Goal: Task Accomplishment & Management: Manage account settings

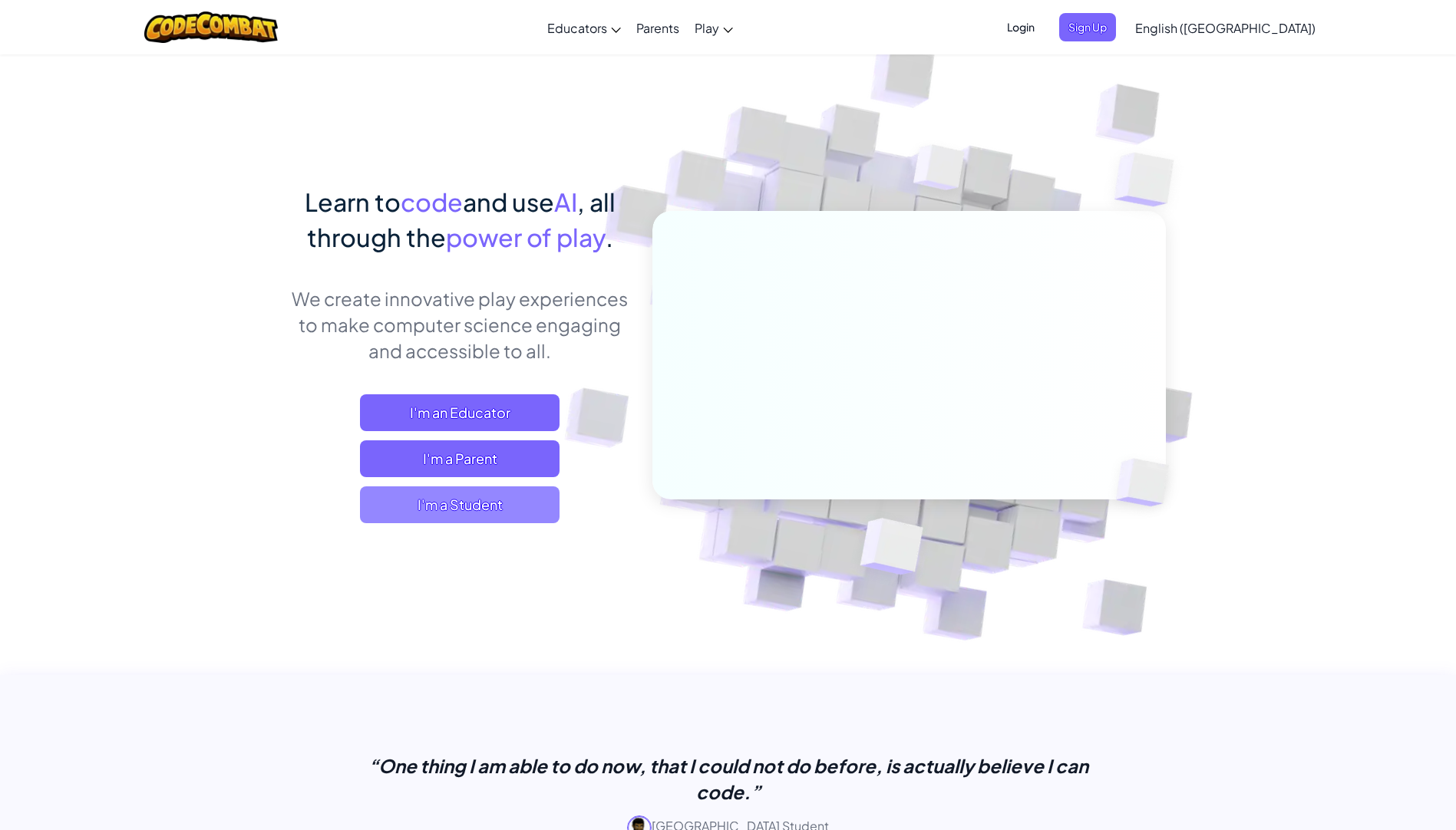
click at [436, 510] on span "I'm a Student" at bounding box center [460, 504] width 200 height 37
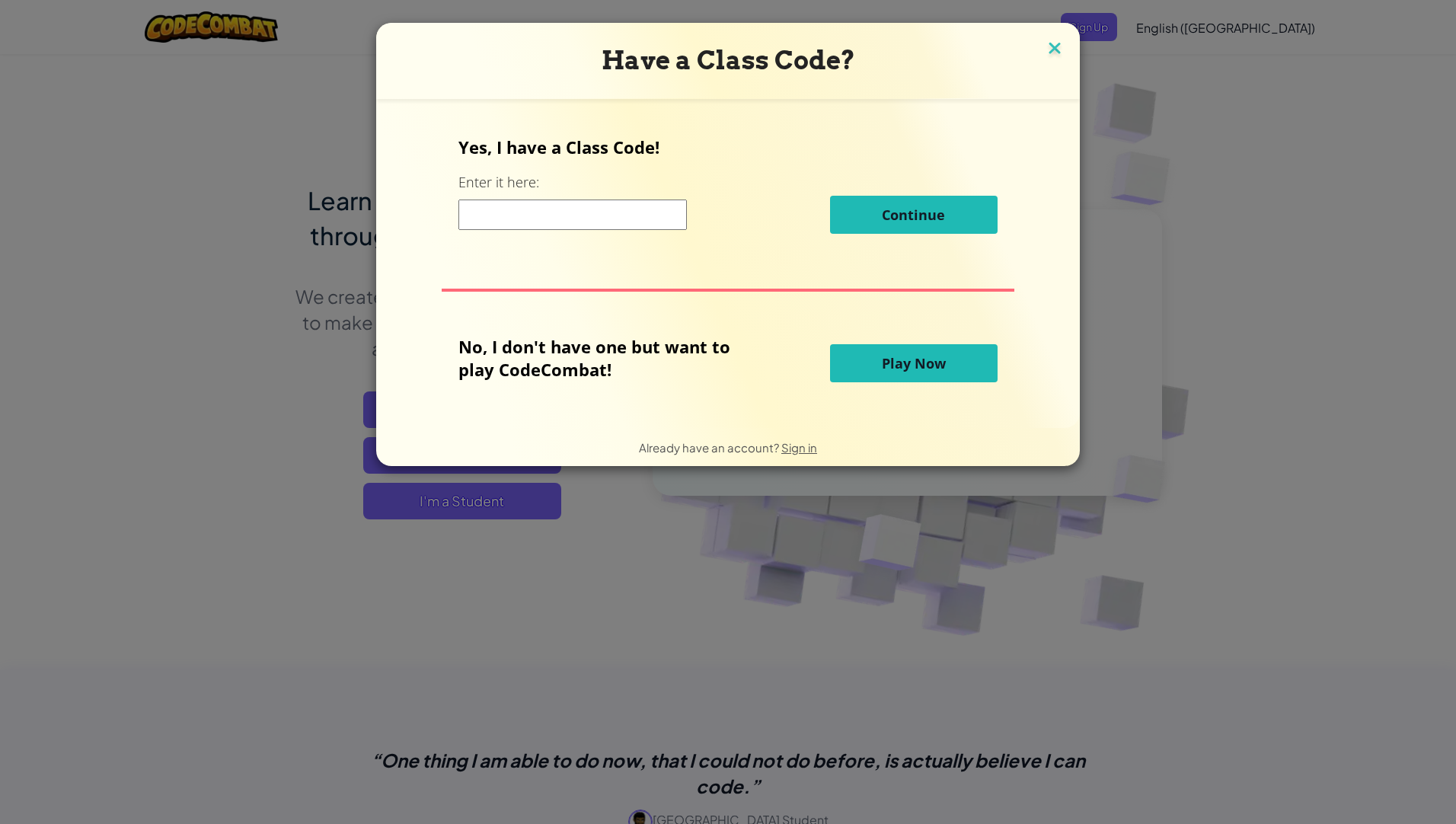
click at [1054, 47] on img at bounding box center [1054, 49] width 20 height 23
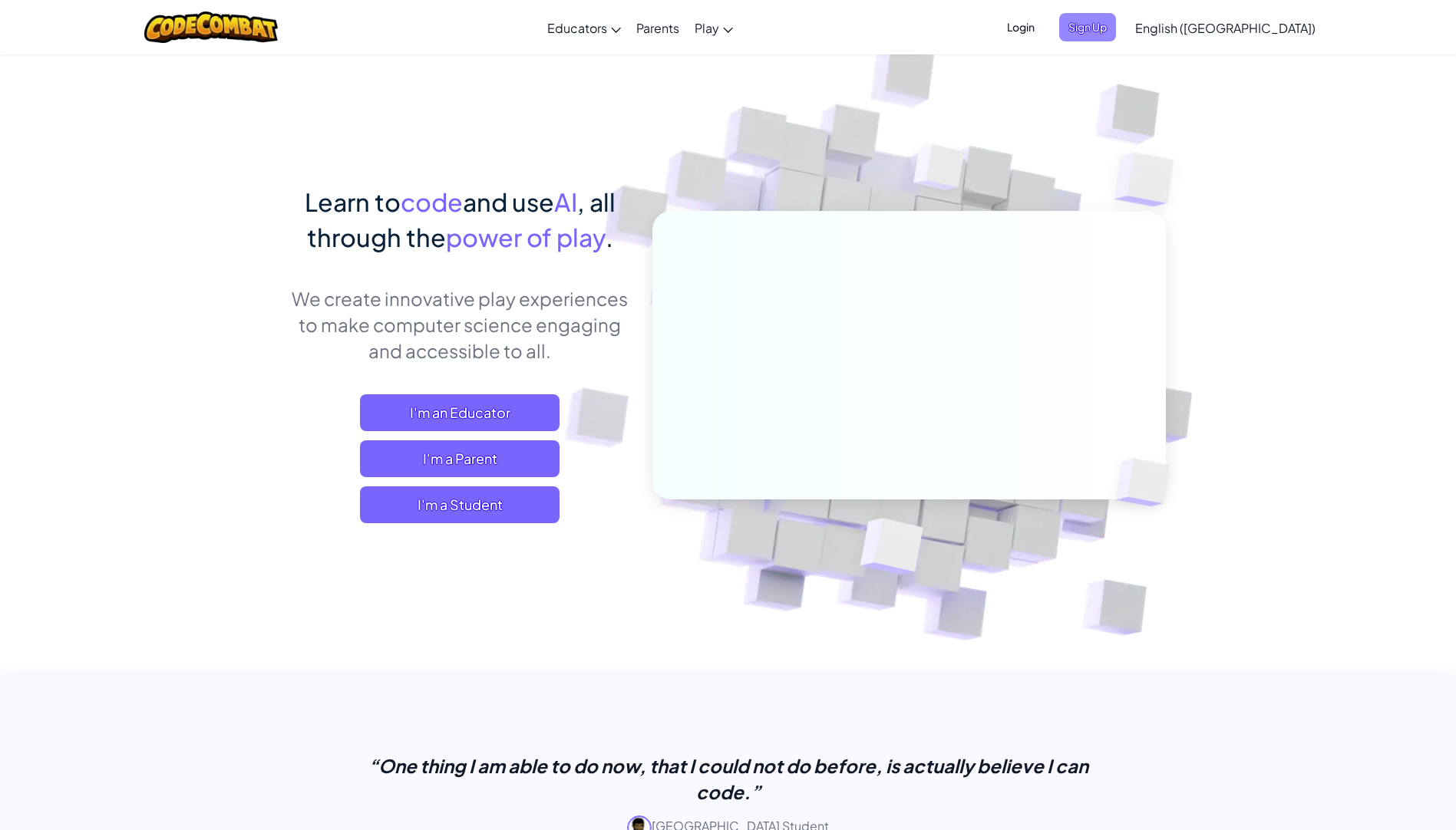
click at [1116, 32] on span "Sign Up" at bounding box center [1087, 28] width 57 height 29
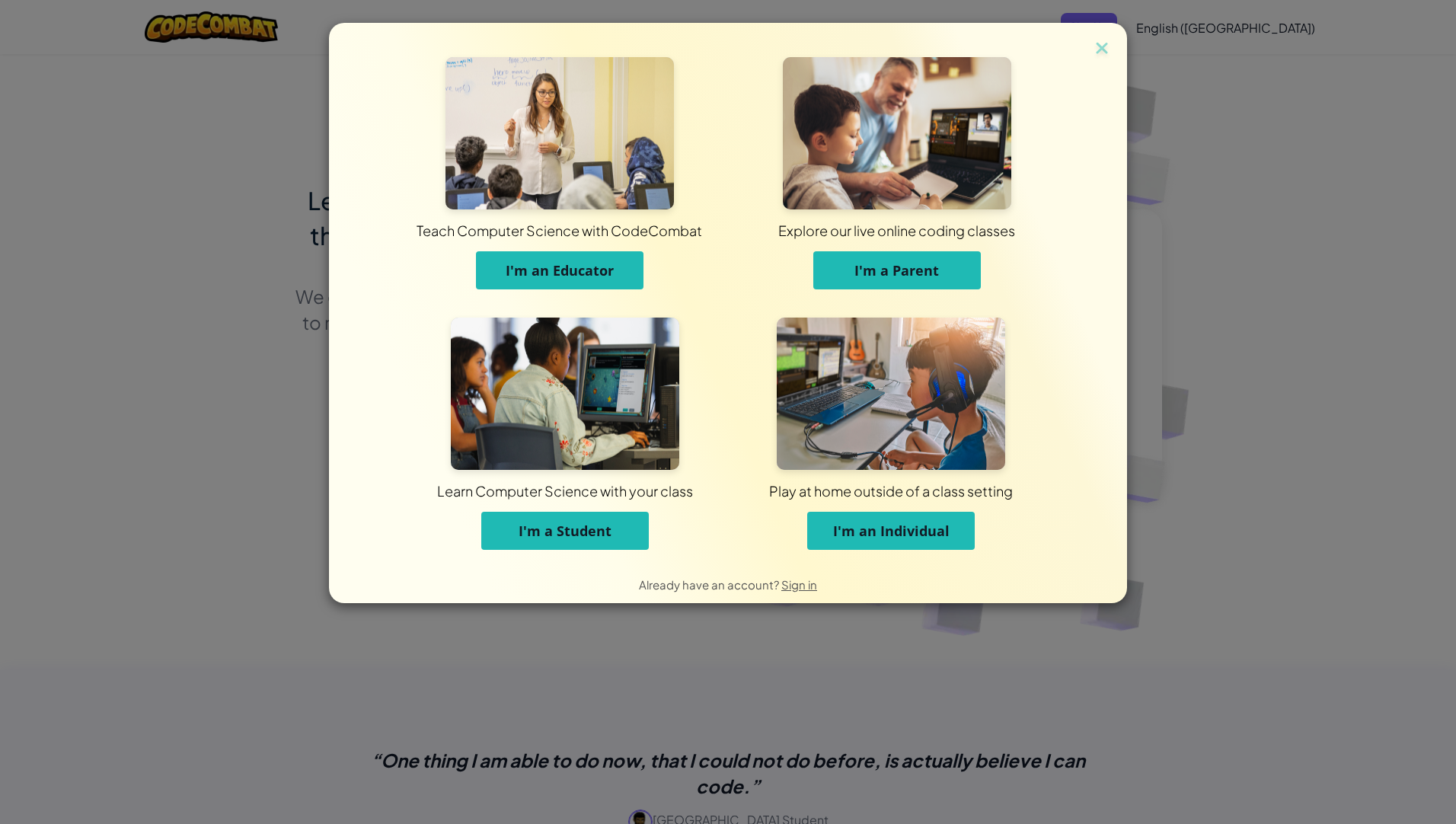
click at [877, 534] on span "I'm an Individual" at bounding box center [891, 530] width 116 height 18
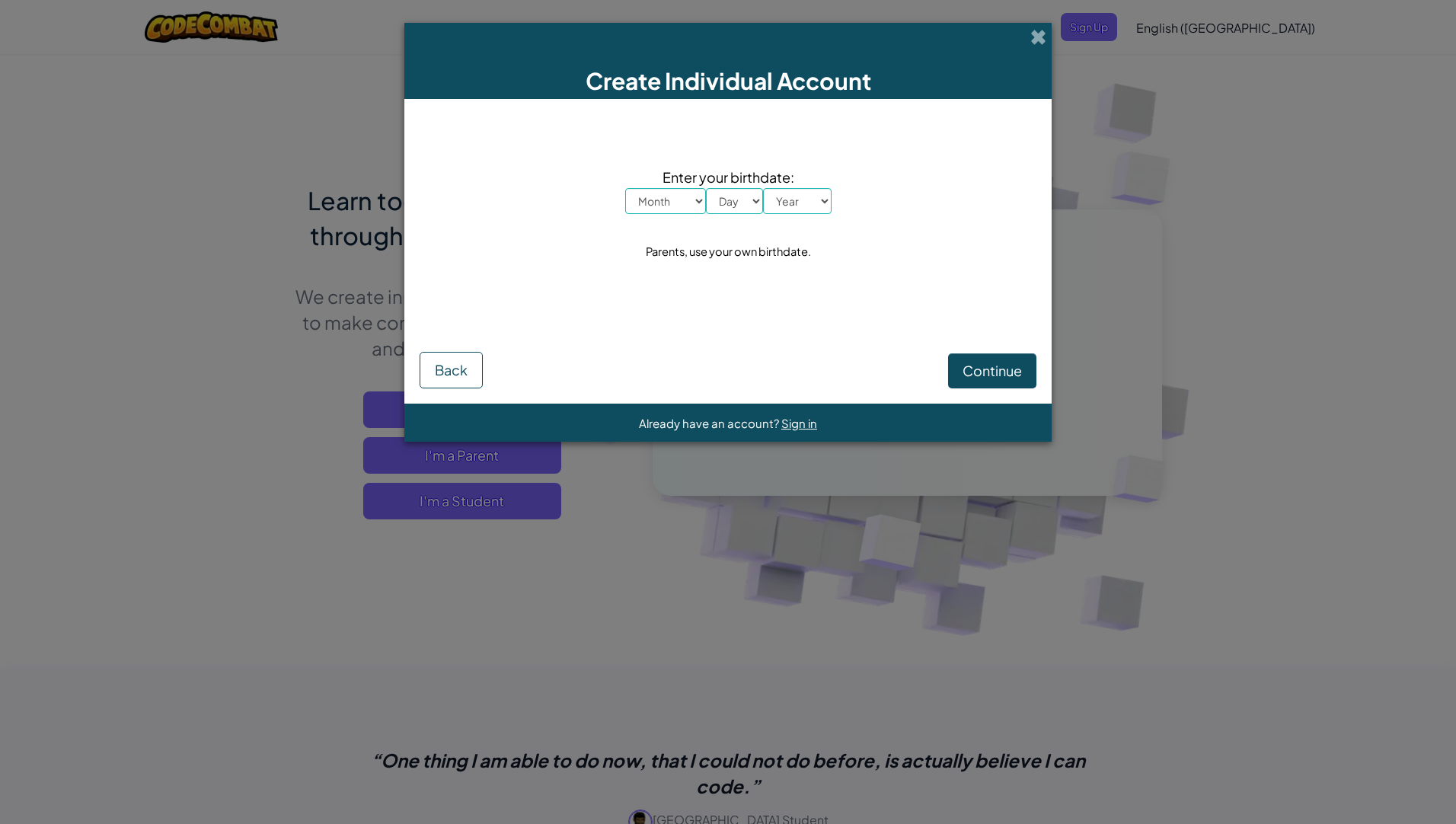
click at [681, 202] on select "Month January February March April May June July August September October Novem…" at bounding box center [665, 200] width 80 height 26
select select "3"
click at [625, 188] on select "Month January February March April May June July August September October Novem…" at bounding box center [665, 200] width 80 height 26
click at [722, 203] on select "Day 1 2 3 4 5 6 7 8 9 10 11 12 13 14 15 16 17 18 19 20 21 22 23 24 25 26 27 28 …" at bounding box center [734, 200] width 57 height 26
select select "24"
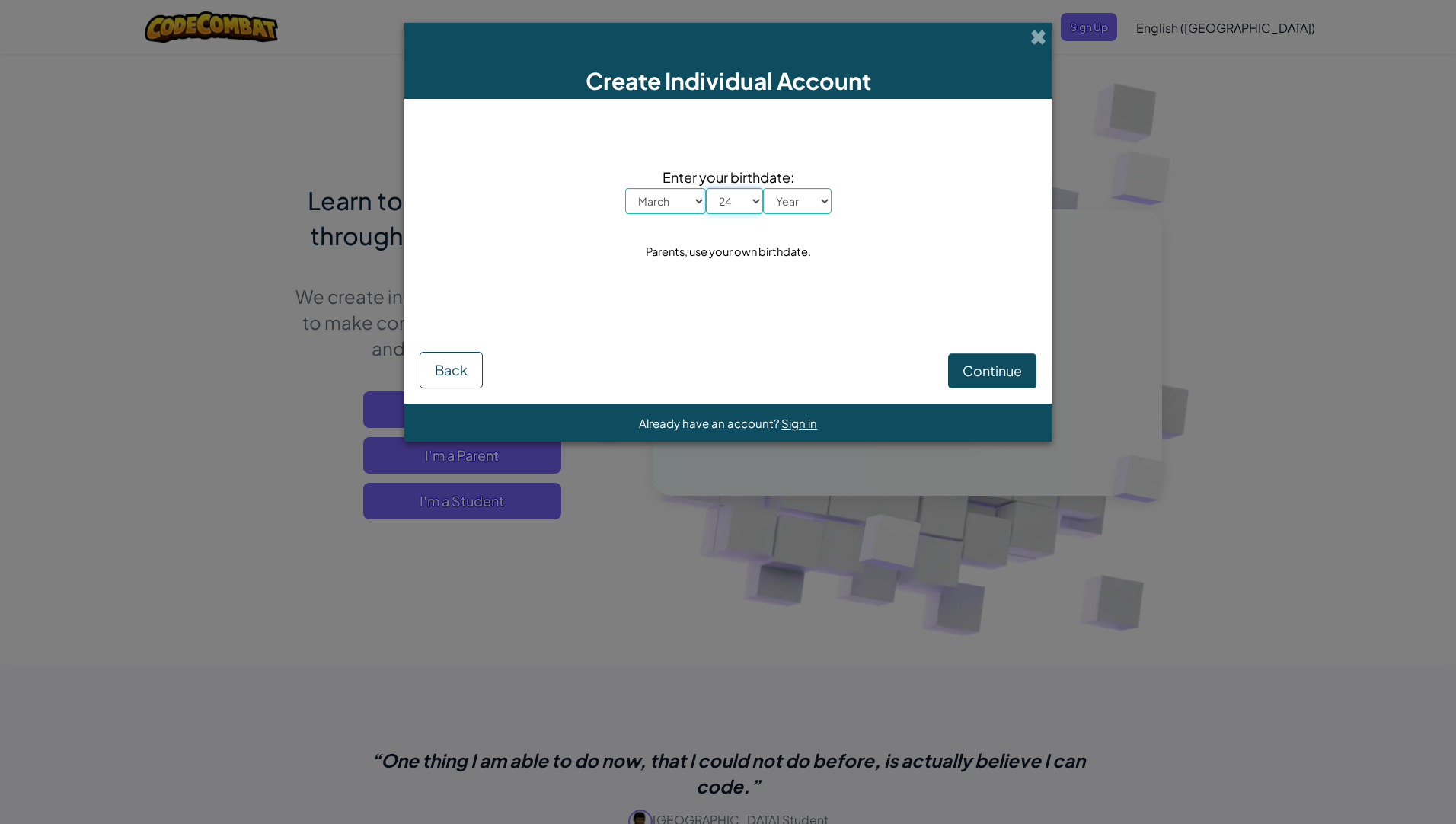
click at [706, 188] on select "Day 1 2 3 4 5 6 7 8 9 10 11 12 13 14 15 16 17 18 19 20 21 22 23 24 25 26 27 28 …" at bounding box center [734, 200] width 57 height 26
click at [828, 191] on select "Year 2025 2024 2023 2022 2021 2020 2019 2018 2017 2016 2015 2014 2013 2012 2011…" at bounding box center [797, 200] width 69 height 26
select select "2010"
click at [762, 188] on select "Year 2025 2024 2023 2022 2021 2020 2019 2018 2017 2016 2015 2014 2013 2012 2011…" at bounding box center [797, 200] width 69 height 26
click at [989, 363] on span "Continue" at bounding box center [992, 370] width 60 height 18
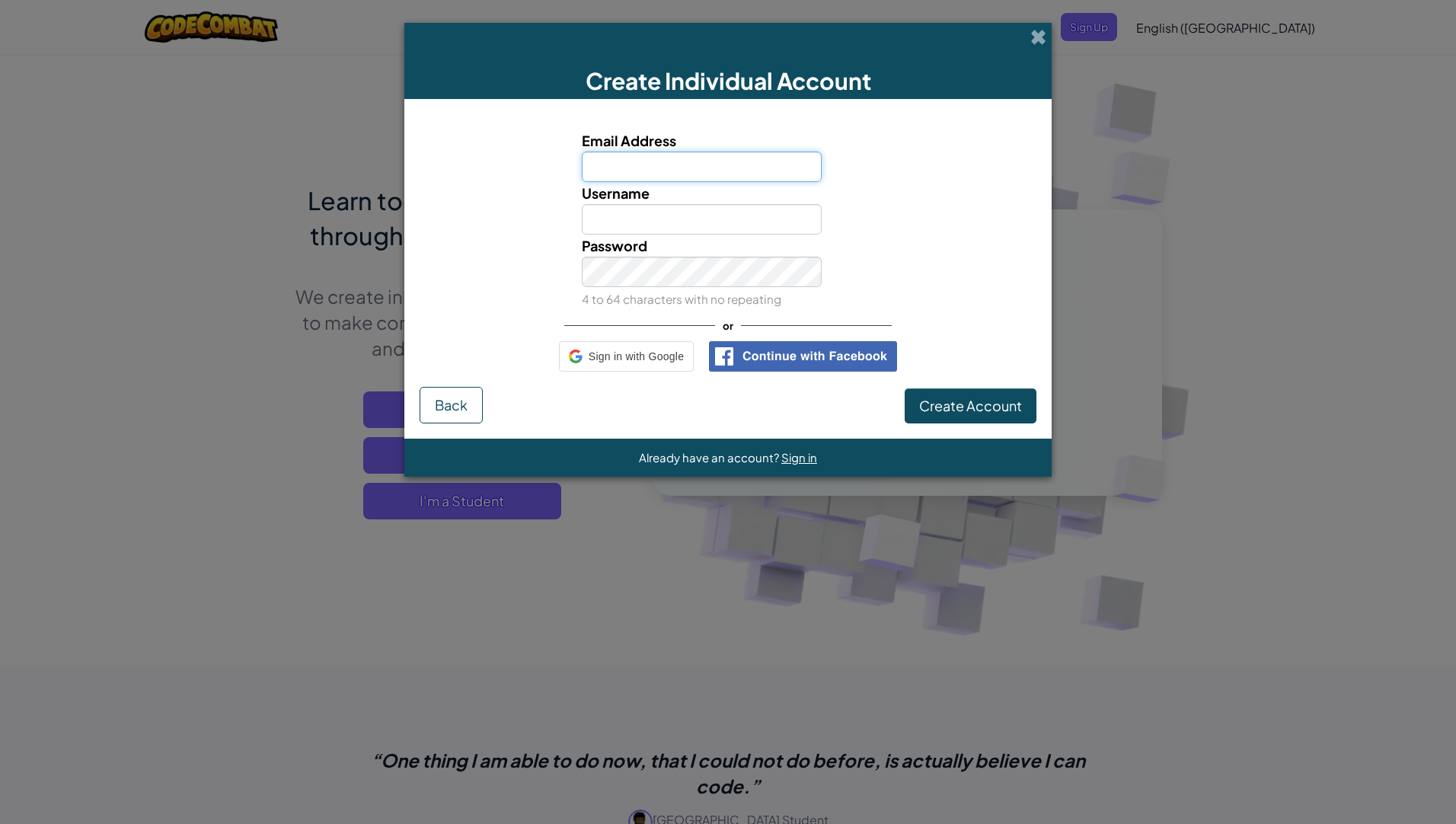
click at [627, 177] on input "Email Address" at bounding box center [702, 166] width 241 height 30
type input "elfonyt17@gmail.com"
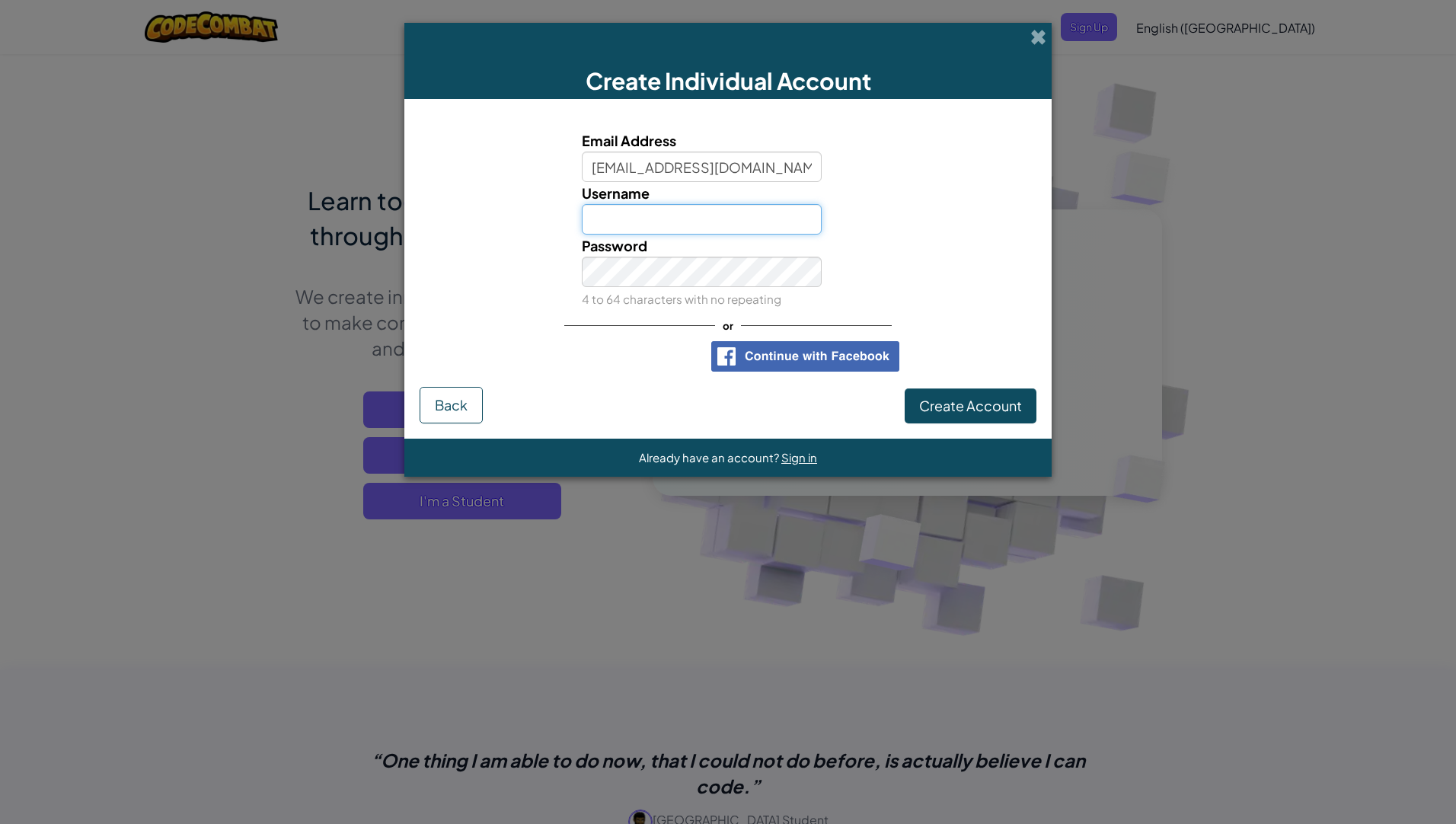
type input "[PERSON_NAME]"
click at [967, 418] on button "Create Account" at bounding box center [969, 405] width 131 height 35
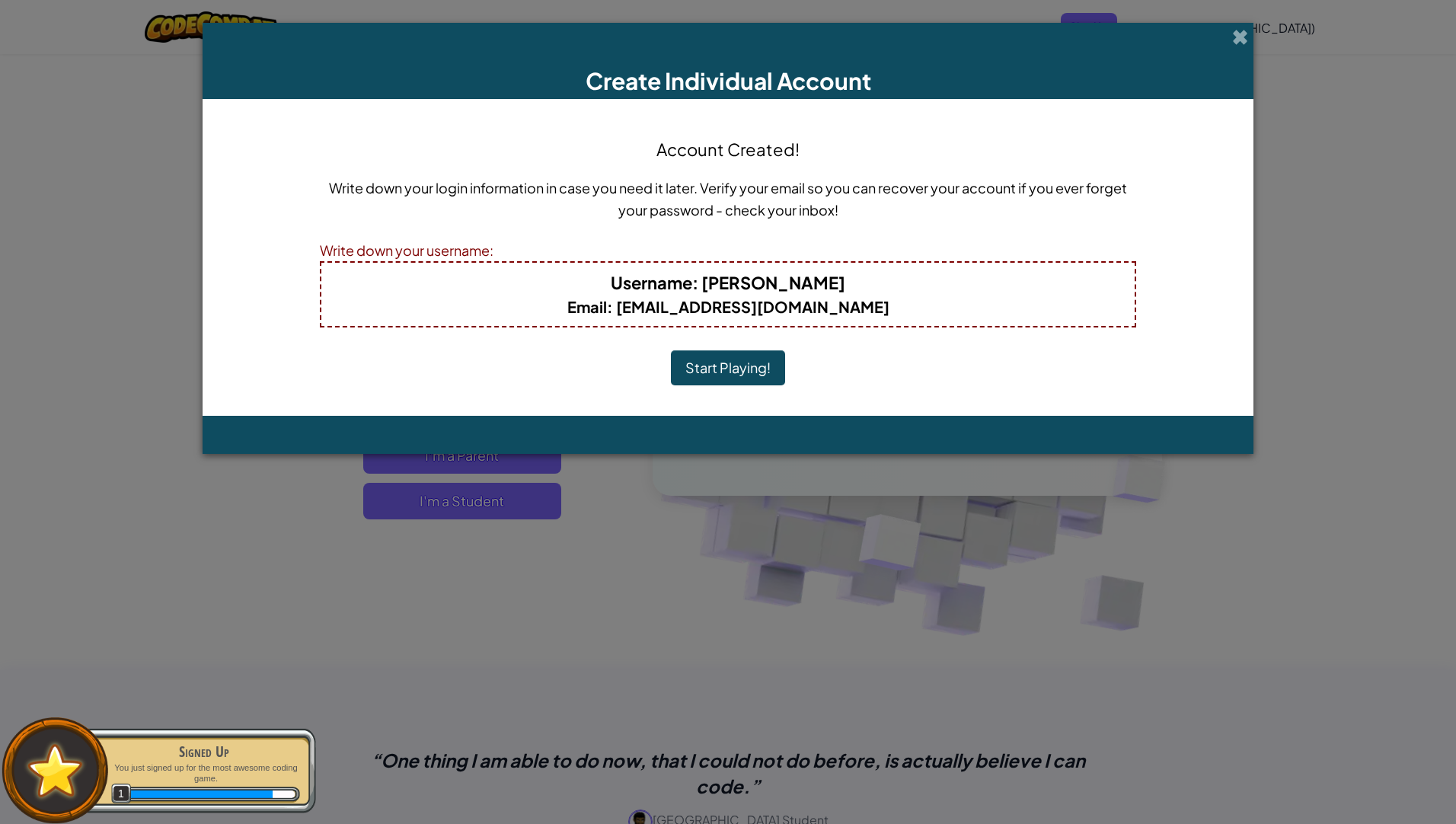
click at [708, 353] on button "Start Playing!" at bounding box center [728, 368] width 114 height 35
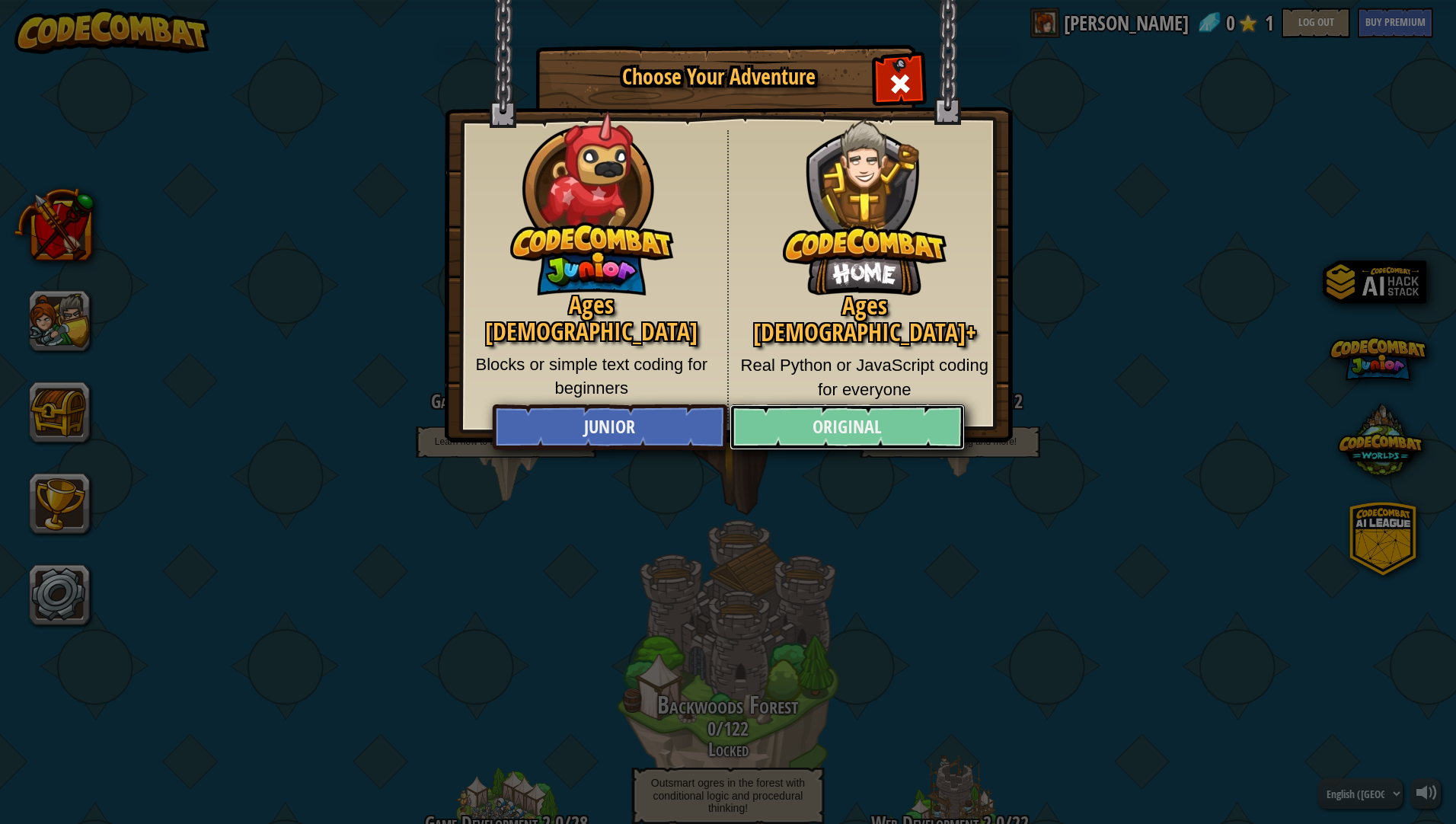
click at [769, 418] on link "Original" at bounding box center [847, 427] width 234 height 45
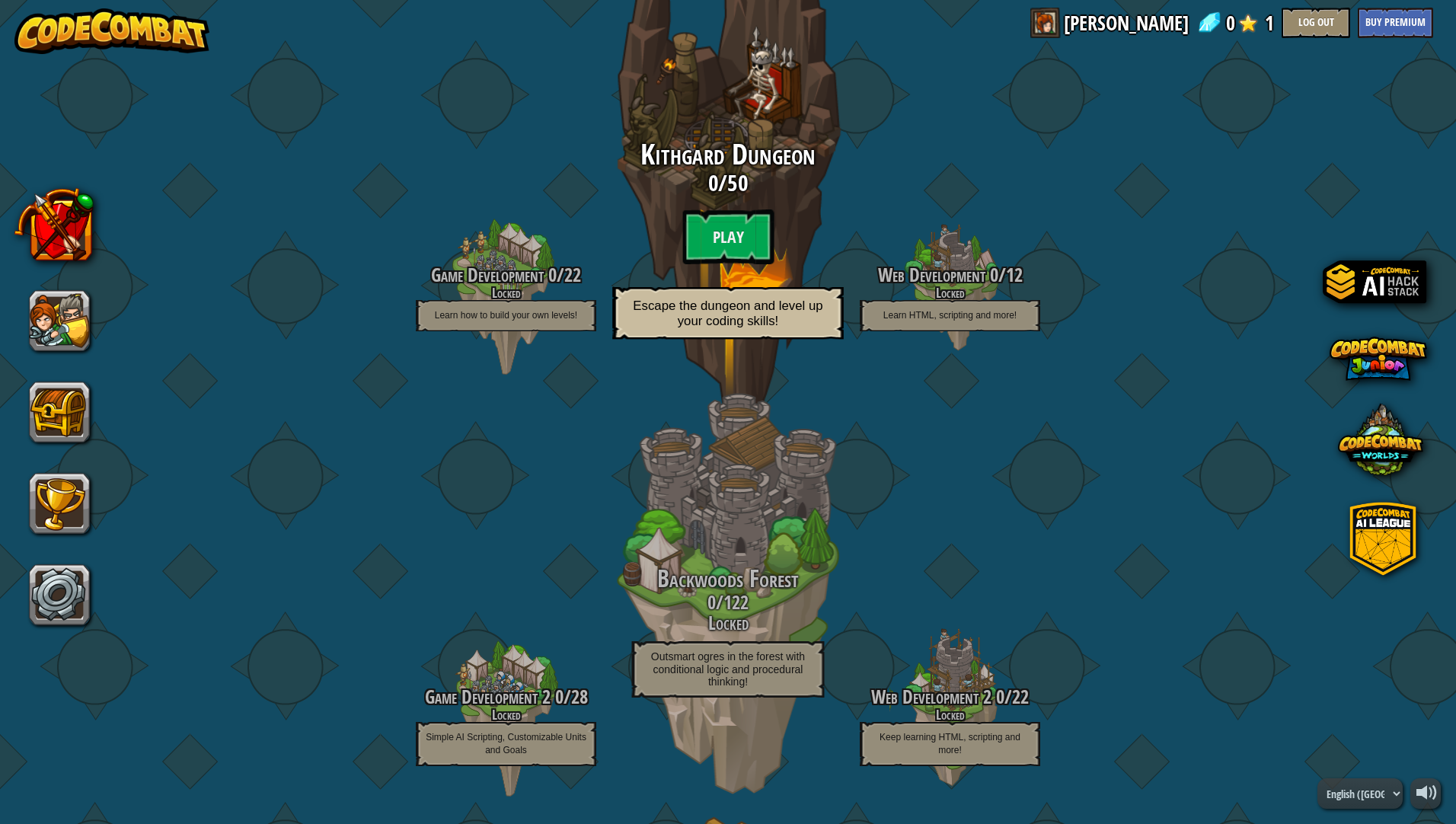
scroll to position [152, 0]
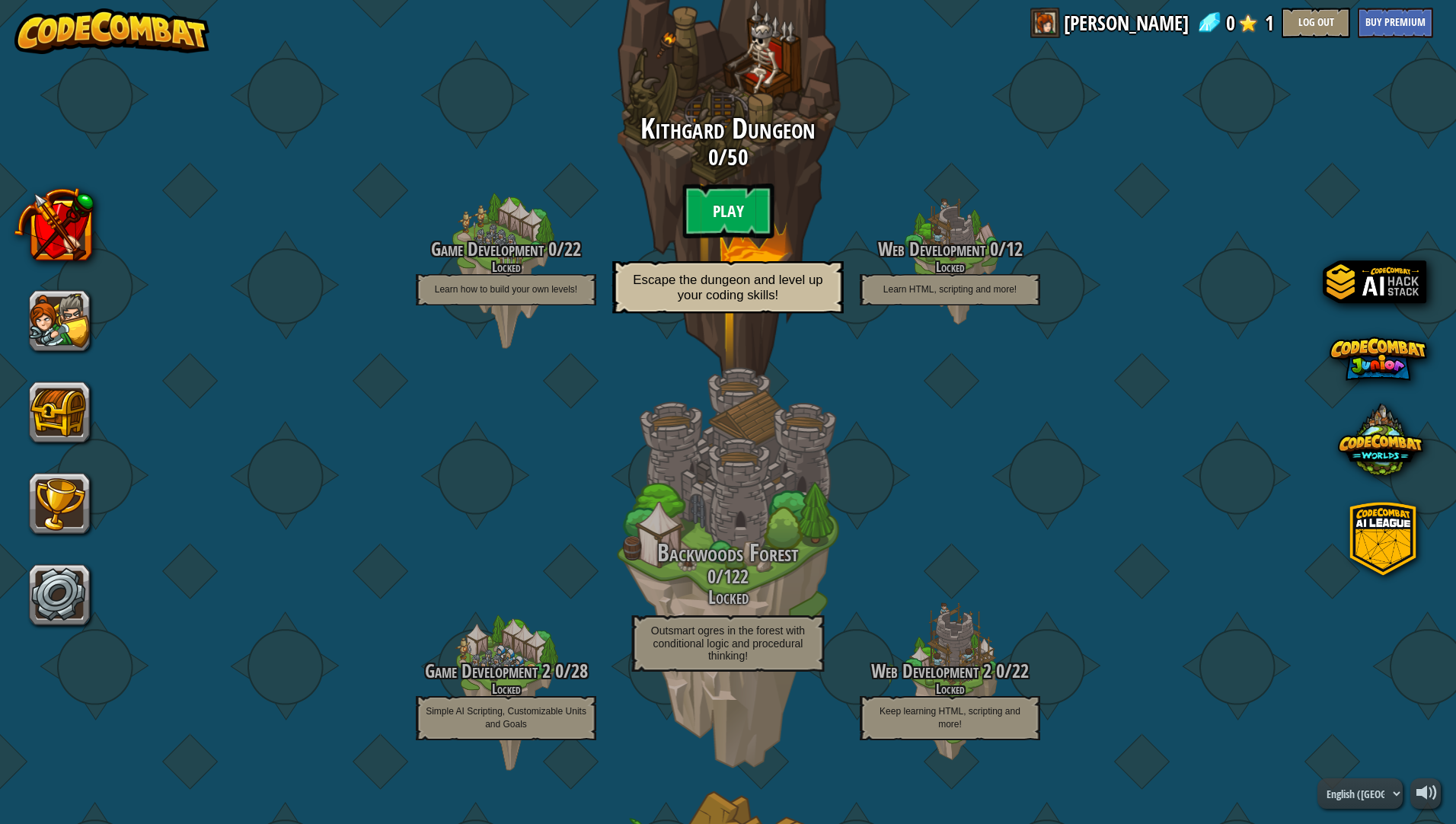
click at [735, 214] on btn "Play" at bounding box center [728, 211] width 92 height 55
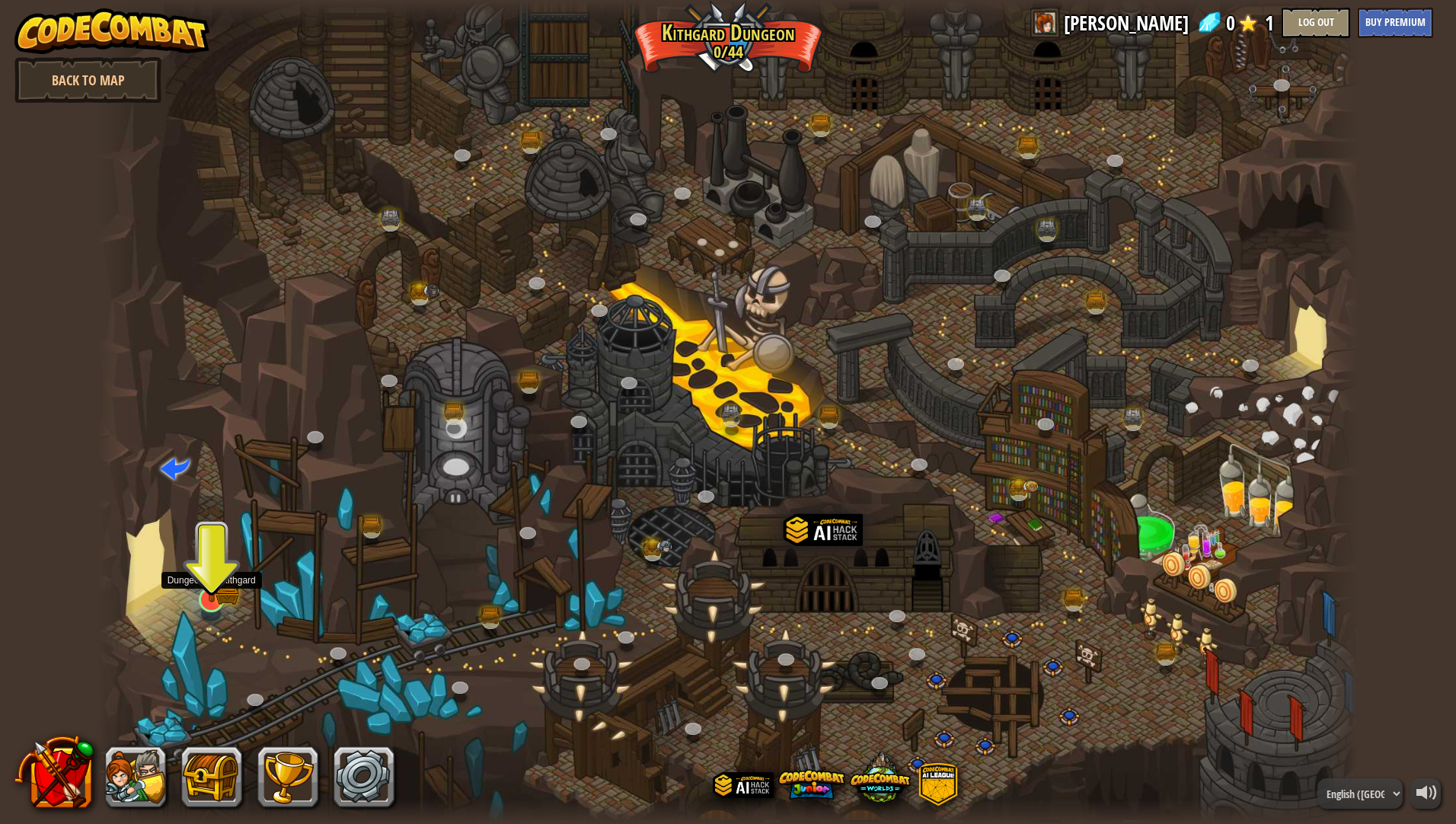
click at [212, 575] on img at bounding box center [212, 565] width 21 height 21
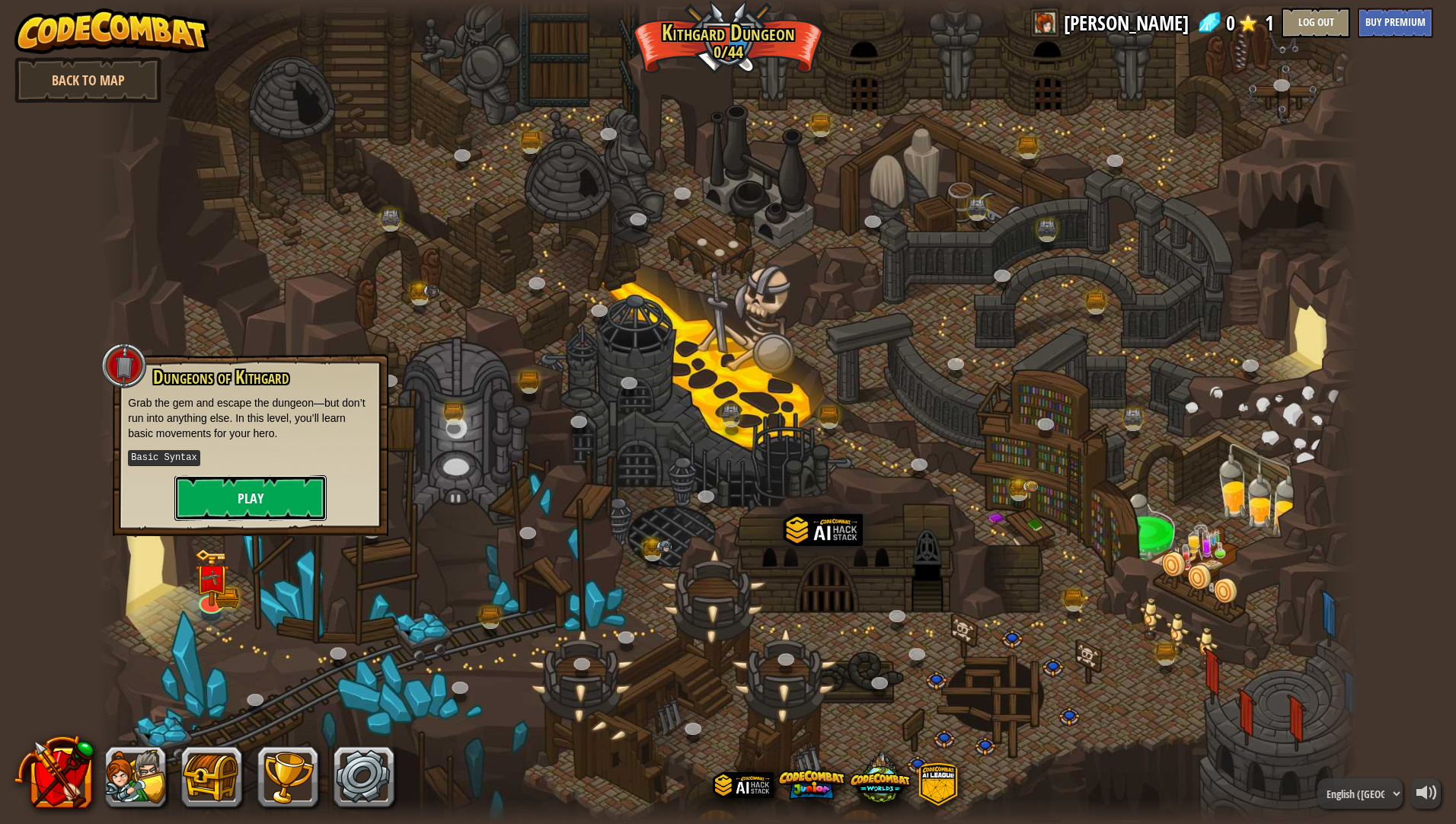
click at [236, 498] on button "Play" at bounding box center [250, 498] width 152 height 45
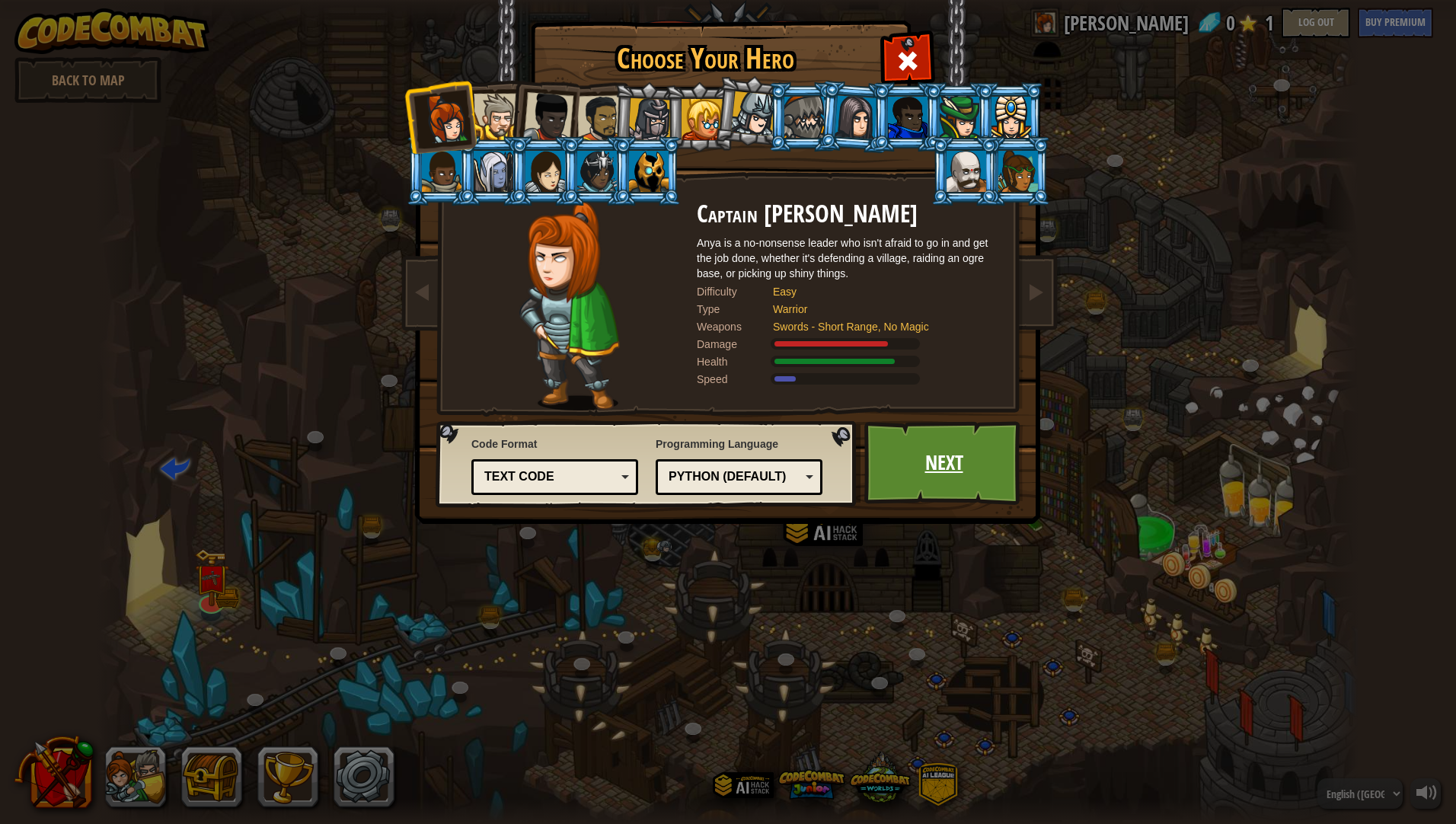
click at [943, 453] on link "Next" at bounding box center [944, 463] width 159 height 84
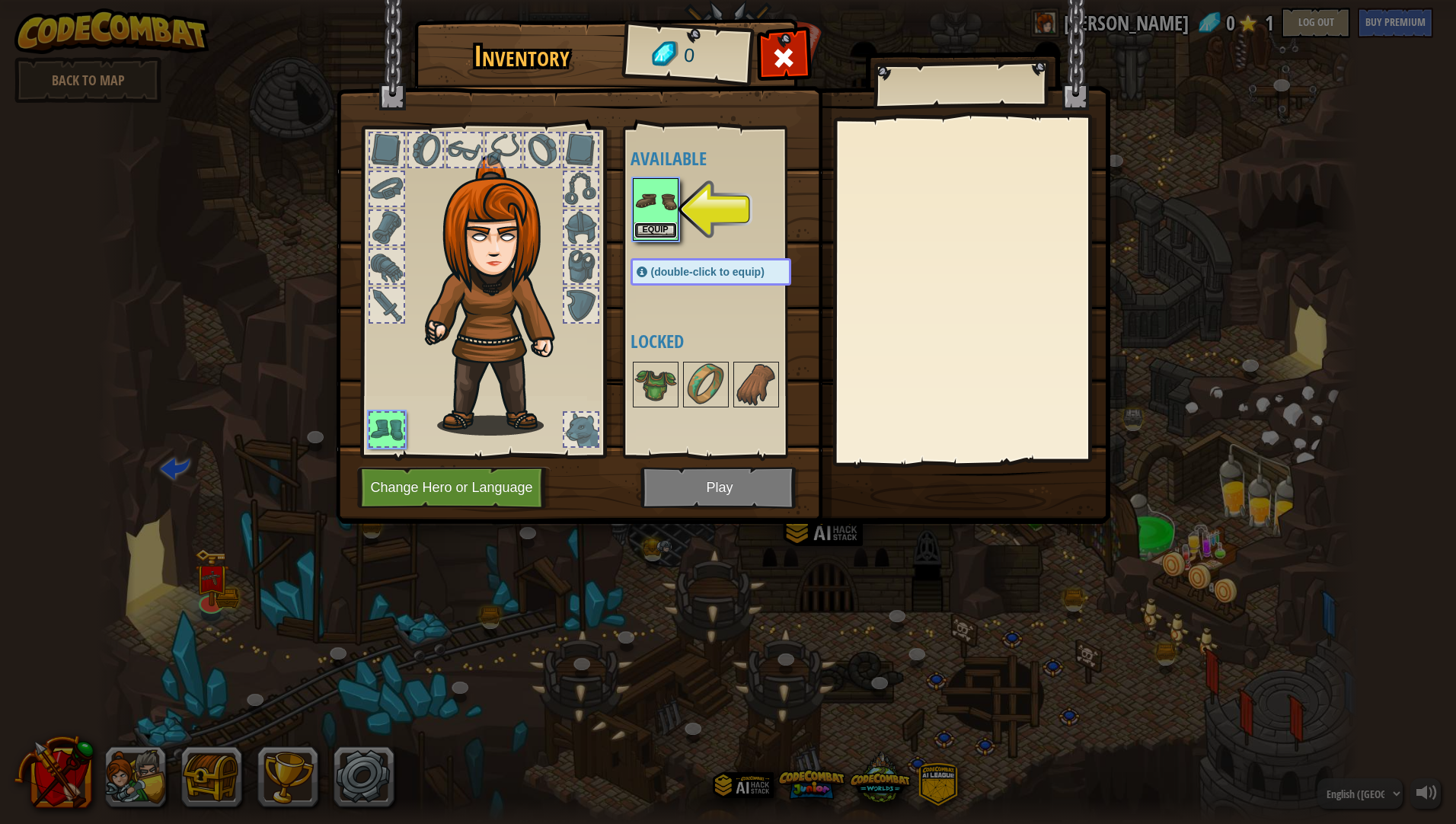
click at [660, 229] on button "Equip" at bounding box center [655, 230] width 43 height 16
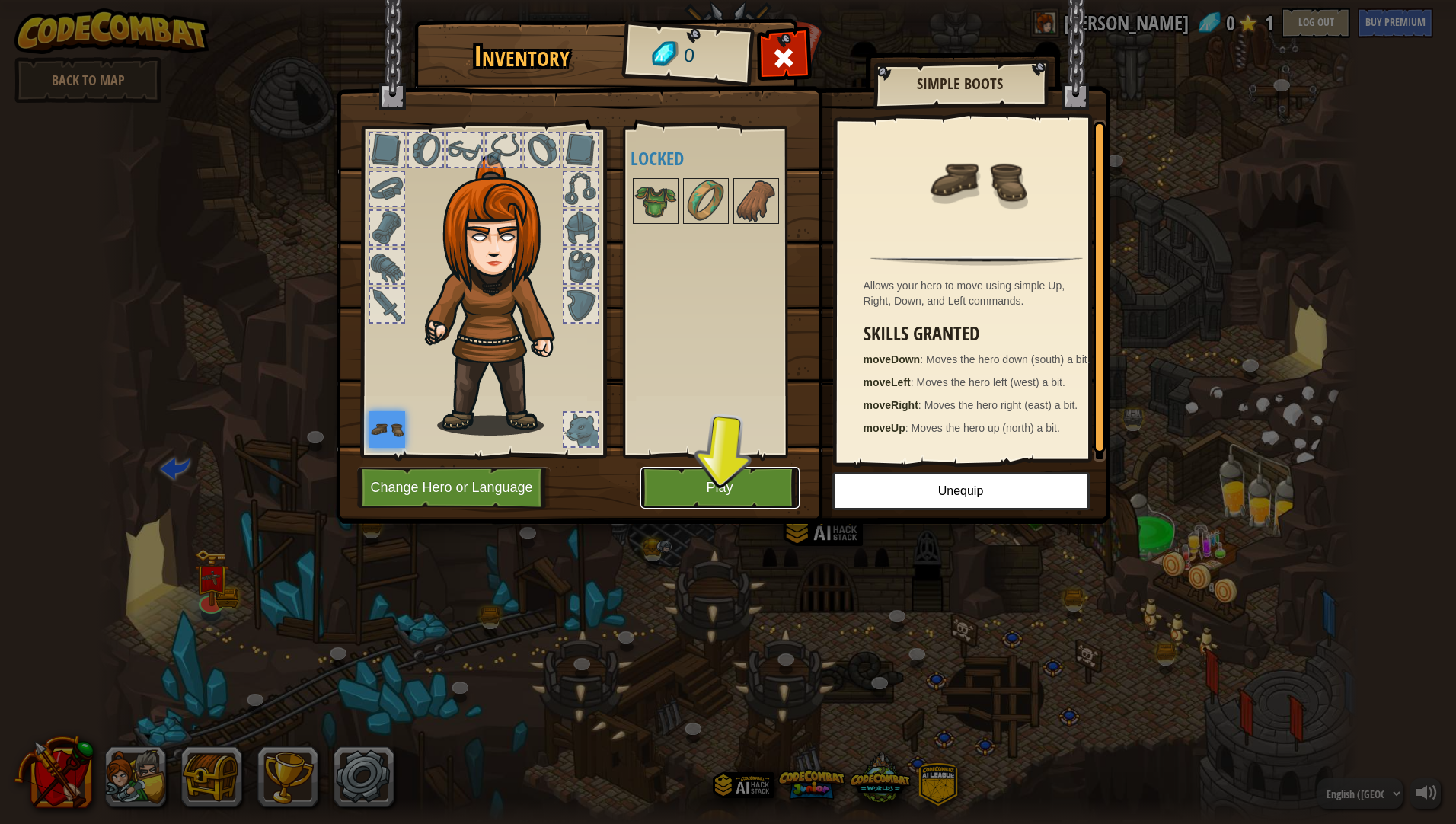
click at [700, 489] on button "Play" at bounding box center [720, 488] width 159 height 42
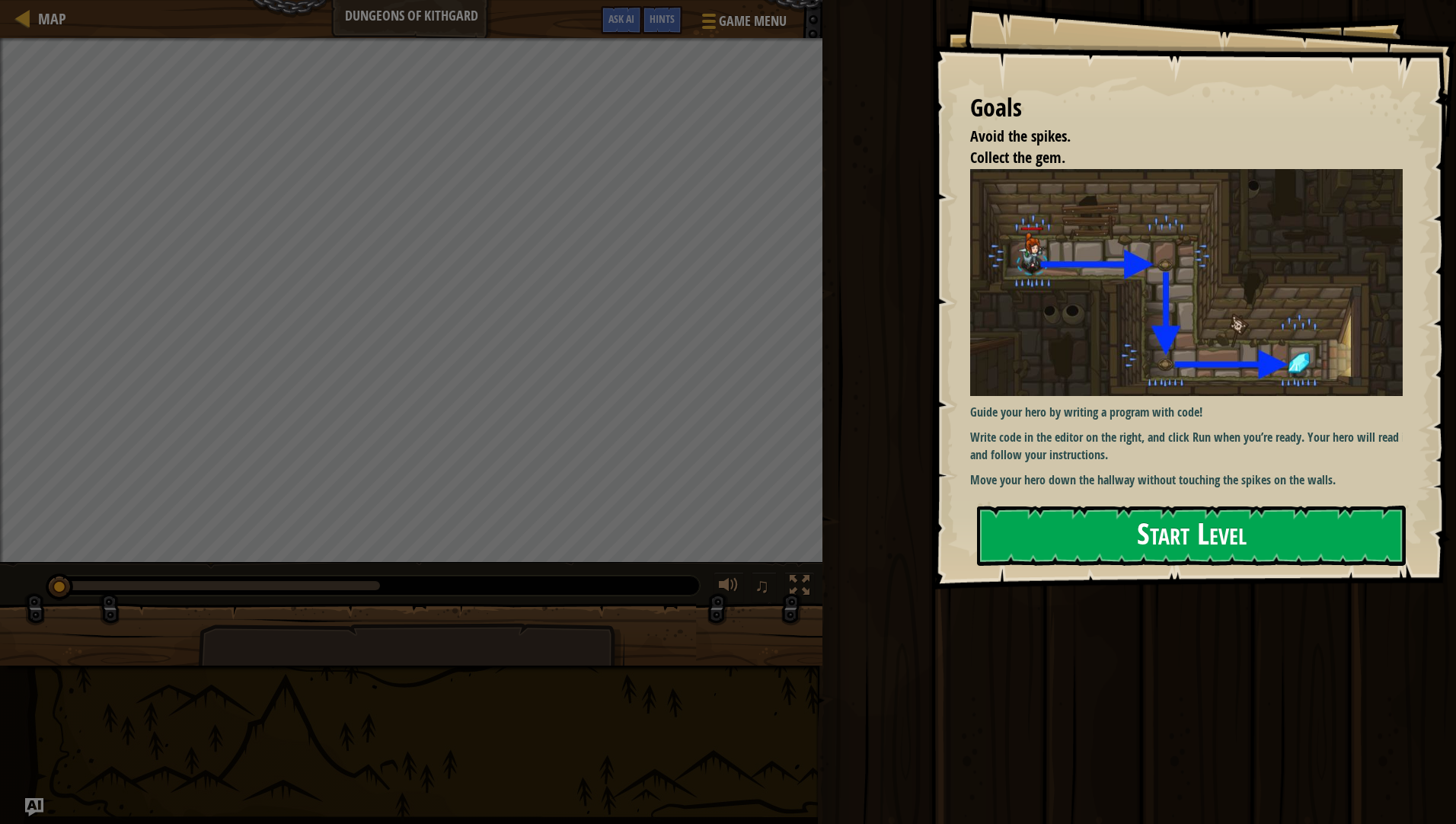
click at [1182, 513] on div "Goals Avoid the spikes. Collect the gem. Guide your hero by writing a program w…" at bounding box center [1193, 295] width 523 height 590
click at [1182, 513] on button "Start Level" at bounding box center [1191, 536] width 429 height 60
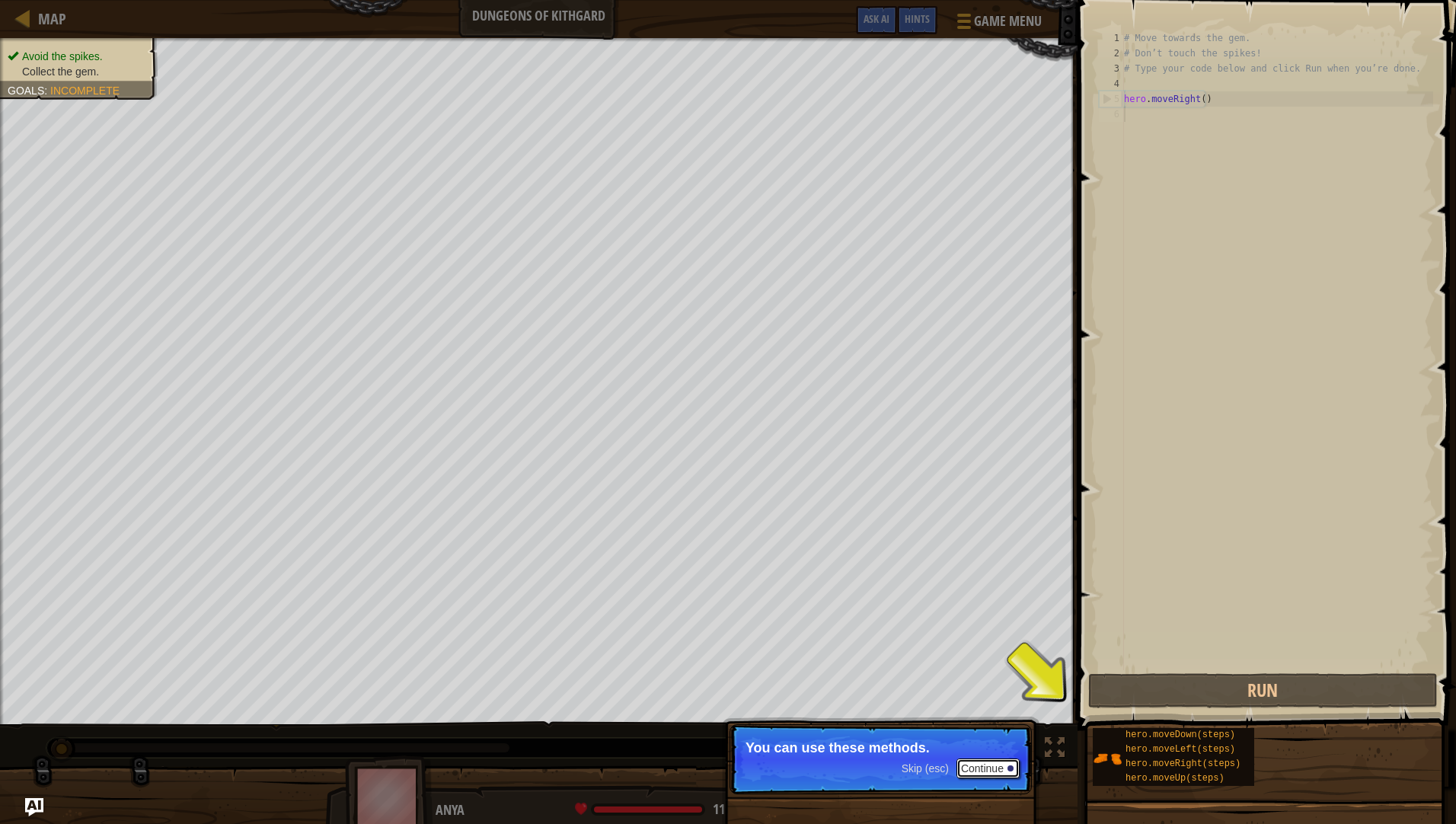
click at [980, 762] on button "Continue" at bounding box center [987, 768] width 63 height 20
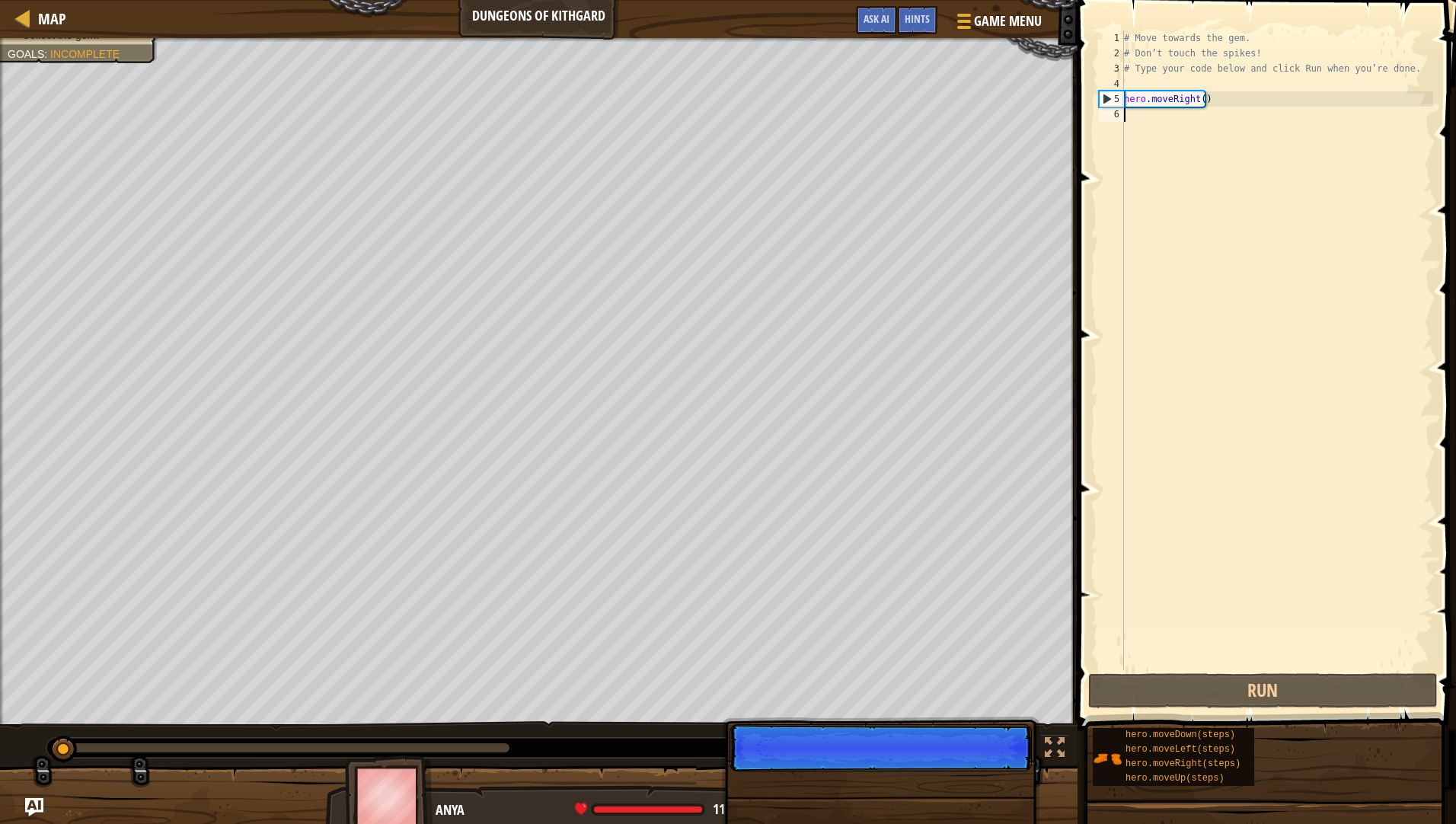
scroll to position [7, 0]
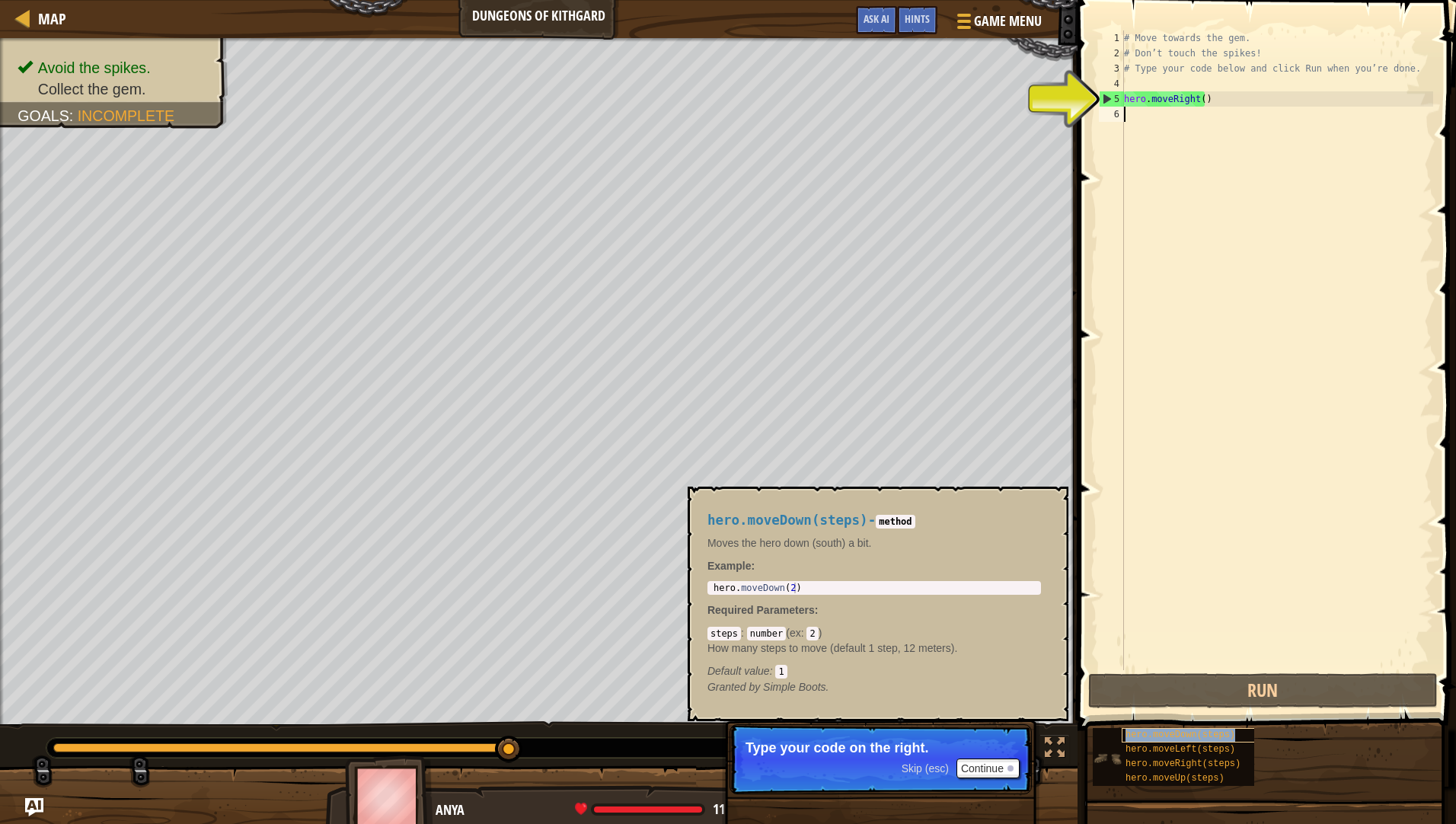
click at [1184, 736] on span "hero.moveDown(steps)" at bounding box center [1180, 734] width 110 height 10
type textarea "hero.moveDown(2)"
click at [673, 0] on body "Map Dungeons of Kithgard Game Menu Done Hints Ask AI 1 הההההההההההההההההההההההה…" at bounding box center [728, 0] width 1456 height 0
click at [1236, 138] on div "# Move towards the gem. # Don’t touch the spikes! # Type your code below and cl…" at bounding box center [1276, 365] width 312 height 670
paste textarea "hero.moveDown(2)"
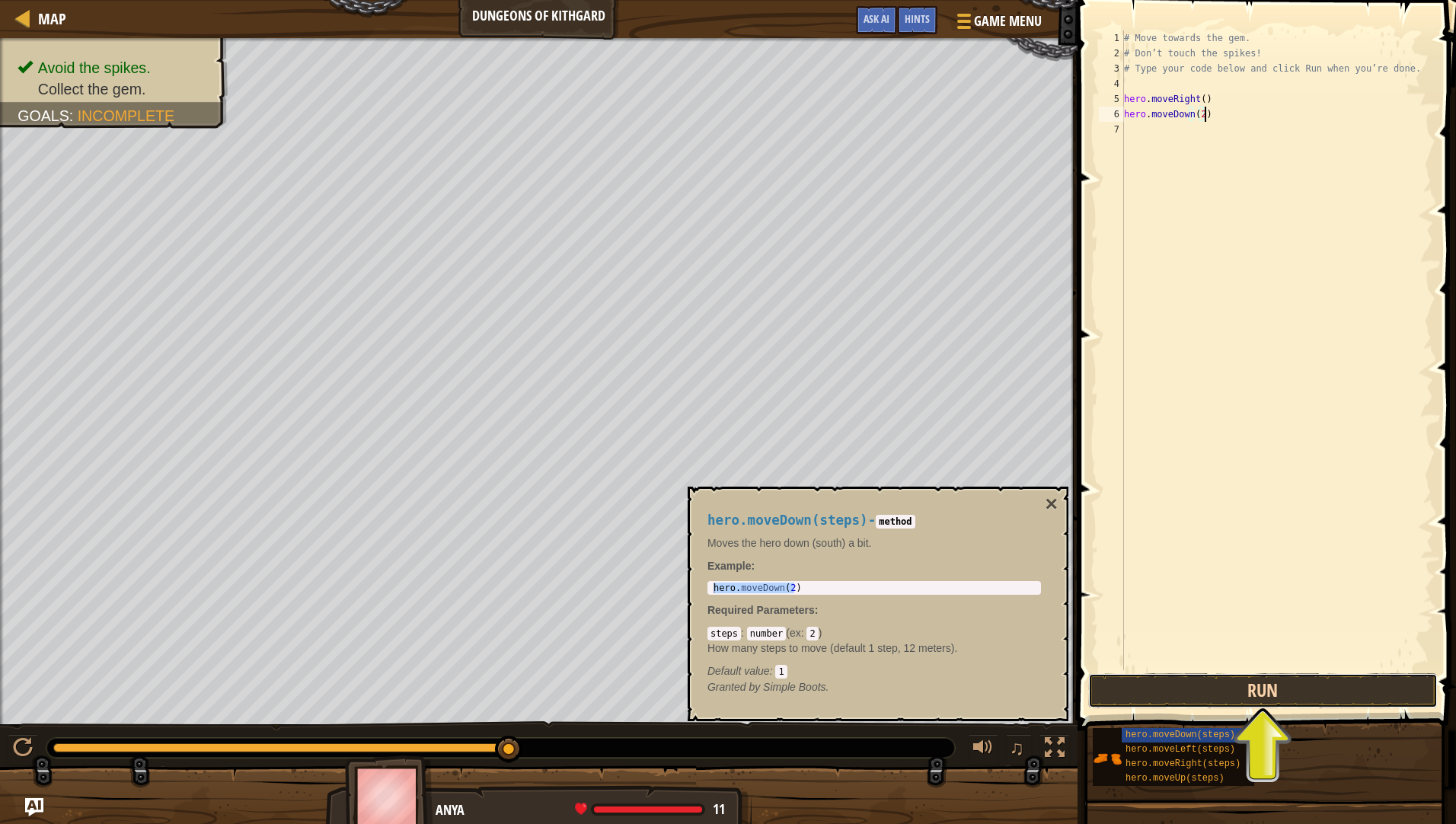
click at [1218, 685] on button "Run" at bounding box center [1263, 690] width 350 height 35
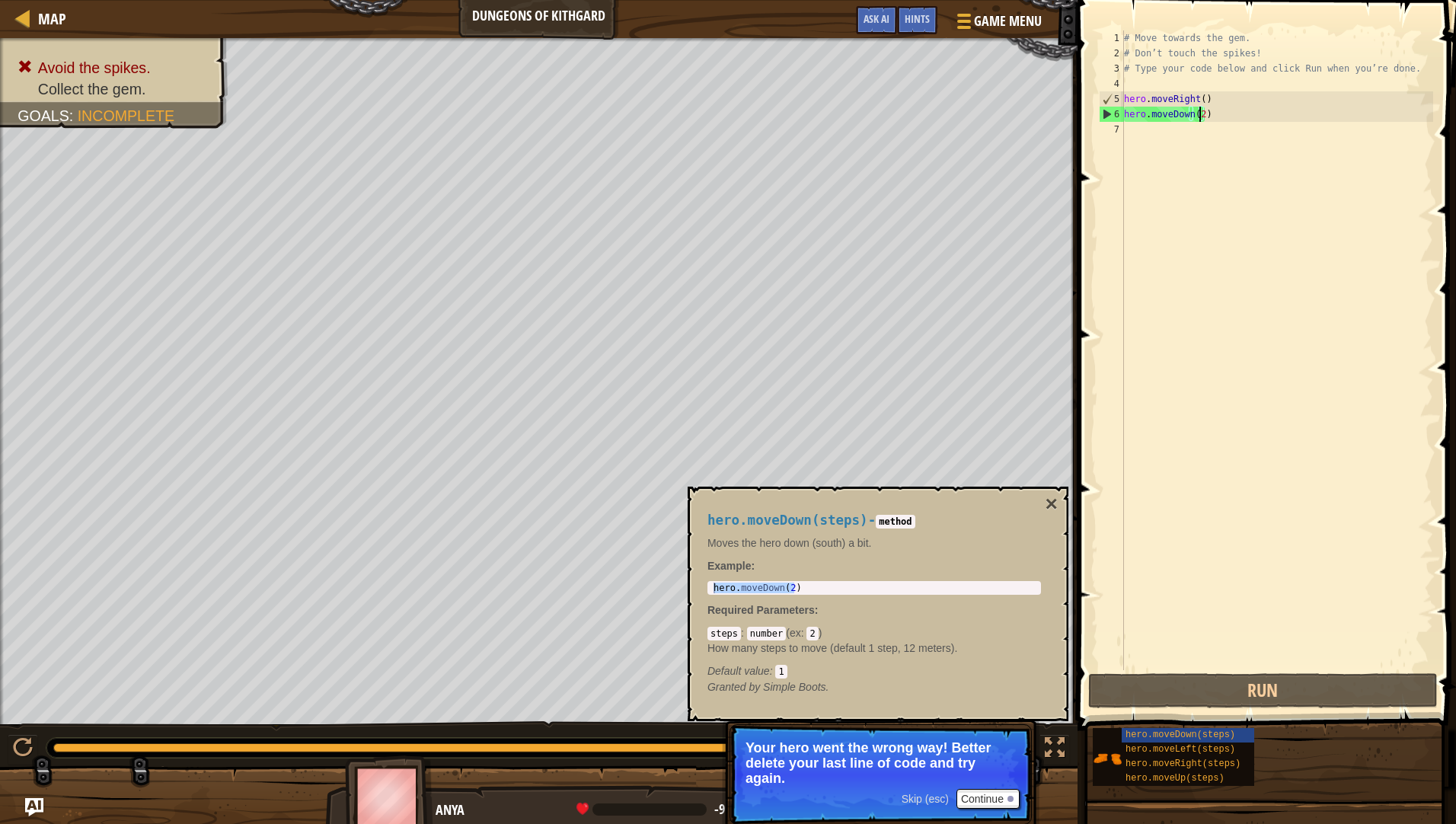
click at [1199, 114] on div "# Move towards the gem. # Don’t touch the spikes! # Type your code below and cl…" at bounding box center [1276, 365] width 312 height 670
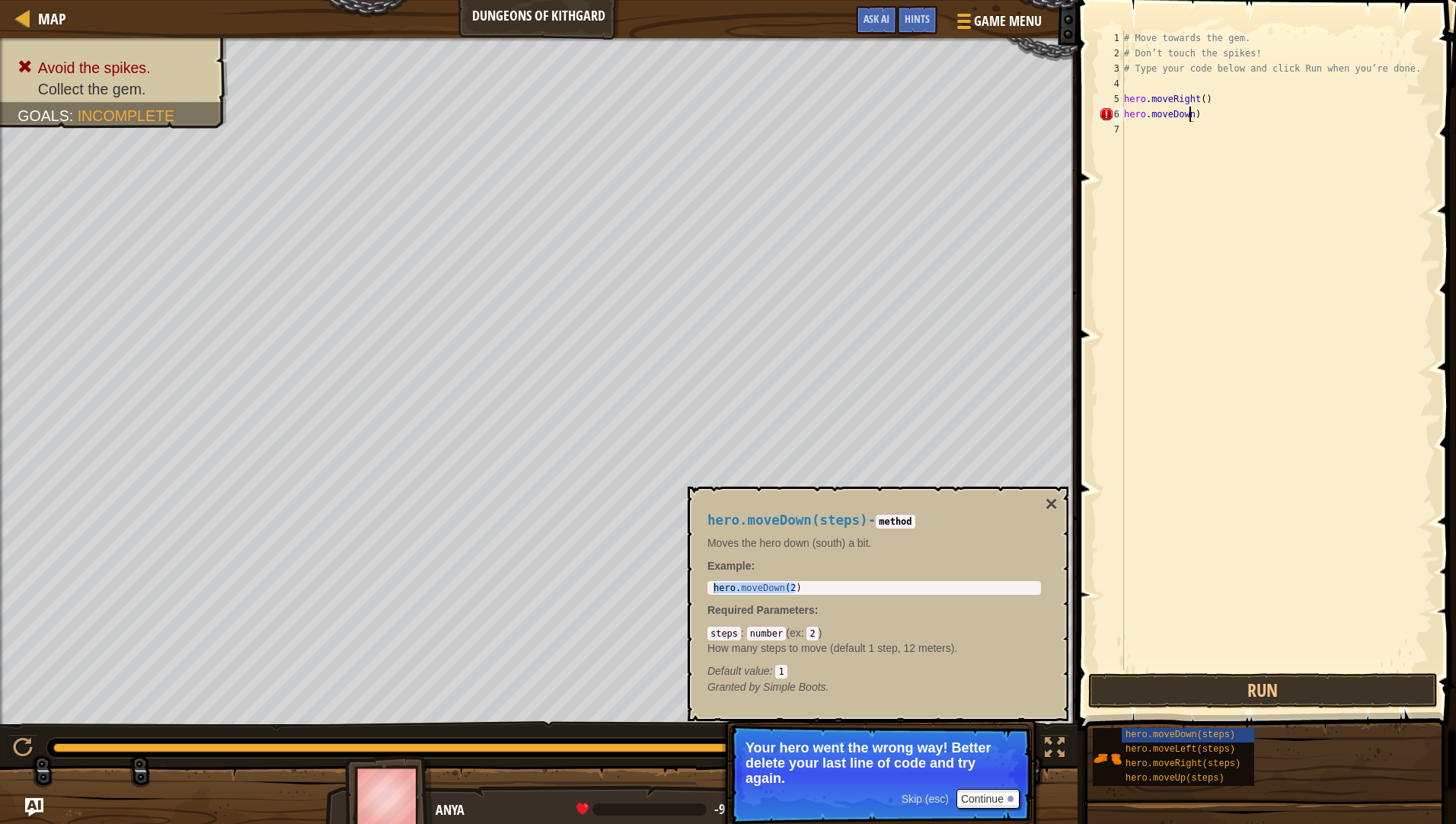
scroll to position [7, 6]
type textarea "hero.moveDown()"
click at [1235, 688] on button "Run" at bounding box center [1263, 690] width 350 height 35
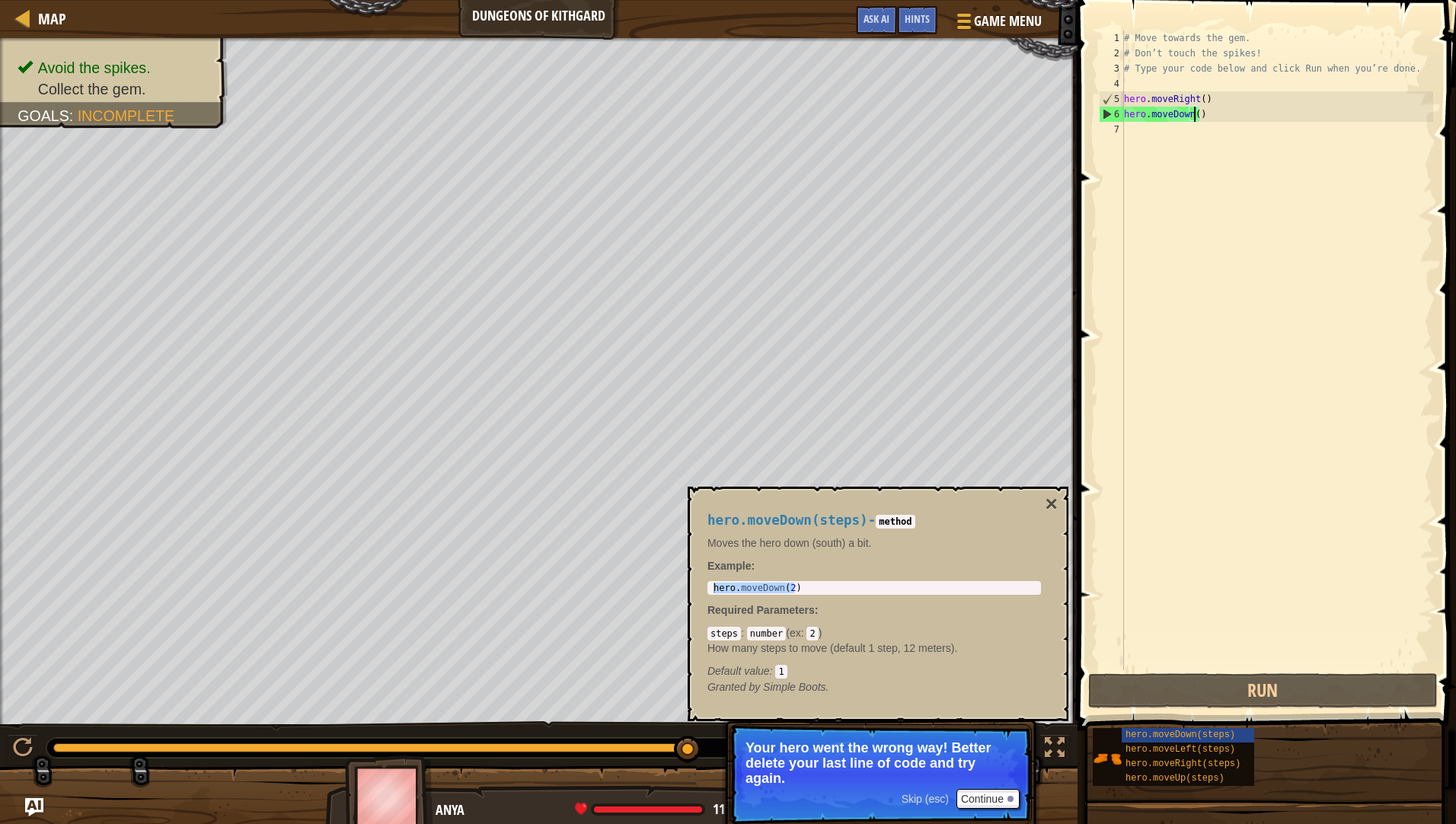
click at [1198, 127] on div "# Move towards the gem. # Don’t touch the spikes! # Type your code below and cl…" at bounding box center [1276, 365] width 312 height 670
click at [1188, 766] on span "hero.moveRight(steps)" at bounding box center [1183, 764] width 115 height 10
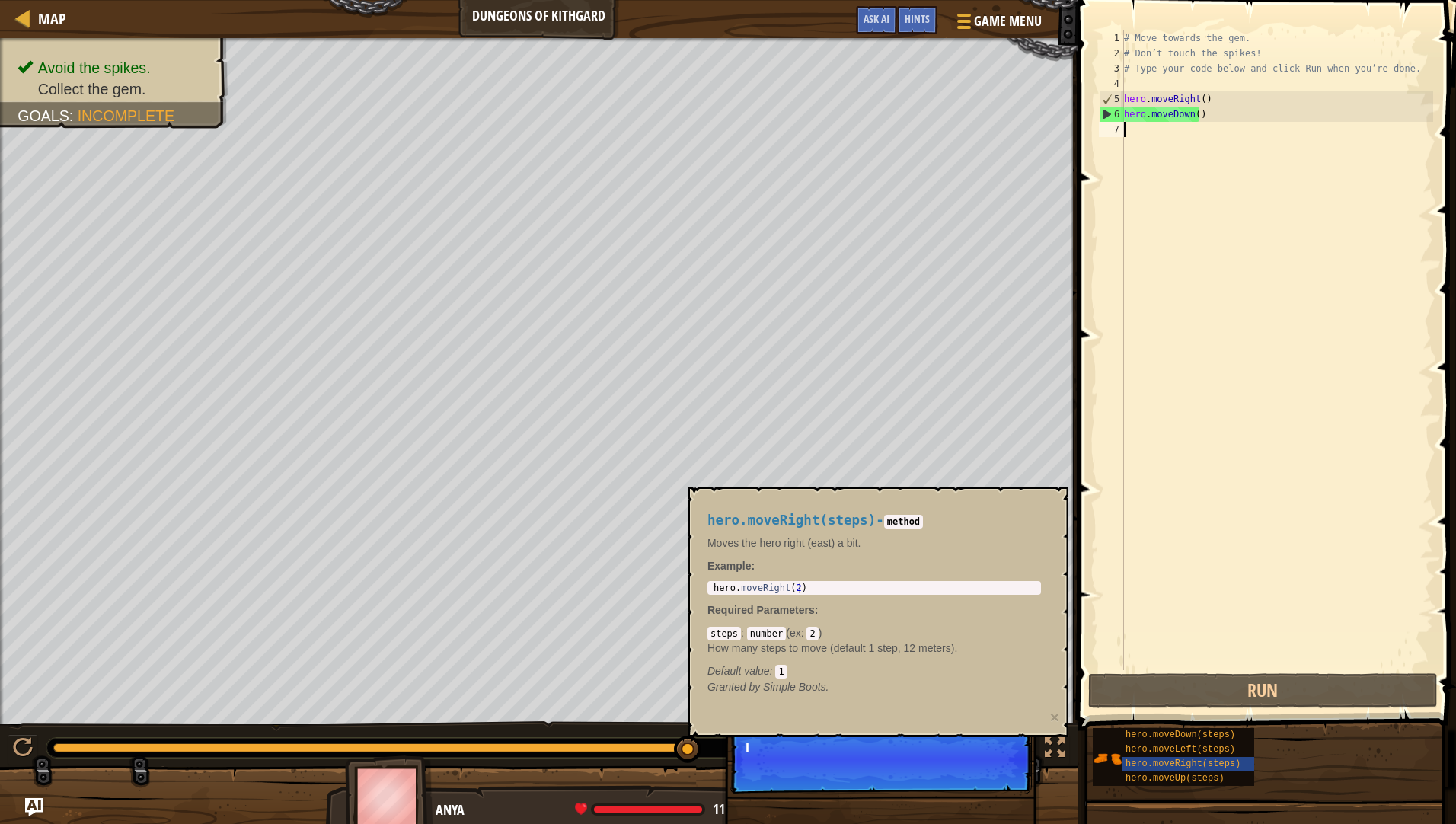
click at [1195, 167] on div "# Move towards the gem. # Don’t touch the spikes! # Type your code below and cl…" at bounding box center [1276, 365] width 312 height 670
type textarea "hero.moveRight(2)"
click at [767, 584] on div "hero . moveRight ( 2 )" at bounding box center [874, 598] width 328 height 32
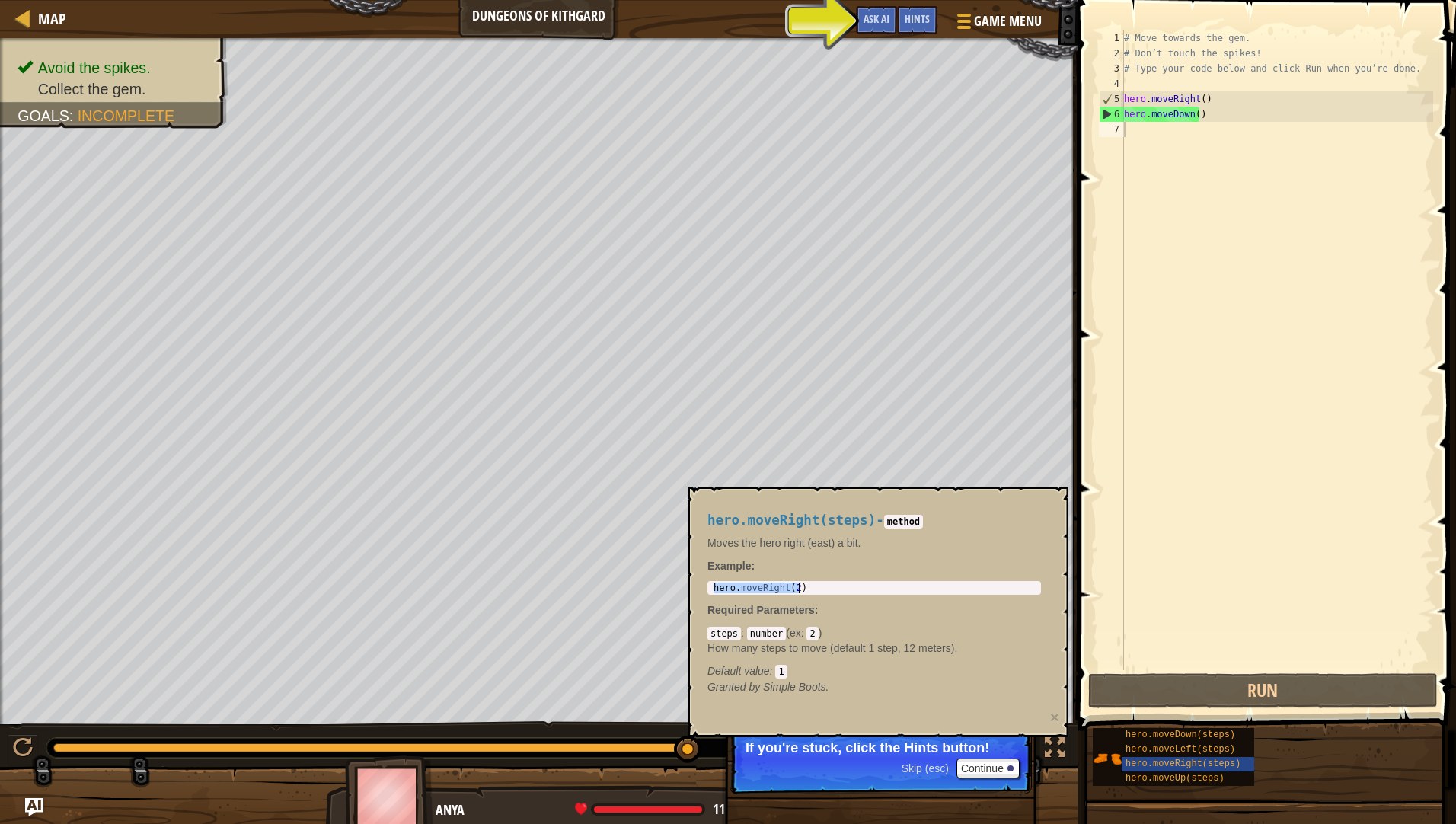
click at [1230, 154] on div "# Move towards the gem. # Don’t touch the spikes! # Type your code below and cl…" at bounding box center [1276, 365] width 312 height 670
paste textarea "hero.moveRight(2)"
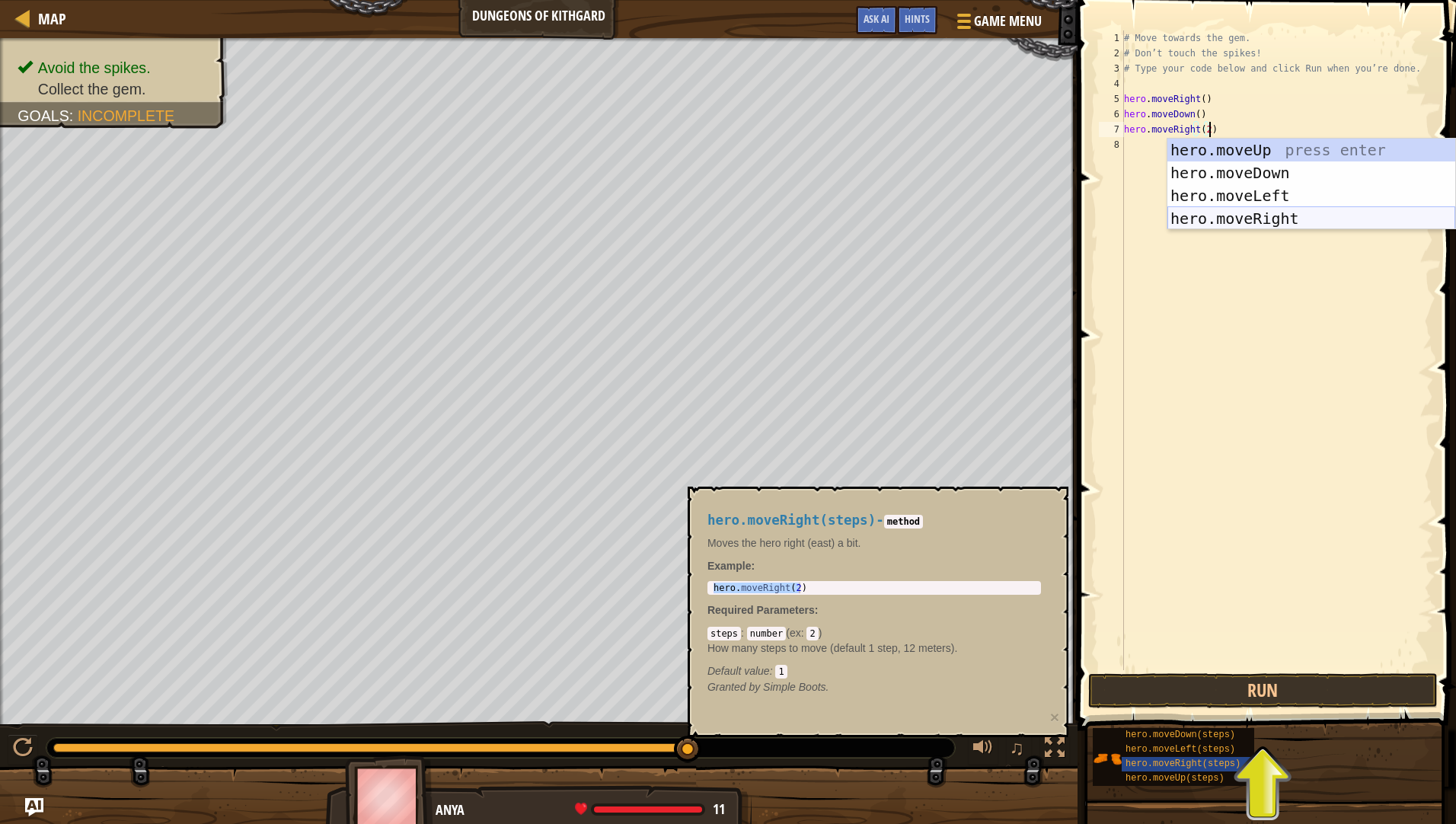
click at [1260, 211] on div "hero.moveUp press enter hero.moveDown press enter hero.moveLeft press enter her…" at bounding box center [1310, 207] width 288 height 137
type textarea "hero.moveRight(2)hero.moveRight()"
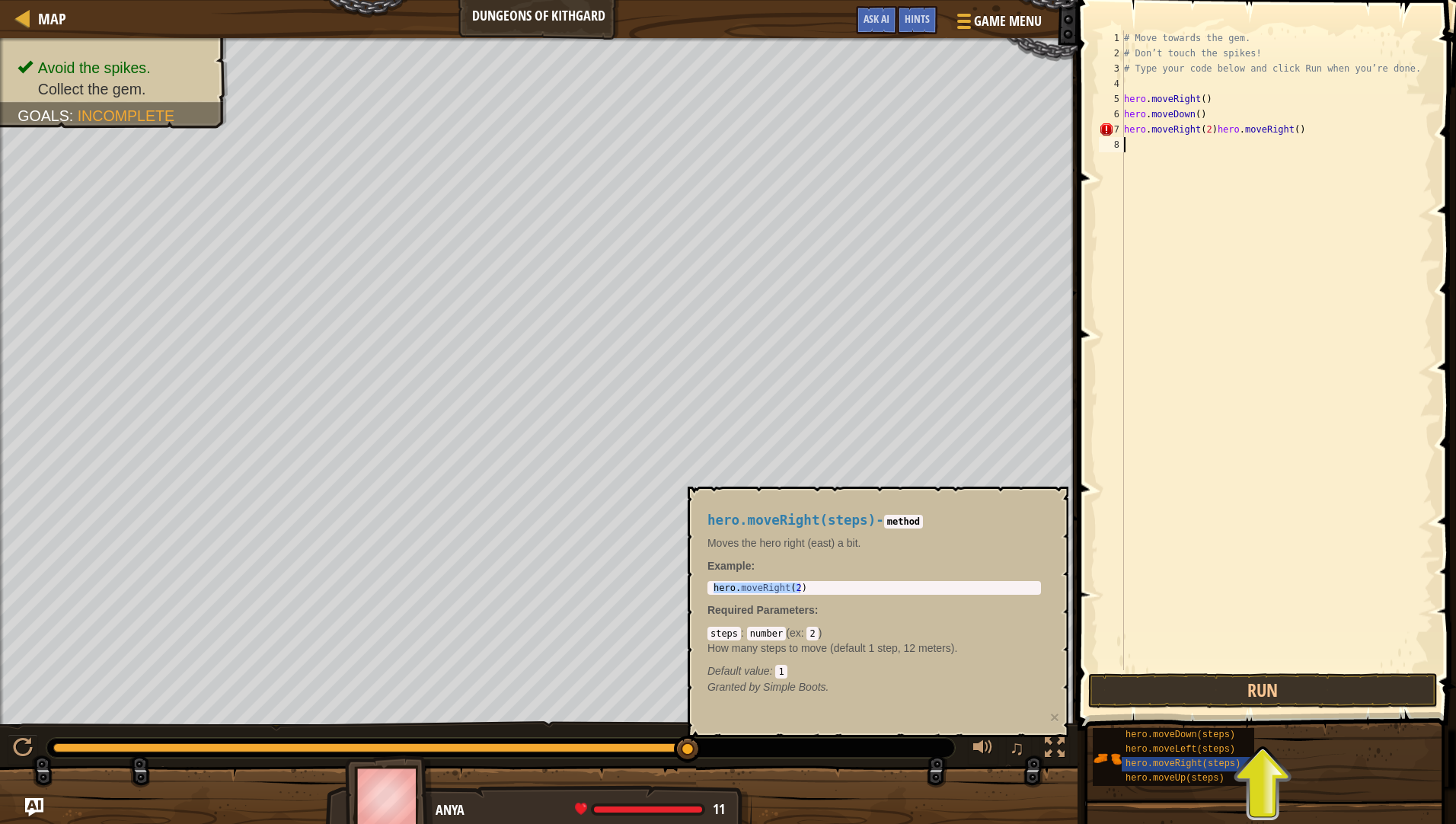
drag, startPoint x: 1310, startPoint y: 139, endPoint x: 1225, endPoint y: 144, distance: 85.1
click at [1225, 144] on div "# Move towards the gem. # Don’t touch the spikes! # Type your code below and cl…" at bounding box center [1276, 365] width 312 height 670
click at [1269, 132] on div "# Move towards the gem. # Don’t touch the spikes! # Type your code below and cl…" at bounding box center [1276, 365] width 312 height 670
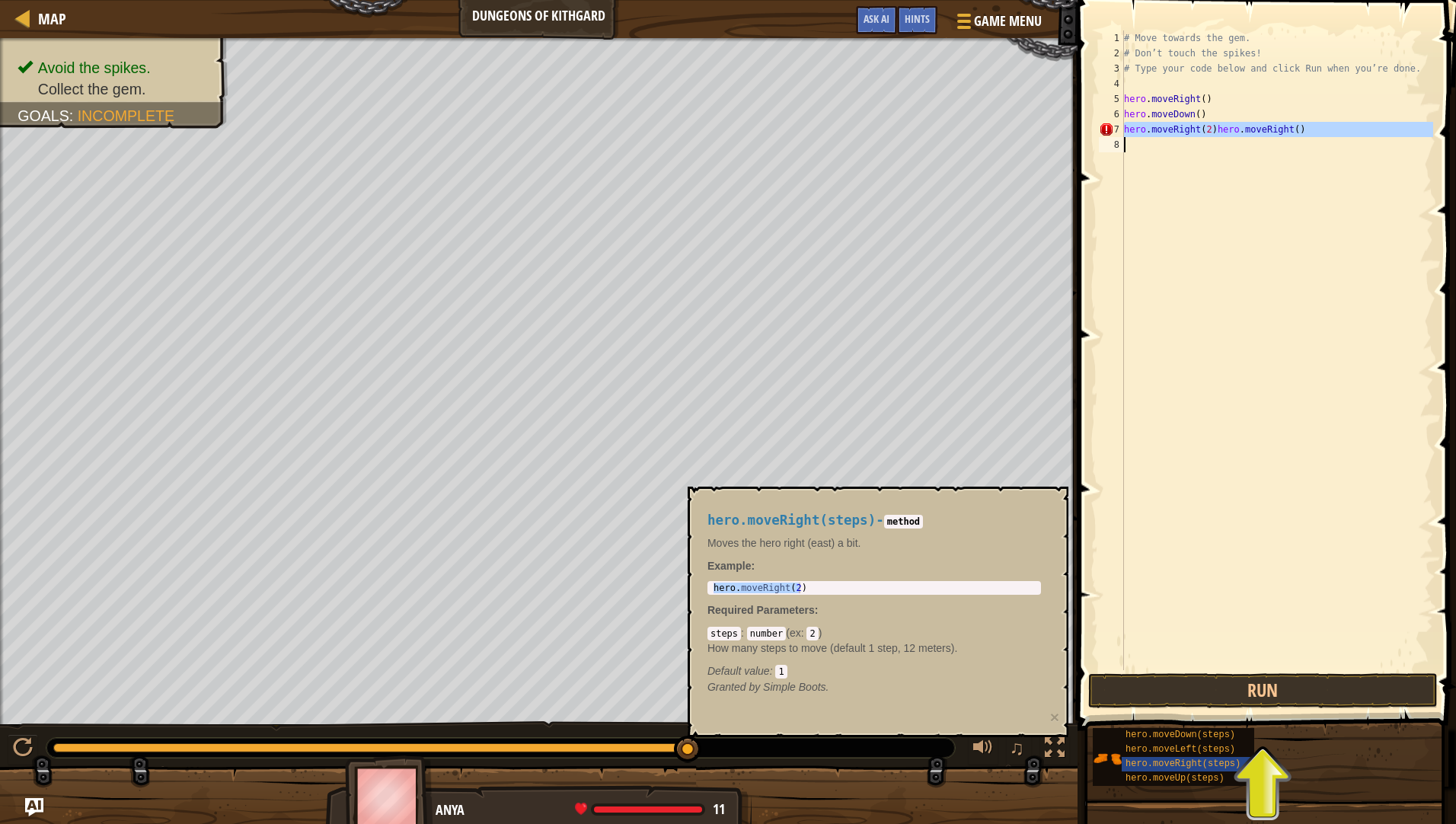
click at [1291, 123] on div "# Move towards the gem. # Don’t touch the spikes! # Type your code below and cl…" at bounding box center [1276, 350] width 312 height 640
drag, startPoint x: 1297, startPoint y: 130, endPoint x: 1246, endPoint y: 133, distance: 51.1
click at [1246, 133] on div "# Move towards the gem. # Don’t touch the spikes! # Type your code below and cl…" at bounding box center [1276, 365] width 312 height 670
type textarea "hero.moveRight(2)"
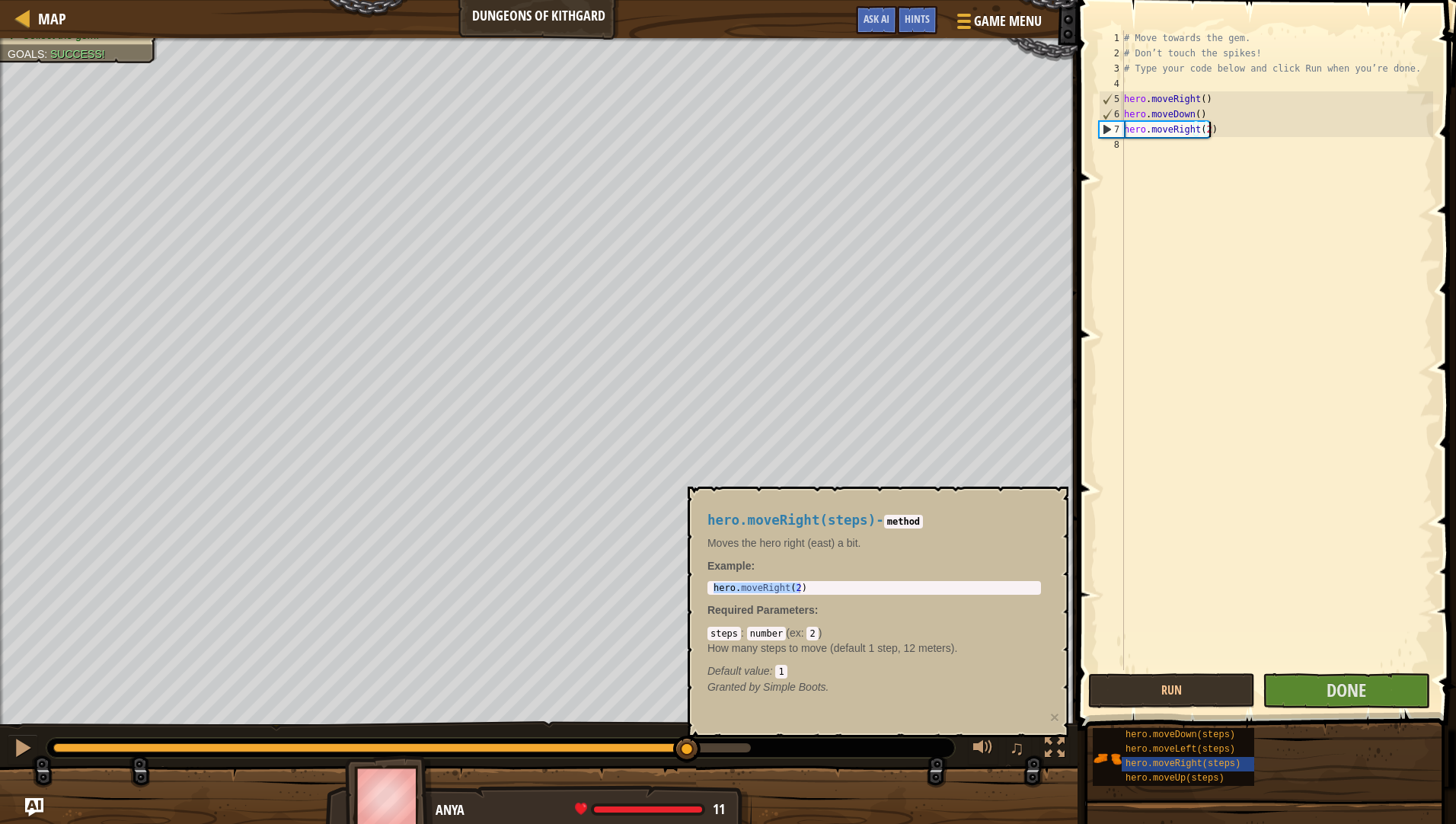
click at [1203, 130] on div "# Move towards the gem. # Don’t touch the spikes! # Type your code below and cl…" at bounding box center [1276, 365] width 312 height 670
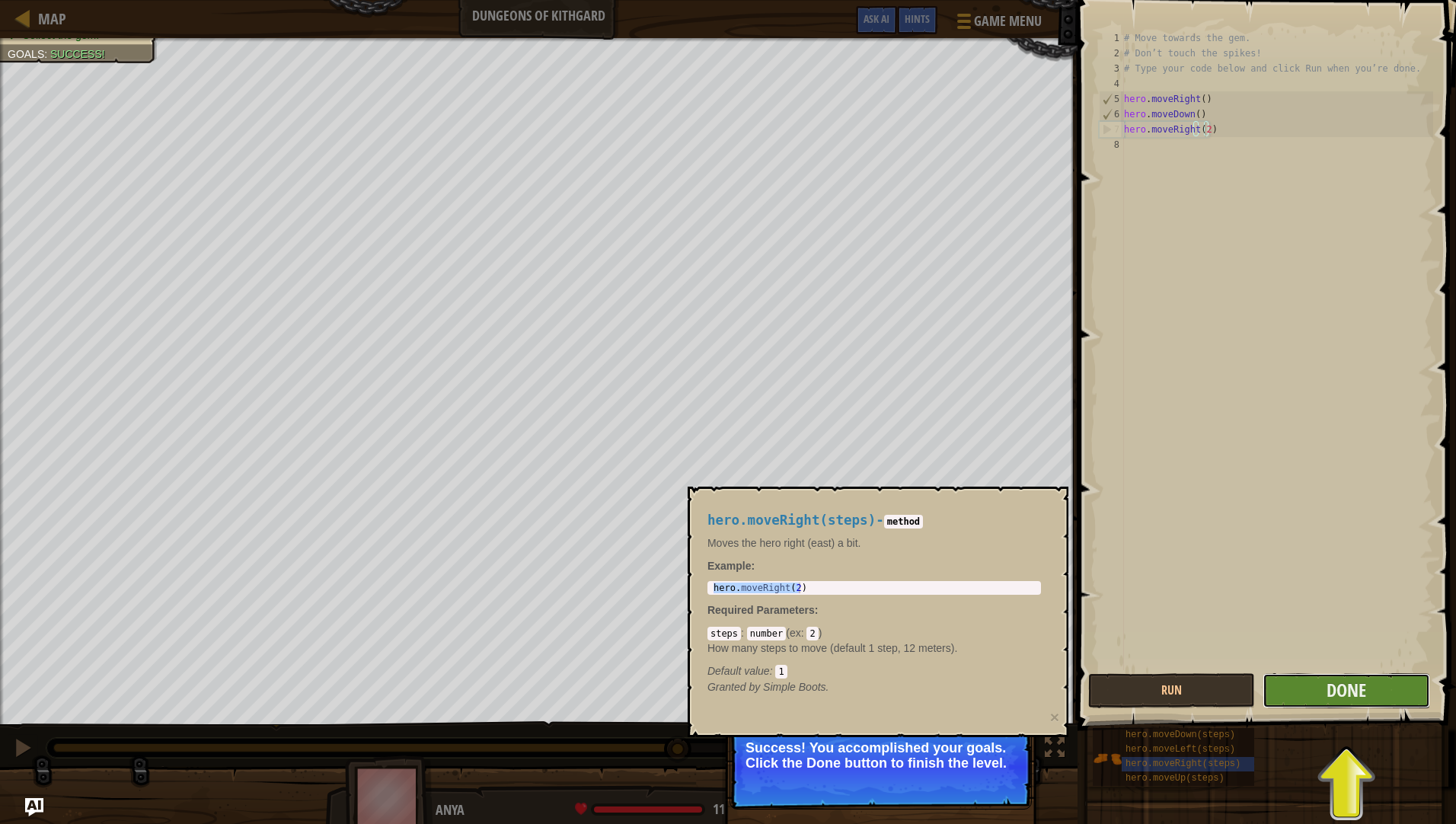
click at [1322, 696] on button "Done" at bounding box center [1345, 690] width 166 height 35
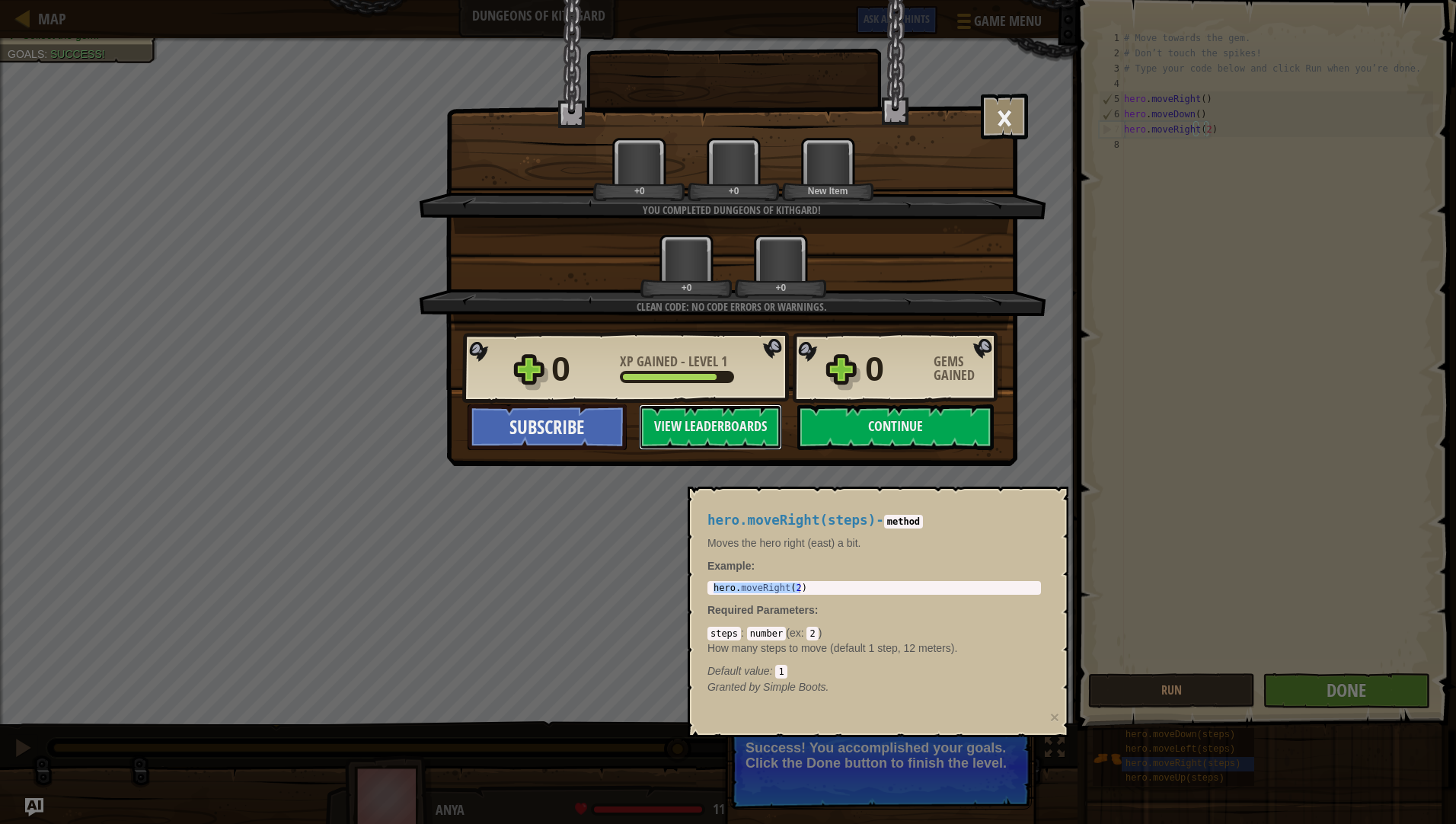
click at [1323, 680] on div "× Well done, hero. You’re building the strength to escape [PERSON_NAME]. How fu…" at bounding box center [728, 412] width 1456 height 824
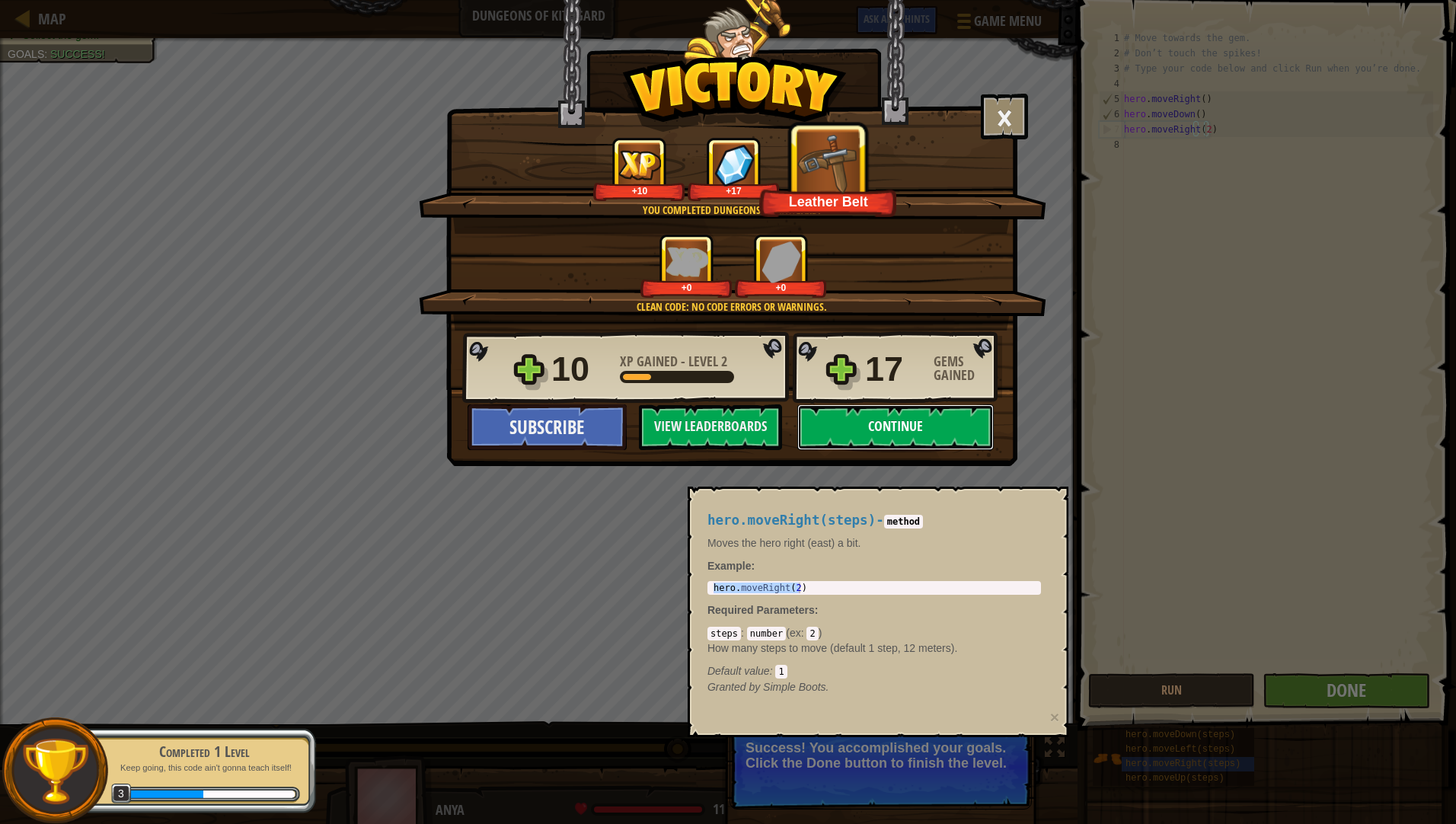
click at [854, 421] on button "Continue" at bounding box center [896, 427] width 197 height 45
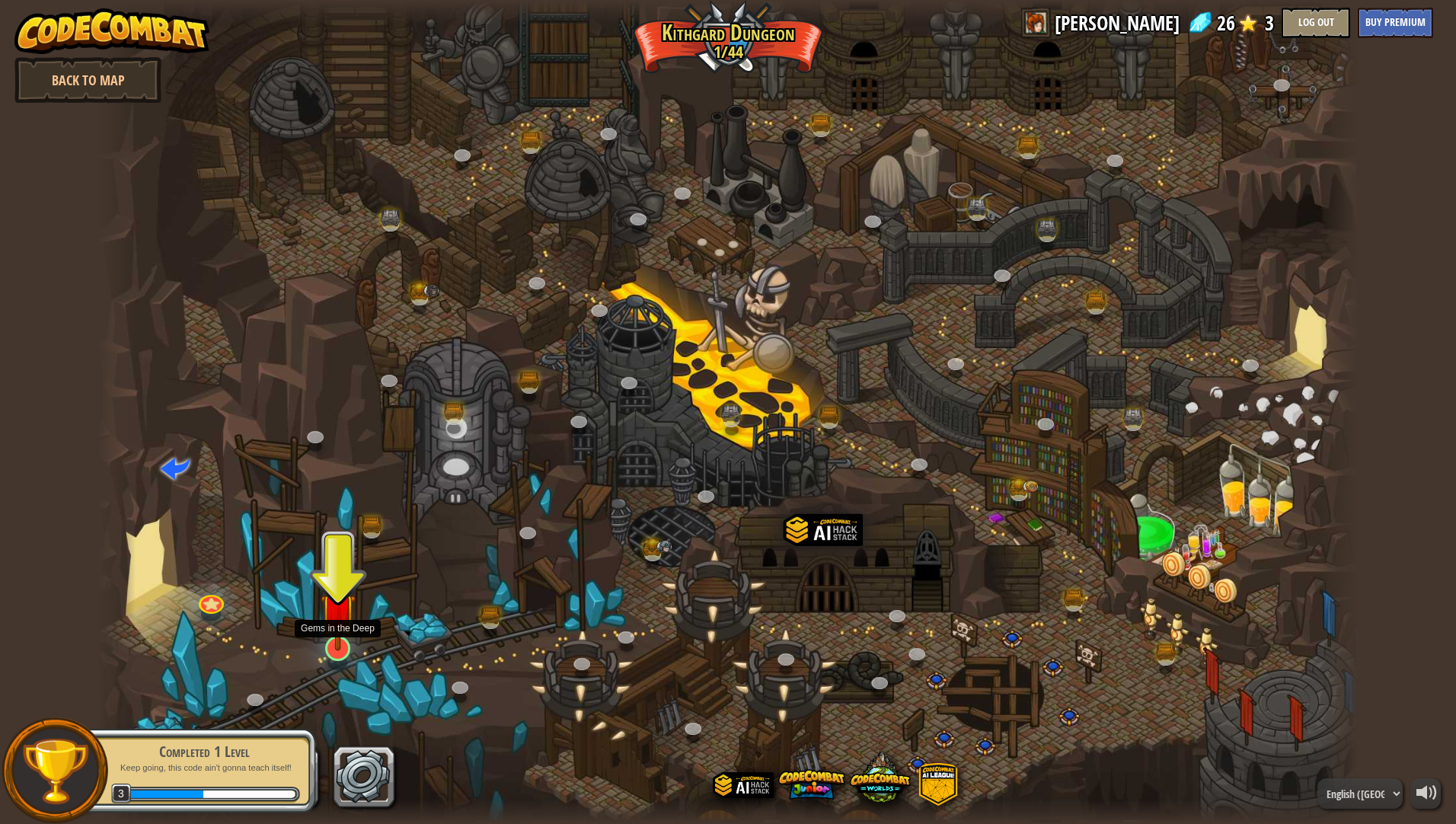
click at [335, 617] on img at bounding box center [337, 610] width 35 height 80
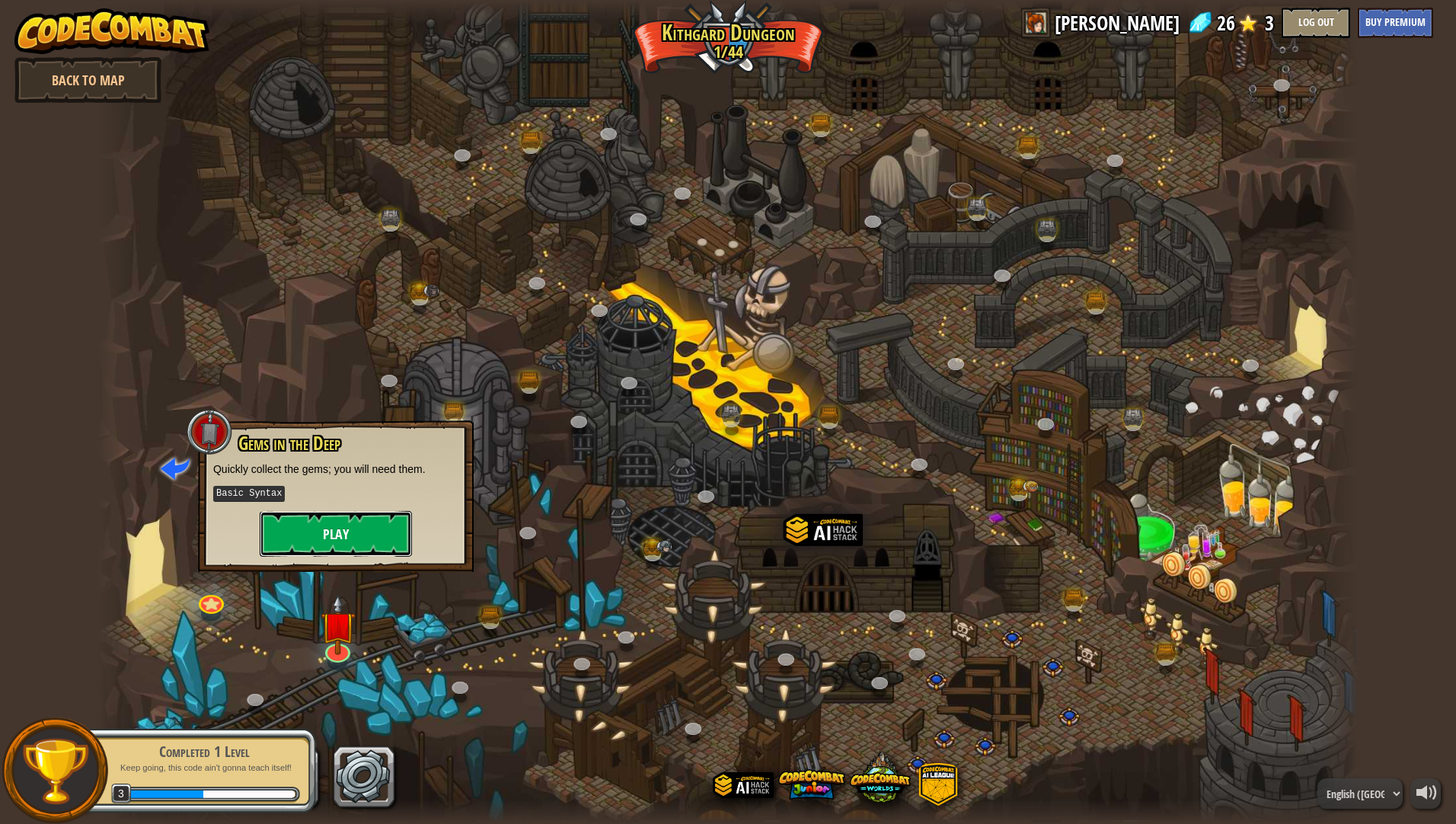
click at [360, 534] on button "Play" at bounding box center [335, 534] width 152 height 45
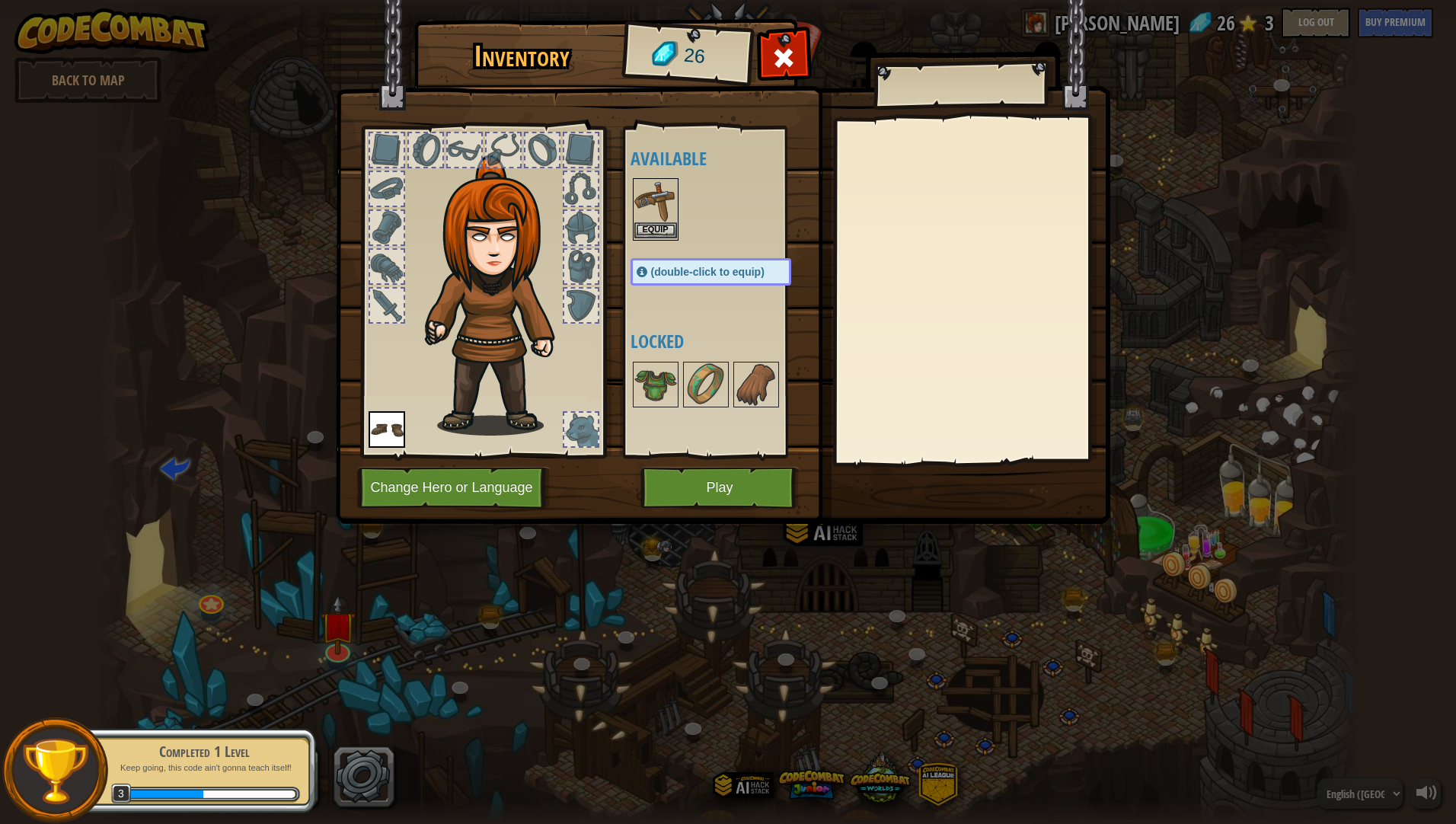
click at [657, 200] on img at bounding box center [655, 200] width 43 height 43
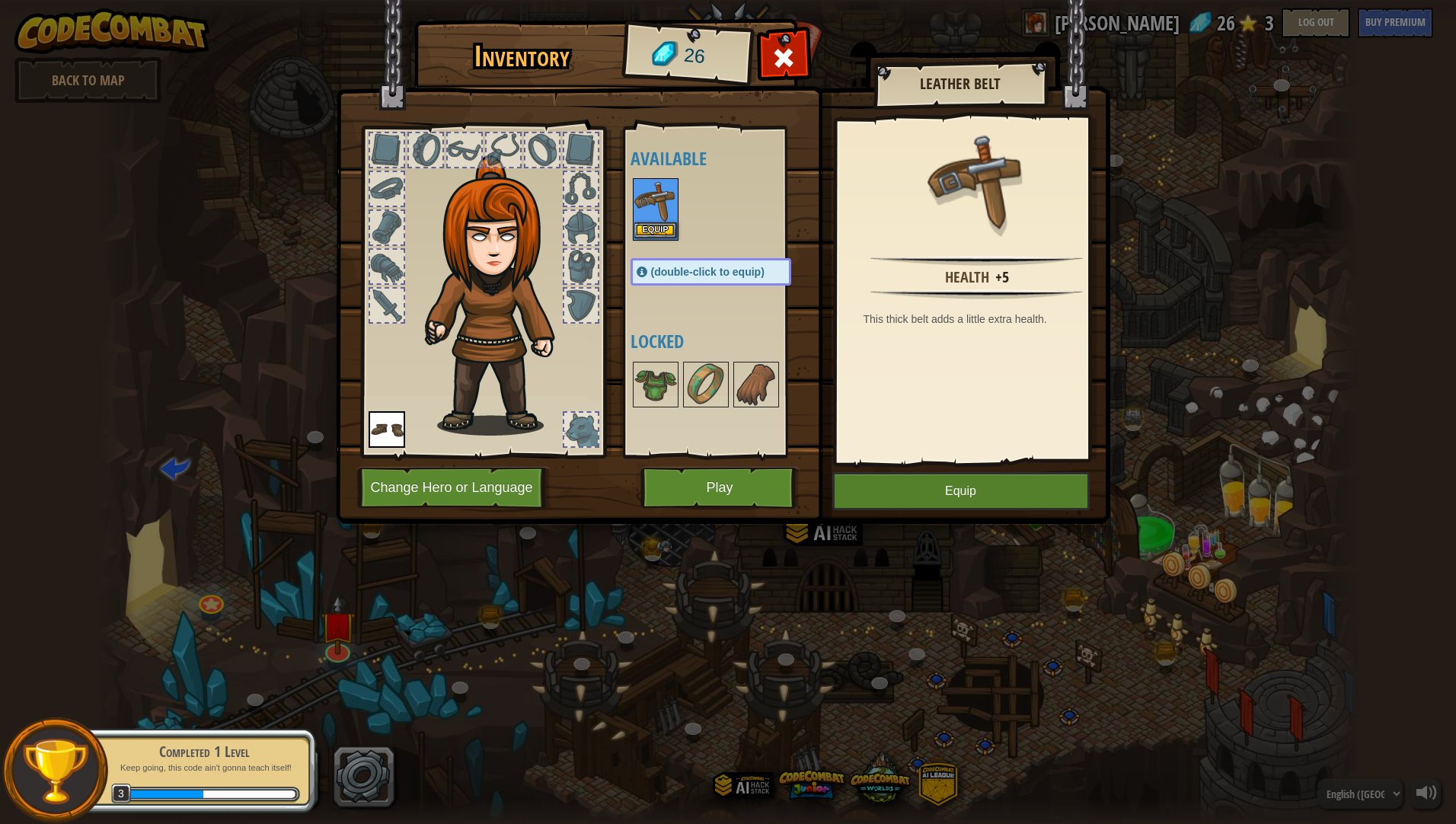
click at [657, 200] on img at bounding box center [655, 200] width 43 height 43
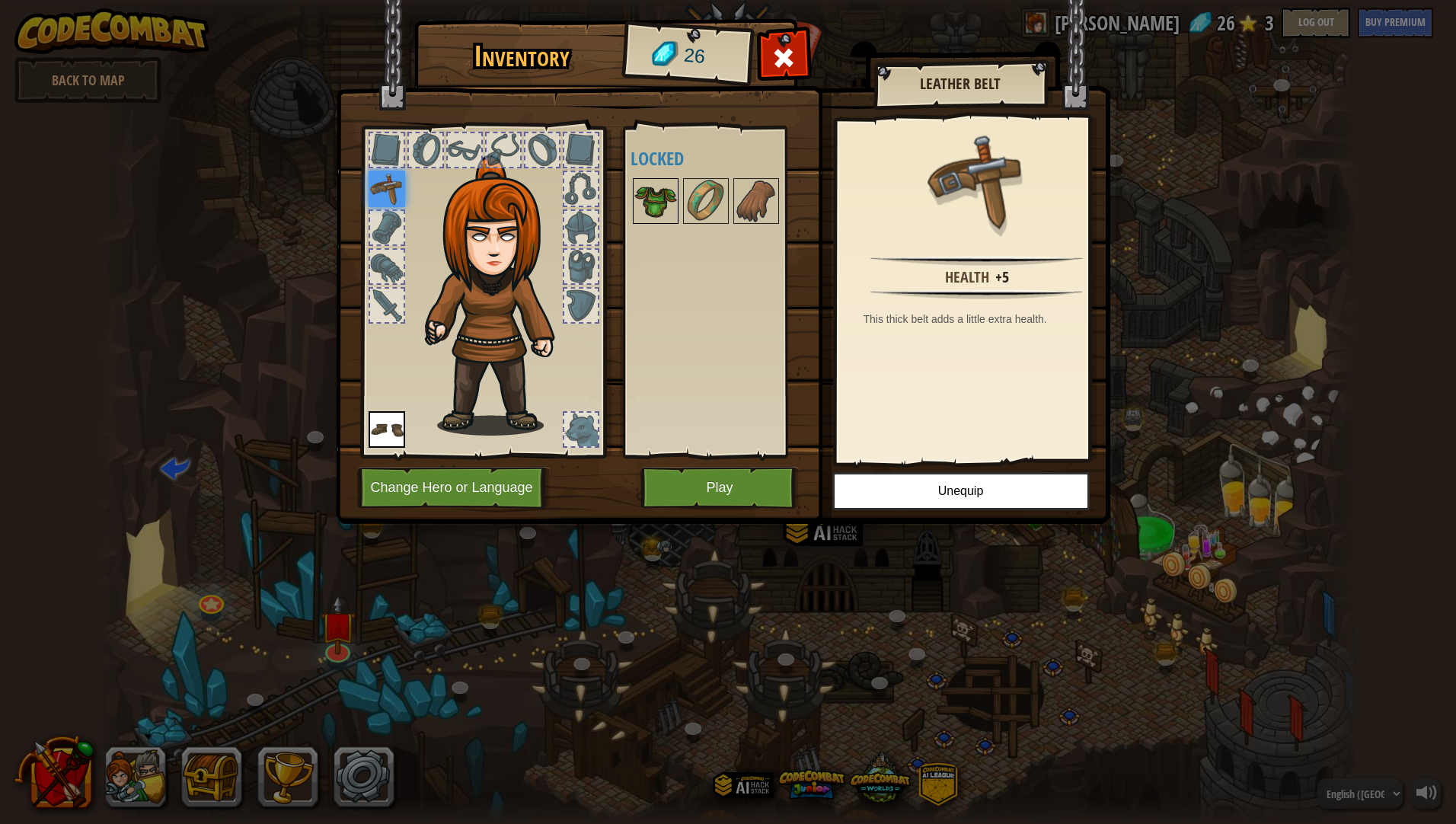
click at [644, 195] on img at bounding box center [655, 200] width 43 height 43
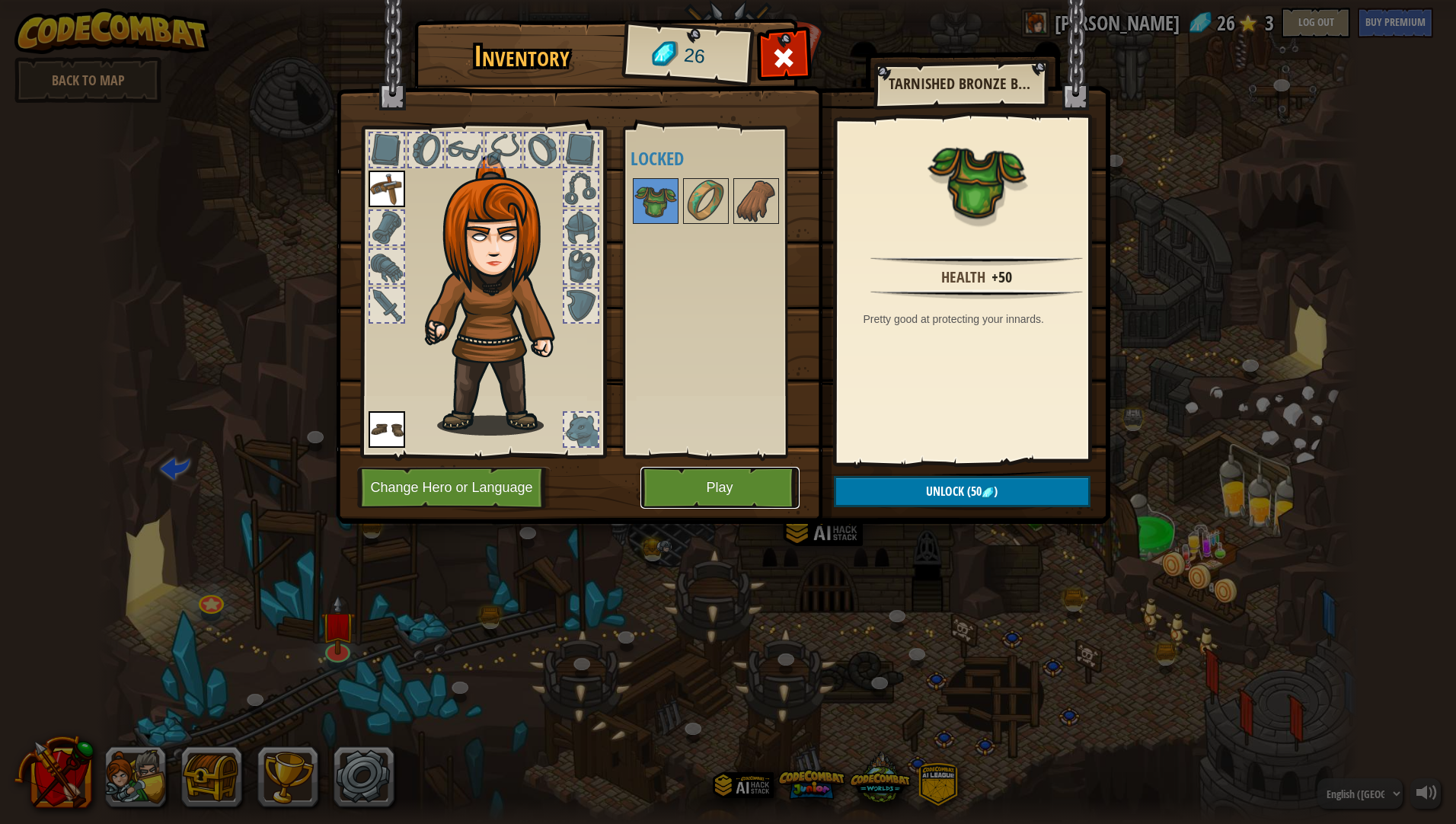
click at [712, 500] on button "Play" at bounding box center [720, 488] width 159 height 42
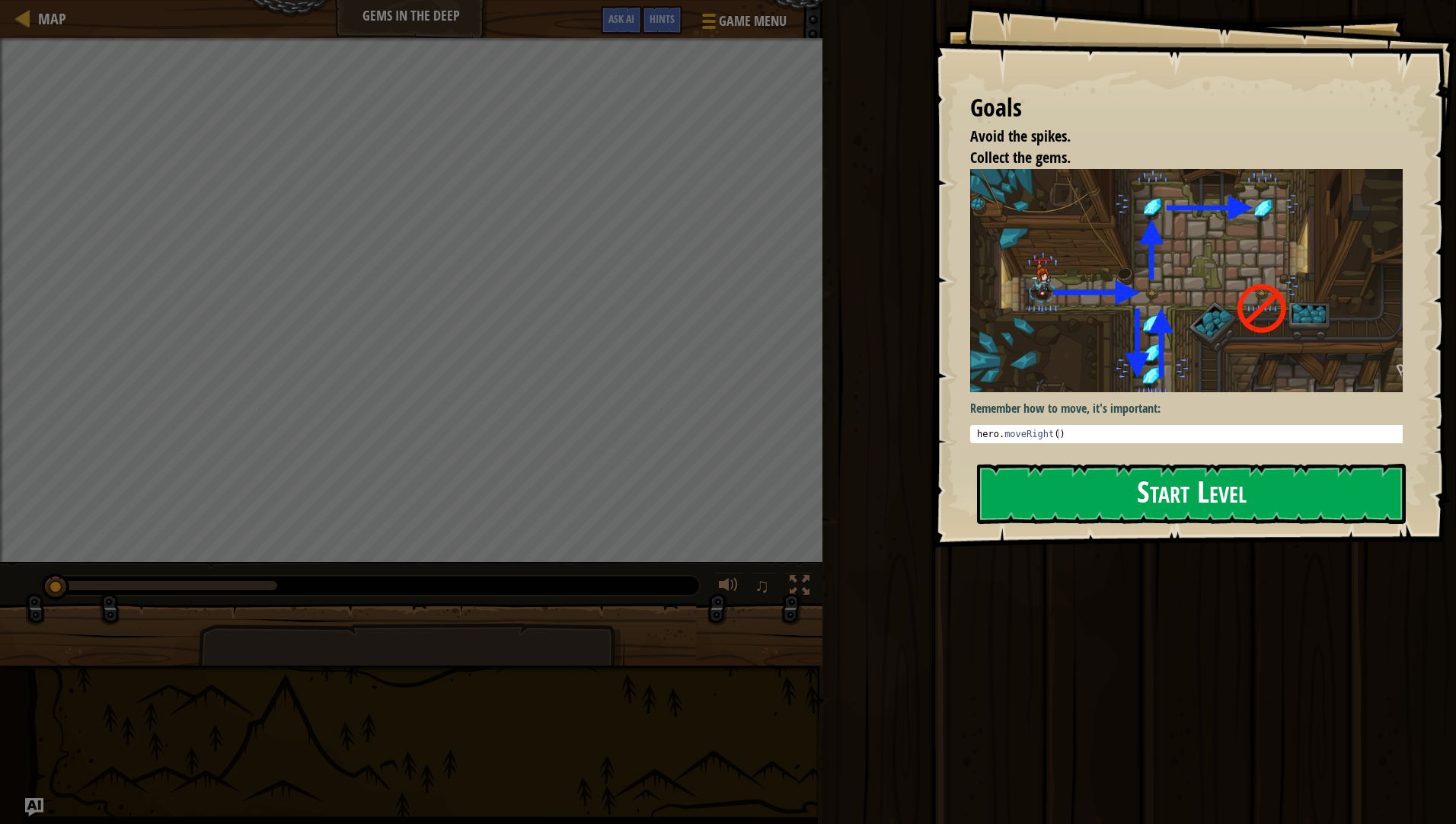
click at [1136, 464] on button "Start Level" at bounding box center [1191, 494] width 429 height 60
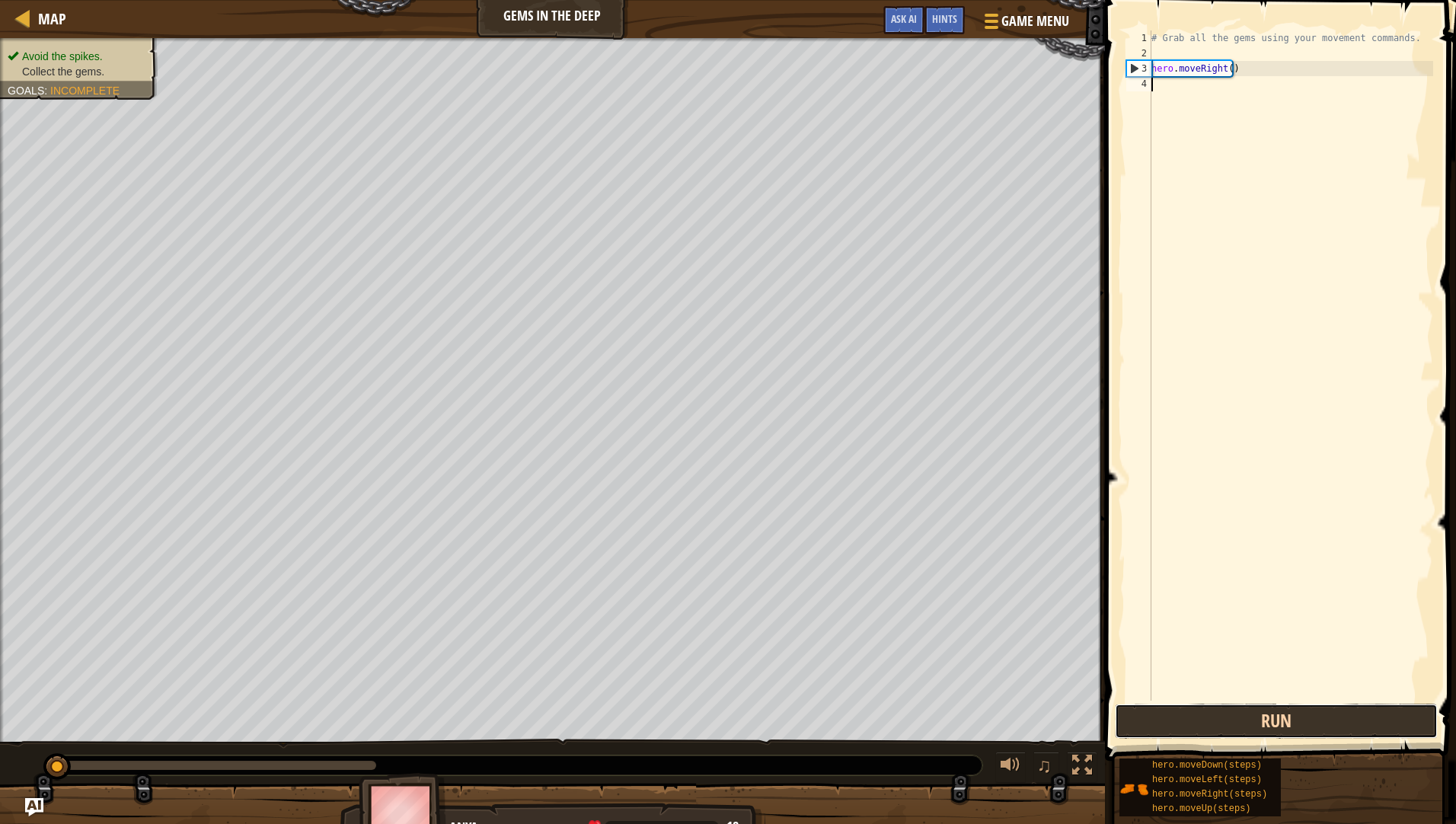
click at [1305, 732] on button "Run" at bounding box center [1276, 721] width 323 height 35
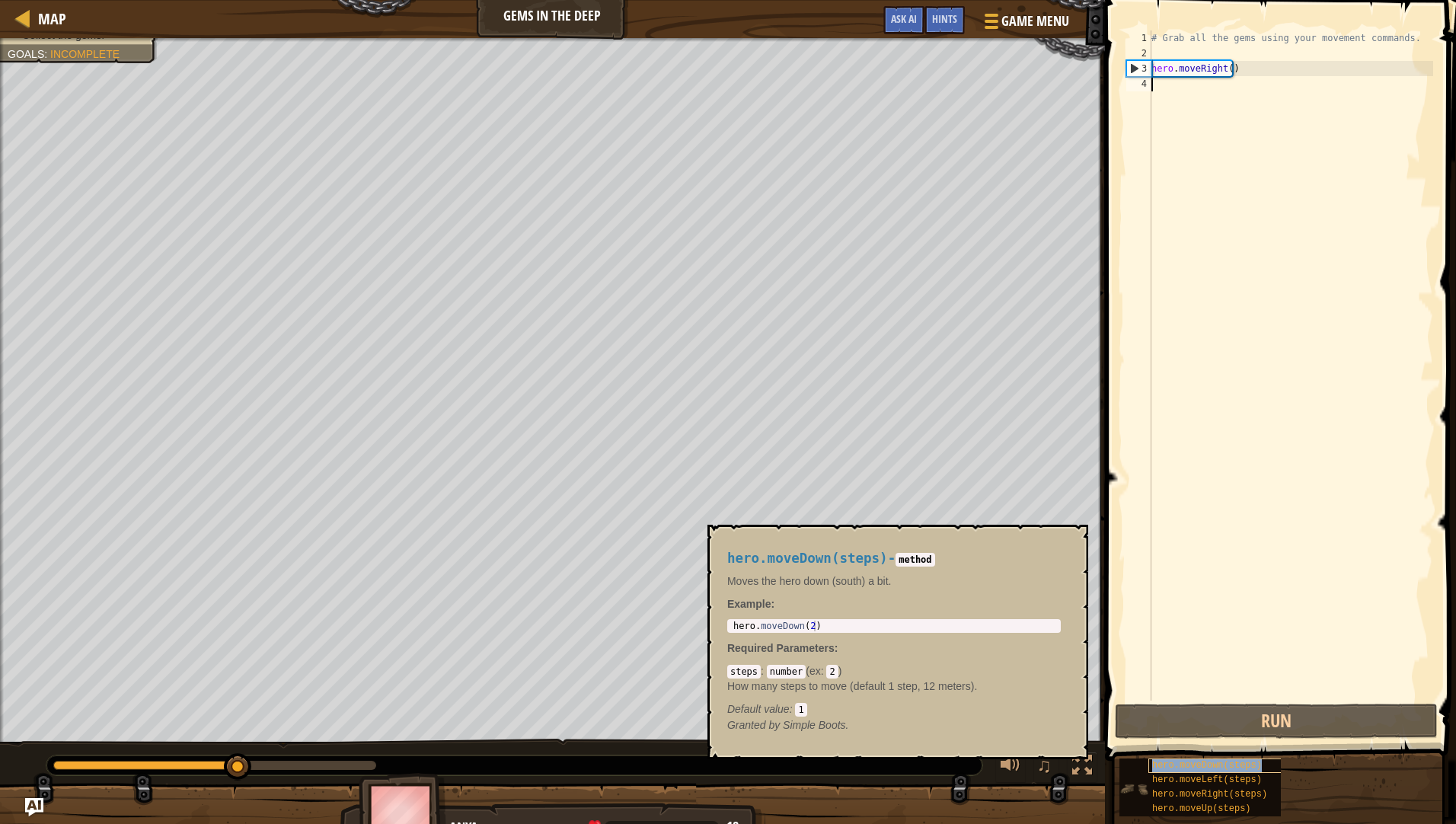
click at [1211, 769] on span "hero.moveDown(steps)" at bounding box center [1207, 764] width 110 height 10
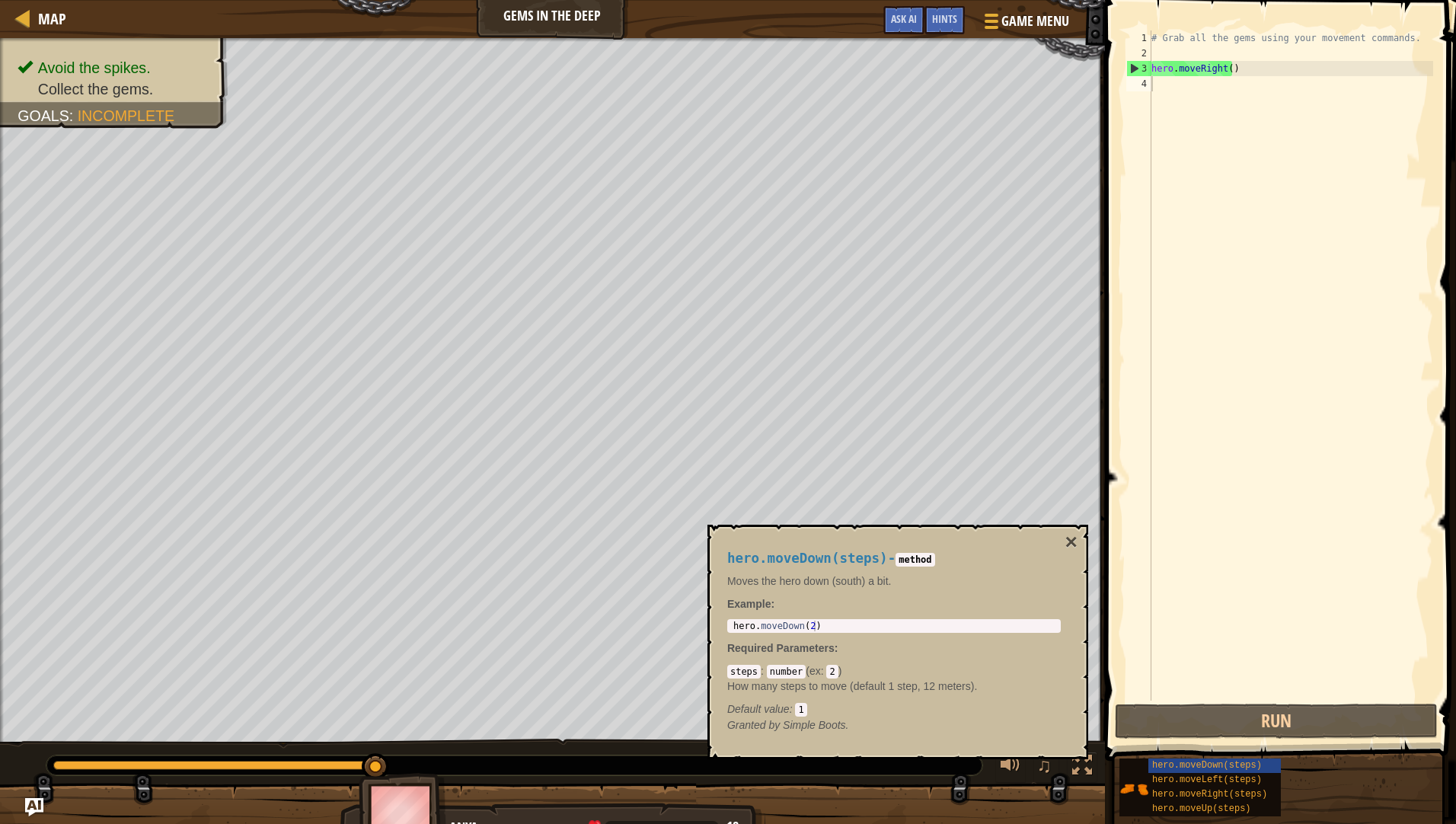
drag, startPoint x: 892, startPoint y: 632, endPoint x: 837, endPoint y: 621, distance: 56.1
click at [837, 621] on div "1 hero . moveDown ( 2 ) ההההההההההההההההההההההההההההההההההההההההההההההההההההההה…" at bounding box center [894, 626] width 334 height 14
type textarea "hero.moveDown(2)"
drag, startPoint x: 837, startPoint y: 621, endPoint x: 830, endPoint y: 626, distance: 8.6
click at [830, 626] on div "hero . moveDown ( 2 )" at bounding box center [894, 637] width 328 height 32
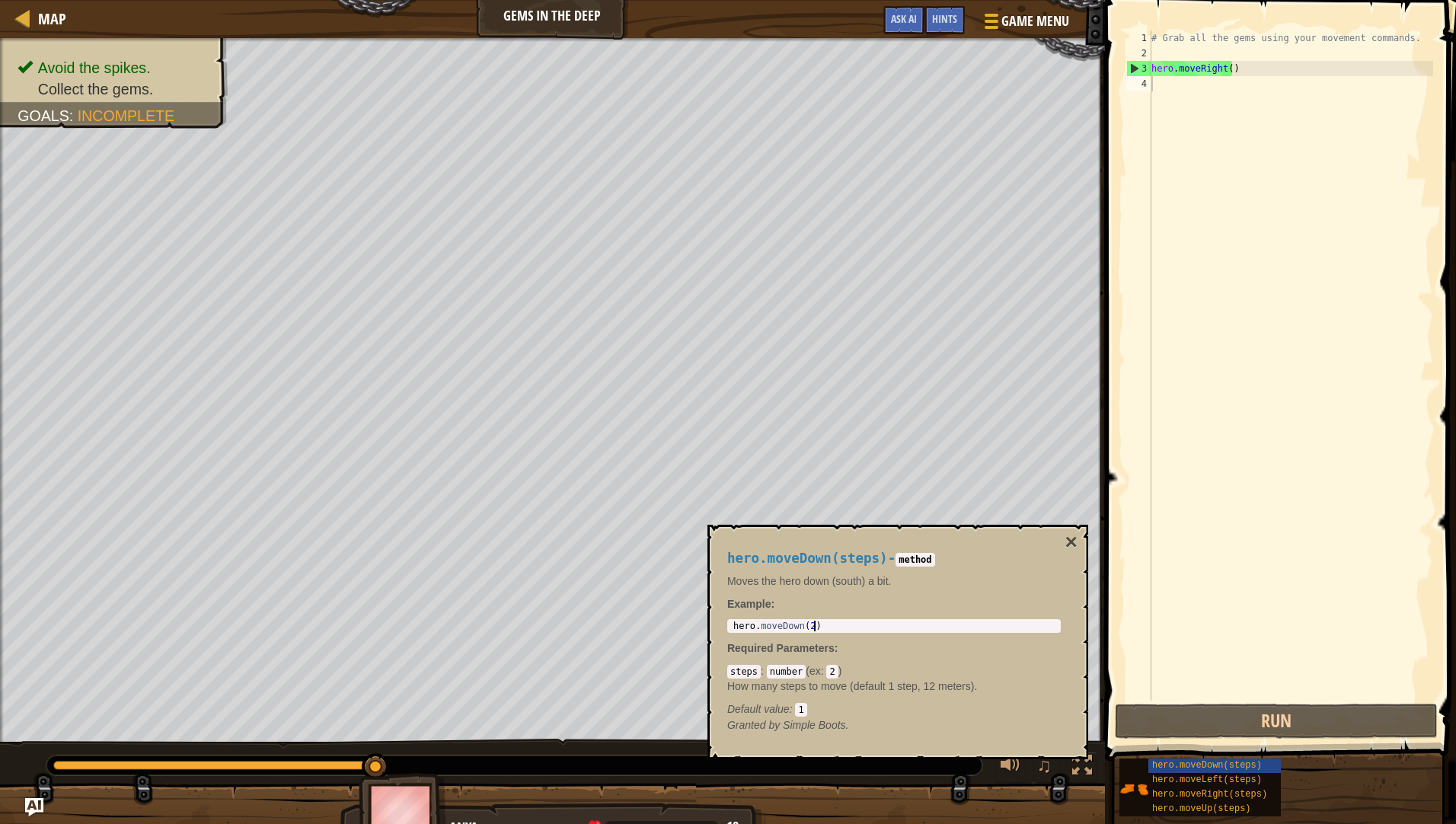
click at [830, 626] on div "hero . moveDown ( 2 )" at bounding box center [894, 637] width 328 height 32
click at [1454, 438] on span at bounding box center [1281, 358] width 363 height 806
paste textarea "hero.moveDown(2)"
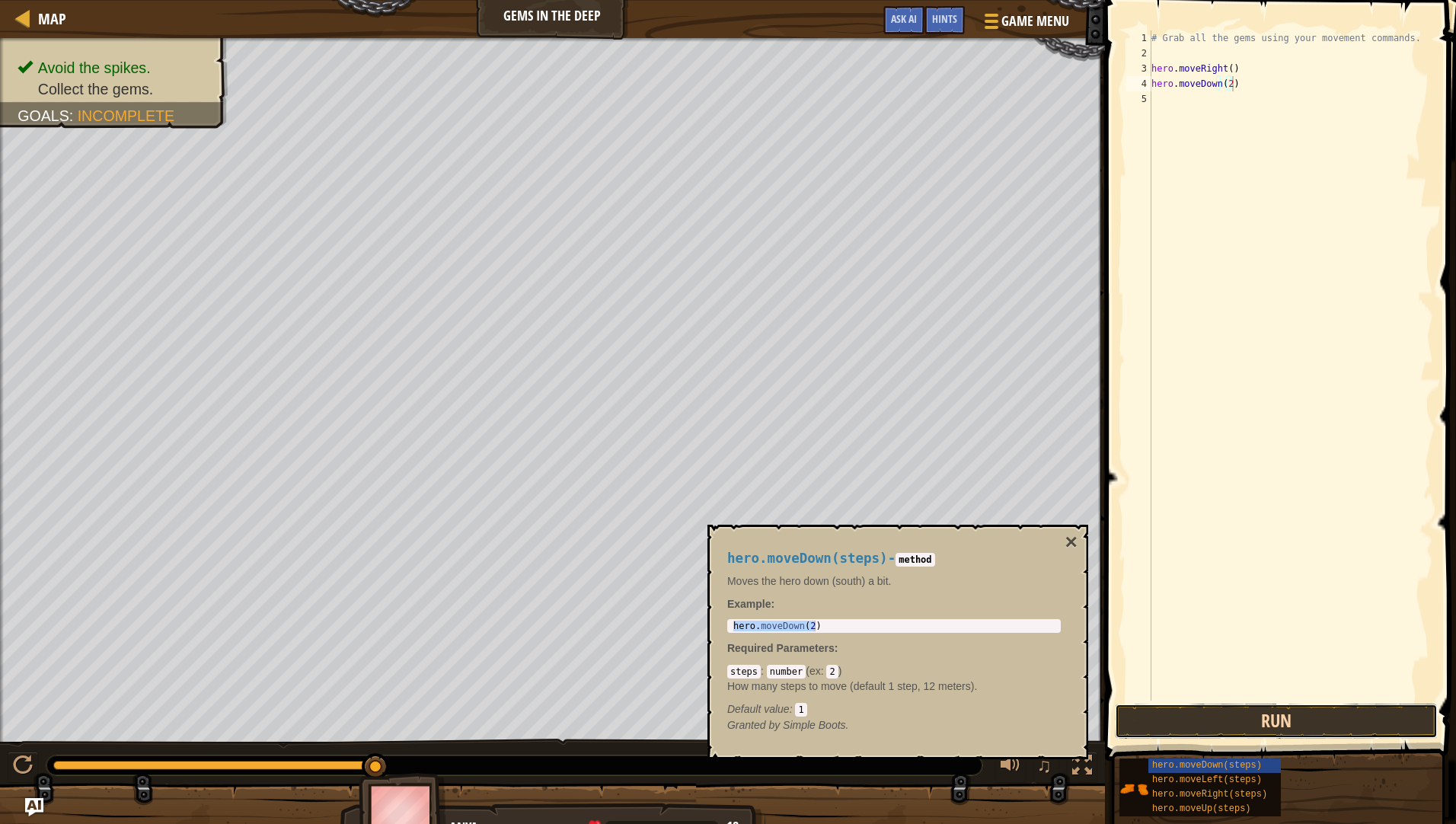
click at [1297, 717] on button "Run" at bounding box center [1276, 721] width 323 height 35
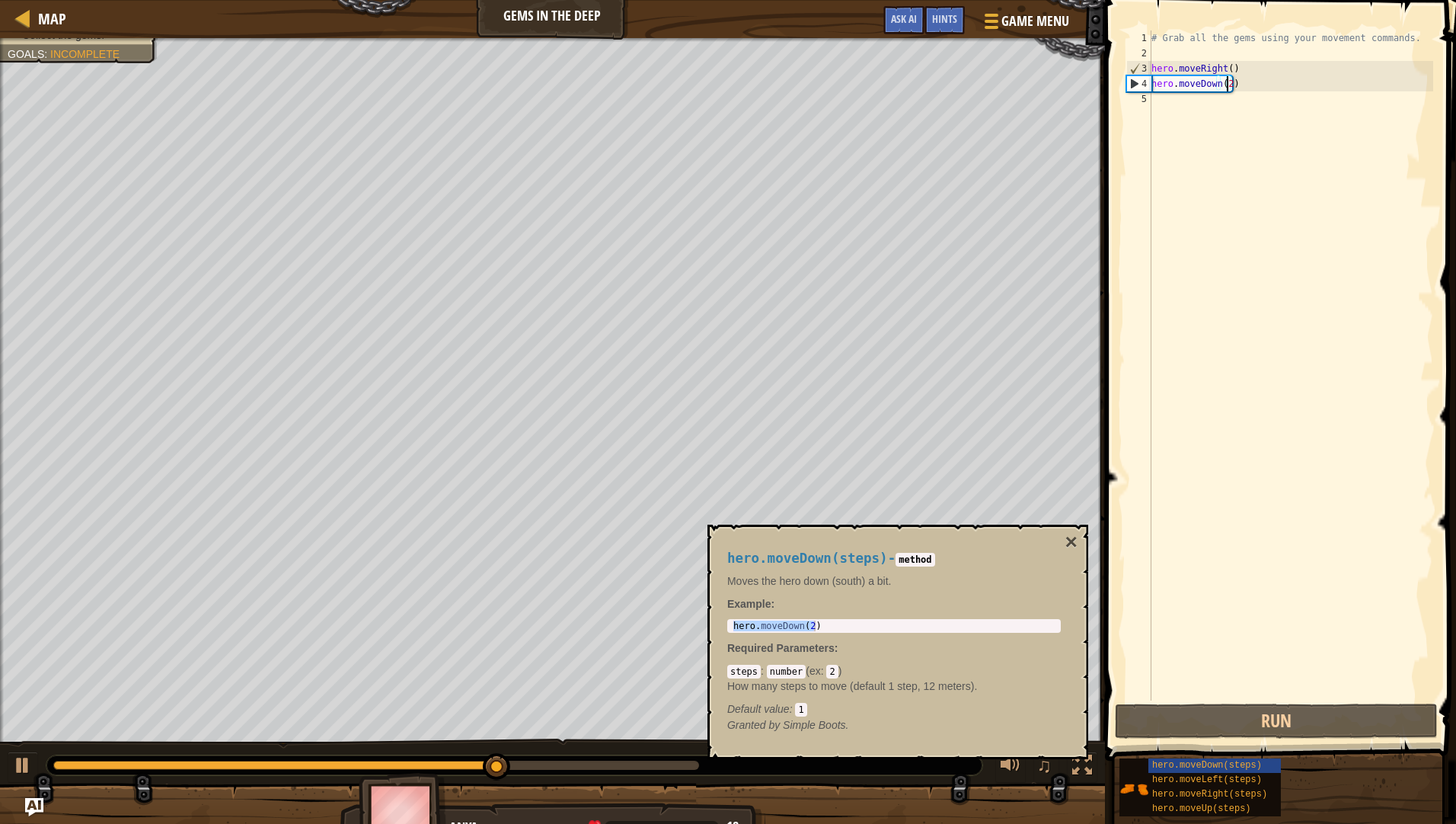
click at [1225, 84] on div "# Grab all the gems using your movement commands. hero . moveRight ( ) hero . m…" at bounding box center [1290, 380] width 284 height 700
type textarea "hero.moveDown(1)"
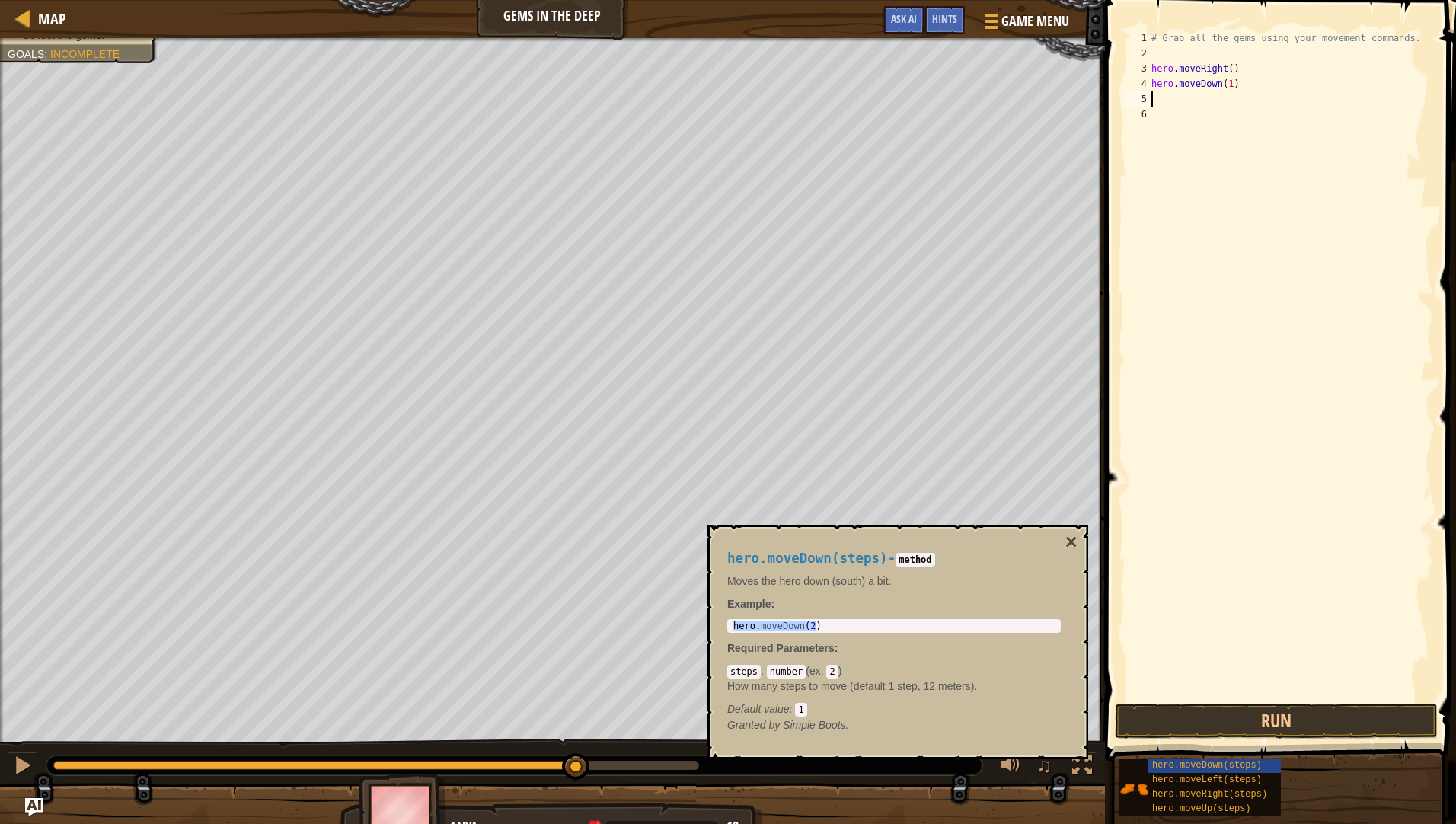
click at [1226, 85] on div "# Grab all the gems using your movement commands. hero . moveRight ( ) hero . m…" at bounding box center [1290, 380] width 284 height 700
type textarea "hero.moveDown()"
click at [1222, 808] on span "hero.moveUp(steps)" at bounding box center [1201, 808] width 99 height 10
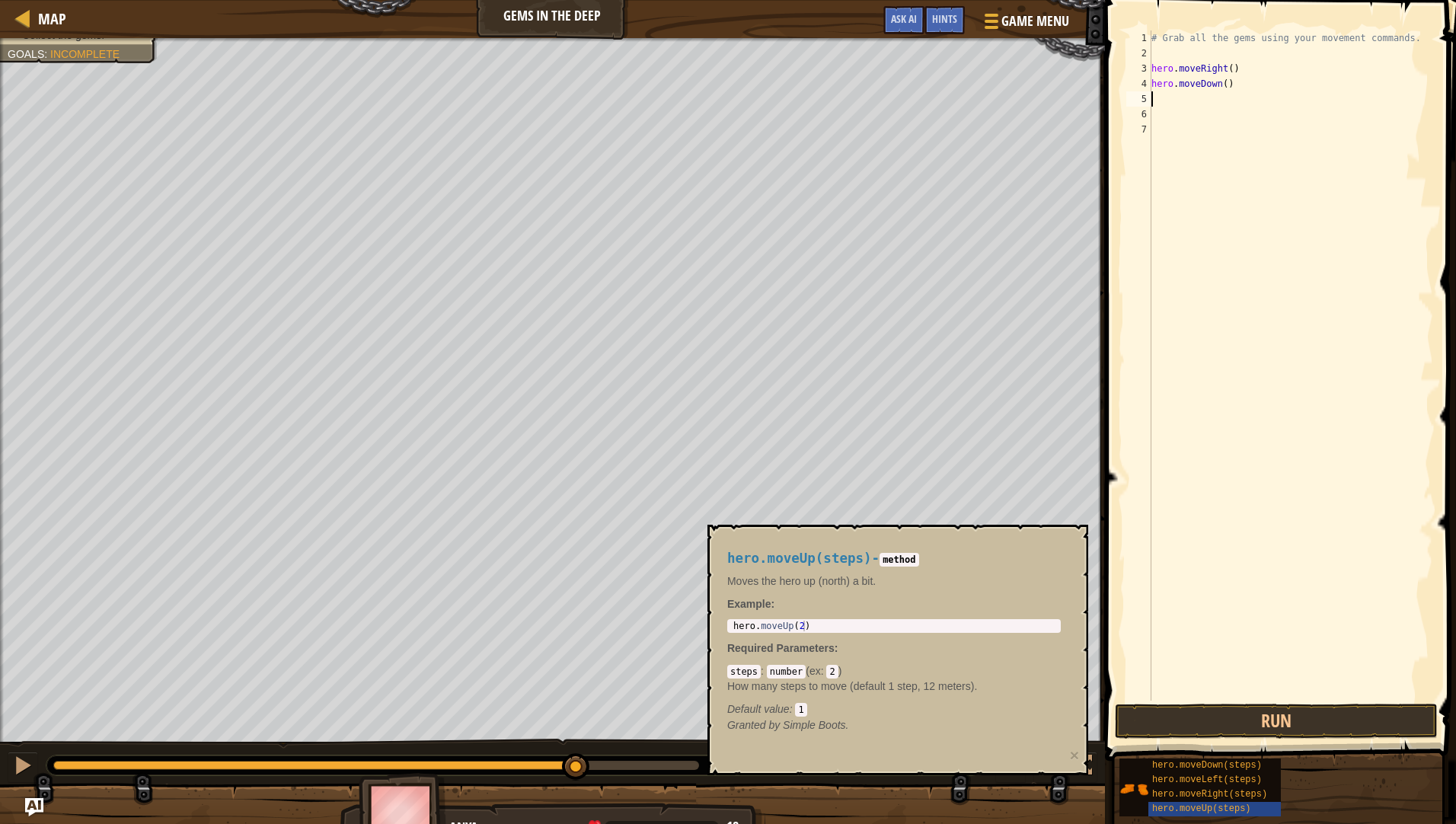
type textarea "hero.moveUp(2)"
click at [591, 0] on body "Map Gems in the Deep Game Menu Done Hints Ask AI 1 הההההההההההההההההההההההההההה…" at bounding box center [728, 0] width 1456 height 0
click at [1273, 165] on div "# Grab all the gems using your movement commands. hero . moveRight ( ) hero . m…" at bounding box center [1290, 380] width 284 height 700
paste textarea "hero.moveUp(2)"
type textarea "hero.moveUp(2)"
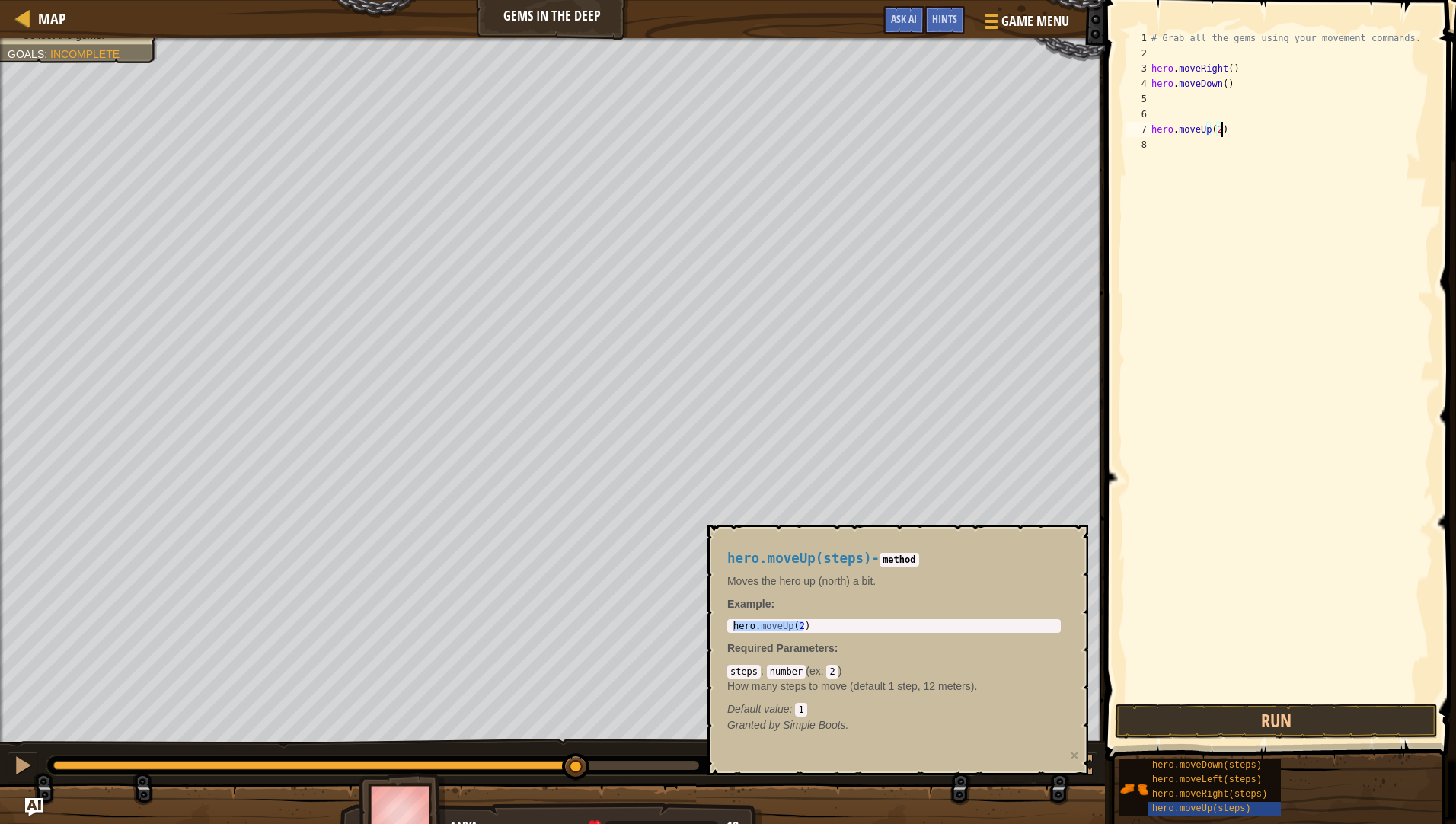
click at [951, 96] on div "Map Gems in the Deep Game Menu Done Hints Ask AI 1 הההההההההההההההההההההההההההה…" at bounding box center [728, 412] width 1456 height 824
click at [1178, 109] on div "# Grab all the gems using your movement commands. hero . moveRight ( ) hero . m…" at bounding box center [1290, 380] width 284 height 700
type textarea "hero.moveDown()"
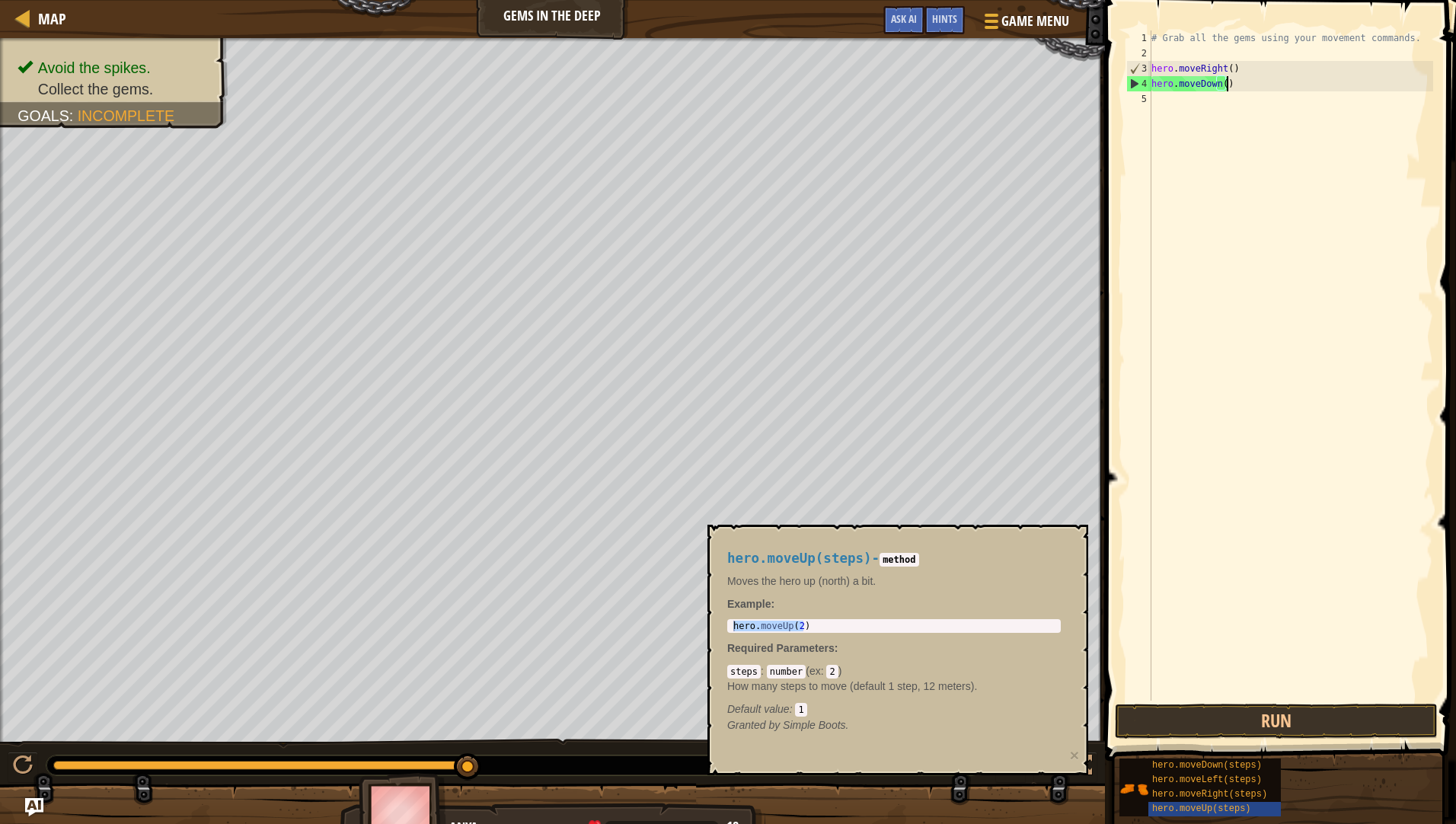
click at [1225, 113] on div "# Grab all the gems using your movement commands. hero . moveRight ( ) hero . m…" at bounding box center [1290, 380] width 284 height 700
paste textarea "hero.moveUp(2)"
click at [1217, 96] on div "# Grab all the gems using your movement commands. hero . moveRight ( ) hero . m…" at bounding box center [1290, 380] width 284 height 700
type textarea "hero.moveUp()"
click at [1207, 128] on div "# Grab all the gems using your movement commands. hero . moveRight ( ) hero . m…" at bounding box center [1290, 380] width 284 height 700
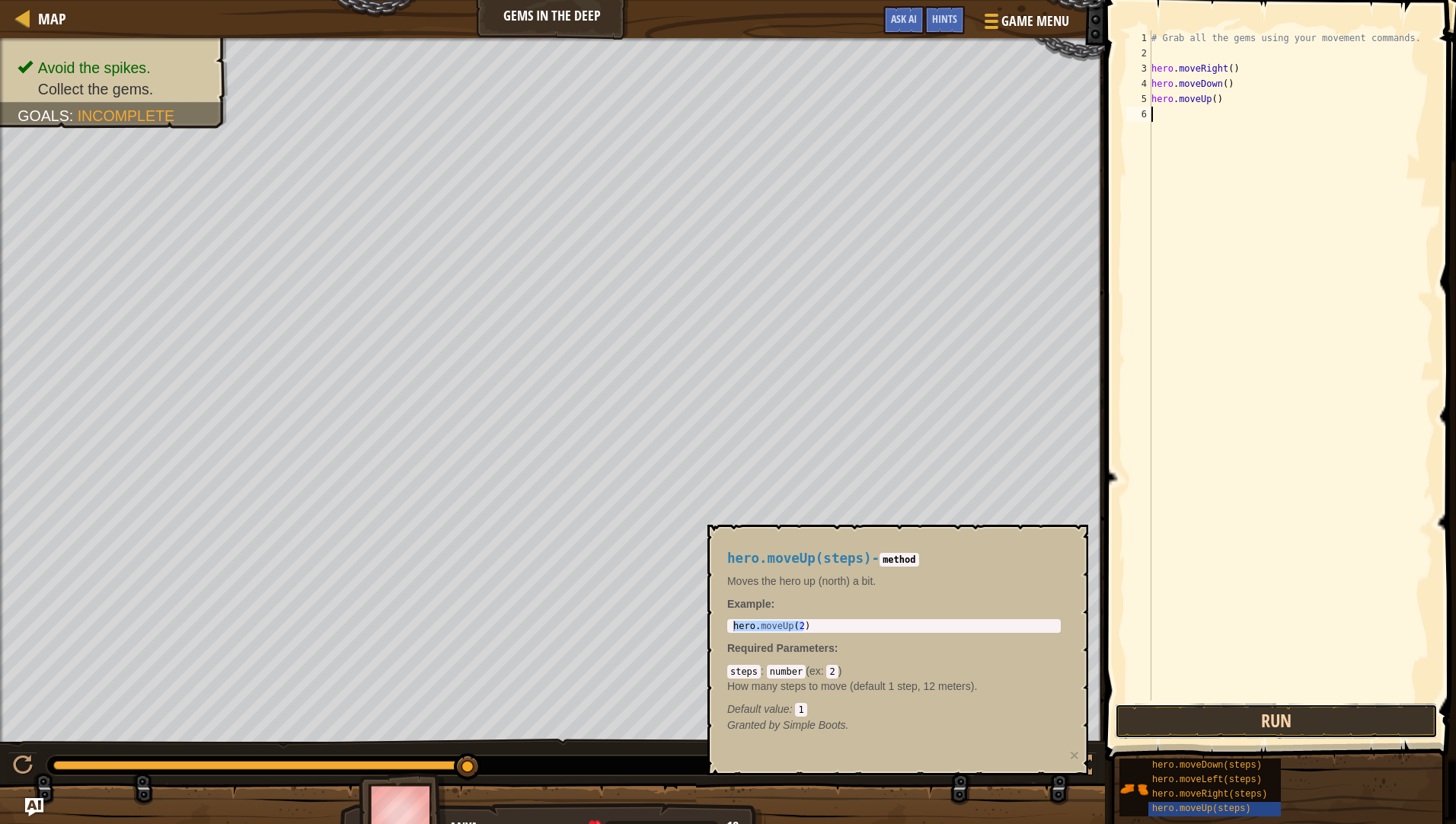
click at [1226, 713] on button "Run" at bounding box center [1276, 721] width 323 height 35
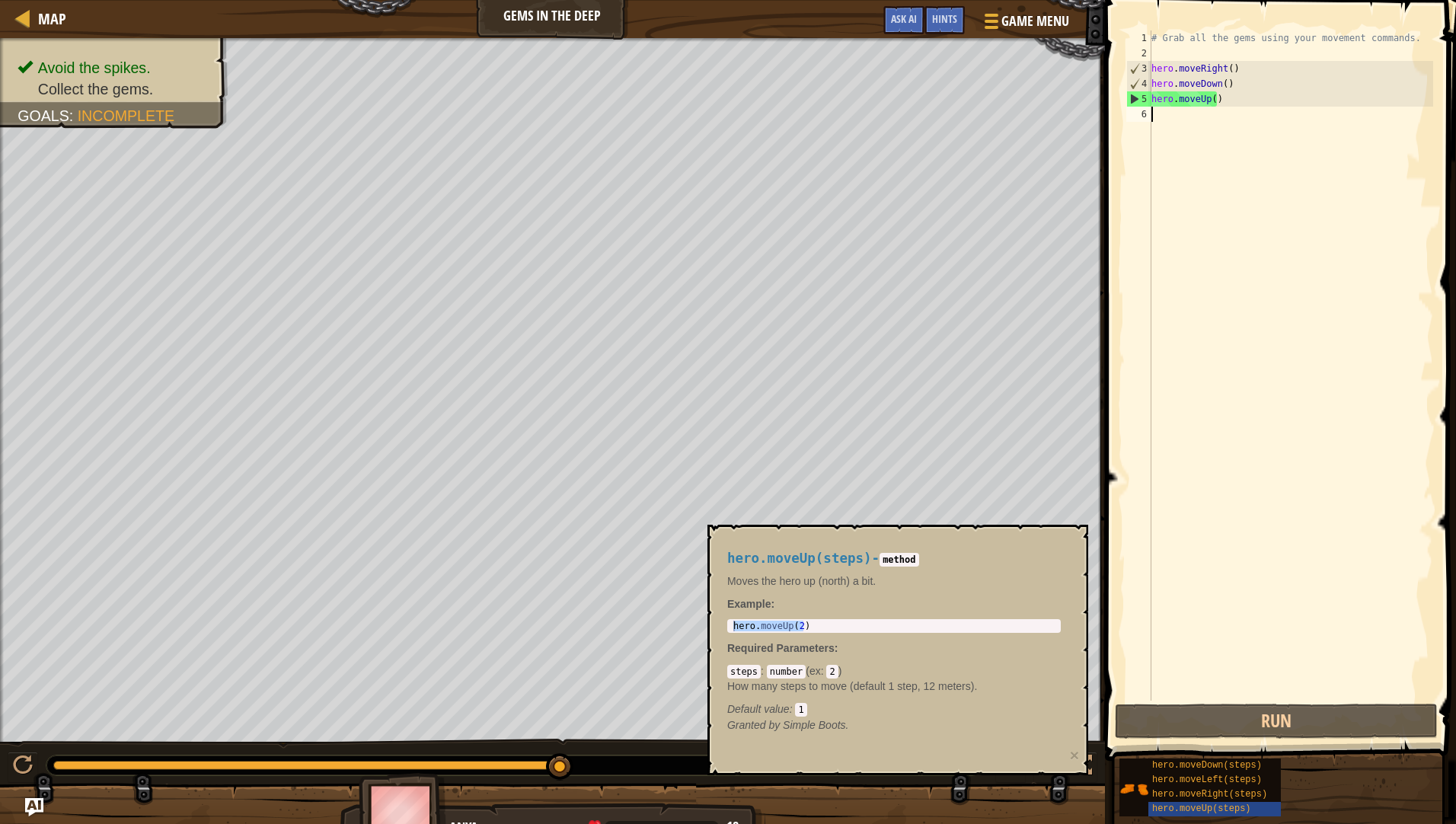
click at [798, 627] on div "hero . moveUp ( 2 )" at bounding box center [894, 626] width 328 height 10
click at [798, 627] on div "hero . moveUp ( 2 )" at bounding box center [894, 637] width 328 height 32
click at [1256, 167] on div "# Grab all the gems using your movement commands. hero . moveRight ( ) hero . m…" at bounding box center [1290, 380] width 284 height 700
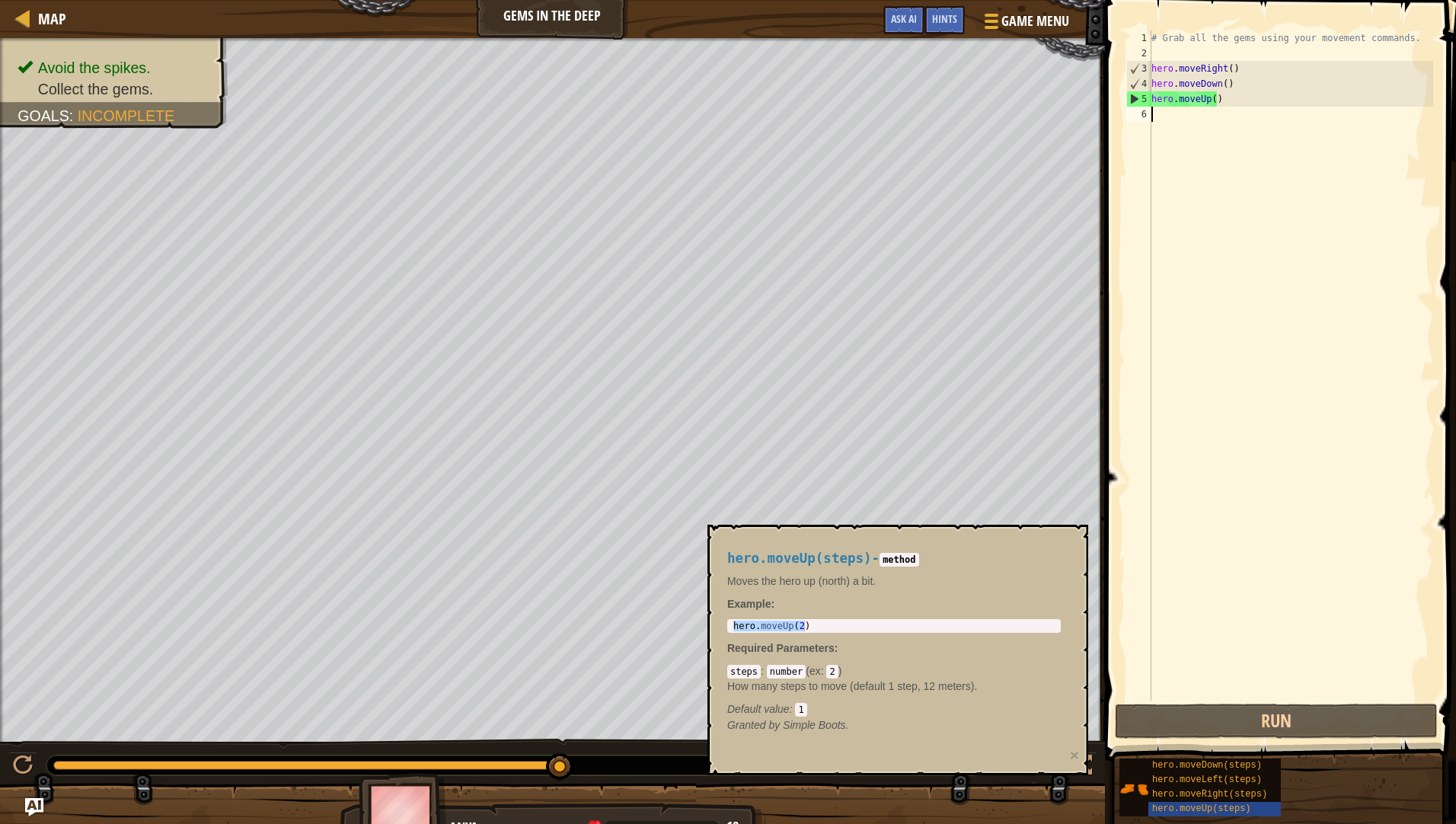
paste textarea "hero.moveUp(2)"
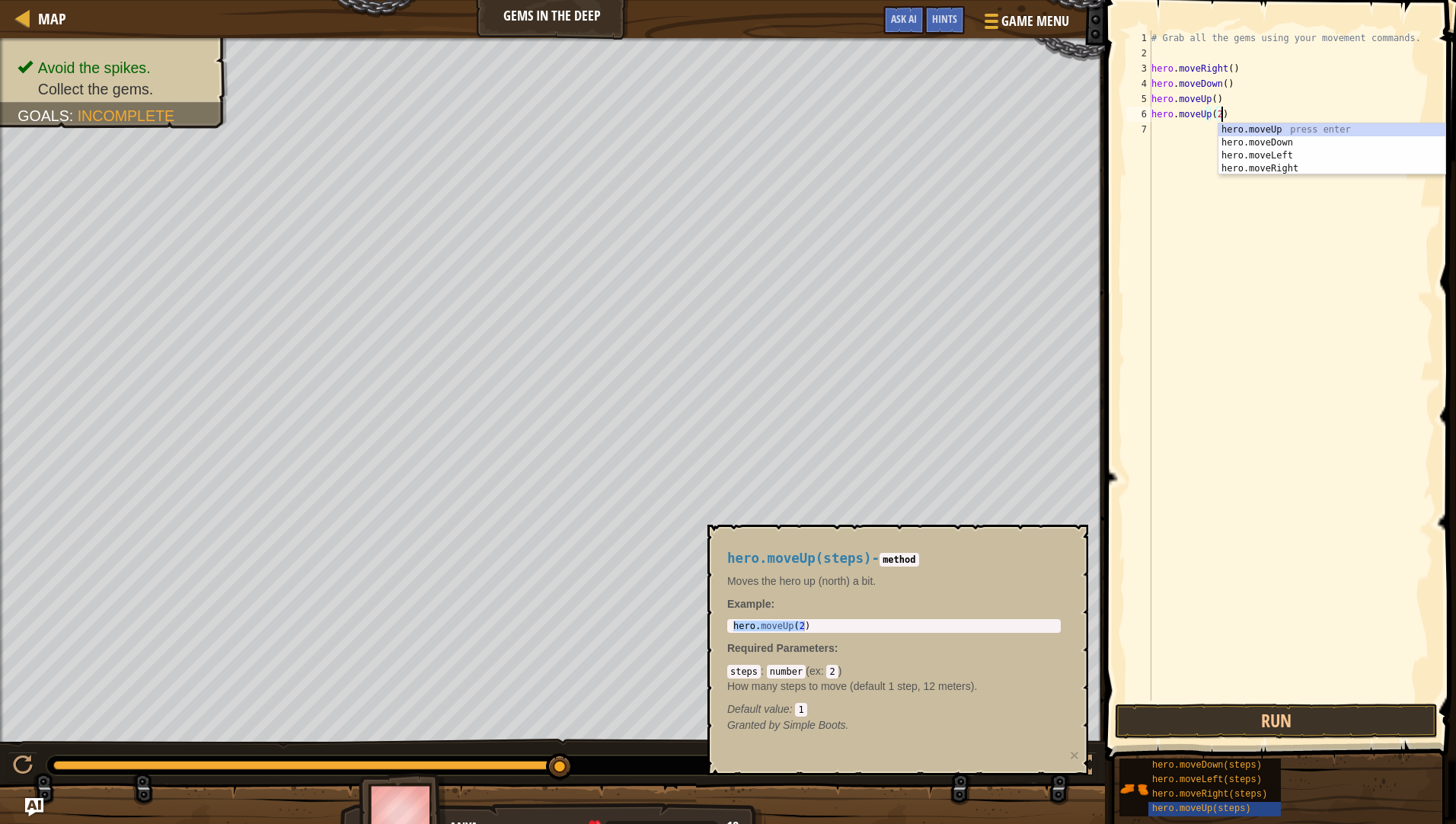
click at [1216, 113] on div "# Grab all the gems using your movement commands. hero . moveRight ( ) hero . m…" at bounding box center [1290, 380] width 284 height 700
type textarea "hero.moveUp()"
click at [1191, 135] on div "# Grab all the gems using your movement commands. hero . moveRight ( ) hero . m…" at bounding box center [1290, 380] width 284 height 700
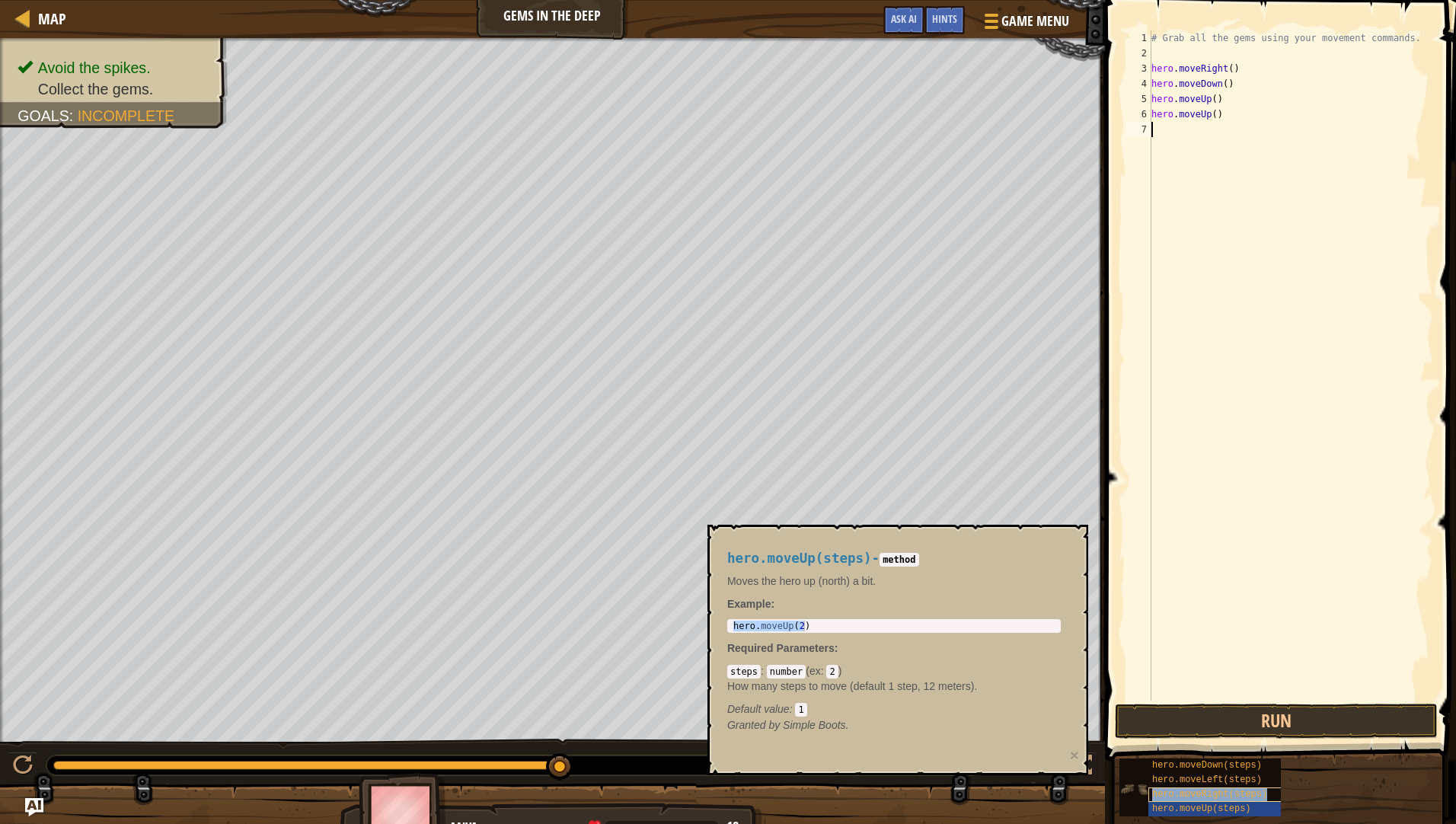
click at [1204, 795] on span "hero.moveRight(steps)" at bounding box center [1209, 794] width 115 height 10
click at [1194, 138] on div "# Grab all the gems using your movement commands. hero . moveRight ( ) hero . m…" at bounding box center [1290, 380] width 284 height 700
paste textarea "hero.moveUp(2)"
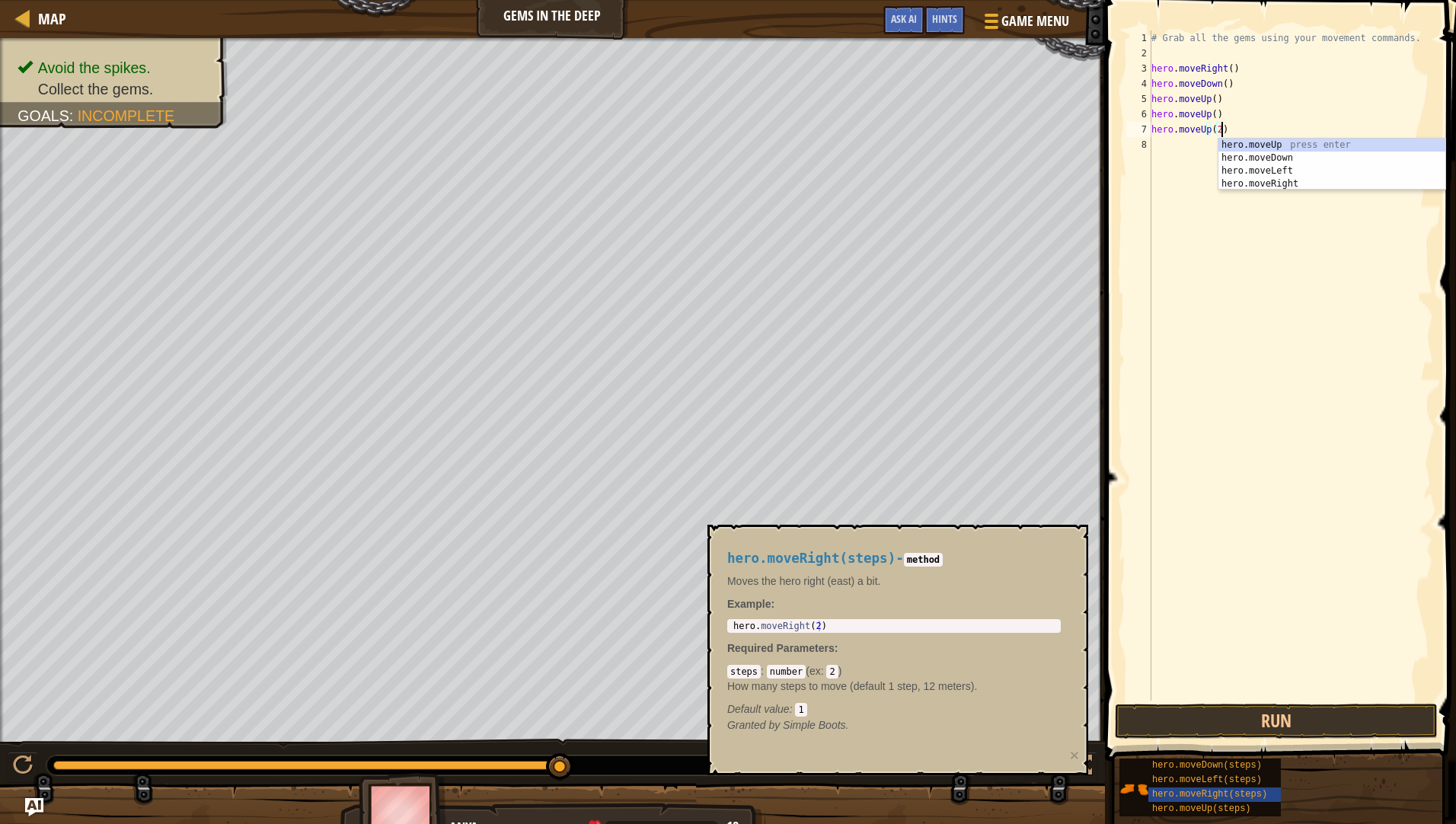
click at [1218, 128] on div "# Grab all the gems using your movement commands. hero . moveRight ( ) hero . m…" at bounding box center [1290, 380] width 284 height 700
type textarea "hero.moveUp()"
click at [1220, 240] on div "# Grab all the gems using your movement commands. hero . moveRight ( ) hero . m…" at bounding box center [1290, 380] width 284 height 700
click at [1324, 705] on button "Run" at bounding box center [1276, 721] width 323 height 35
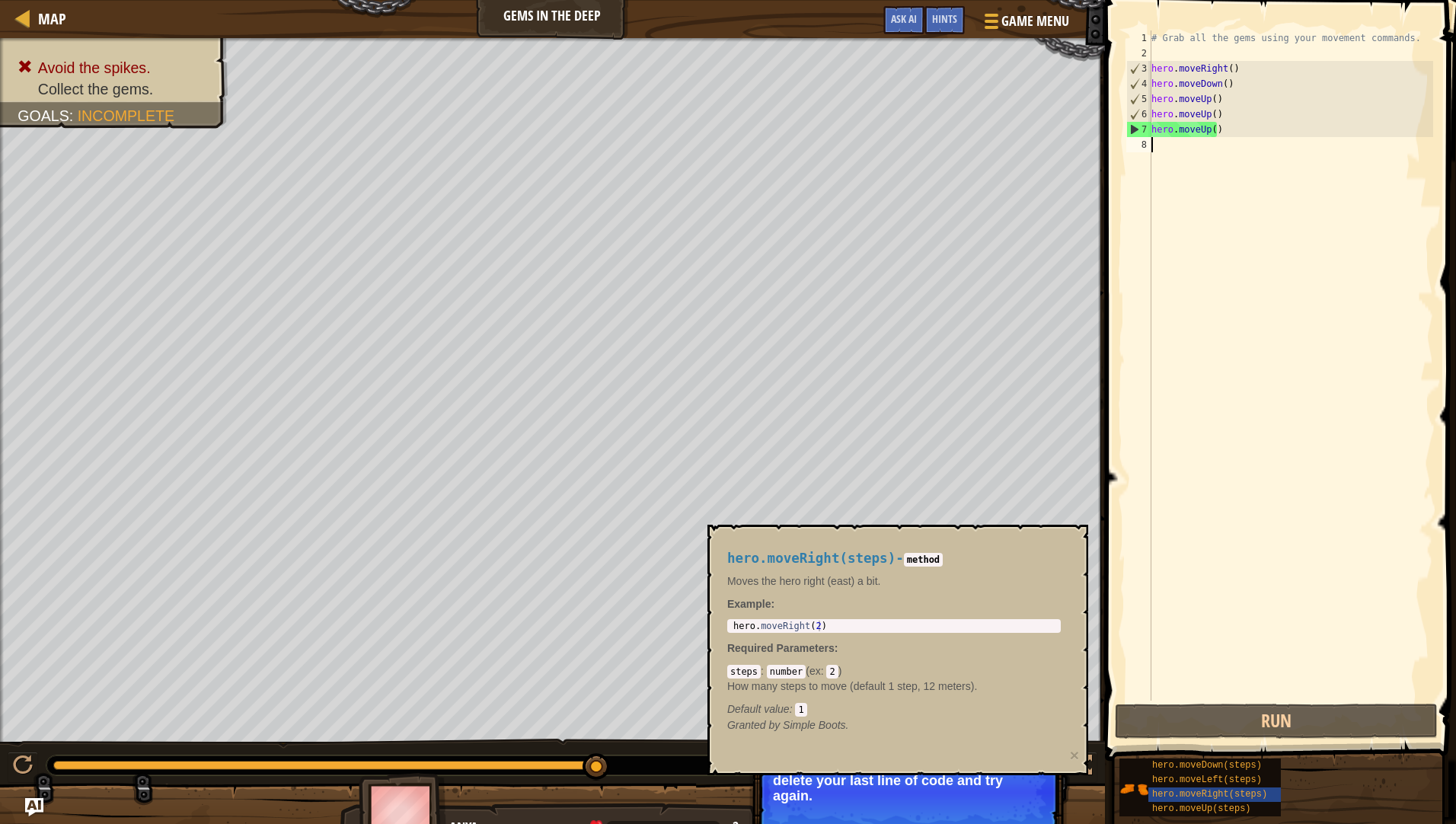
click at [1208, 130] on div "# Grab all the gems using your movement commands. hero . moveRight ( ) hero . m…" at bounding box center [1290, 380] width 284 height 700
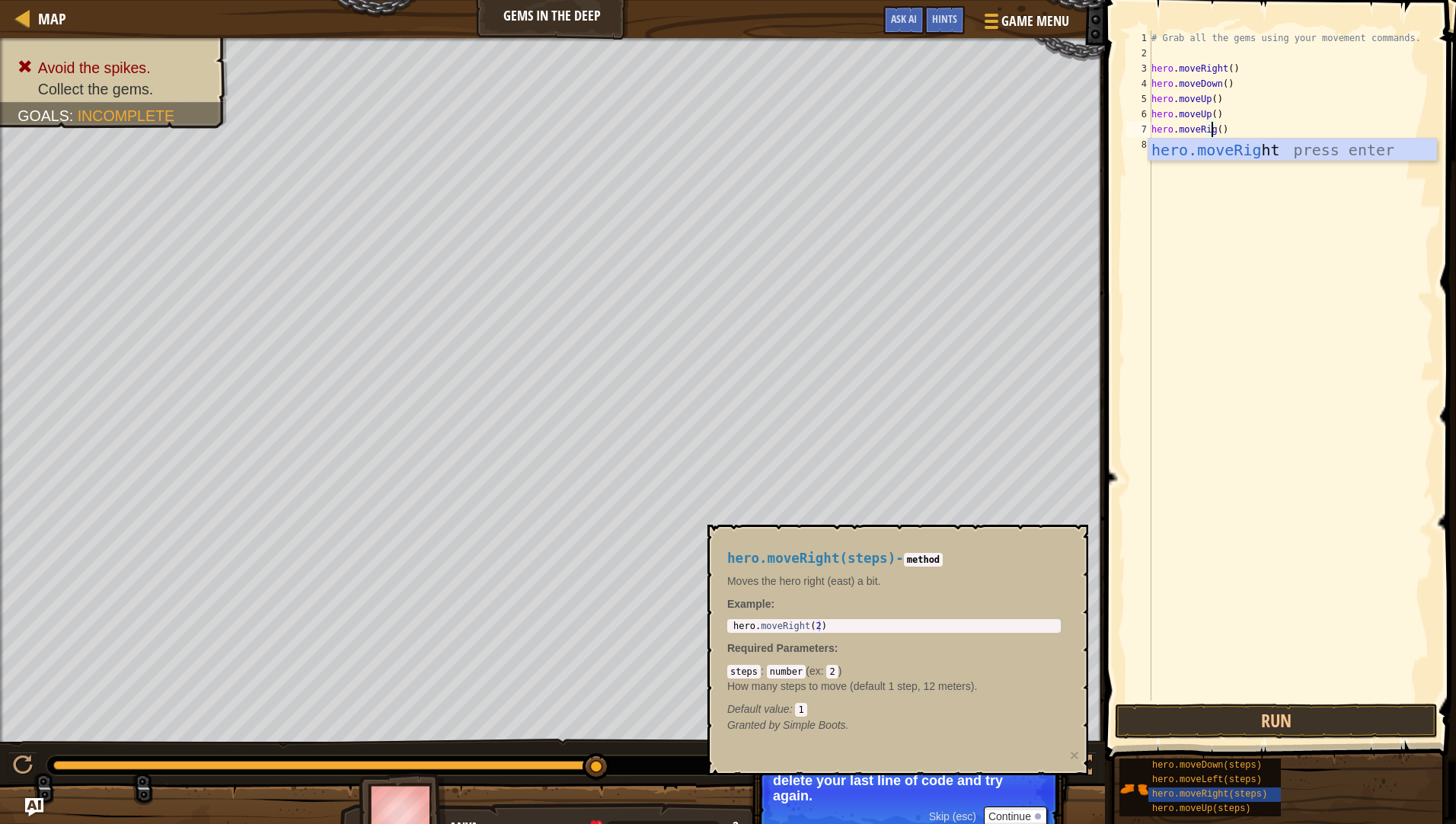
scroll to position [7, 6]
type textarea "hero.moveRight()"
click at [1270, 0] on body "Map Gems in the Deep Game Menu Done Hints Ask AI 1 הההההההההההההההההההההההההההה…" at bounding box center [728, 0] width 1456 height 0
click at [1242, 146] on div "# Grab all the gems using your movement commands. hero . moveRight ( ) hero . m…" at bounding box center [1290, 380] width 284 height 700
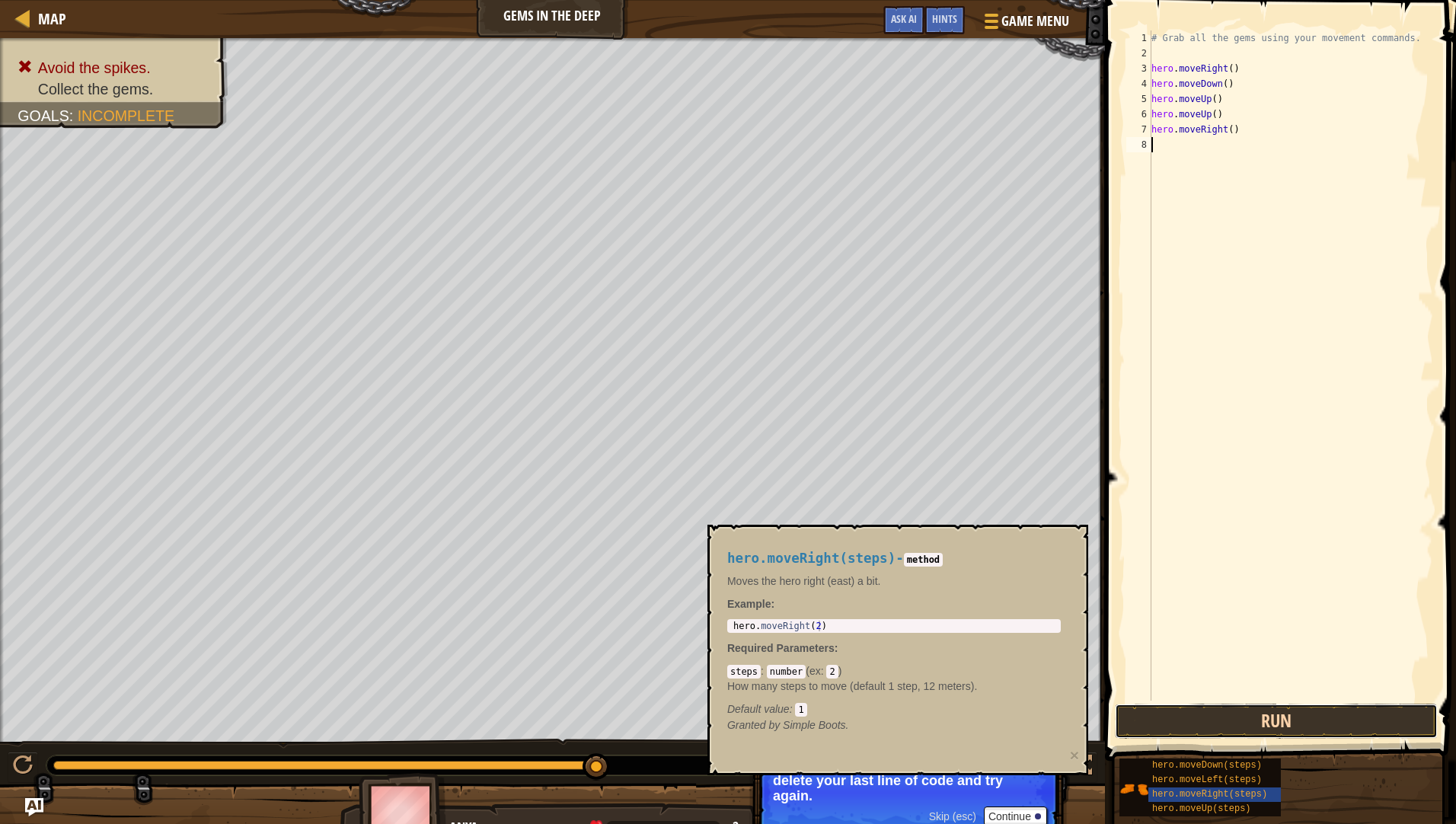
click at [1281, 724] on button "Run" at bounding box center [1276, 721] width 323 height 35
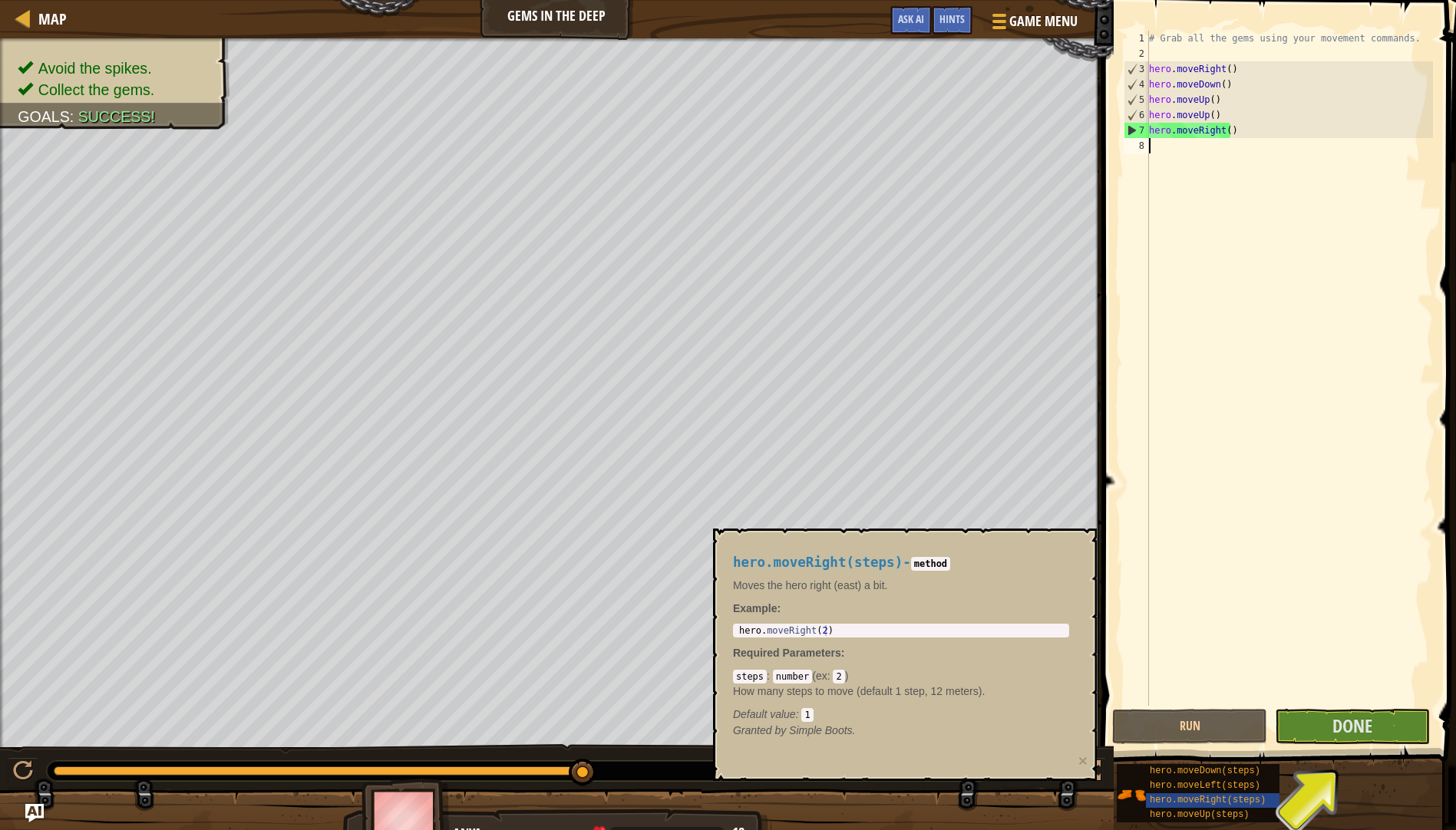
type textarea "hero.moveRight(2)"
click at [777, 631] on div "hero . moveRight ( 2 )" at bounding box center [901, 642] width 330 height 32
drag, startPoint x: 777, startPoint y: 631, endPoint x: 797, endPoint y: 623, distance: 21.5
click at [797, 623] on div "hero.moveRight(2) 1 hero . moveRight ( 2 ) הההההההההההההההההההההההההההההההההההה…" at bounding box center [901, 630] width 336 height 14
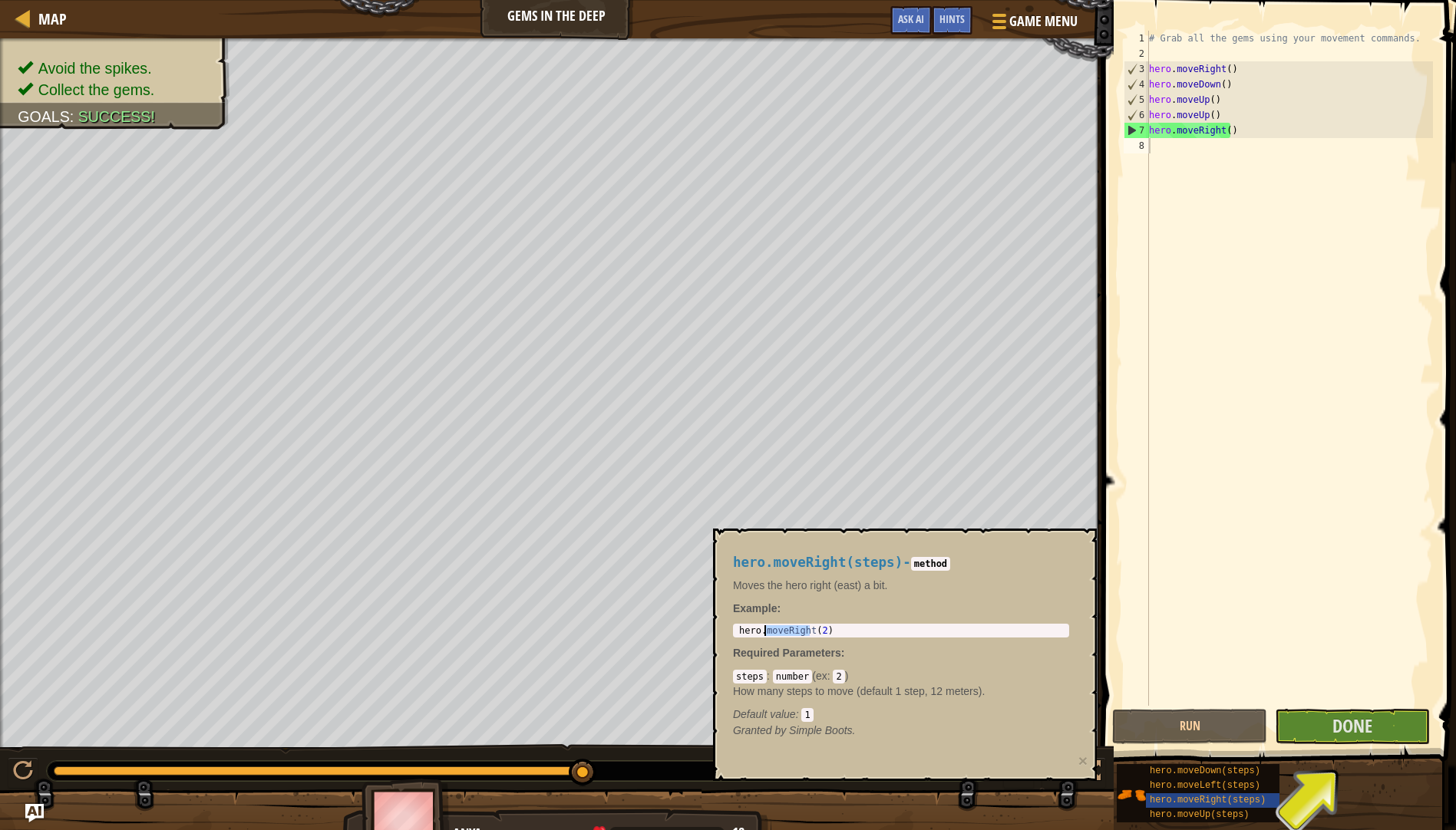
click at [810, 628] on div "hero . moveRight ( 2 )" at bounding box center [901, 630] width 330 height 10
drag, startPoint x: 840, startPoint y: 634, endPoint x: 717, endPoint y: 634, distance: 123.0
click at [717, 634] on div "hero.moveRight(steps) - method Moves the hero right (east) a bit. Example : her…" at bounding box center [905, 654] width 384 height 252
click at [1242, 251] on div "# Grab all the gems using your movement commands. hero . moveRight ( ) hero . m…" at bounding box center [1288, 383] width 287 height 705
paste textarea "hero.moveRight(2)"
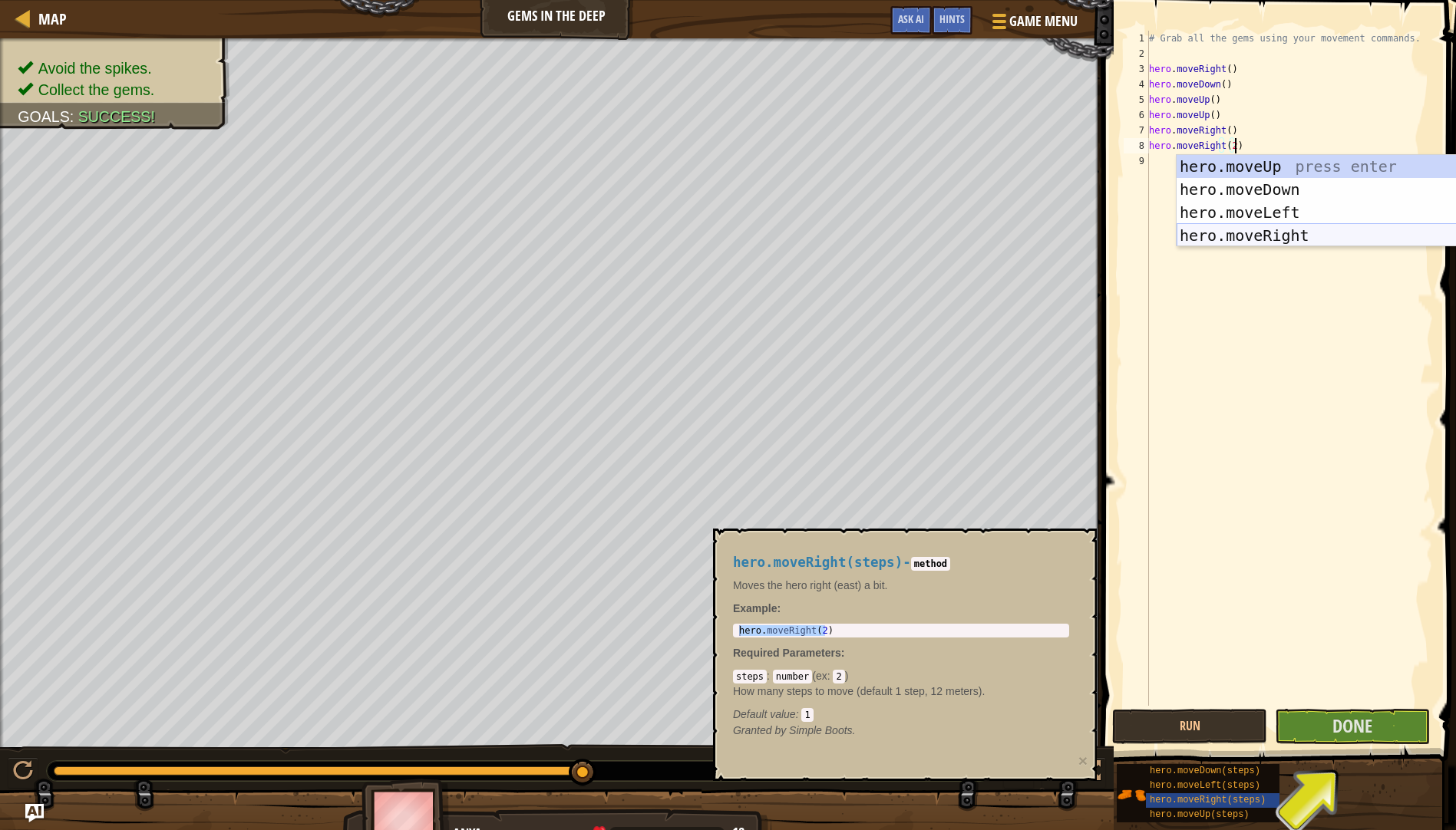
click at [1252, 231] on div "hero.moveUp press enter hero.moveDown press enter hero.moveLeft press enter her…" at bounding box center [1321, 224] width 290 height 138
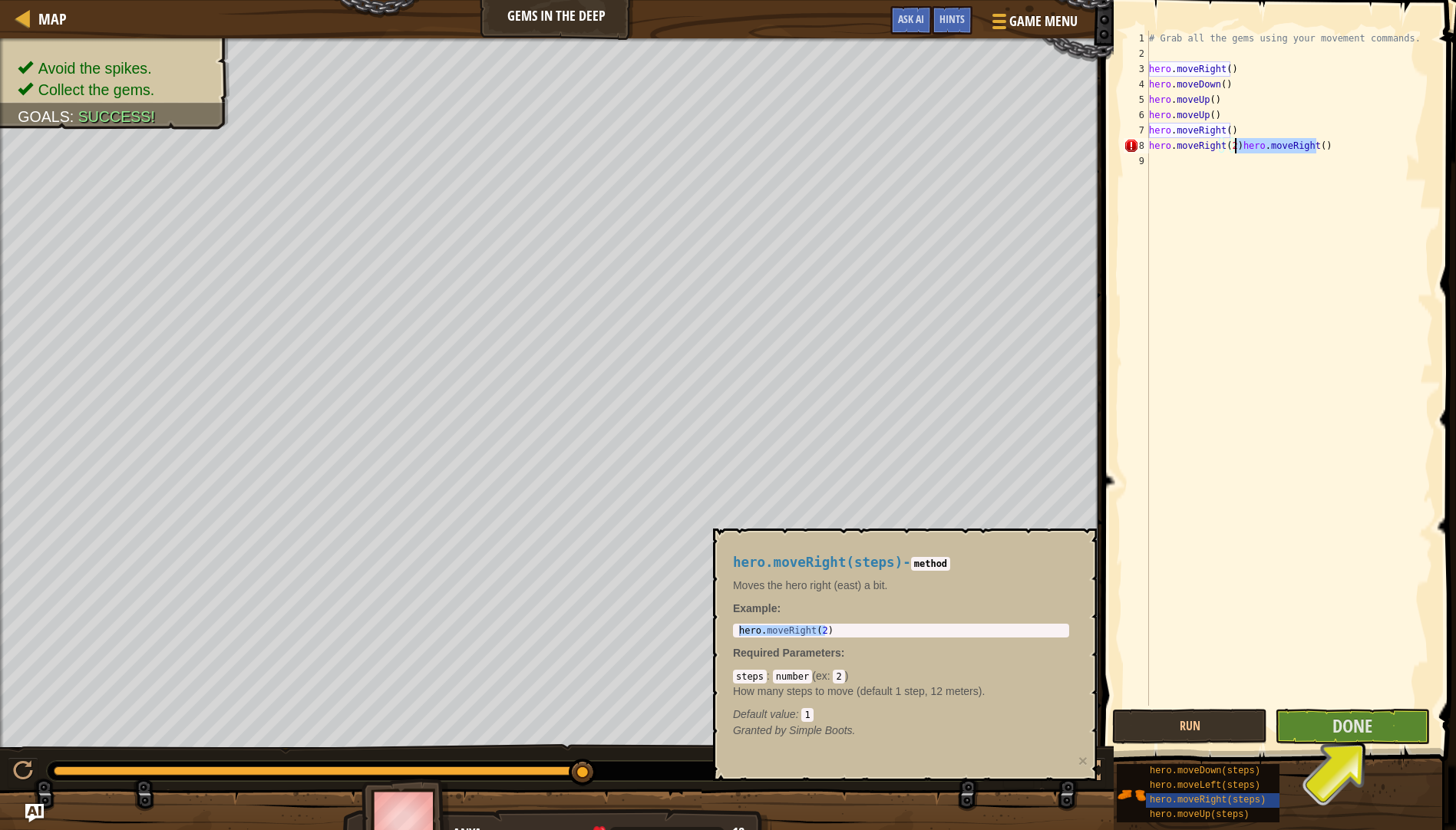
drag, startPoint x: 1314, startPoint y: 146, endPoint x: 1234, endPoint y: 148, distance: 80.0
click at [1234, 148] on div "# Grab all the gems using your movement commands. hero . moveRight ( ) hero . m…" at bounding box center [1288, 383] width 287 height 705
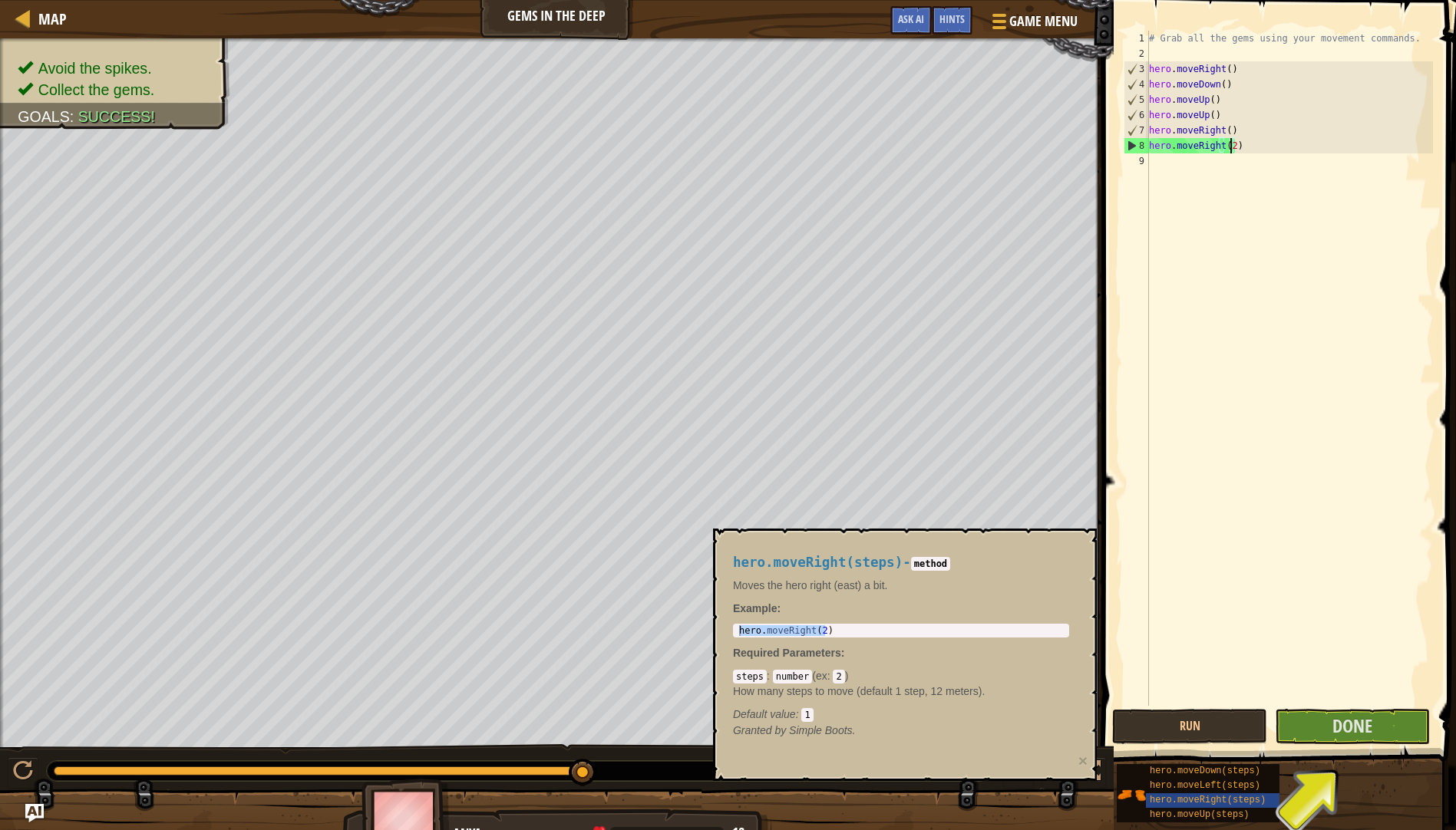
click at [1229, 145] on div "# Grab all the gems using your movement commands. hero . moveRight ( ) hero . m…" at bounding box center [1288, 383] width 287 height 705
type textarea "hero.moveRight()"
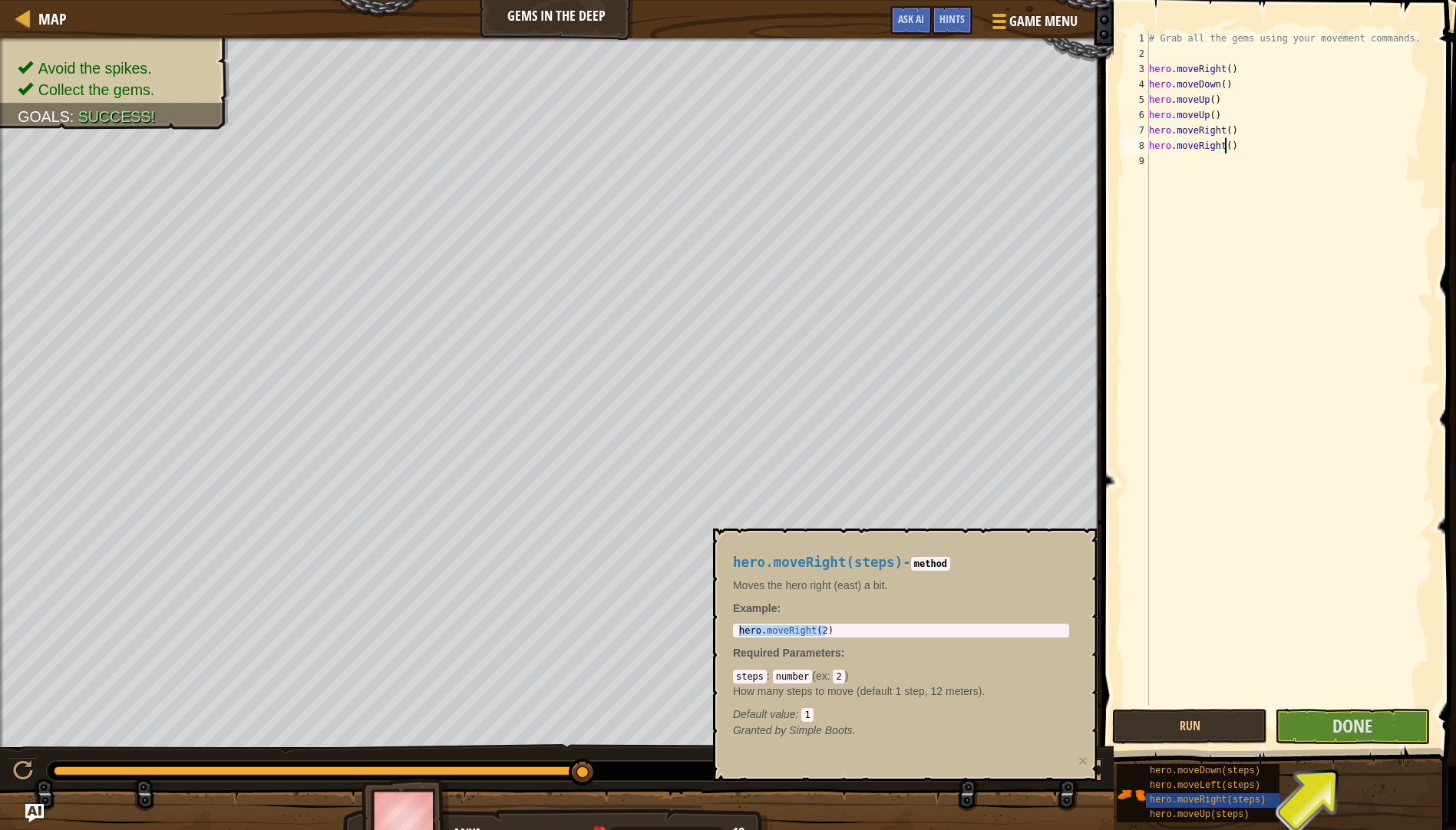
click at [1210, 180] on div "# Grab all the gems using your movement commands. hero . moveRight ( ) hero . m…" at bounding box center [1288, 383] width 287 height 705
click at [1351, 719] on span "Done" at bounding box center [1352, 725] width 40 height 25
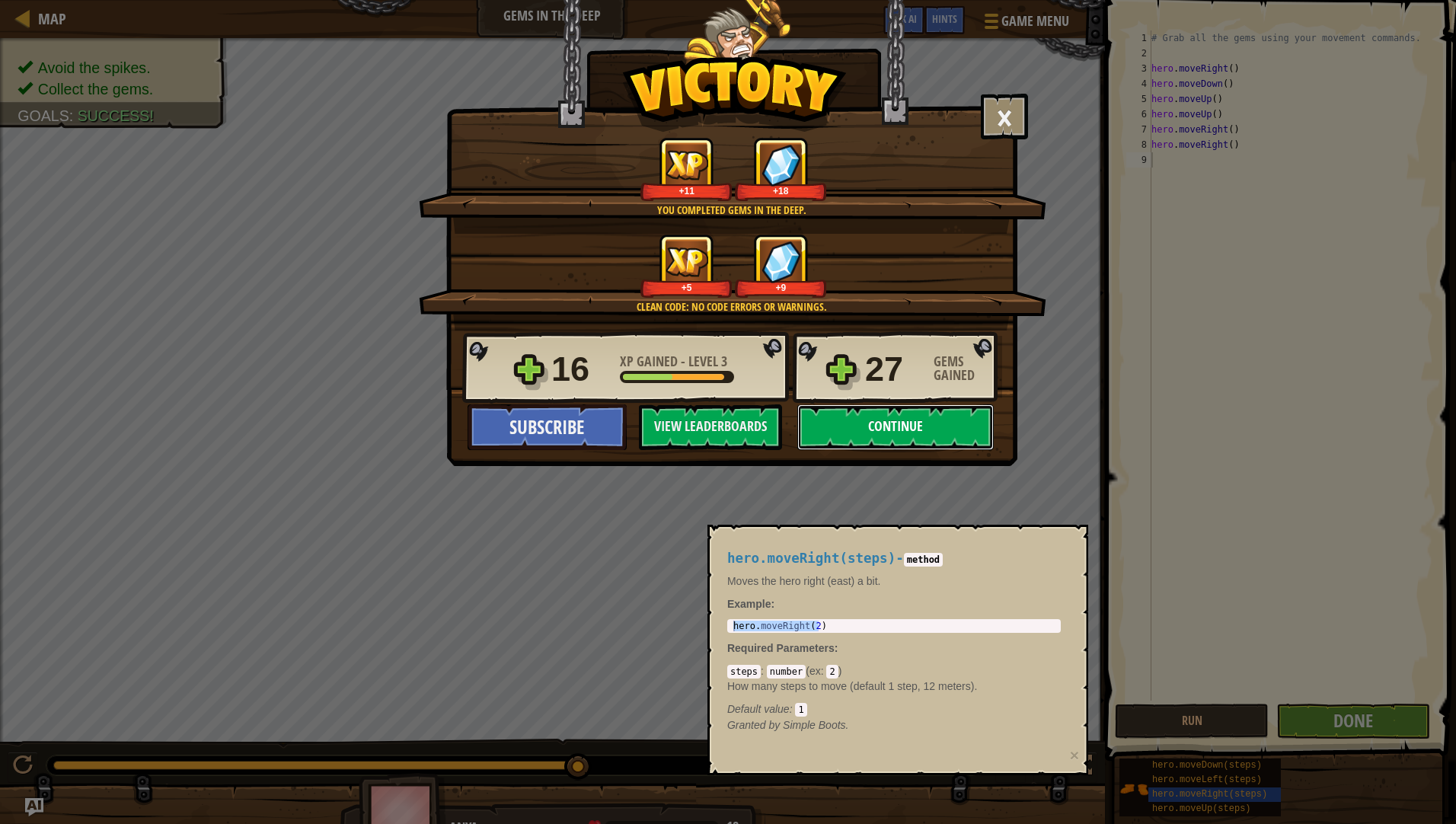
click at [878, 418] on button "Continue" at bounding box center [896, 427] width 197 height 45
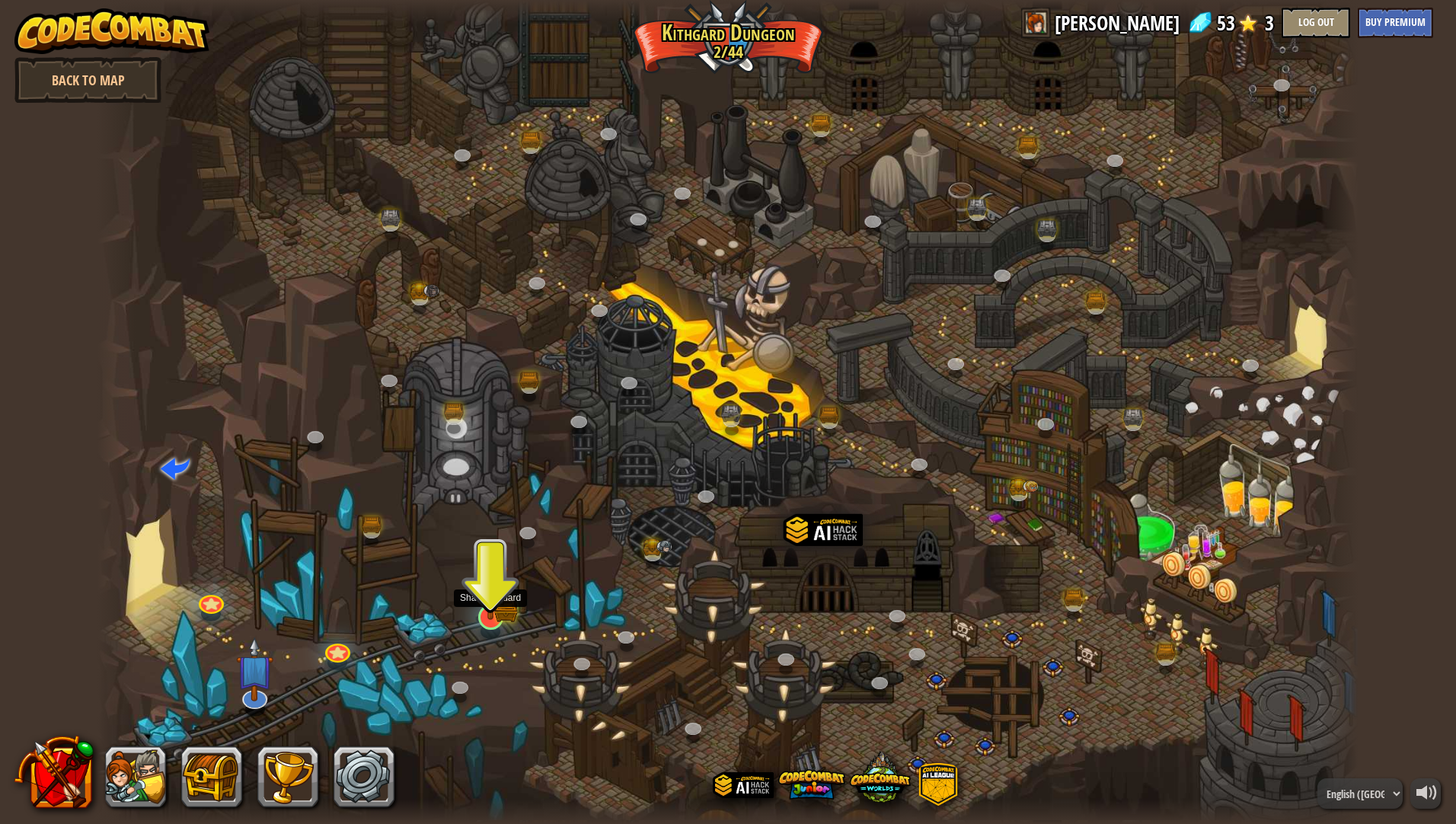
click at [503, 606] on img at bounding box center [489, 581] width 35 height 77
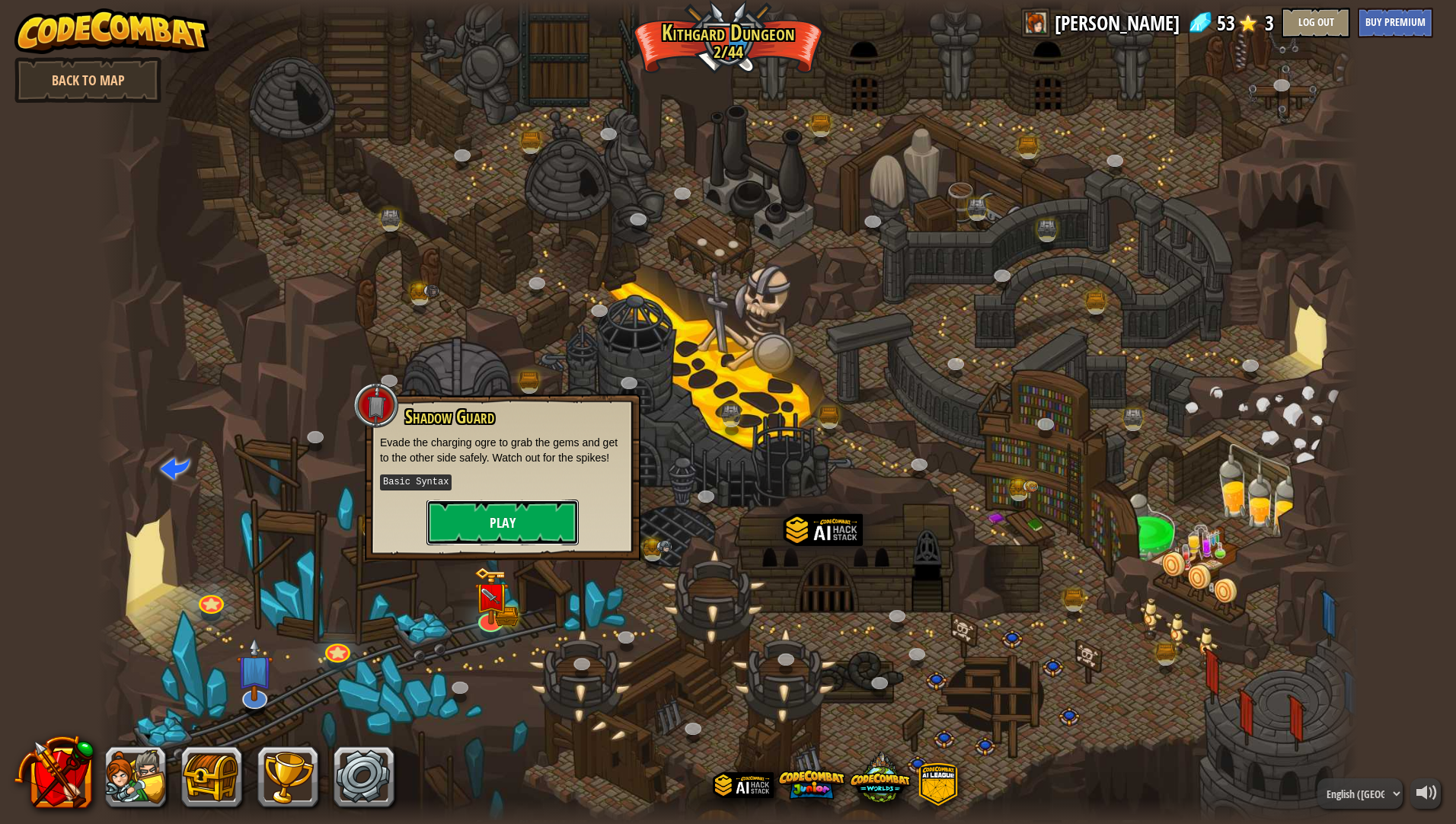
click at [542, 524] on button "Play" at bounding box center [502, 523] width 152 height 45
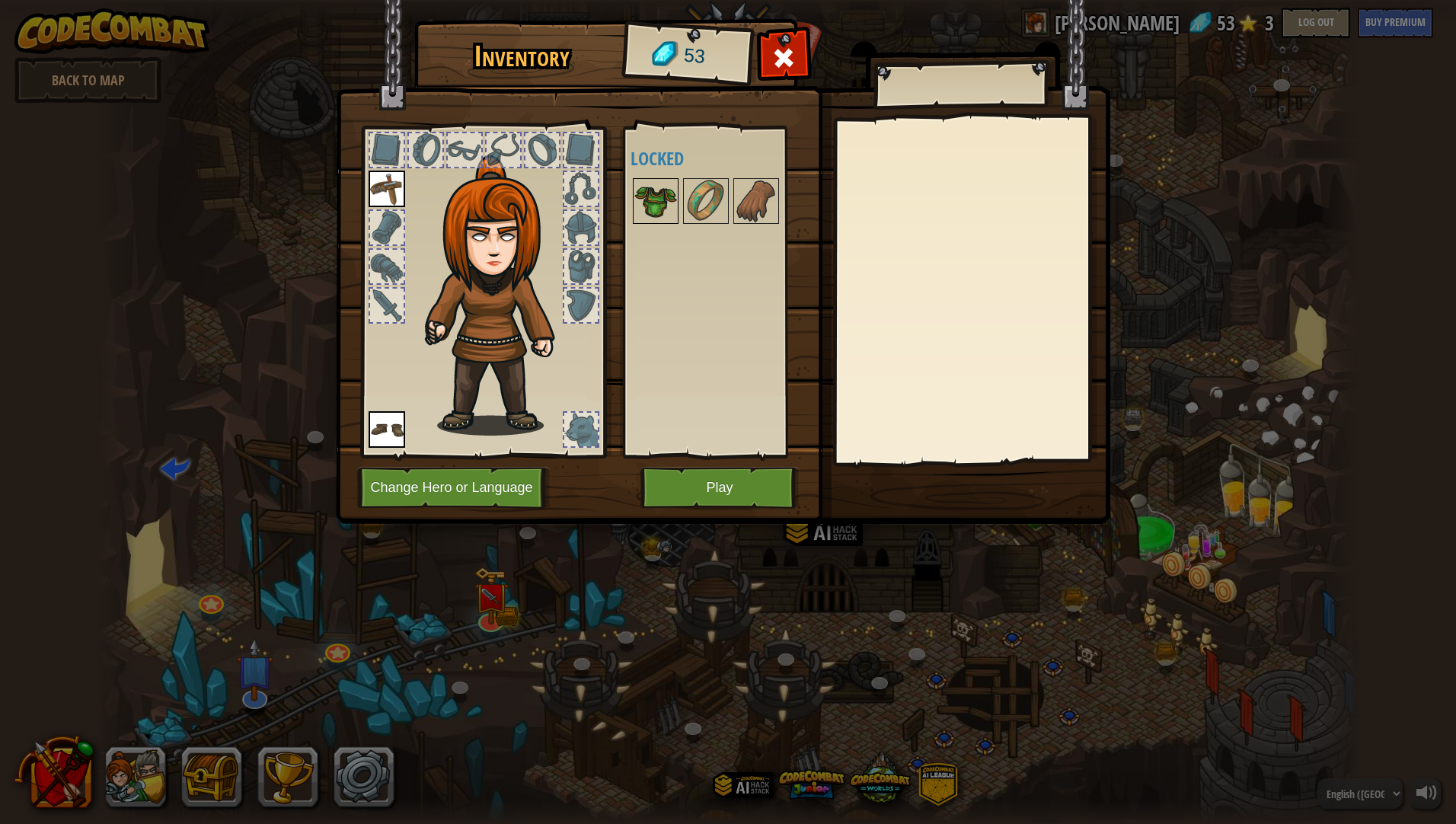
click at [664, 197] on img at bounding box center [655, 200] width 43 height 43
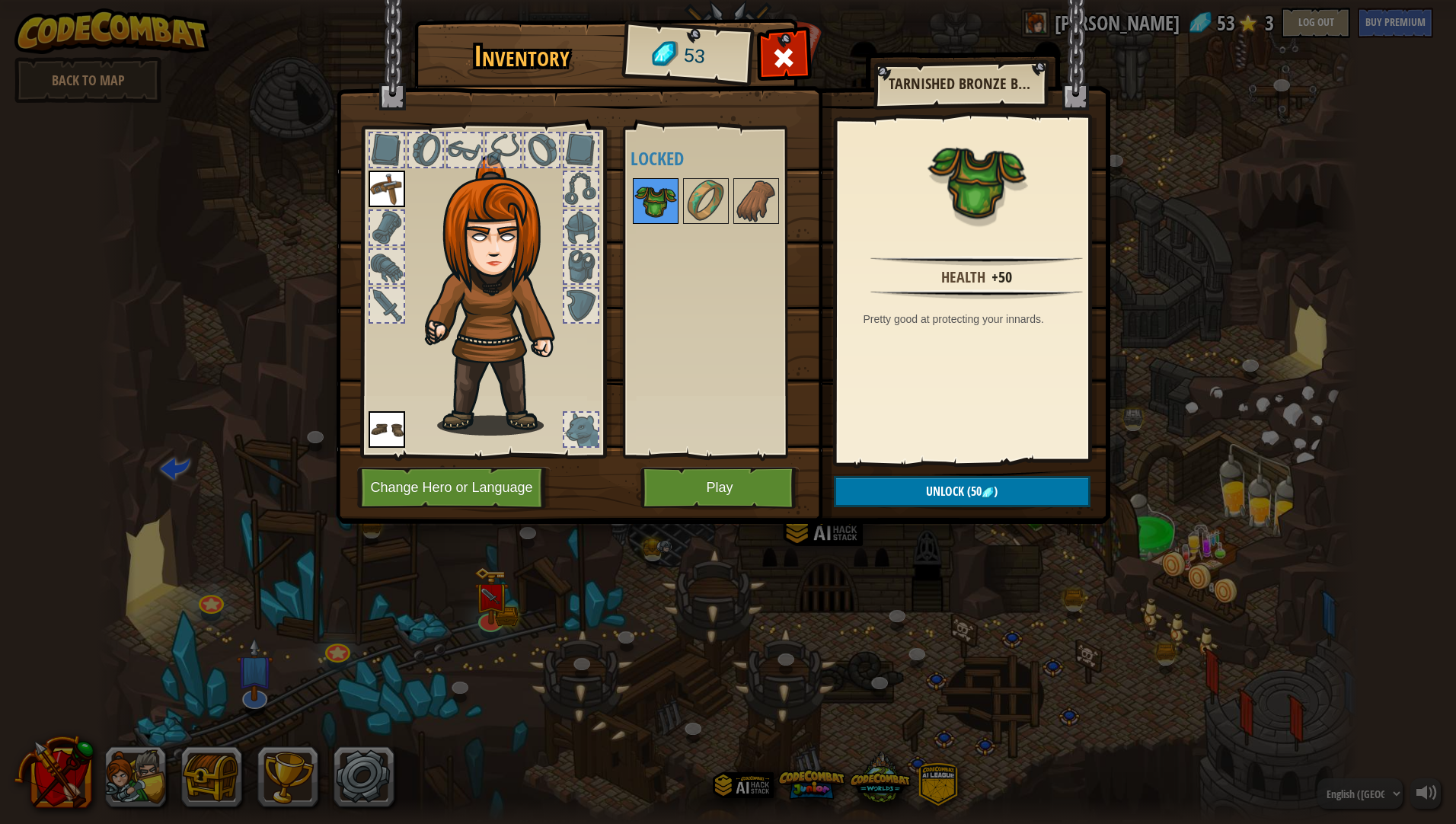
click at [664, 197] on img at bounding box center [655, 200] width 43 height 43
click at [1036, 494] on button "Unlock (50 )" at bounding box center [962, 491] width 257 height 31
click at [998, 484] on button "Confirm" at bounding box center [962, 491] width 257 height 31
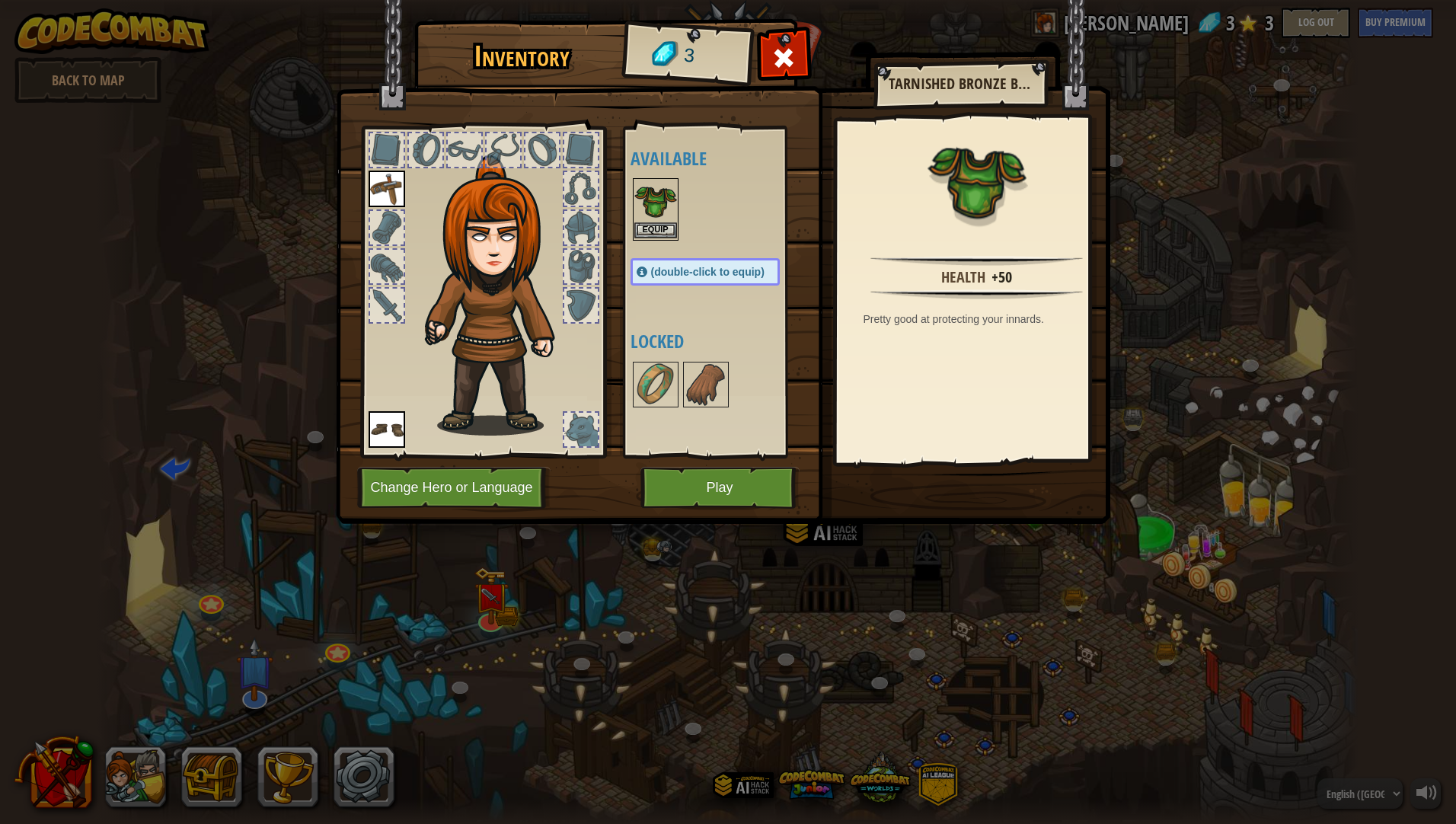
click at [657, 209] on img at bounding box center [655, 200] width 43 height 43
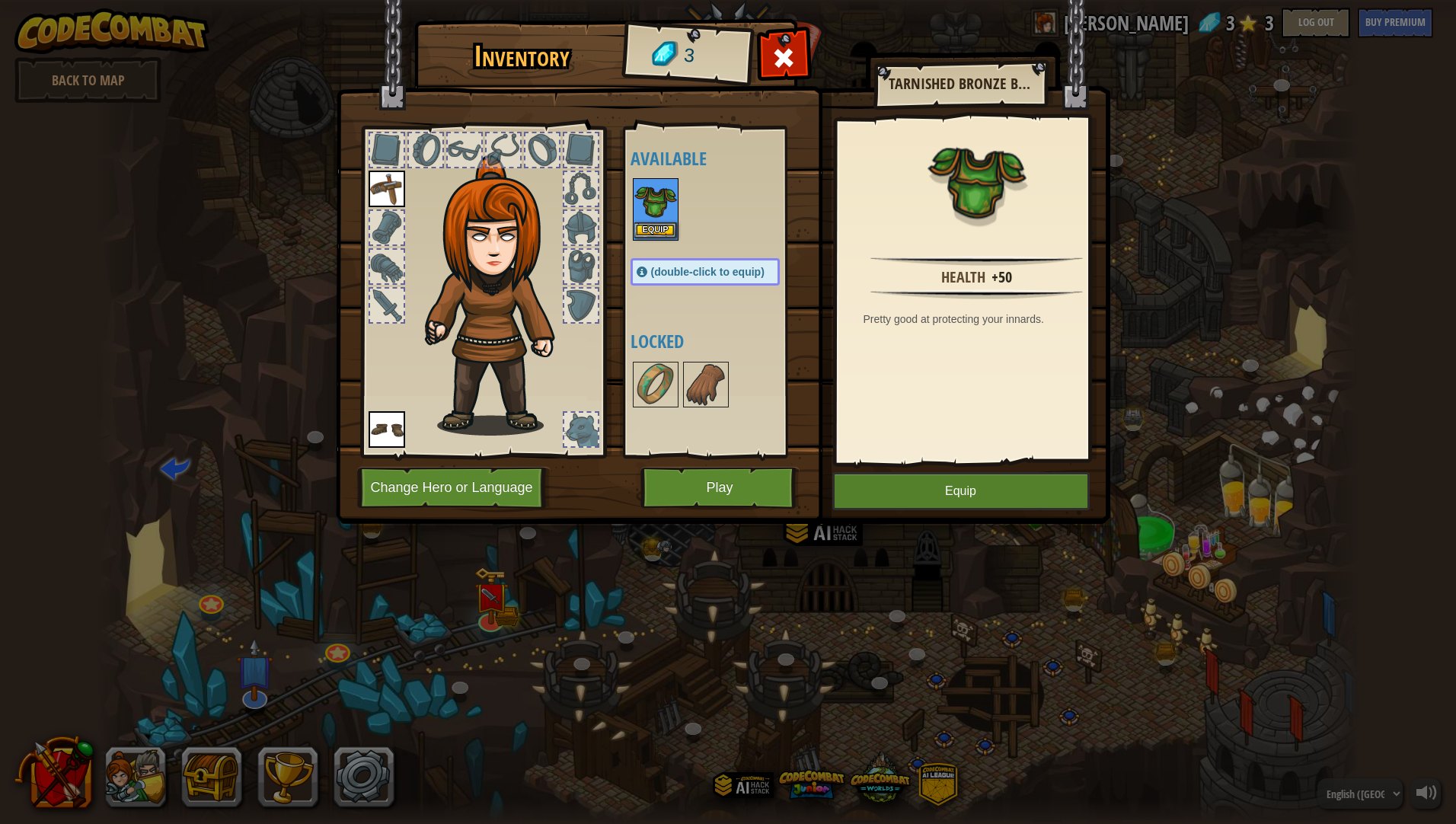
click at [657, 209] on img at bounding box center [655, 200] width 43 height 43
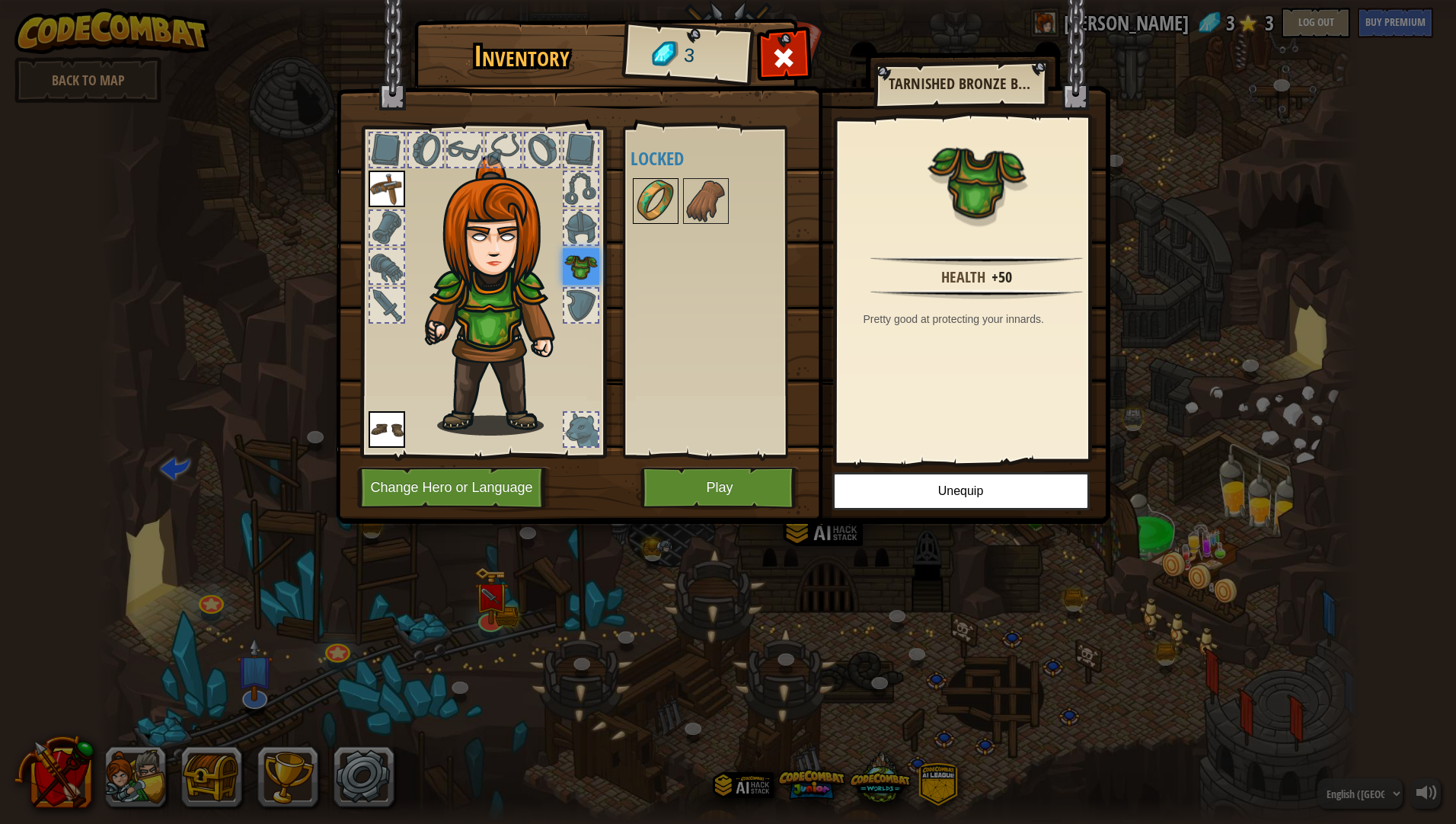
click at [638, 197] on img at bounding box center [655, 200] width 43 height 43
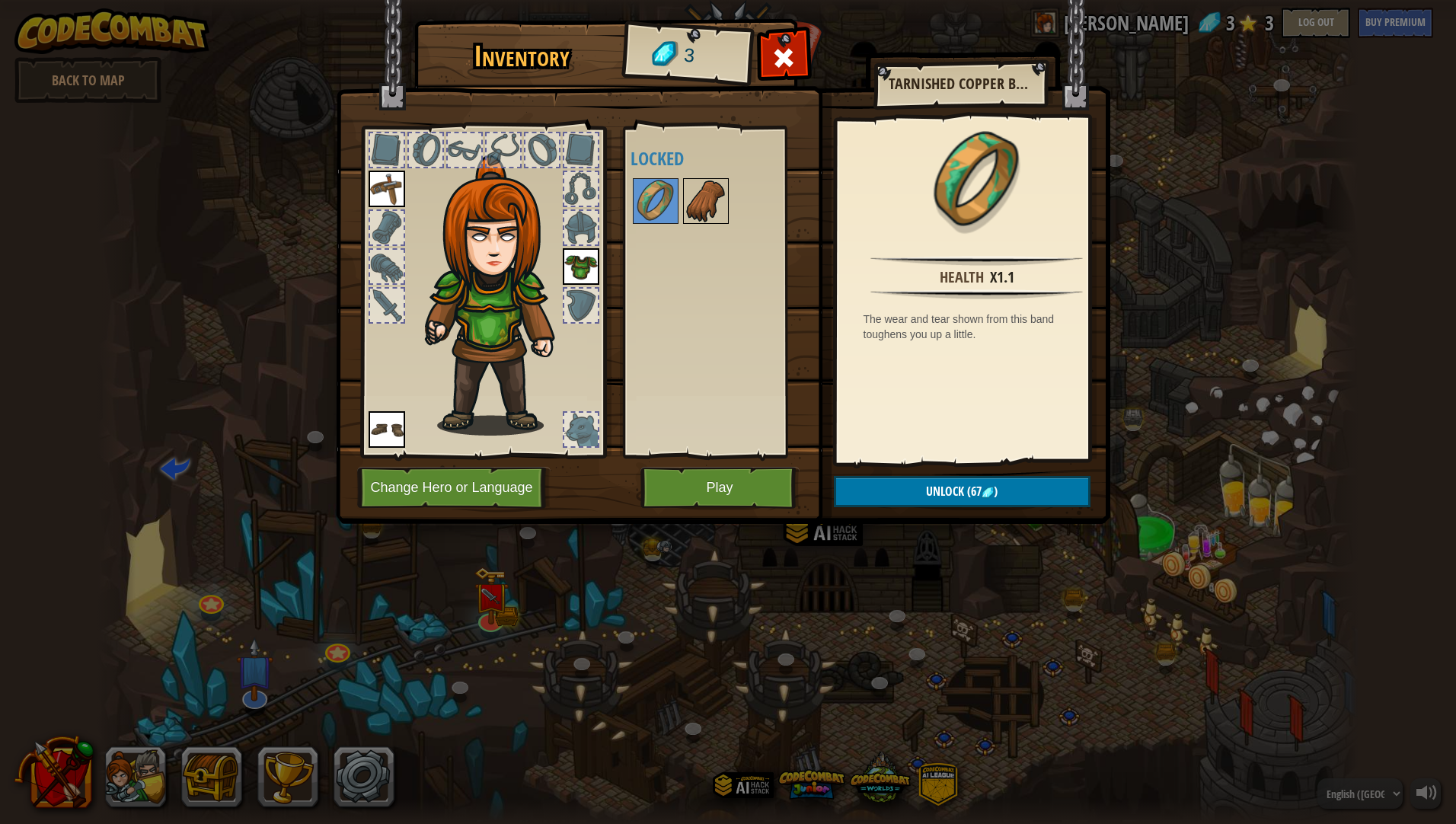
click at [720, 194] on img at bounding box center [705, 200] width 43 height 43
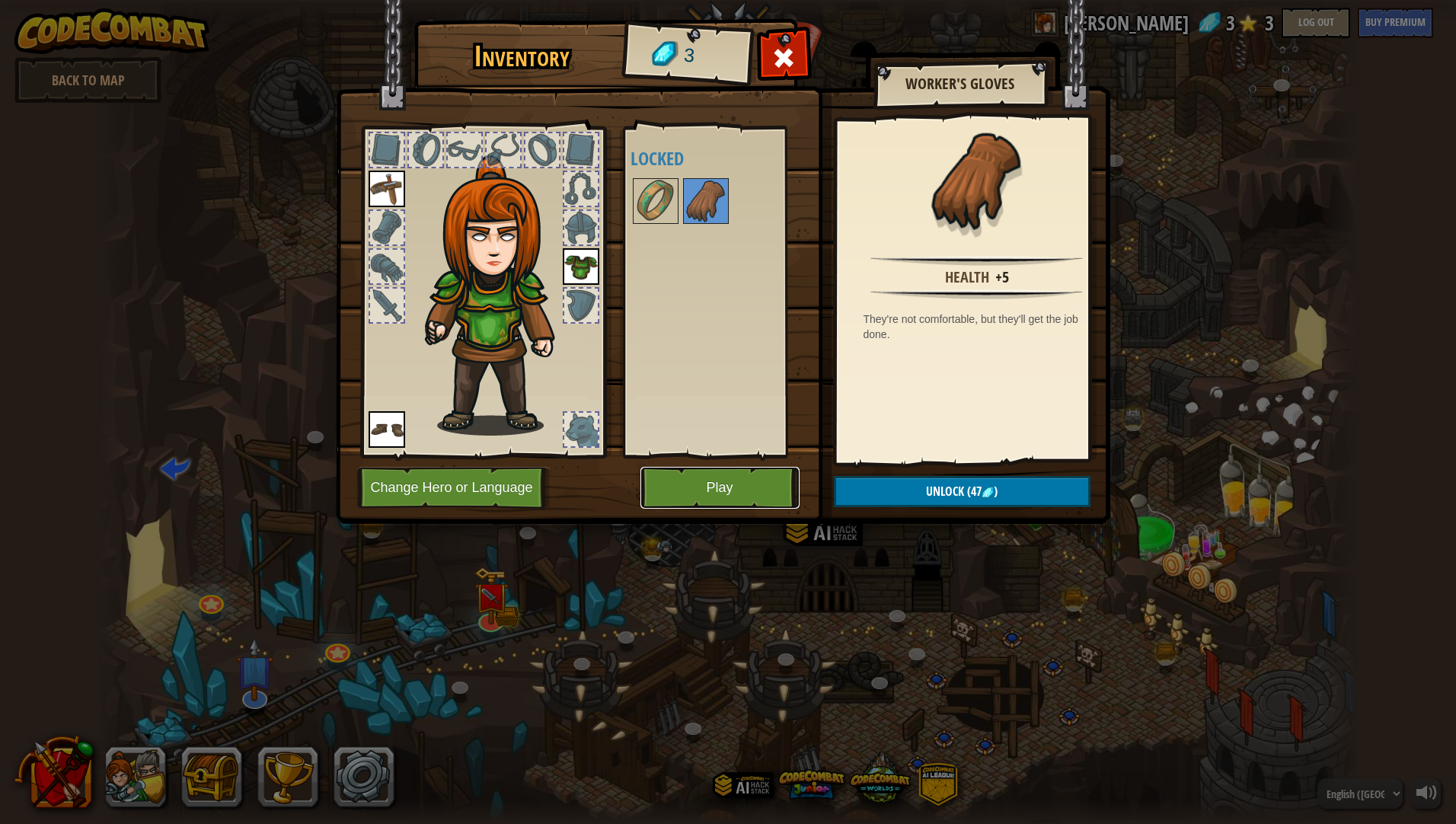
click at [741, 479] on button "Play" at bounding box center [720, 488] width 159 height 42
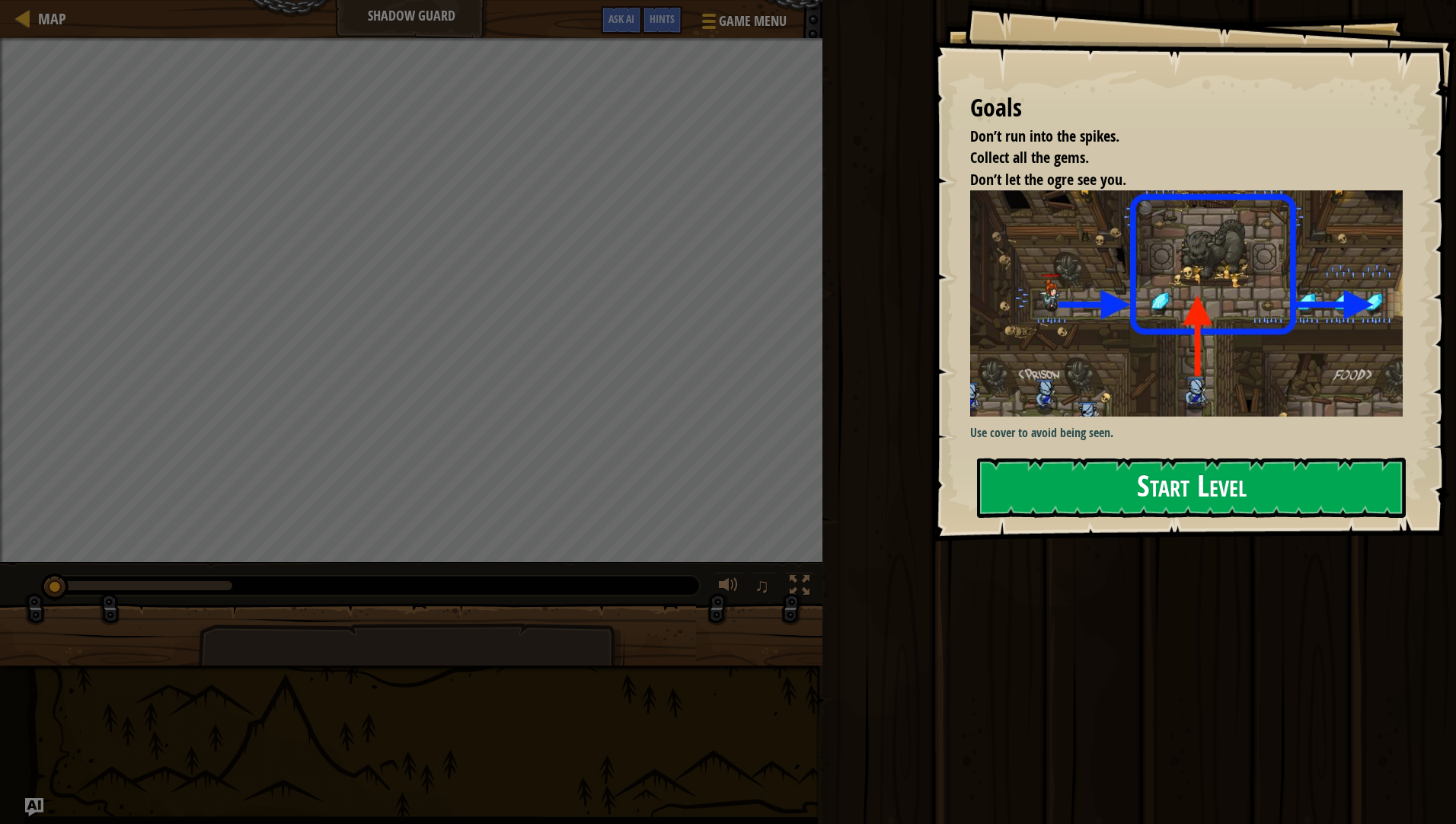
click at [1151, 496] on button "Start Level" at bounding box center [1191, 488] width 429 height 60
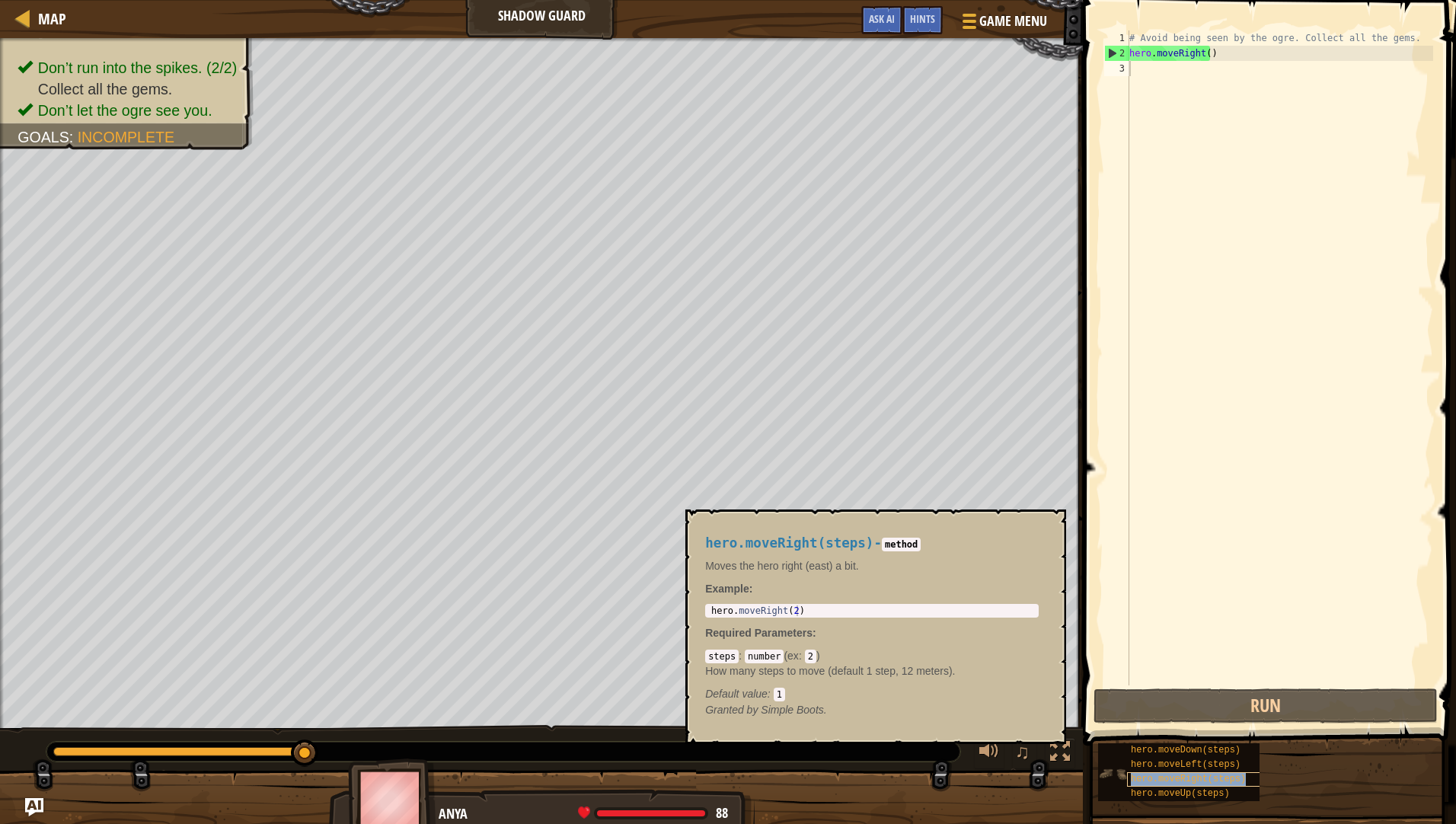
click at [1194, 779] on span "hero.moveRight(steps)" at bounding box center [1189, 779] width 115 height 10
click at [807, 649] on code "2" at bounding box center [811, 656] width 11 height 14
type textarea "hero.moveRight(2)"
click at [791, 609] on div "hero . moveRight ( 2 )" at bounding box center [871, 622] width 328 height 32
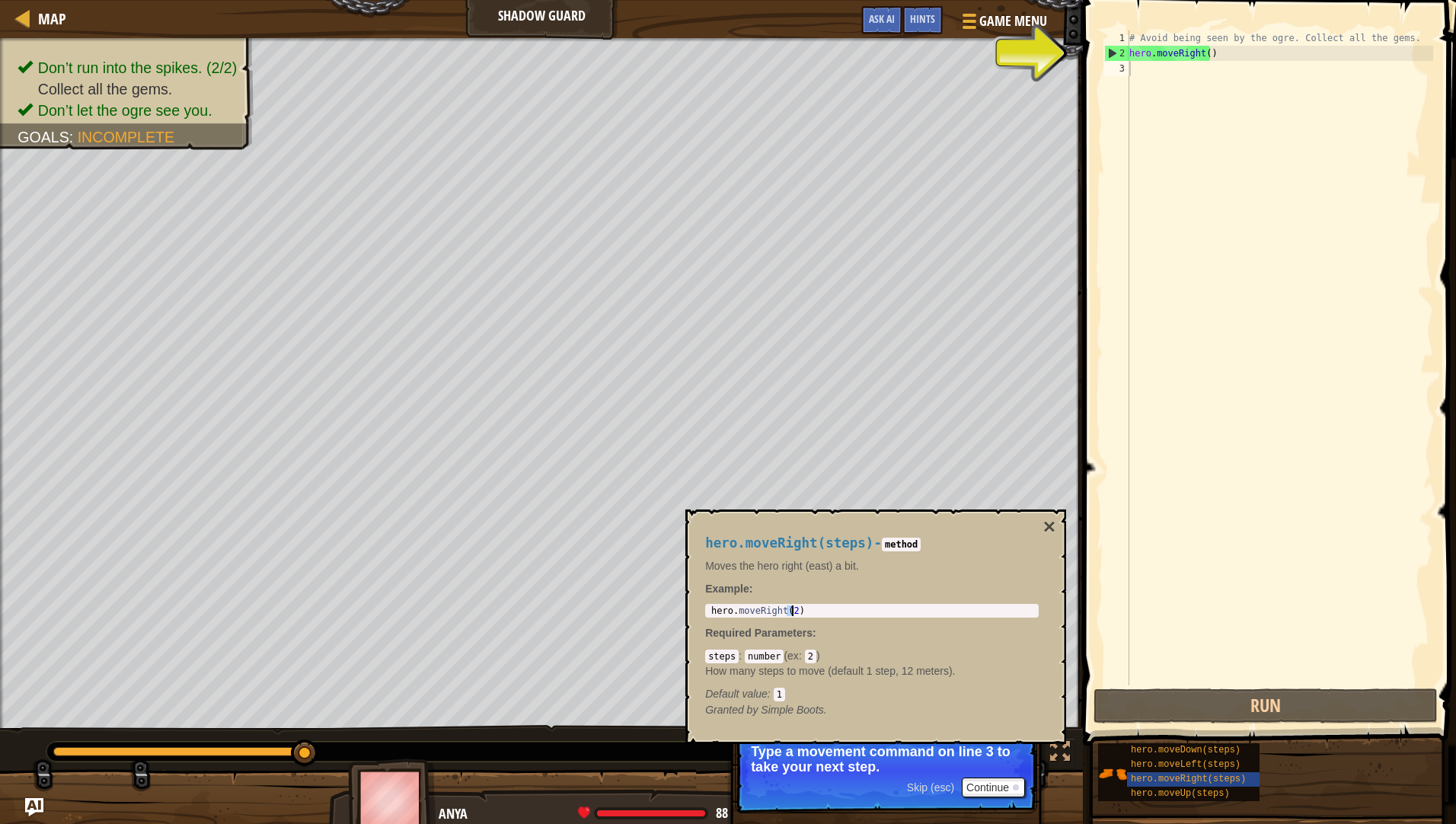
type textarea "hero.moveRight()"
click at [1199, 52] on div "# Avoid being seen by the ogre. Collect all the gems. hero . moveRight ( )" at bounding box center [1279, 372] width 307 height 685
click at [1203, 52] on div "# Avoid being seen by the ogre. Collect all the gems. hero . moveRight ( )" at bounding box center [1279, 372] width 307 height 685
click at [1178, 77] on div "# Avoid being seen by the ogre. Collect all the gems. hero . moveRight ( )" at bounding box center [1279, 372] width 307 height 685
drag, startPoint x: 1216, startPoint y: 53, endPoint x: 1088, endPoint y: 49, distance: 128.1
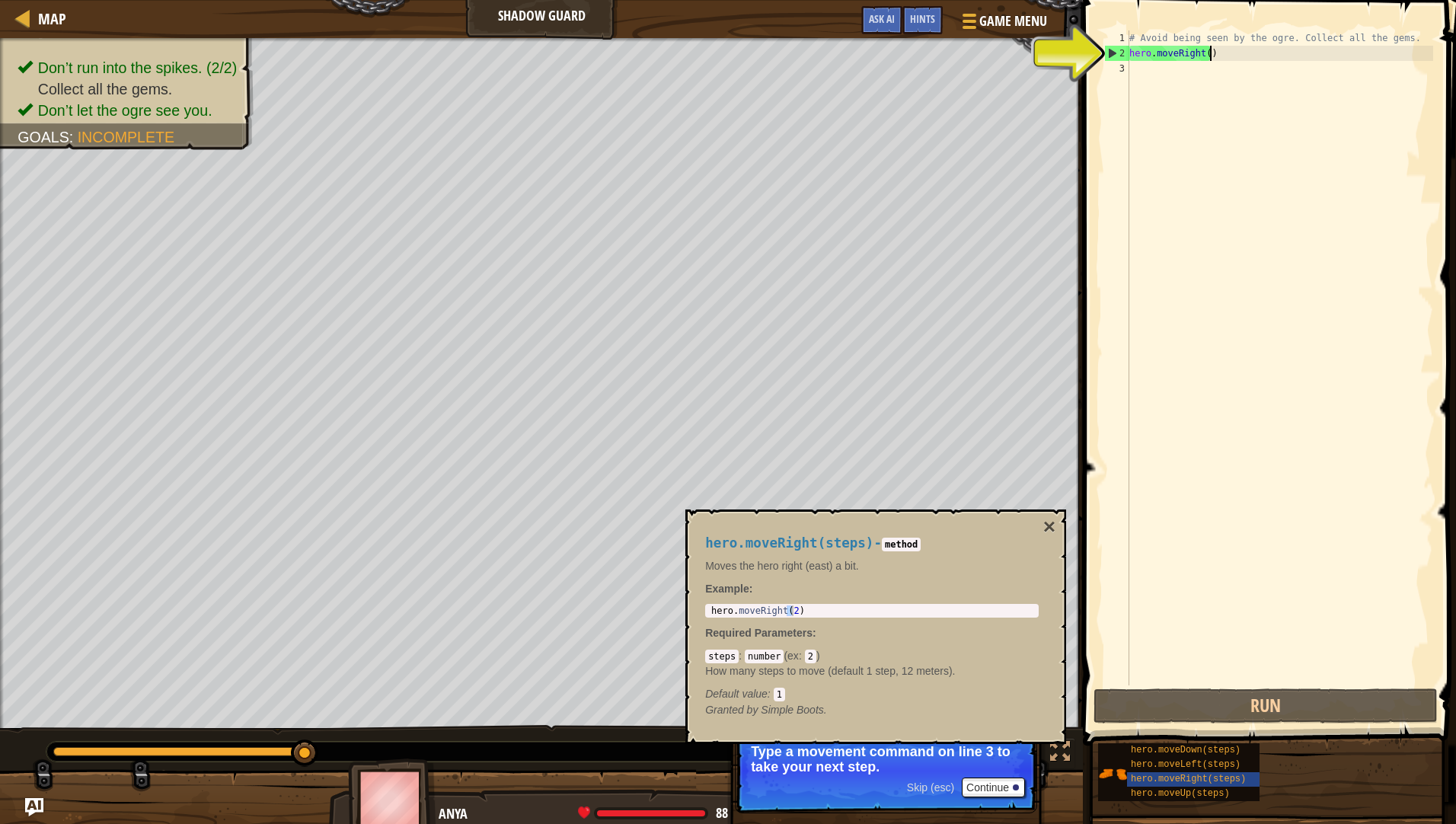
click at [1088, 49] on div "1 2 3 # Avoid being seen by the ogre. Collect all the gems. hero . moveRight ( …" at bounding box center [1267, 403] width 378 height 790
type textarea "hero.moveRight()"
click at [1144, 88] on div "# Avoid being seen by the ogre. Collect all the gems. hero . moveRight ( )" at bounding box center [1279, 372] width 307 height 685
paste textarea "hero.moveRight()"
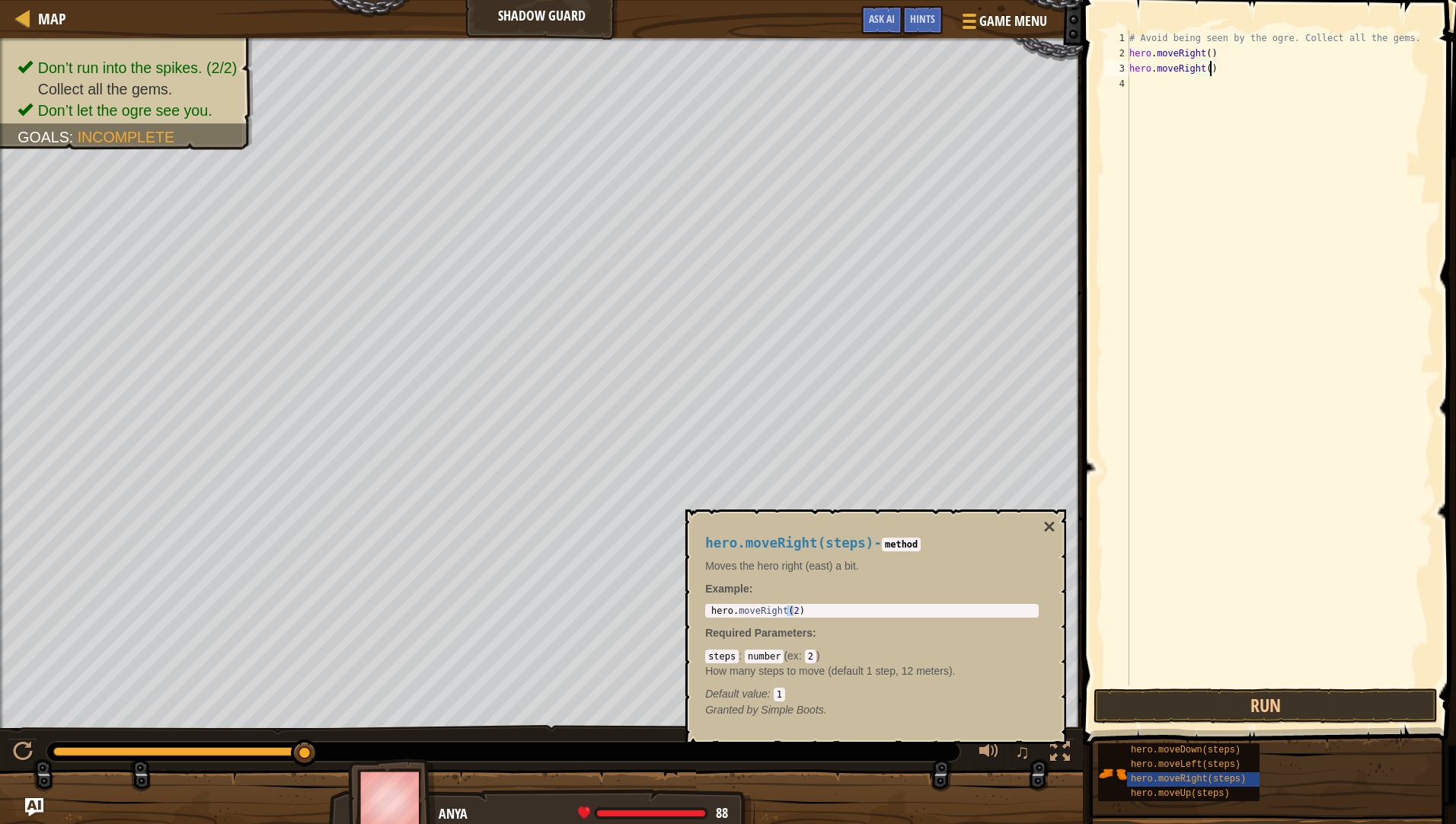
click at [1204, 73] on div "# Avoid being seen by the ogre. Collect all the gems. hero . moveRight ( ) hero…" at bounding box center [1279, 372] width 307 height 685
type textarea "hero.moveRight(1)"
click at [1207, 86] on div "# Avoid being seen by the ogre. Collect all the gems. hero . moveRight ( ) hero…" at bounding box center [1279, 372] width 307 height 685
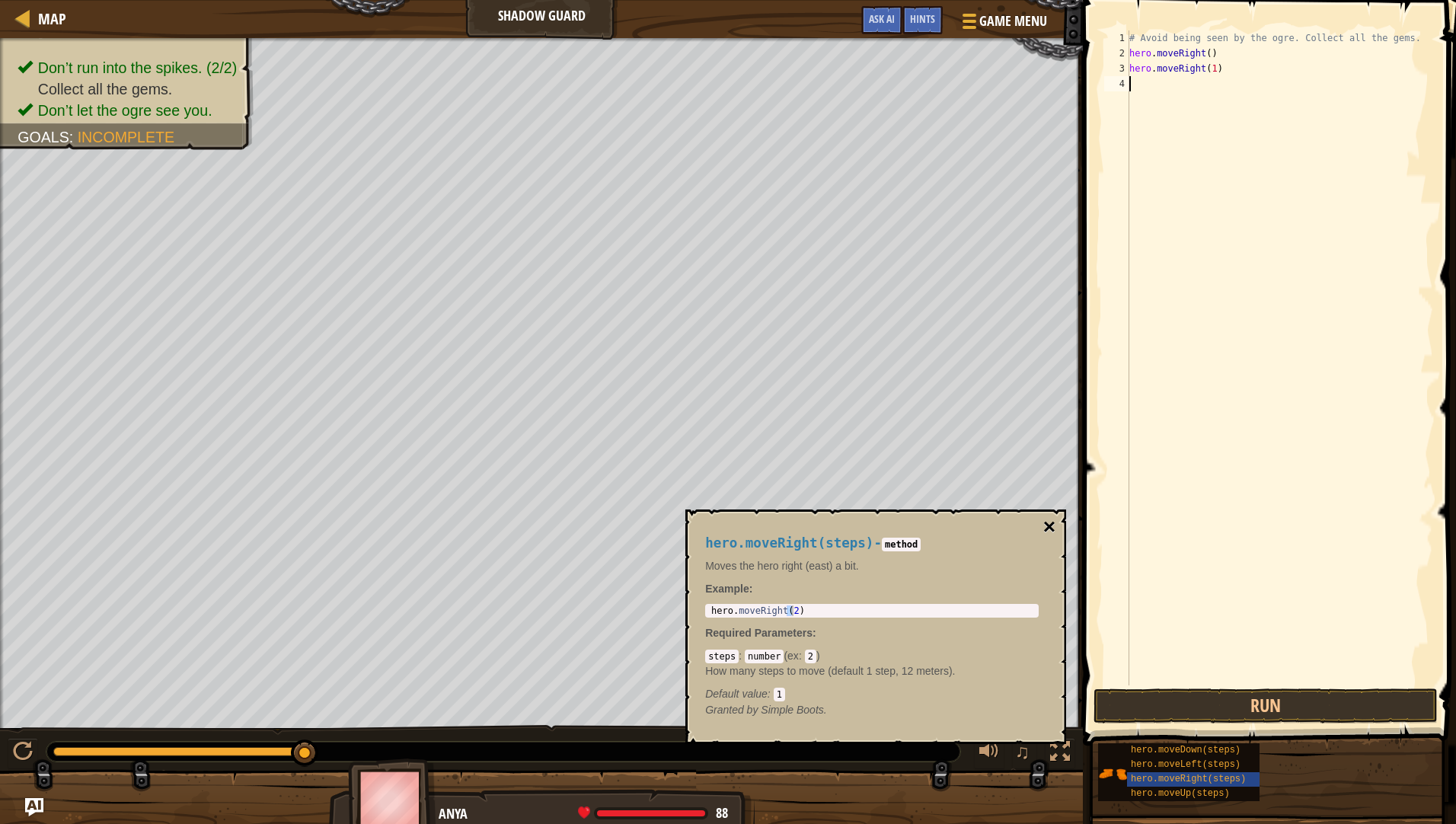
click at [1045, 524] on button "×" at bounding box center [1049, 526] width 12 height 22
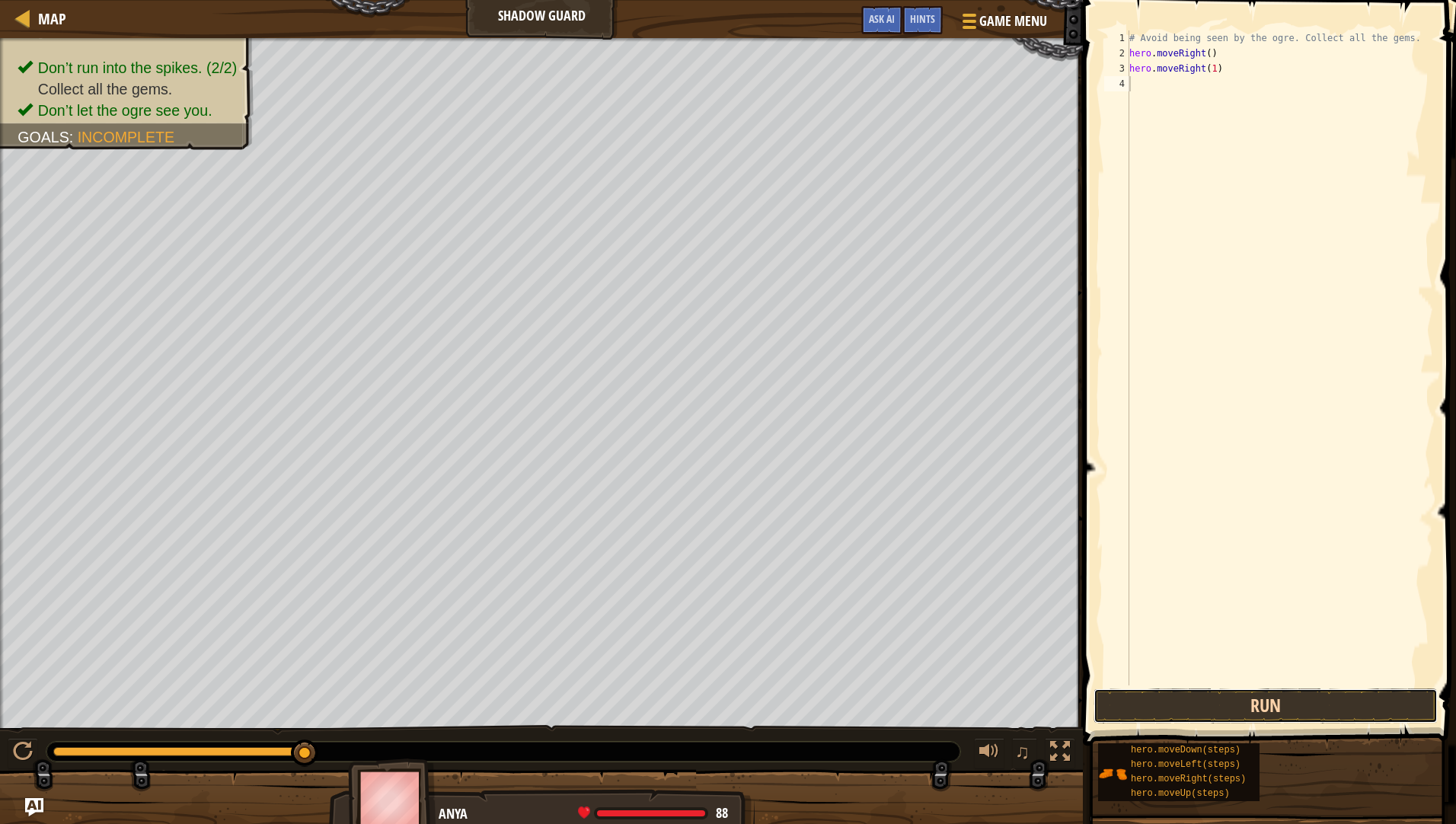
click at [1237, 708] on button "Run" at bounding box center [1265, 705] width 344 height 35
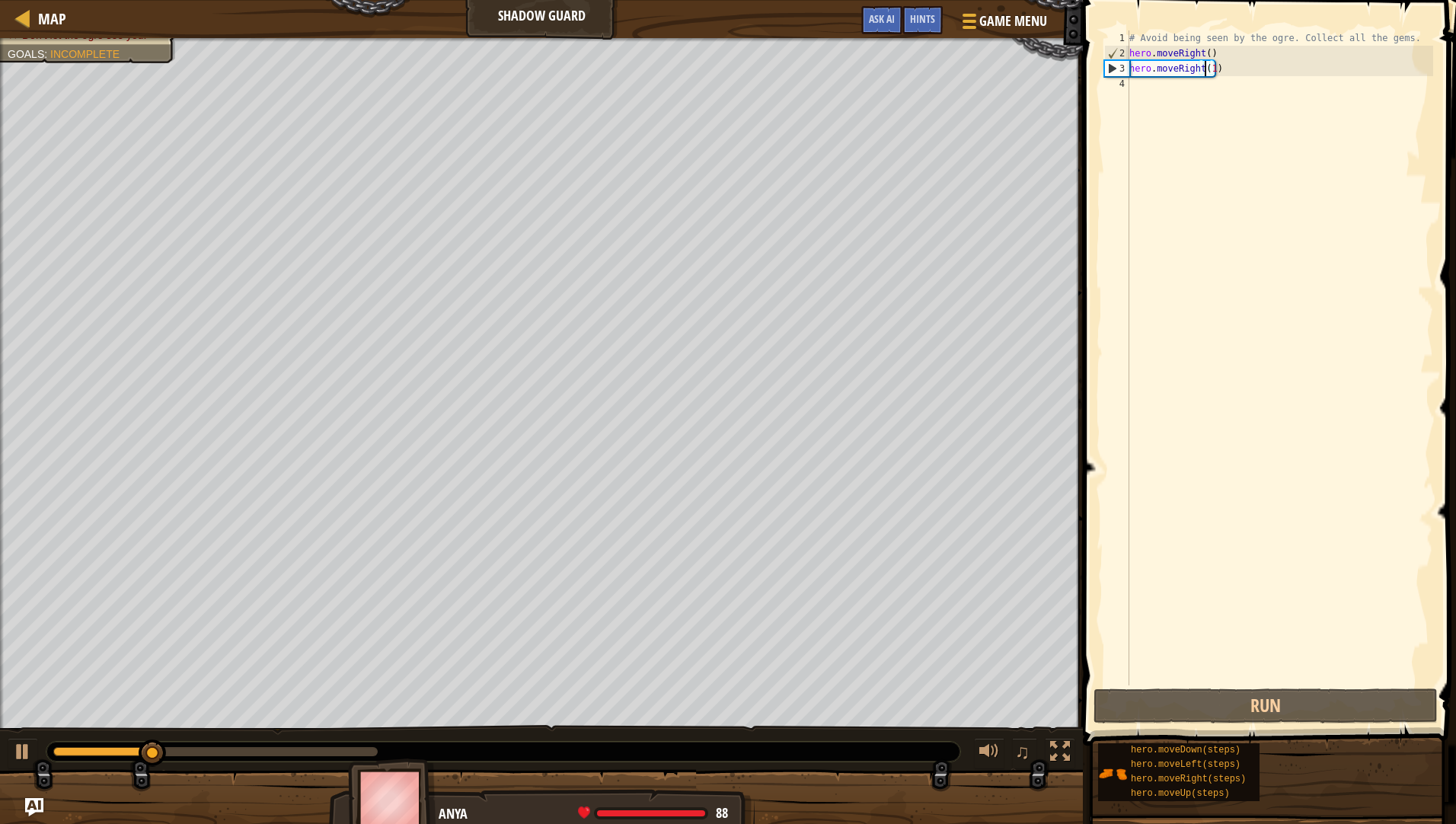
click at [1207, 65] on div "# Avoid being seen by the ogre. Collect all the gems. hero . moveRight ( ) hero…" at bounding box center [1279, 372] width 307 height 685
click at [1209, 66] on div "# Avoid being seen by the ogre. Collect all the gems. hero . moveRight ( ) hero…" at bounding box center [1279, 372] width 307 height 685
type textarea "hero.moveRight()"
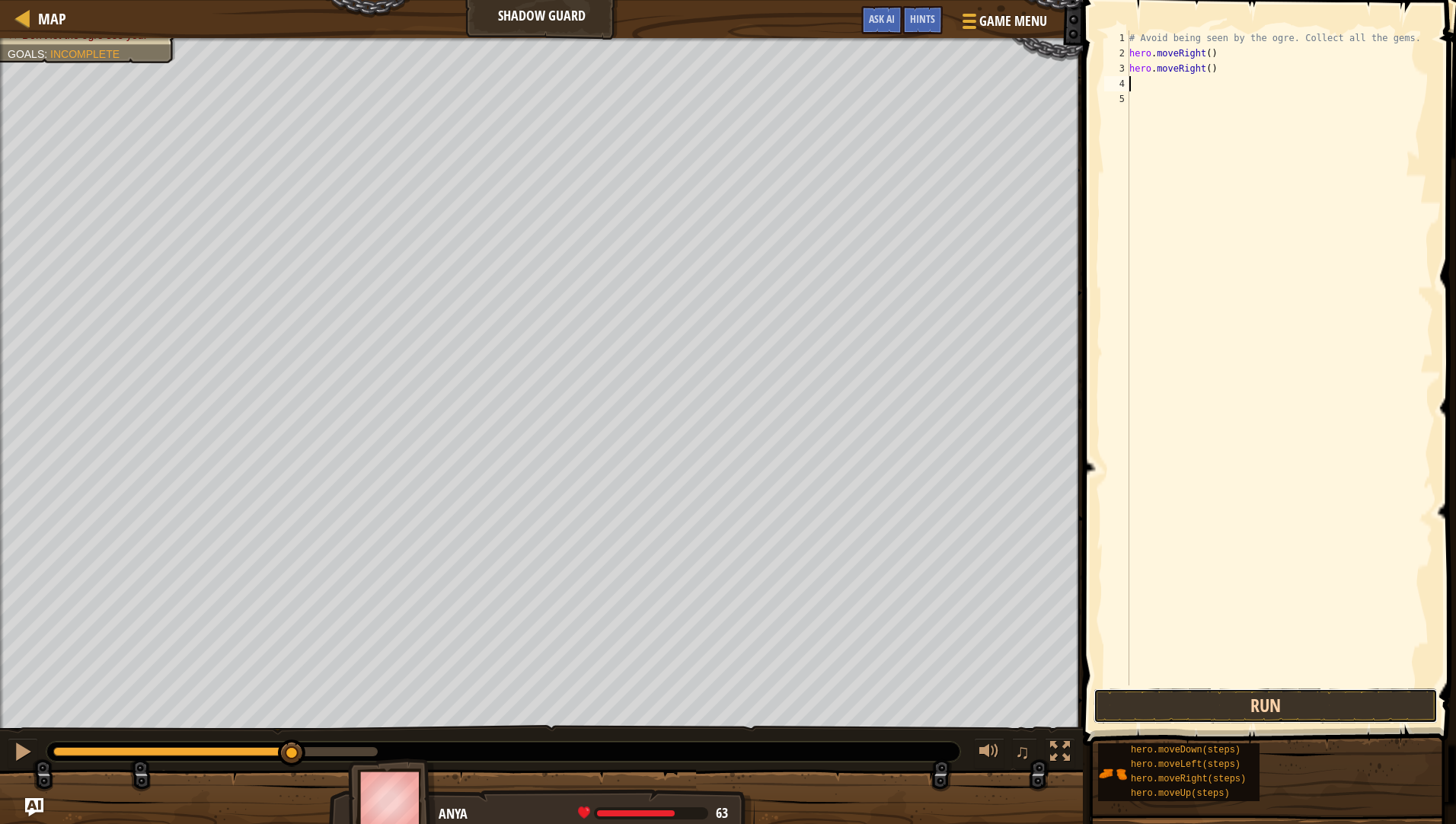
click at [1230, 698] on button "Run" at bounding box center [1265, 705] width 344 height 35
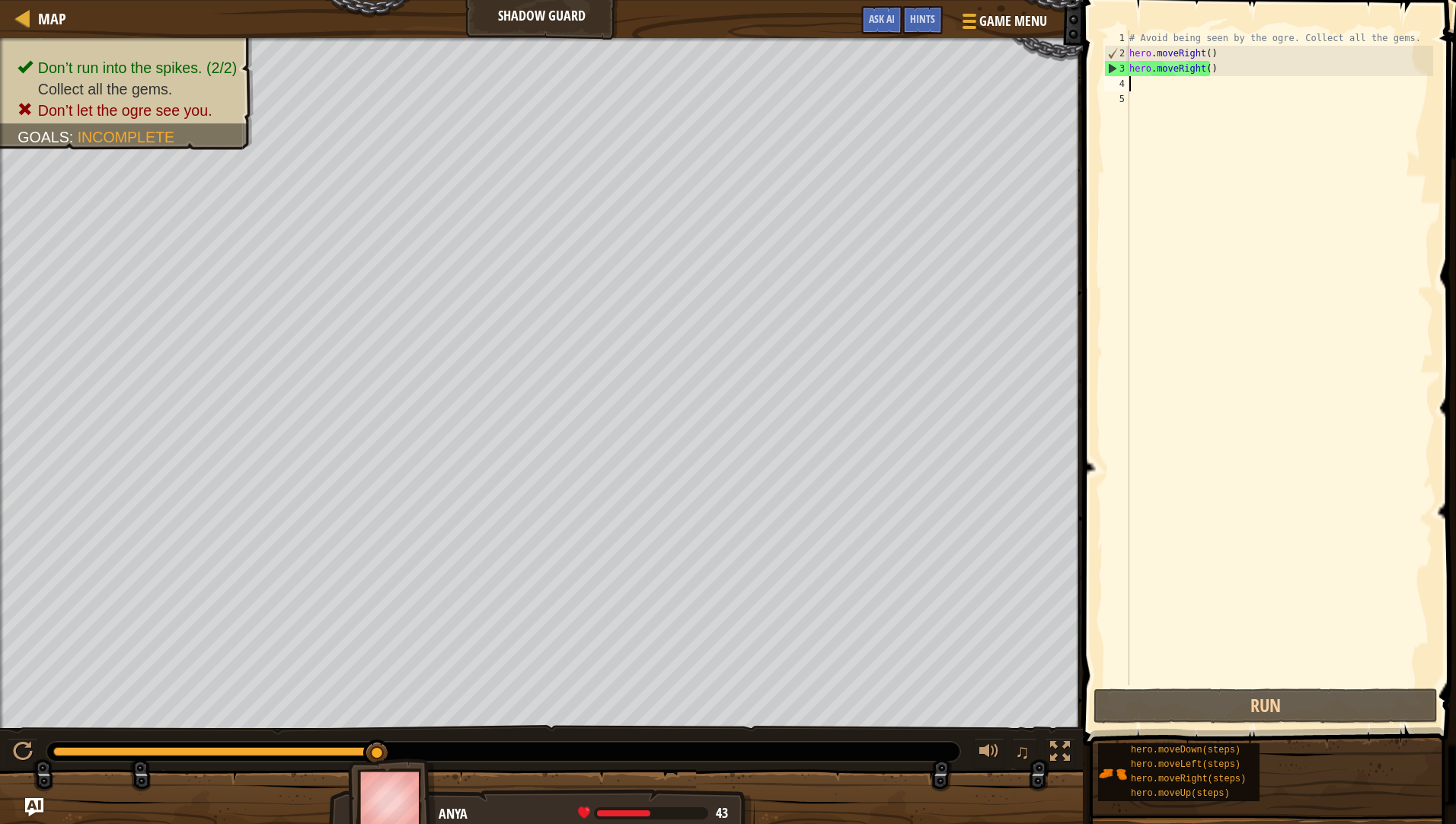
click at [1204, 69] on div "# Avoid being seen by the ogre. Collect all the gems. hero . moveRight ( ) hero…" at bounding box center [1279, 372] width 307 height 685
type textarea "hero.moveRight()"
click at [1255, 345] on div "# Avoid being seen by the ogre. Collect all the gems. hero . moveRight ( ) hero…" at bounding box center [1279, 372] width 307 height 685
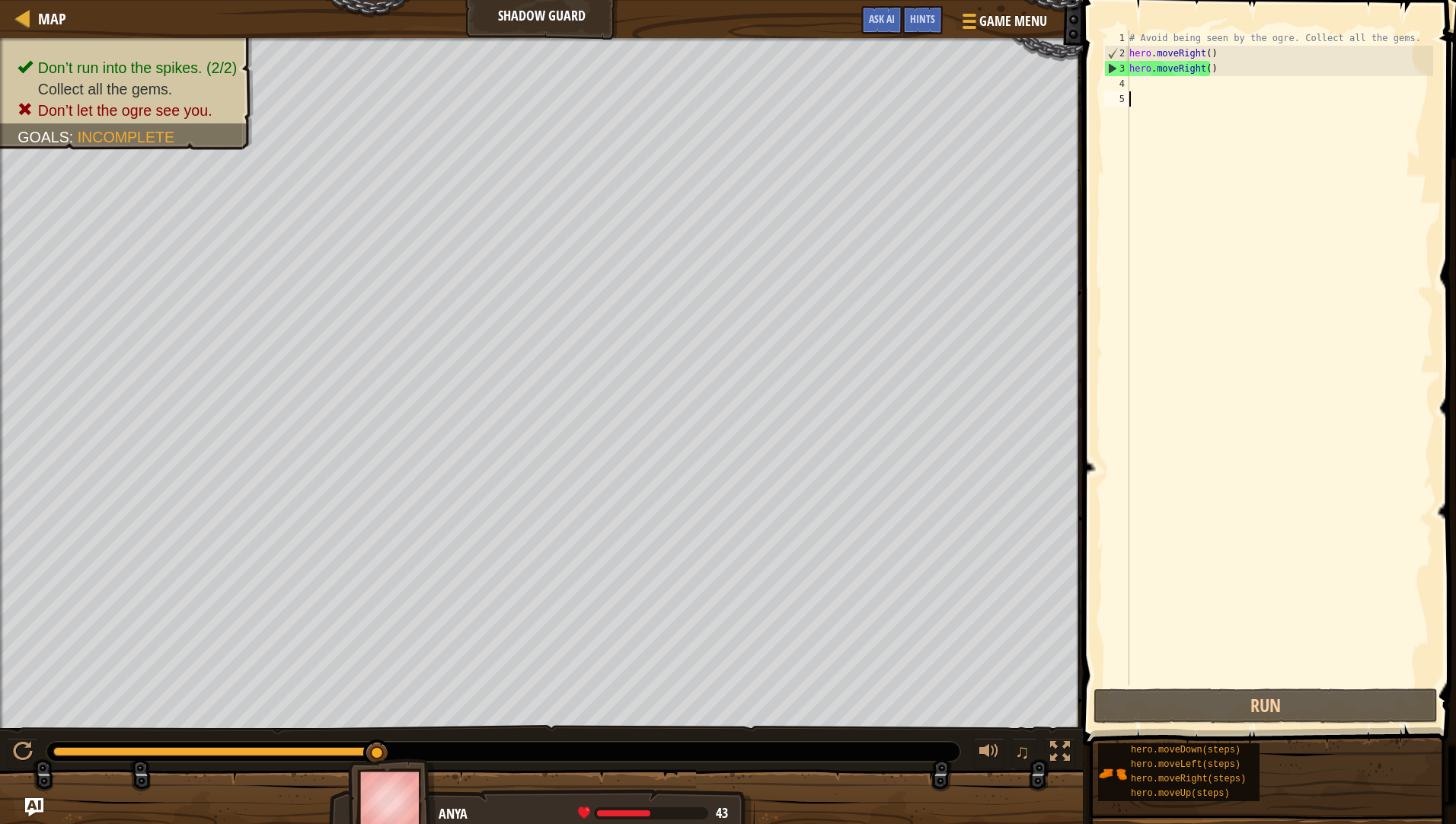
paste textarea "hero.moveRight()"
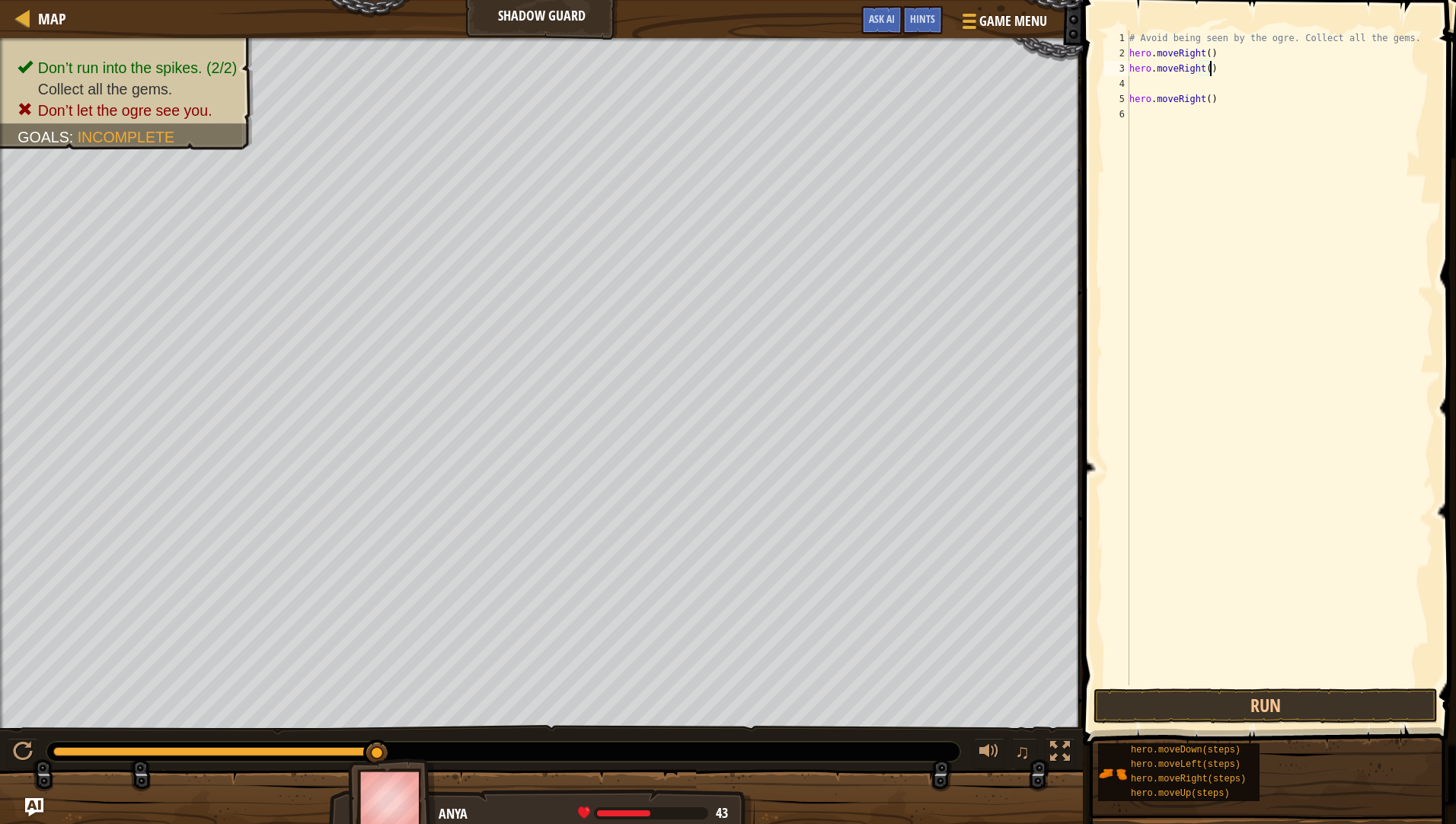
drag, startPoint x: 1252, startPoint y: 75, endPoint x: 1242, endPoint y: 79, distance: 10.8
click at [1245, 75] on div "# Avoid being seen by the ogre. Collect all the gems. hero . moveRight ( ) hero…" at bounding box center [1279, 372] width 307 height 685
type textarea "hero.moveRight()"
drag, startPoint x: 1255, startPoint y: 94, endPoint x: 1172, endPoint y: 94, distance: 83.0
click at [1172, 94] on div "# Avoid being seen by the ogre. Collect all the gems. hero . moveRight ( ) hero…" at bounding box center [1279, 372] width 307 height 685
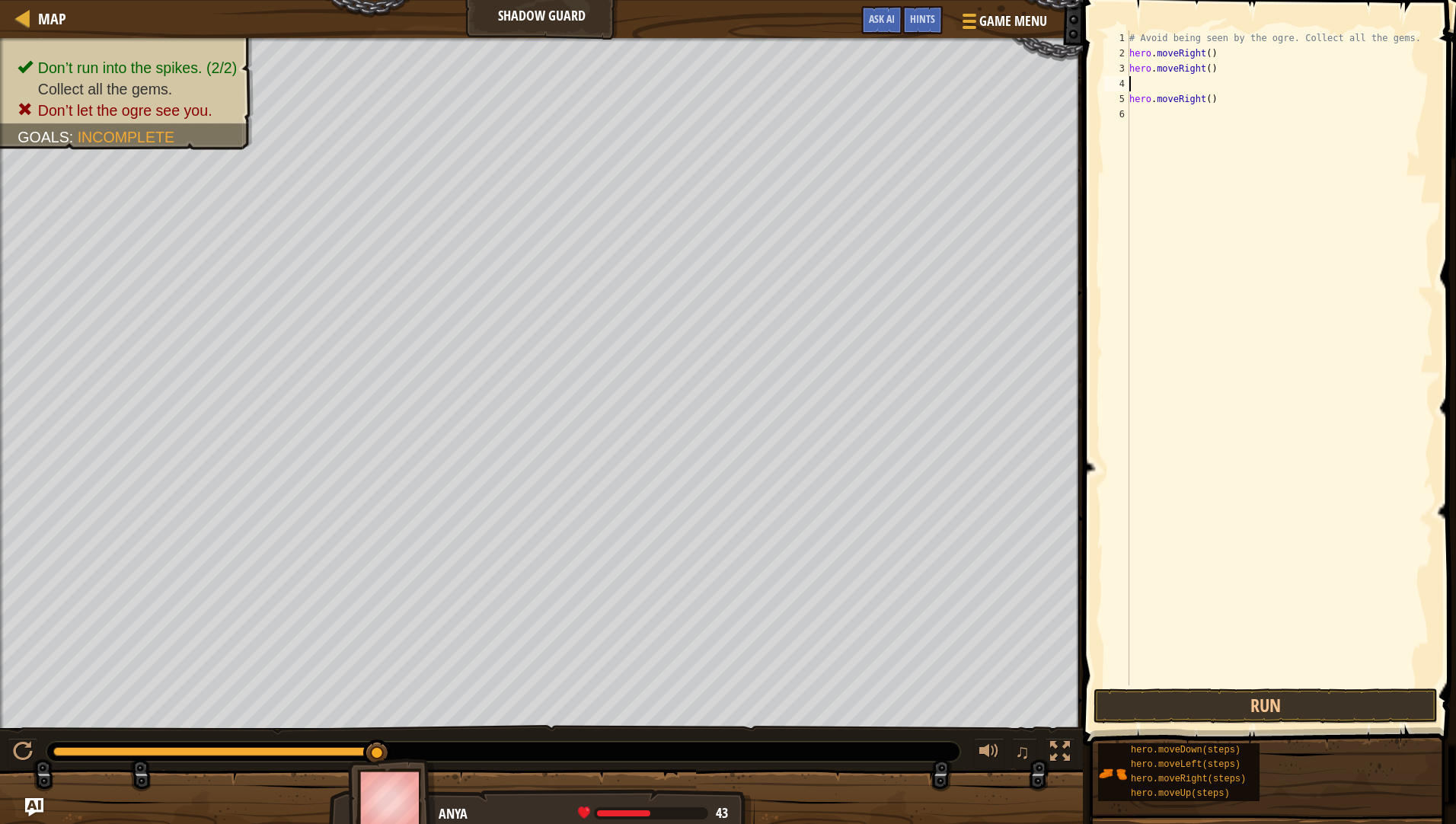
click at [1164, 89] on div "# Avoid being seen by the ogre. Collect all the gems. hero . moveRight ( ) hero…" at bounding box center [1279, 372] width 307 height 685
type textarea "hero.moveRight()"
click at [1266, 107] on div "# Avoid being seen by the ogre. Collect all the gems. hero . moveRight ( ) hero…" at bounding box center [1279, 372] width 307 height 685
click at [1173, 88] on div "# Avoid being seen by the ogre. Collect all the gems. hero . moveRight ( ) hero…" at bounding box center [1279, 372] width 307 height 685
click at [1176, 84] on div "# Avoid being seen by the ogre. Collect all the gems. hero . moveRight ( ) hero…" at bounding box center [1279, 372] width 307 height 685
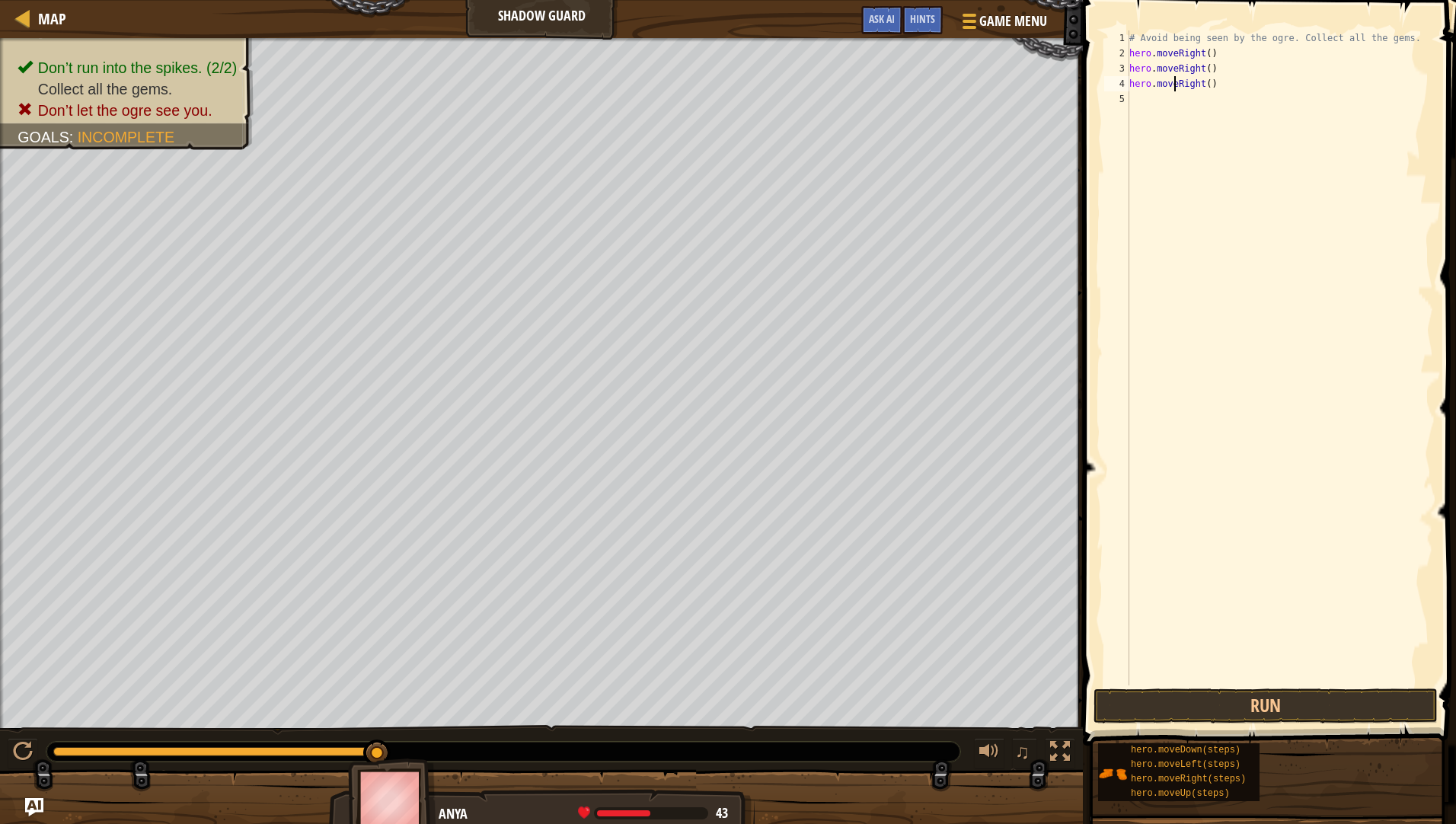
click at [1176, 84] on div "# Avoid being seen by the ogre. Collect all the gems. hero . moveRight ( ) hero…" at bounding box center [1279, 372] width 307 height 685
click at [1176, 84] on div "# Avoid being seen by the ogre. Collect all the gems. hero . moveRight ( ) hero…" at bounding box center [1279, 357] width 307 height 655
click at [1176, 84] on div "# Avoid being seen by the ogre. Collect all the gems. hero . moveRight ( ) hero…" at bounding box center [1279, 372] width 307 height 685
click at [1213, 90] on div "# Avoid being seen by the ogre. Collect all the gems. hero . moveRight ( ) hero…" at bounding box center [1279, 357] width 307 height 655
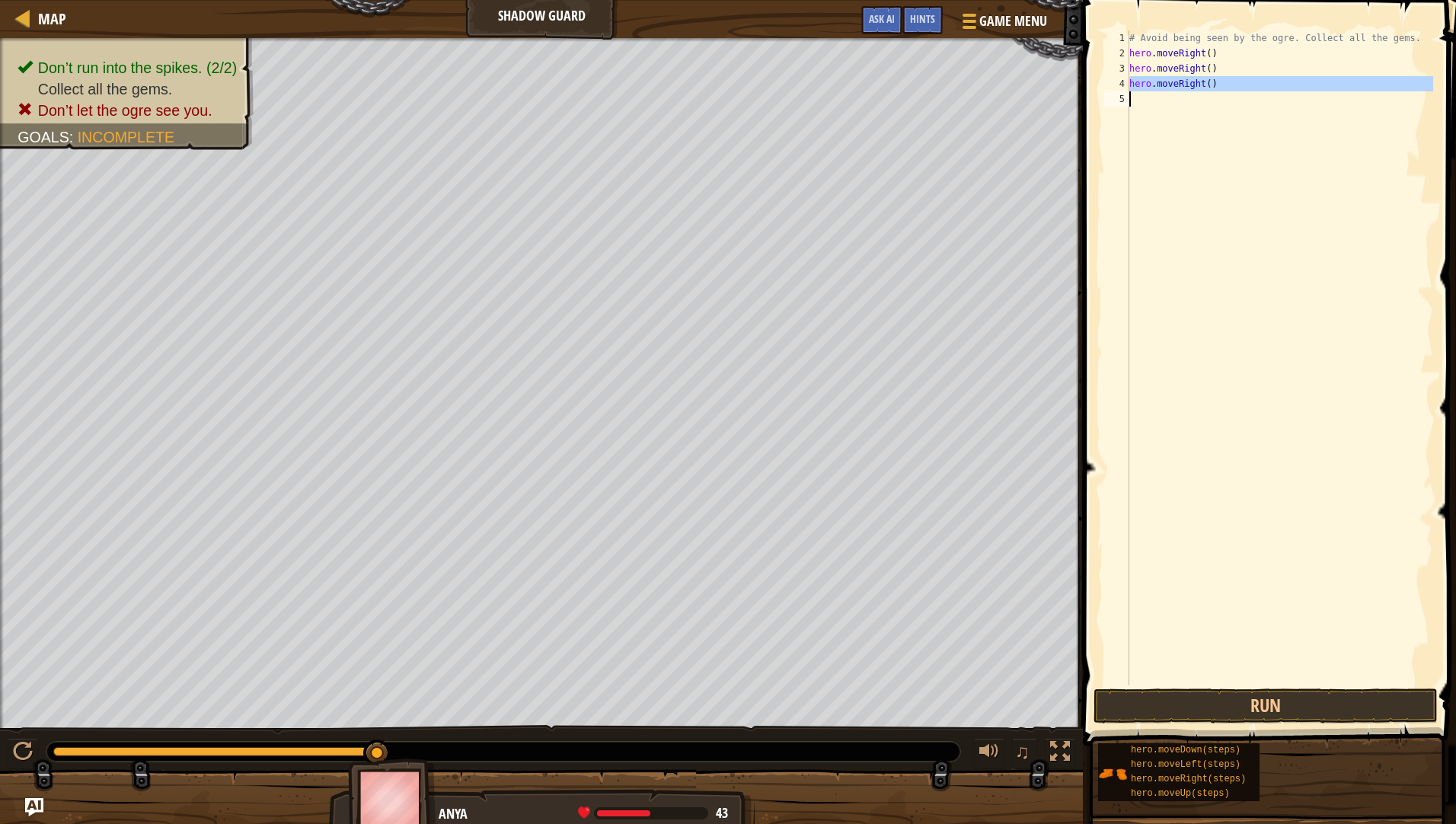
type textarea "hero.moveRight()"
click at [1210, 98] on div "# Avoid being seen by the ogre. Collect all the gems. hero . moveRight ( ) hero…" at bounding box center [1279, 372] width 307 height 685
click at [1286, 712] on button "Run" at bounding box center [1265, 705] width 344 height 35
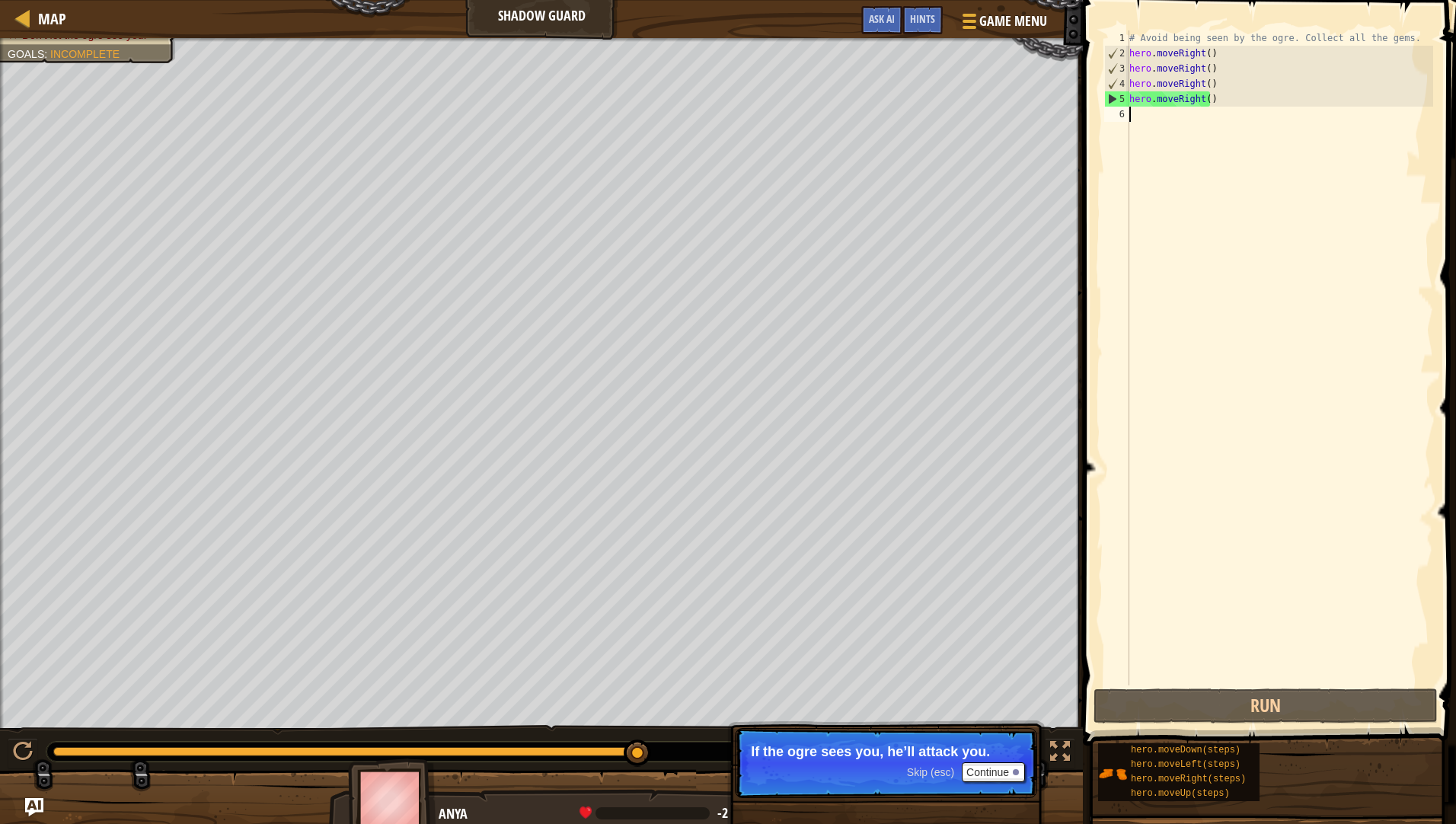
click at [832, 84] on div "Map Shadow Guard Game Menu Done Hints Ask AI 1 הההההההההההההההההההההההההההההההה…" at bounding box center [728, 412] width 1456 height 824
type textarea "hero.moveRight() hero.moveRight()"
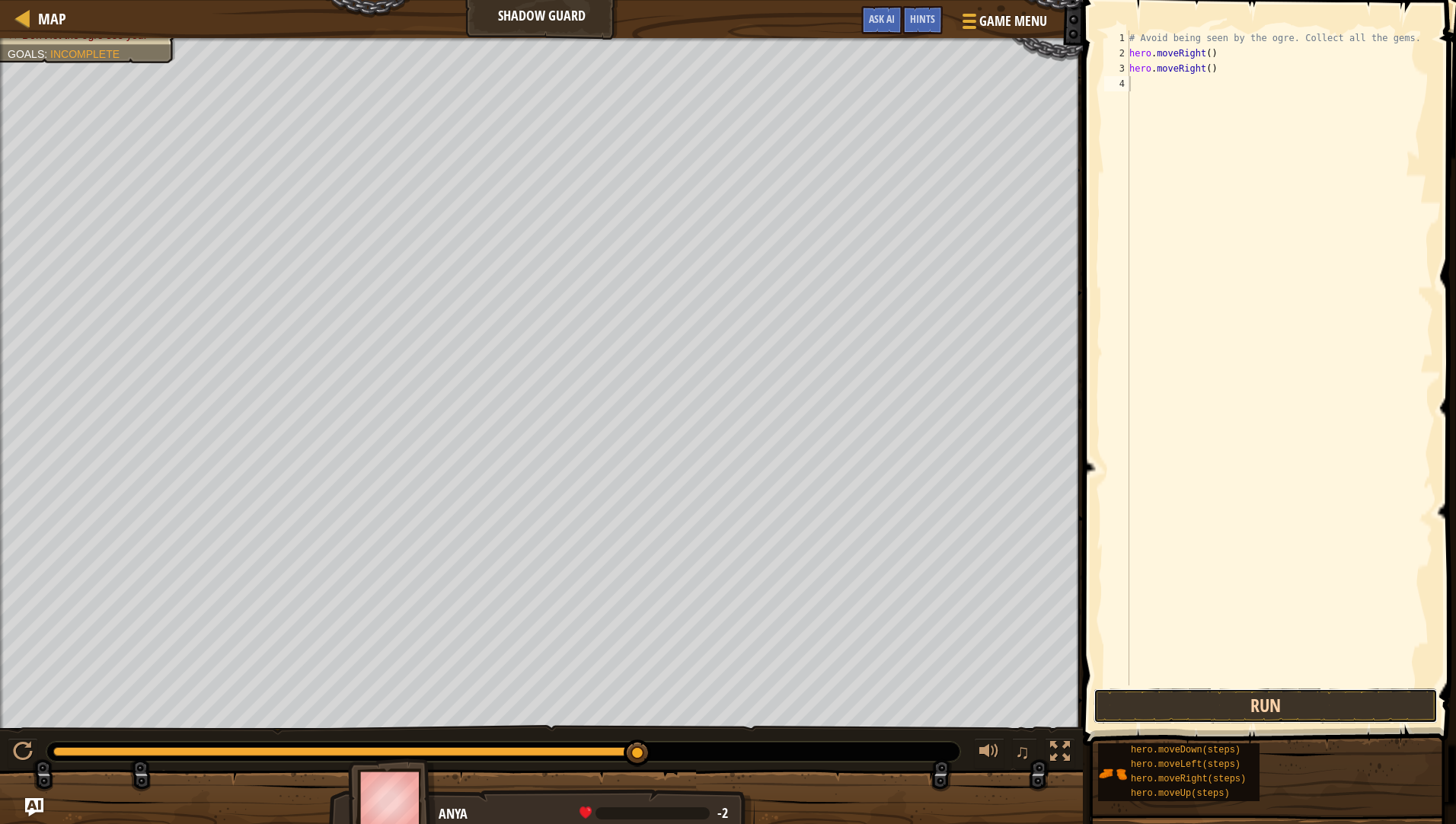
click at [1269, 700] on button "Run" at bounding box center [1265, 705] width 344 height 35
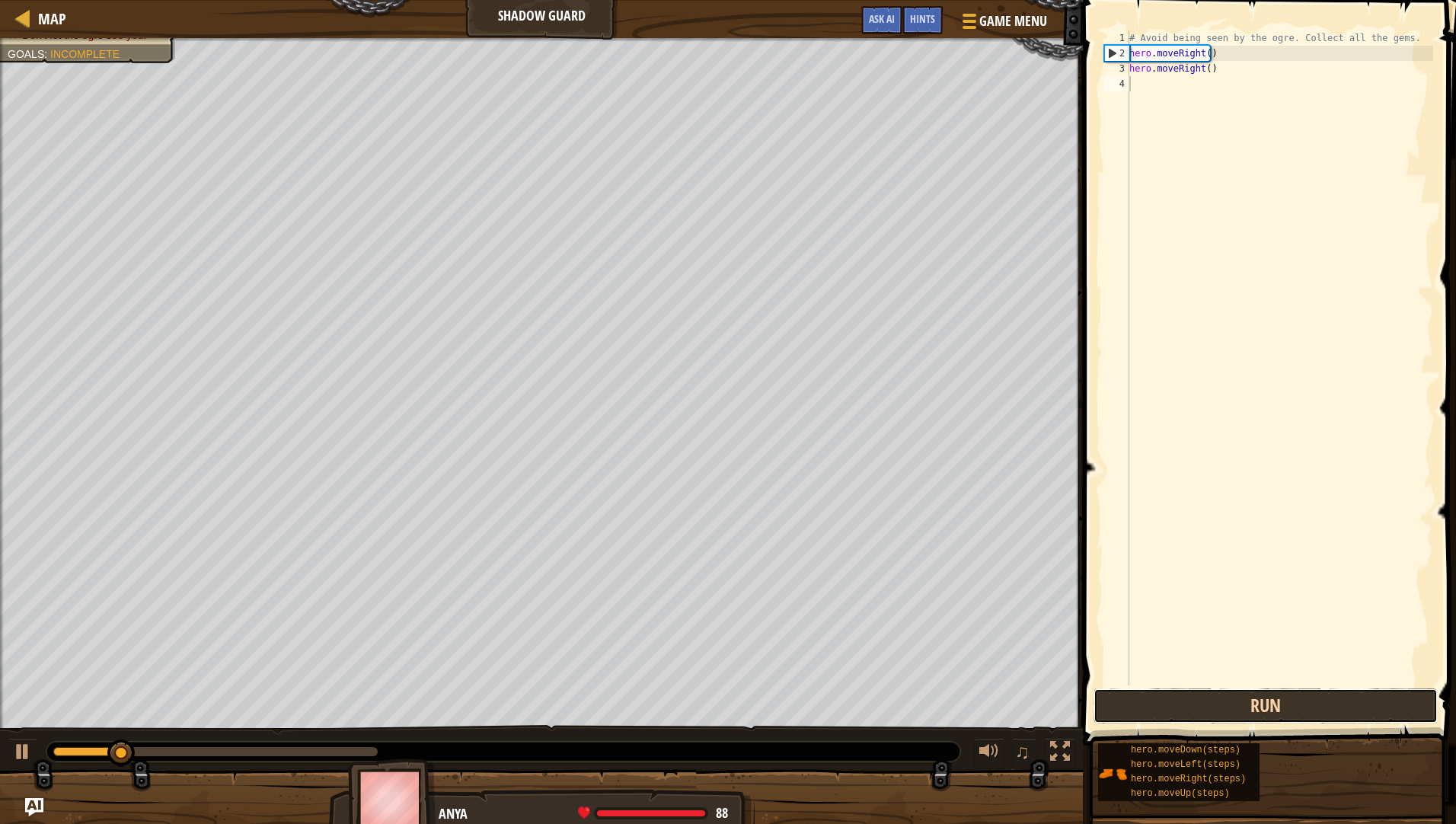
click at [1269, 700] on button "Run" at bounding box center [1265, 705] width 344 height 35
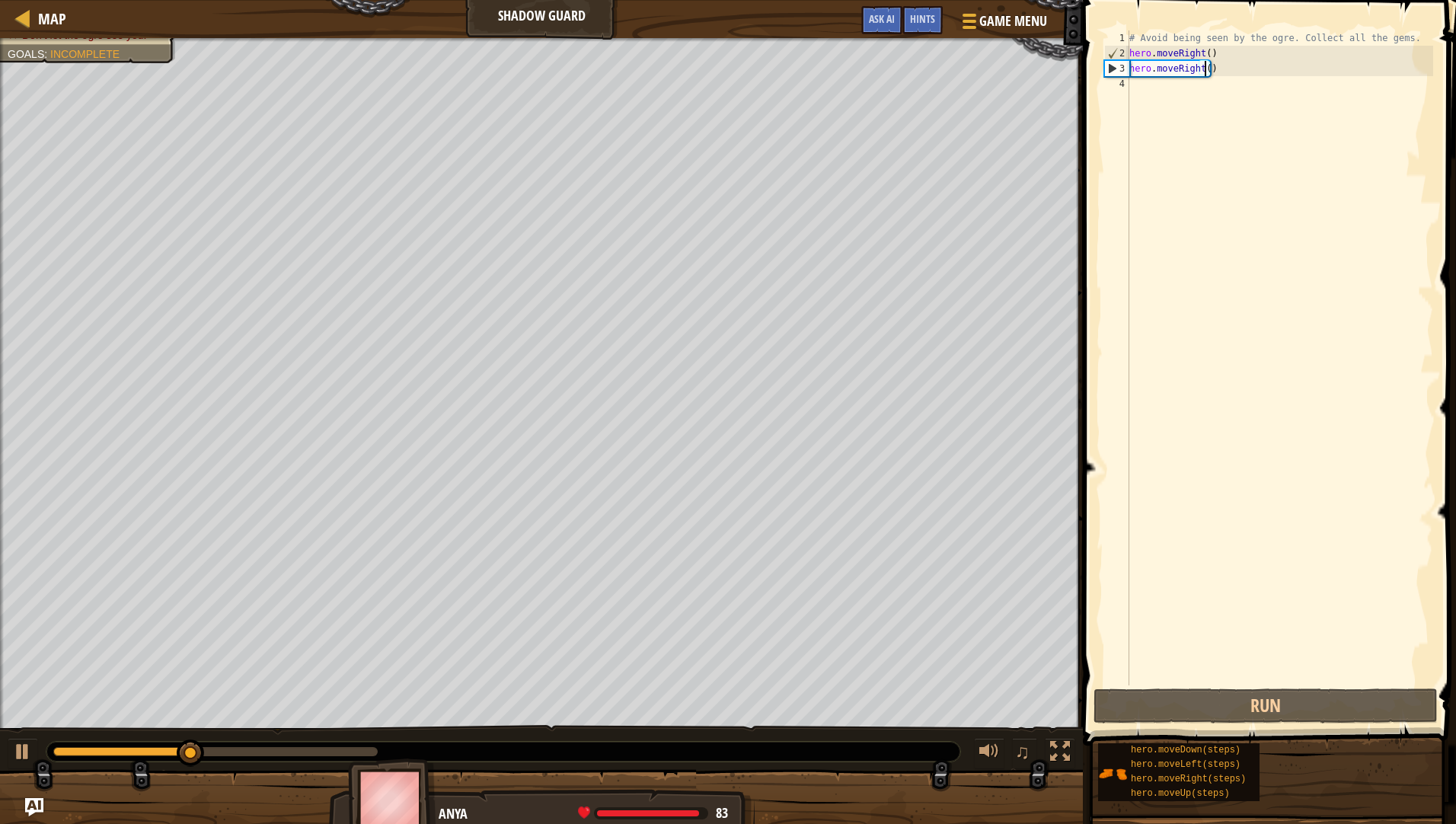
click at [1207, 75] on div "# Avoid being seen by the ogre. Collect all the gems. hero . moveRight ( ) hero…" at bounding box center [1279, 372] width 307 height 685
type textarea "hero.moveRight()"
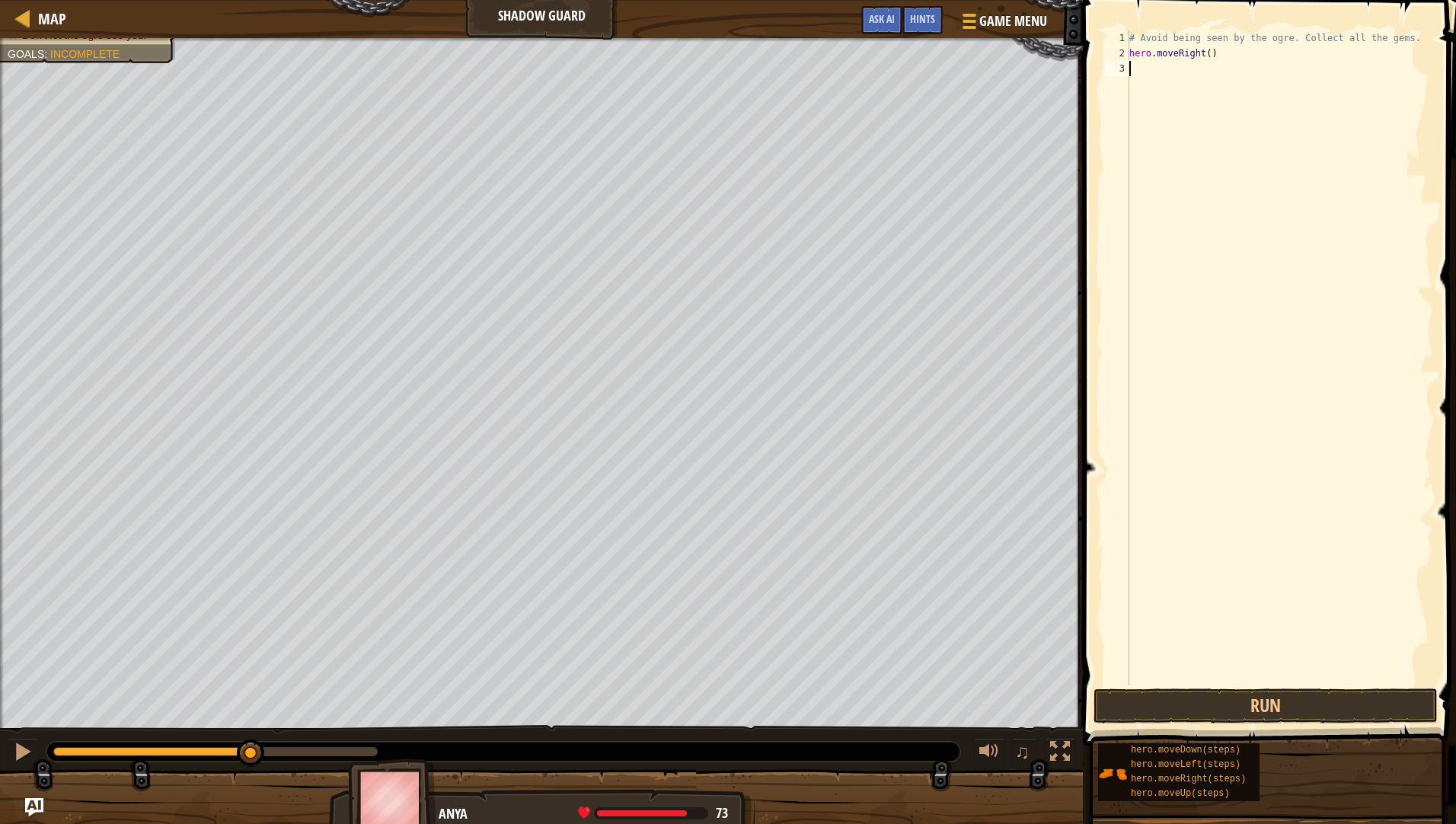
click at [1192, 75] on div "# Avoid being seen by the ogre. Collect all the gems. hero . moveRight ( )" at bounding box center [1279, 372] width 307 height 685
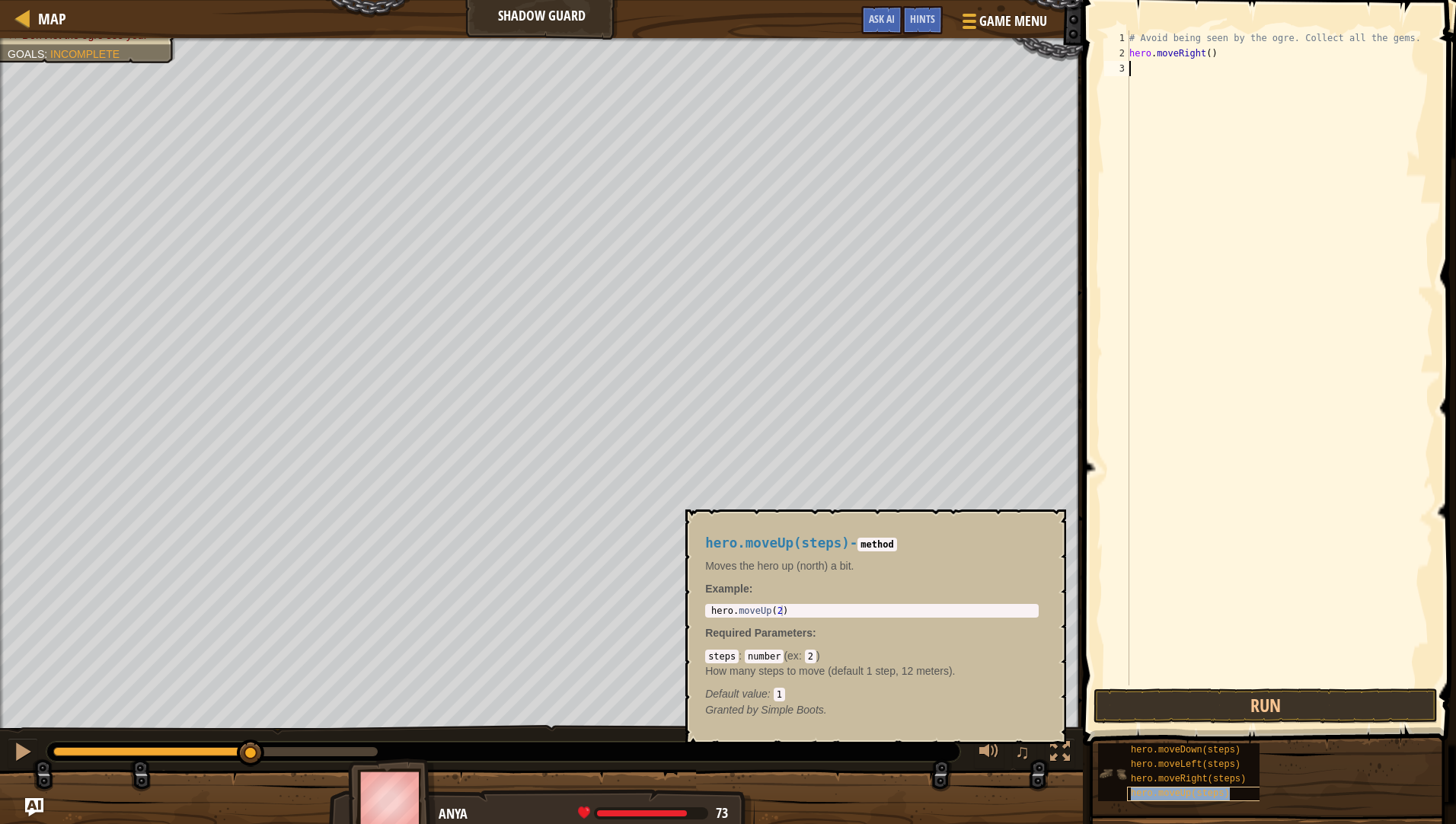
click at [1181, 790] on span "hero.moveUp(steps)" at bounding box center [1180, 793] width 99 height 10
type textarea "hero.moveUp(2)"
click at [666, 0] on body "Map Shadow Guard Game Menu Done Hints Ask AI 1 הההההההההההההההההההההההההההההההה…" at bounding box center [728, 0] width 1456 height 0
click at [728, 609] on div "hero . moveUp ( 2 )" at bounding box center [871, 622] width 328 height 32
click at [727, 609] on div "hero . moveUp ( 2 )" at bounding box center [871, 622] width 328 height 32
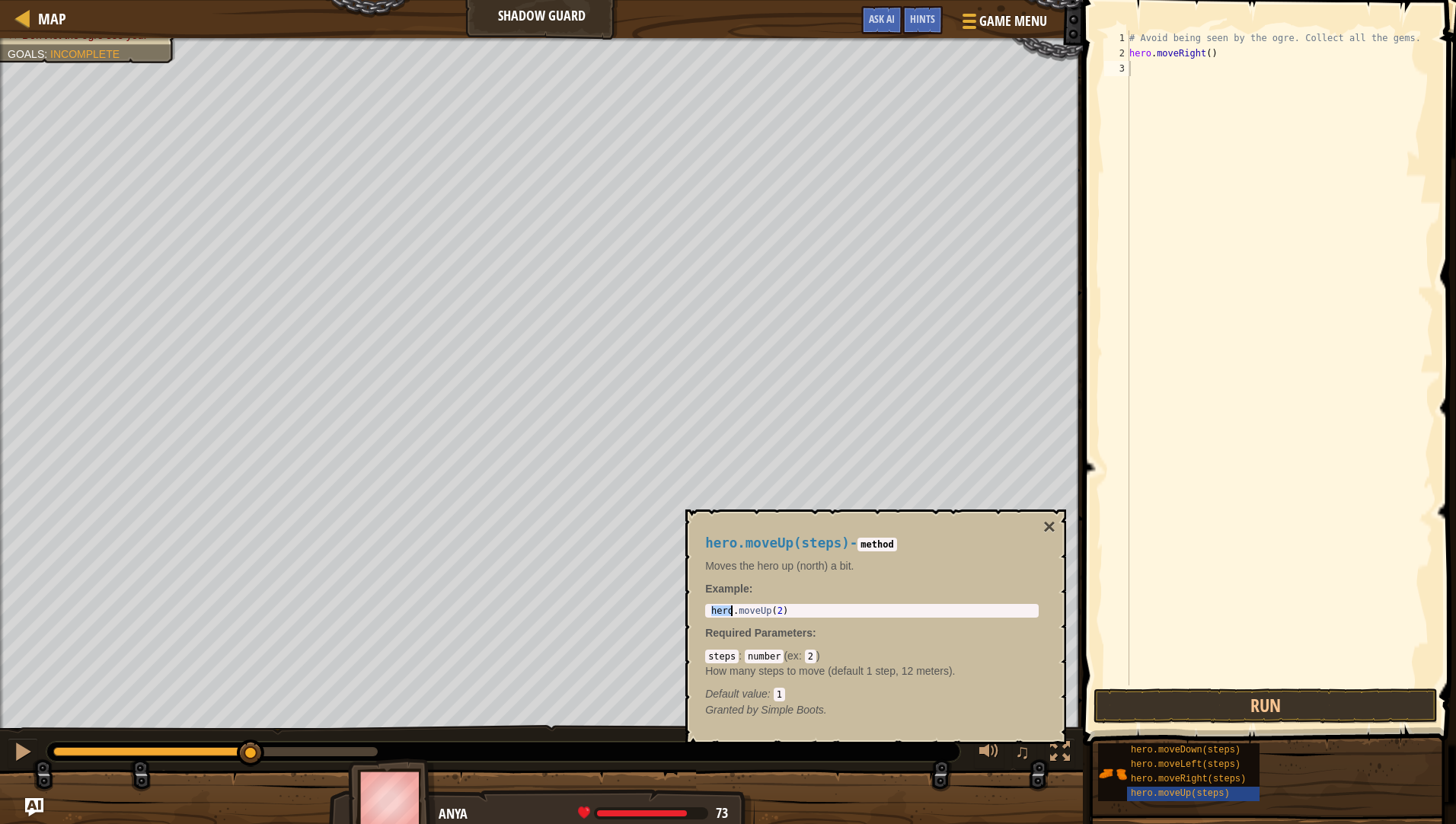
click at [727, 609] on div "hero . moveUp ( 2 )" at bounding box center [871, 622] width 328 height 32
click at [1242, 124] on div "# Avoid being seen by the ogre. Collect all the gems. hero . moveRight ( )" at bounding box center [1279, 372] width 307 height 685
paste textarea "hero.moveUp(2)"
click at [1191, 73] on div "# Avoid being seen by the ogre. Collect all the gems. hero . moveRight ( ) hero…" at bounding box center [1279, 372] width 307 height 685
click at [1194, 73] on div "# Avoid being seen by the ogre. Collect all the gems. hero . moveRight ( ) hero…" at bounding box center [1279, 372] width 307 height 685
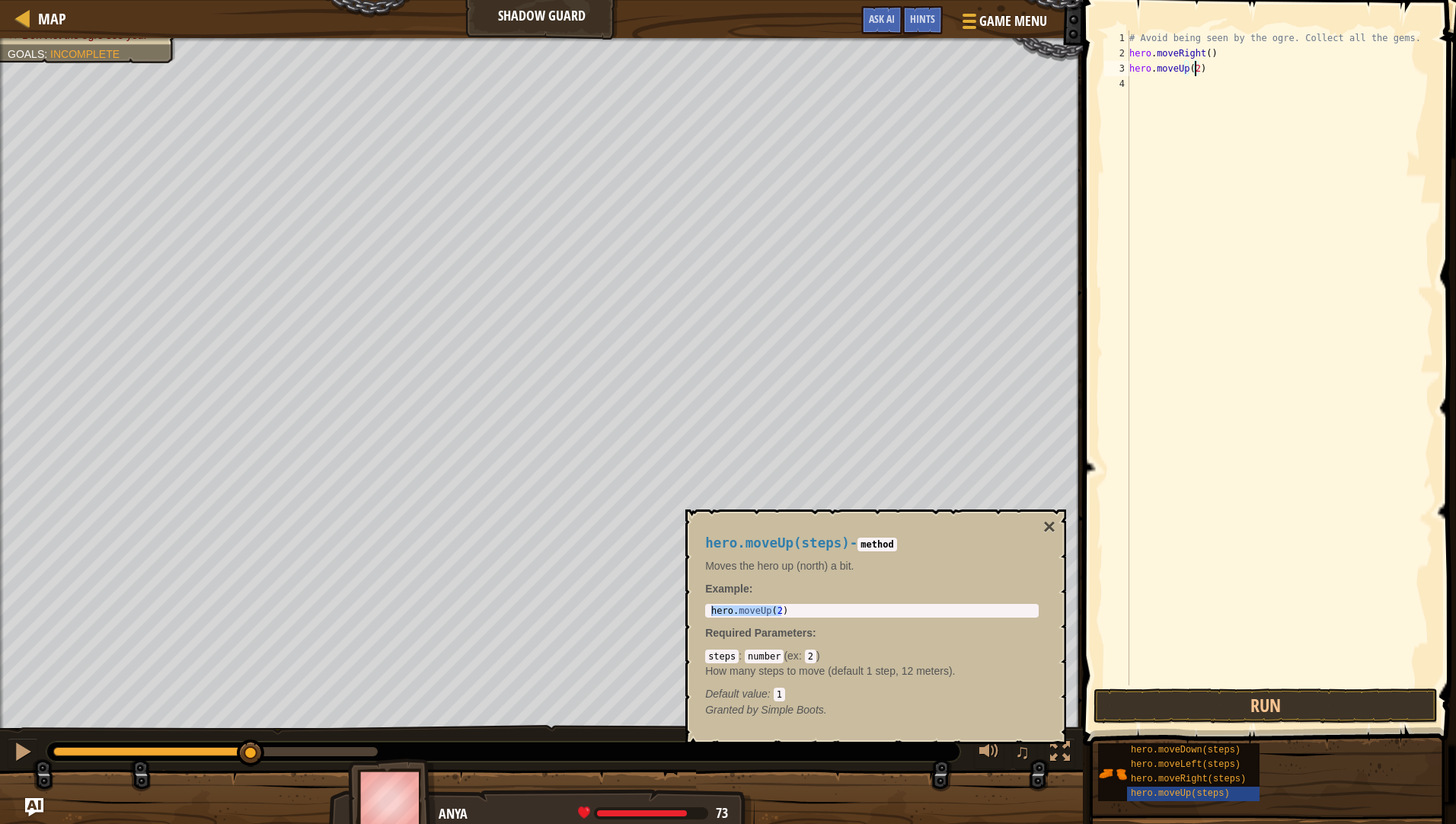
type textarea "hero.moveUp()"
click at [1237, 118] on div "# Avoid being seen by the ogre. Collect all the gems. hero . moveRight ( ) hero…" at bounding box center [1279, 372] width 307 height 685
click at [1269, 712] on button "Run" at bounding box center [1265, 705] width 344 height 35
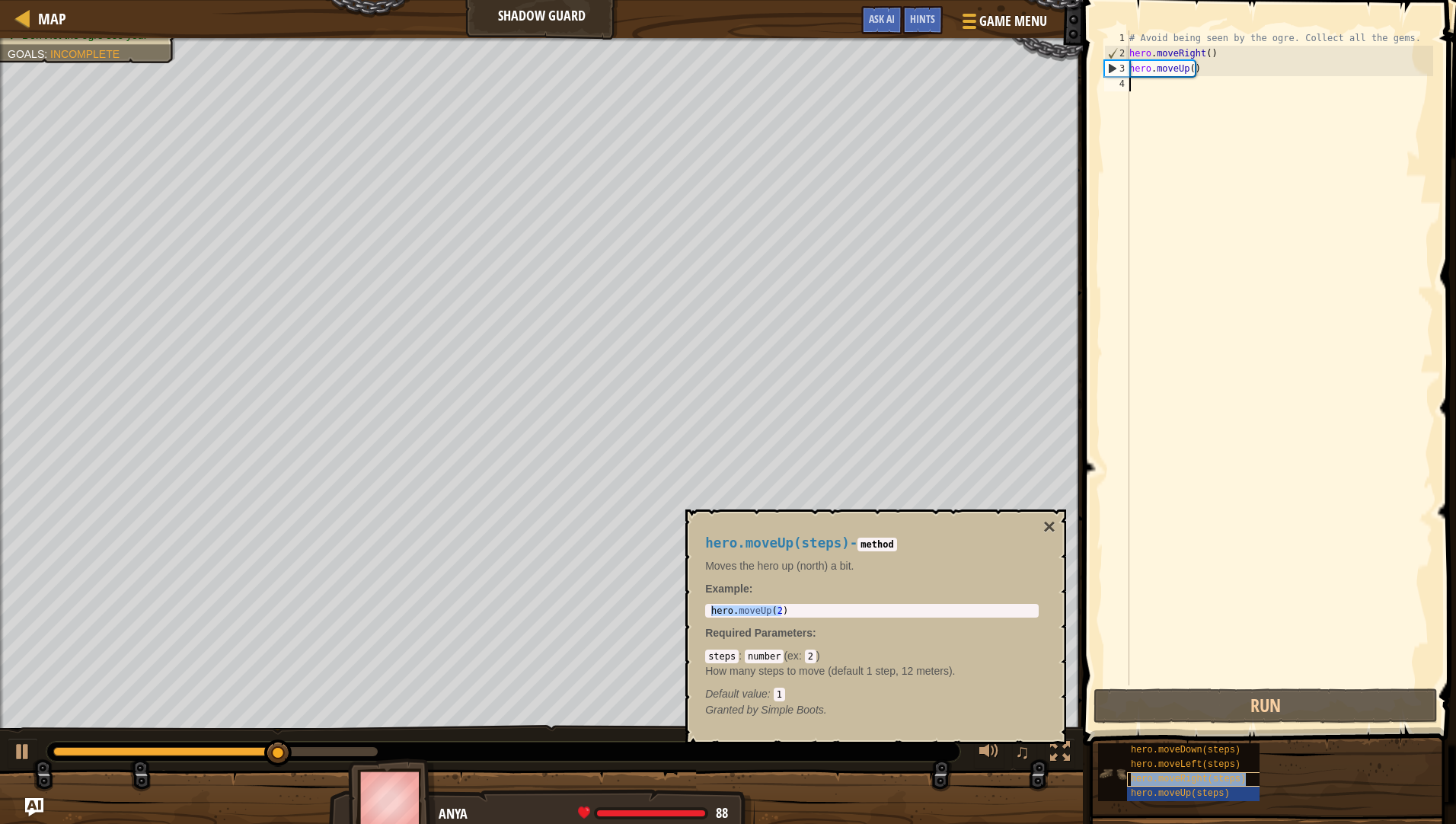
click at [1195, 779] on span "hero.moveRight(steps)" at bounding box center [1189, 779] width 115 height 10
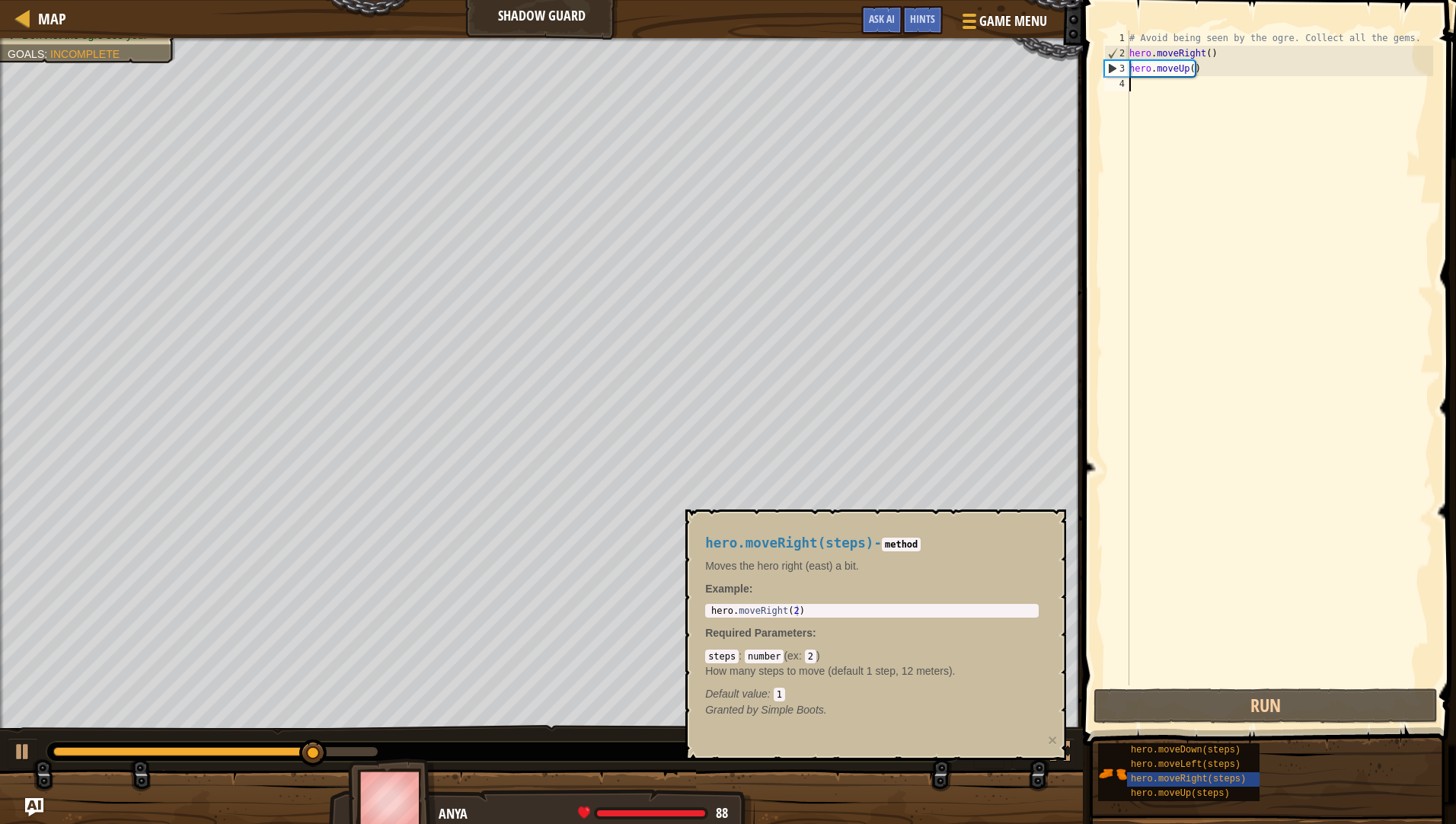
click at [804, 621] on div "hero.moveRight(steps) - method Moves the hero right (east) a bit. Example : 1 h…" at bounding box center [872, 627] width 355 height 210
type textarea "hero.moveRight(2)"
click at [779, 607] on div "hero . moveRight ( 2 )" at bounding box center [871, 622] width 328 height 32
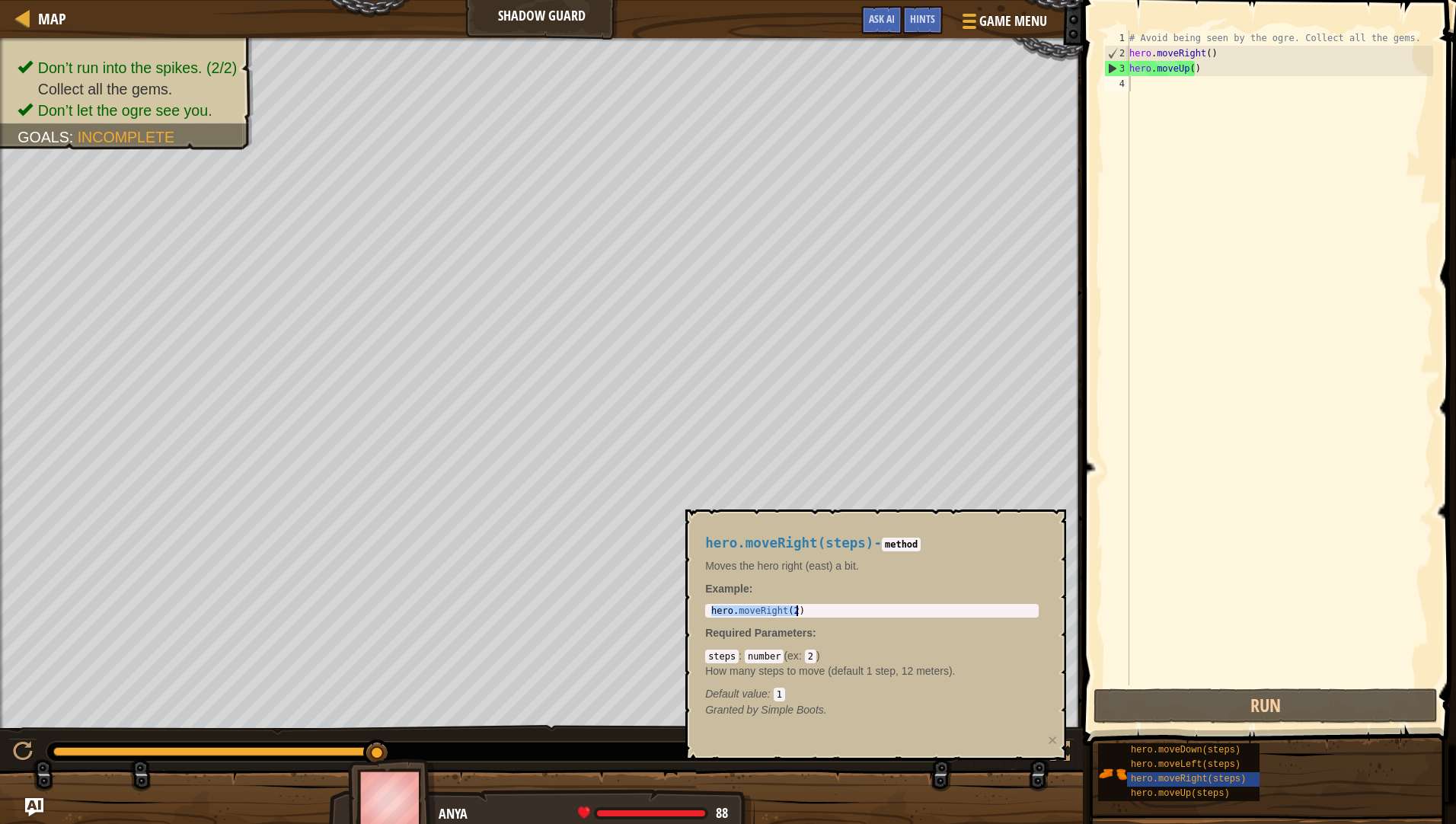
click at [1198, 122] on div "# Avoid being seen by the ogre. Collect all the gems. hero . moveRight ( ) hero…" at bounding box center [1279, 372] width 307 height 685
paste textarea "hero.moveRight(2)"
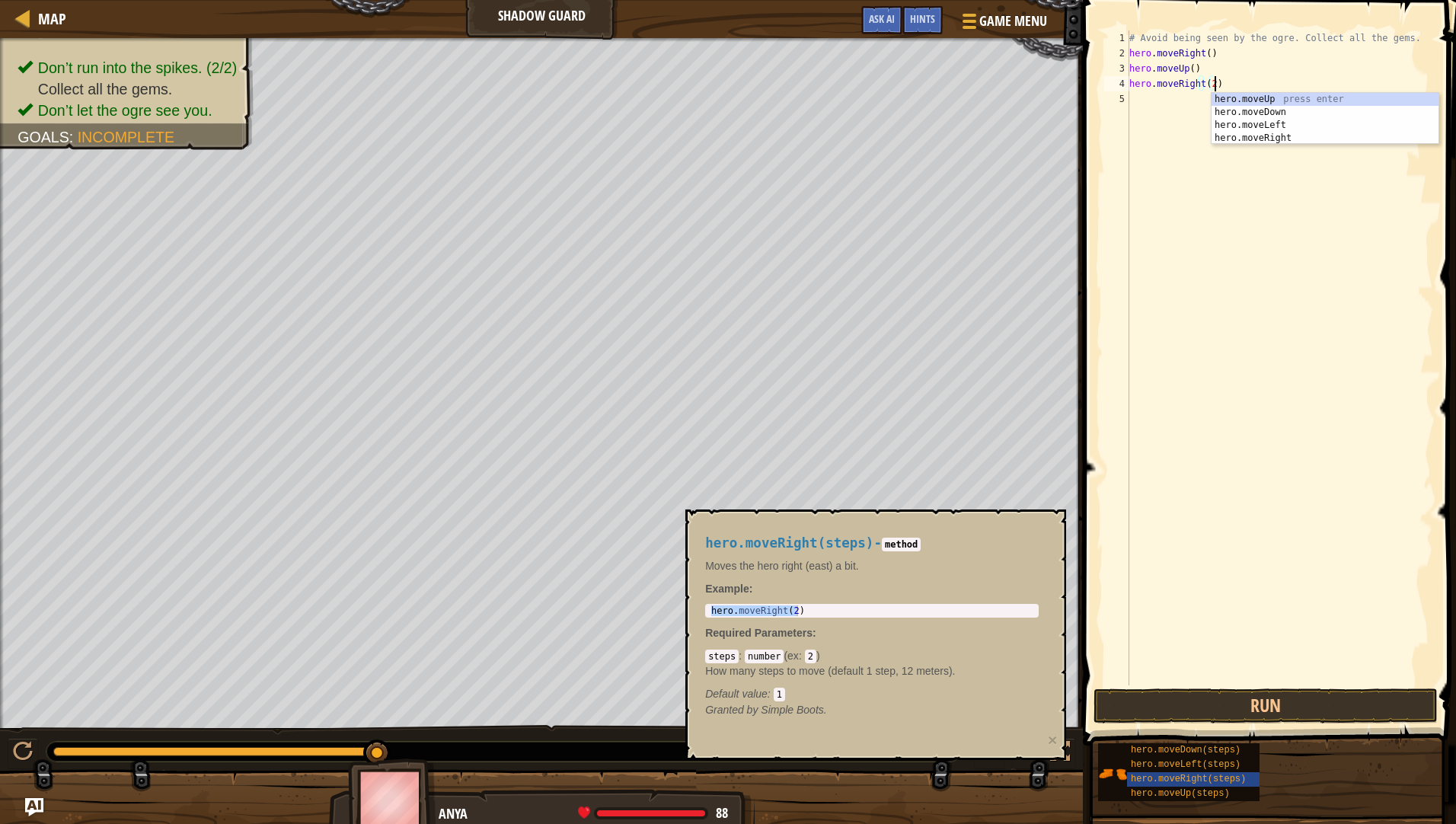
click at [1211, 85] on div "# Avoid being seen by the ogre. Collect all the gems. hero . moveRight ( ) hero…" at bounding box center [1279, 372] width 307 height 685
type textarea "hero.moveRight()"
click at [1208, 108] on div "# Avoid being seen by the ogre. Collect all the gems. hero . moveRight ( ) hero…" at bounding box center [1279, 372] width 307 height 685
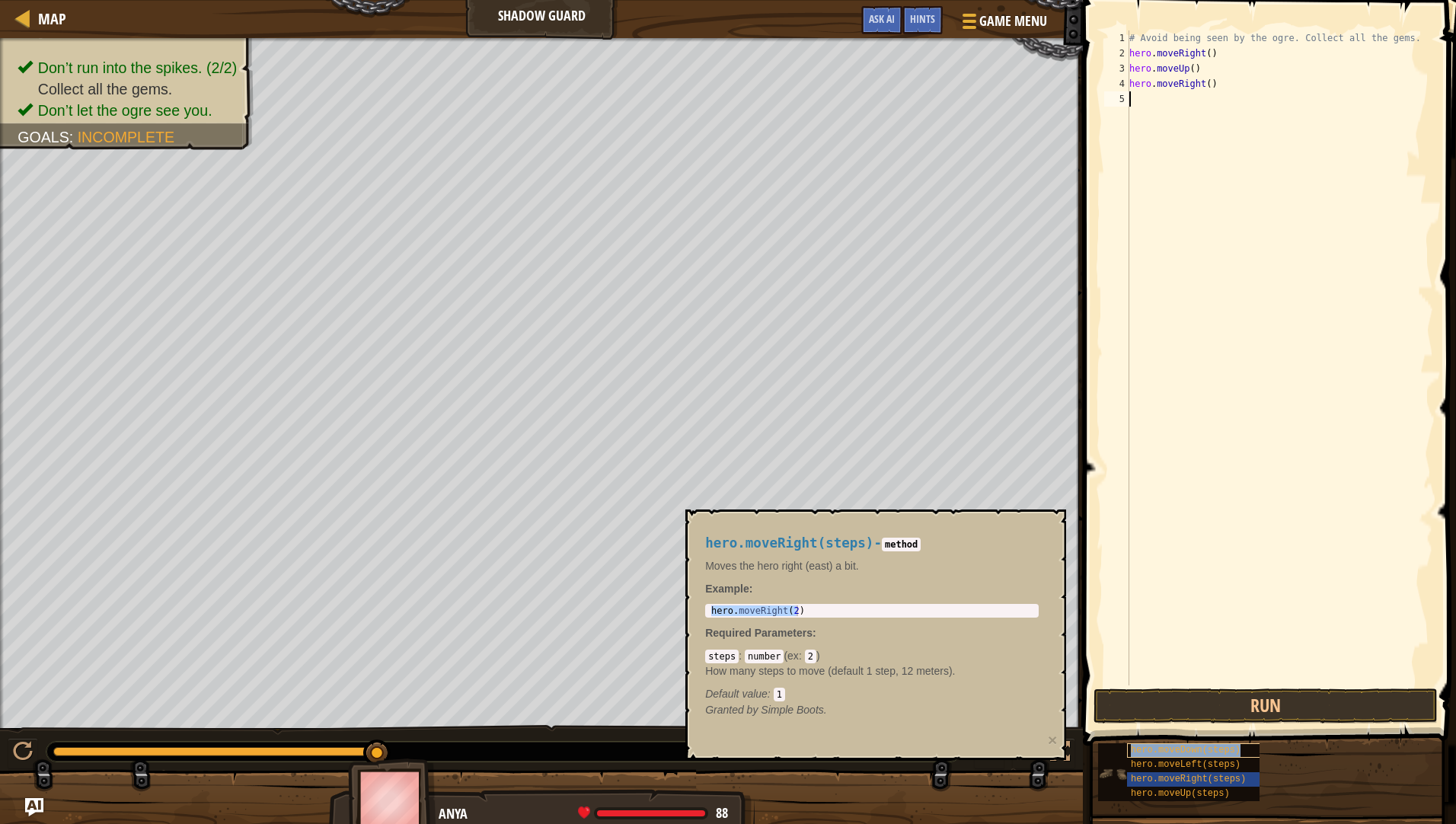
click at [1187, 751] on span "hero.moveDown(steps)" at bounding box center [1186, 749] width 110 height 10
type textarea "hero.moveDown(2)"
click at [520, 0] on body "Map Shadow Guard Game Menu Done Hints Ask AI 1 הההההההההההההההההההההההההההההההה…" at bounding box center [728, 0] width 1456 height 0
click at [1194, 115] on div "# Avoid being seen by the ogre. Collect all the gems. hero . moveRight ( ) hero…" at bounding box center [1279, 372] width 307 height 685
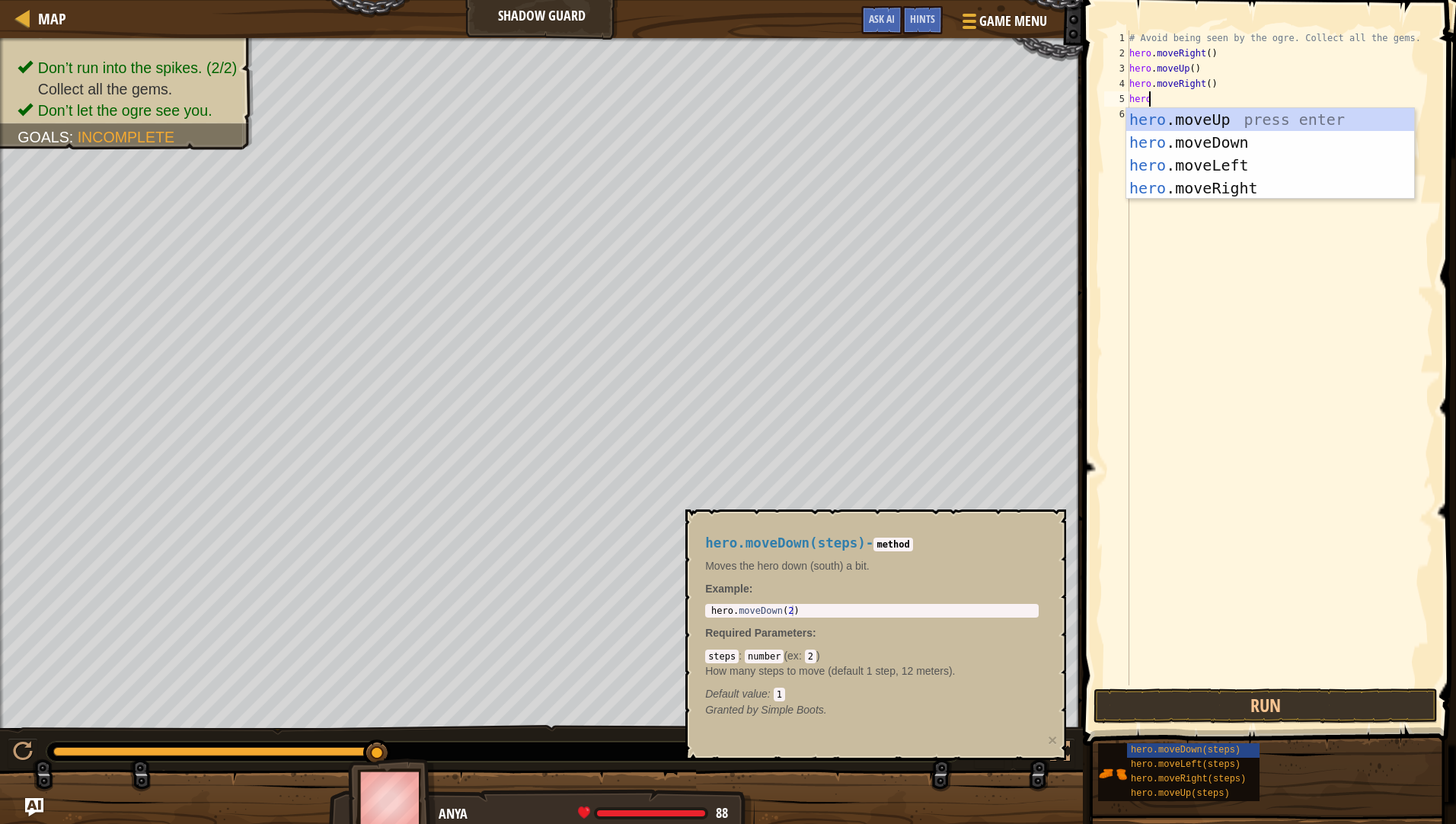
type textarea "hero."
click at [1252, 139] on div "hero. moveUp press enter hero. moveDown press enter hero. moveLeft press enter …" at bounding box center [1270, 176] width 288 height 137
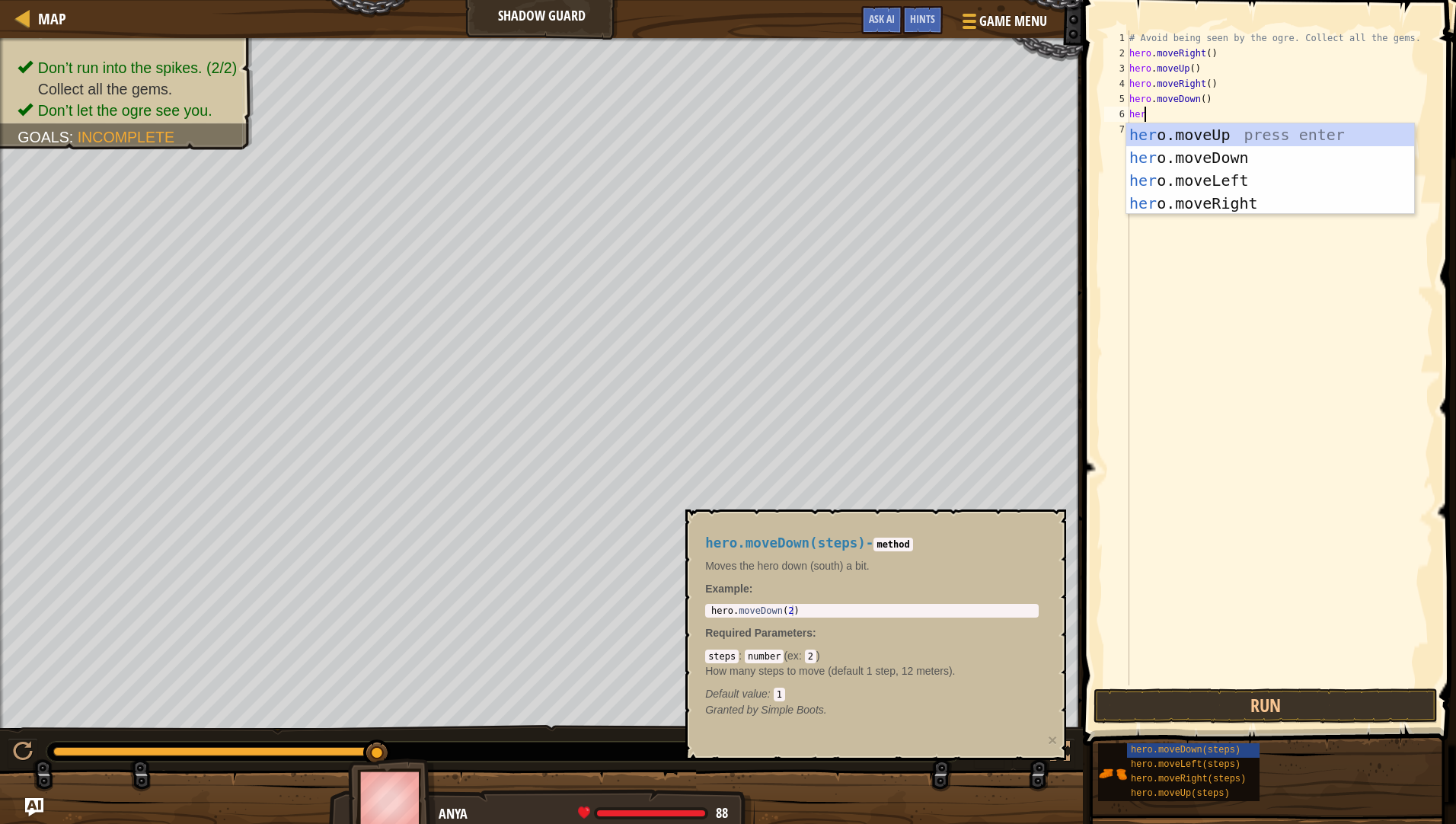
scroll to position [7, 1]
type textarea "hero."
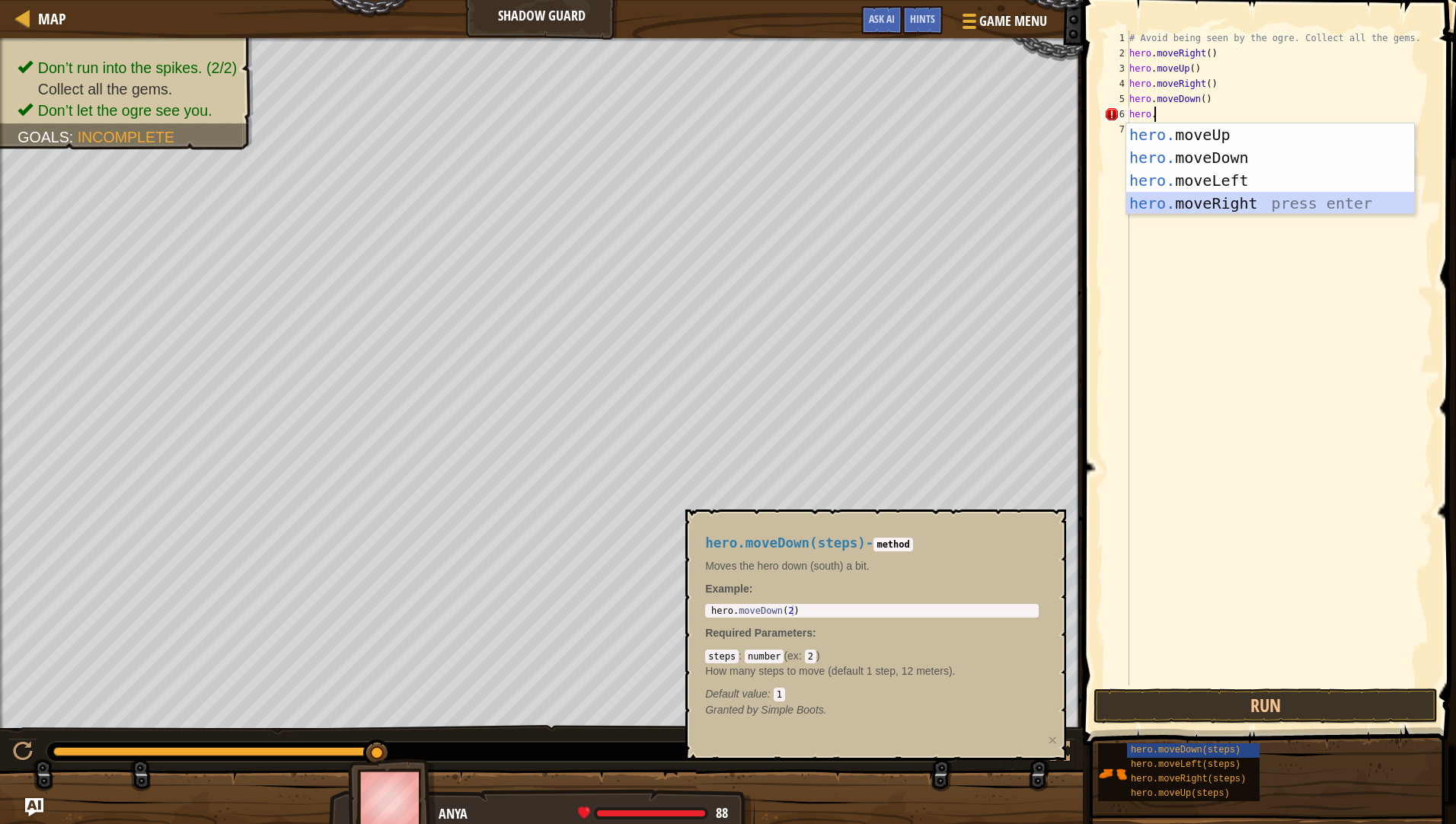
click at [1249, 200] on div "hero. moveUp press enter hero. moveDown press enter hero. moveLeft press enter …" at bounding box center [1270, 192] width 288 height 137
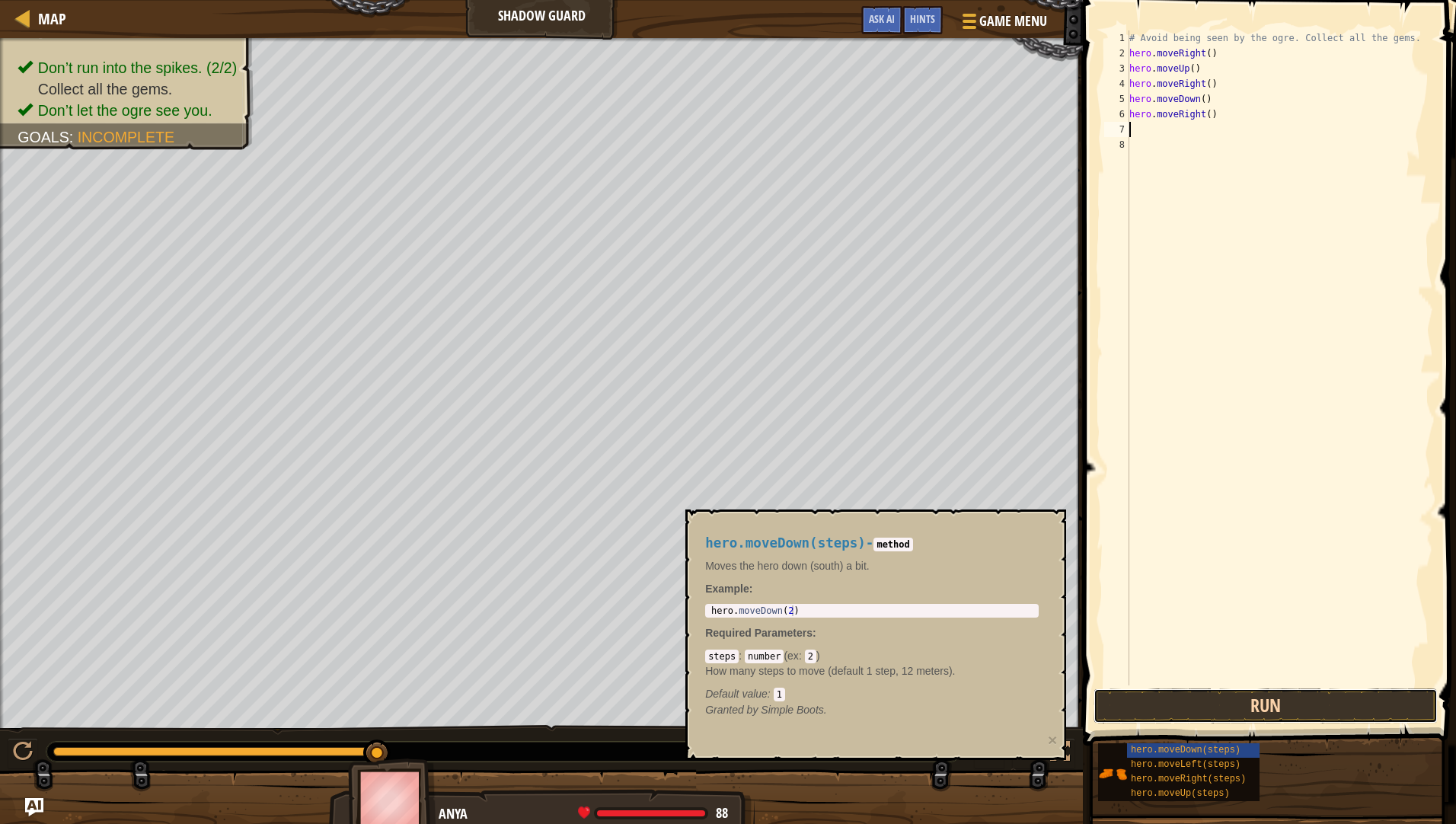
click at [1242, 716] on button "Run" at bounding box center [1265, 705] width 344 height 35
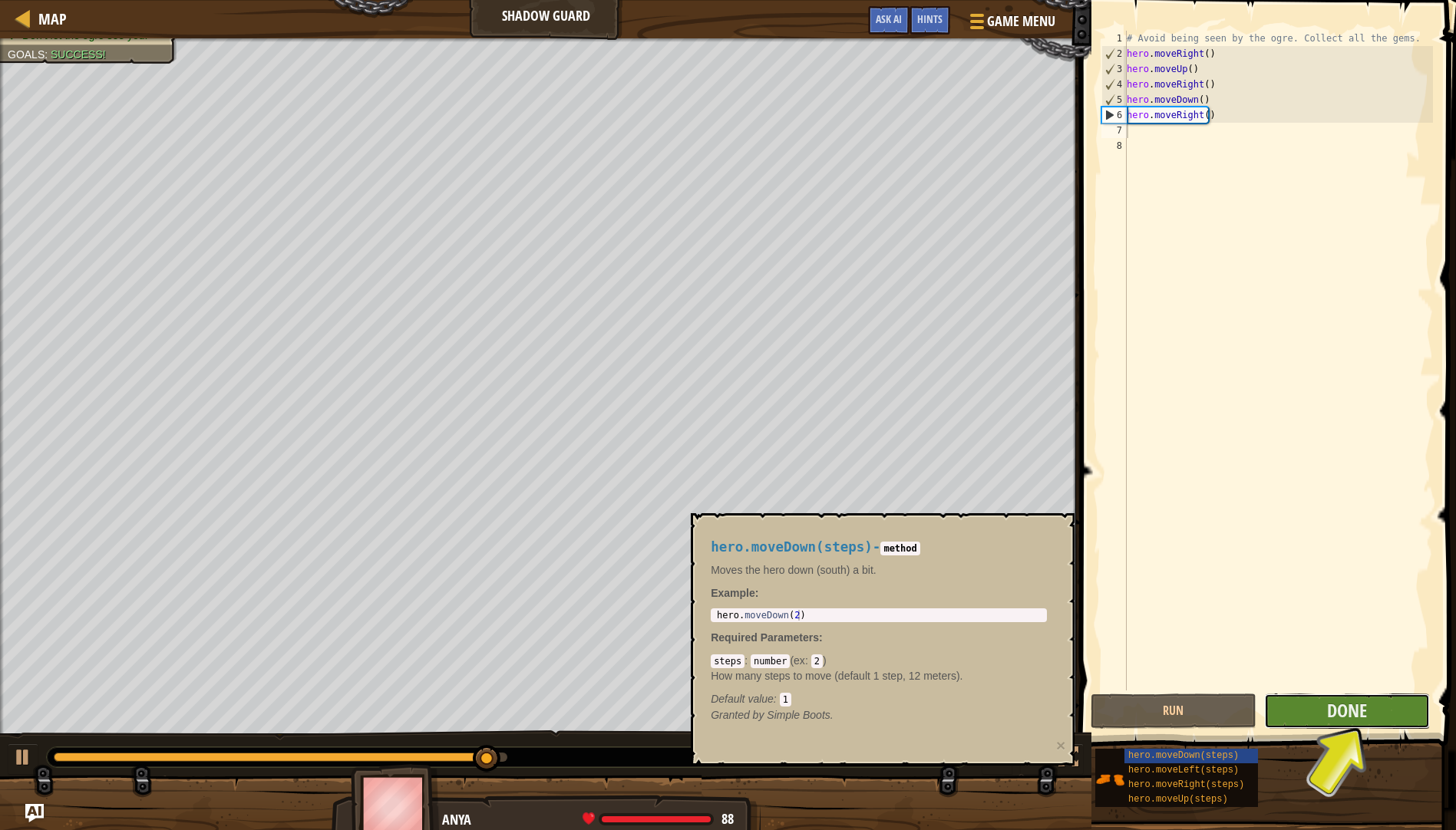
click at [1325, 717] on button "Done" at bounding box center [1346, 710] width 166 height 35
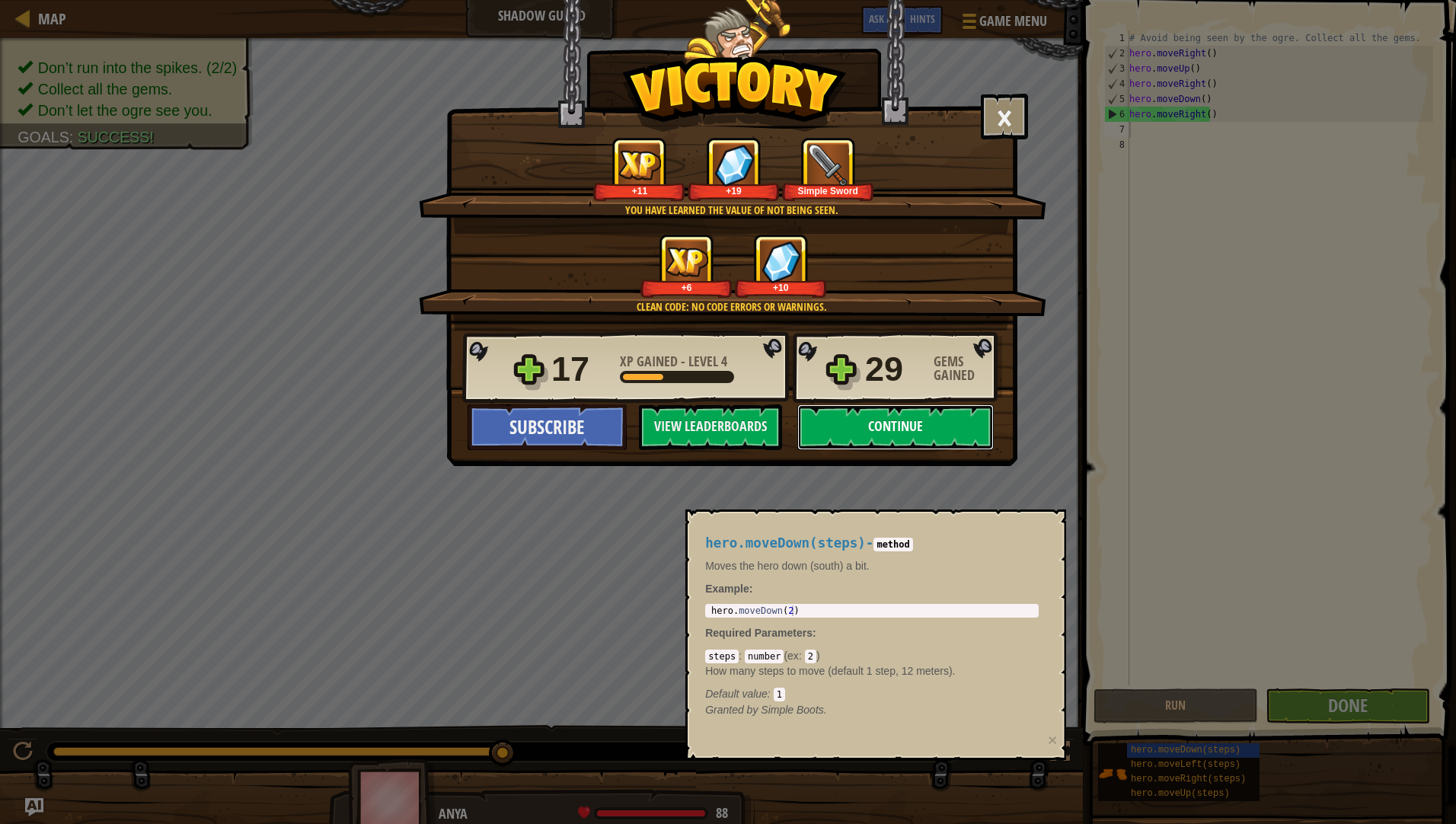
click at [848, 420] on button "Continue" at bounding box center [896, 427] width 197 height 45
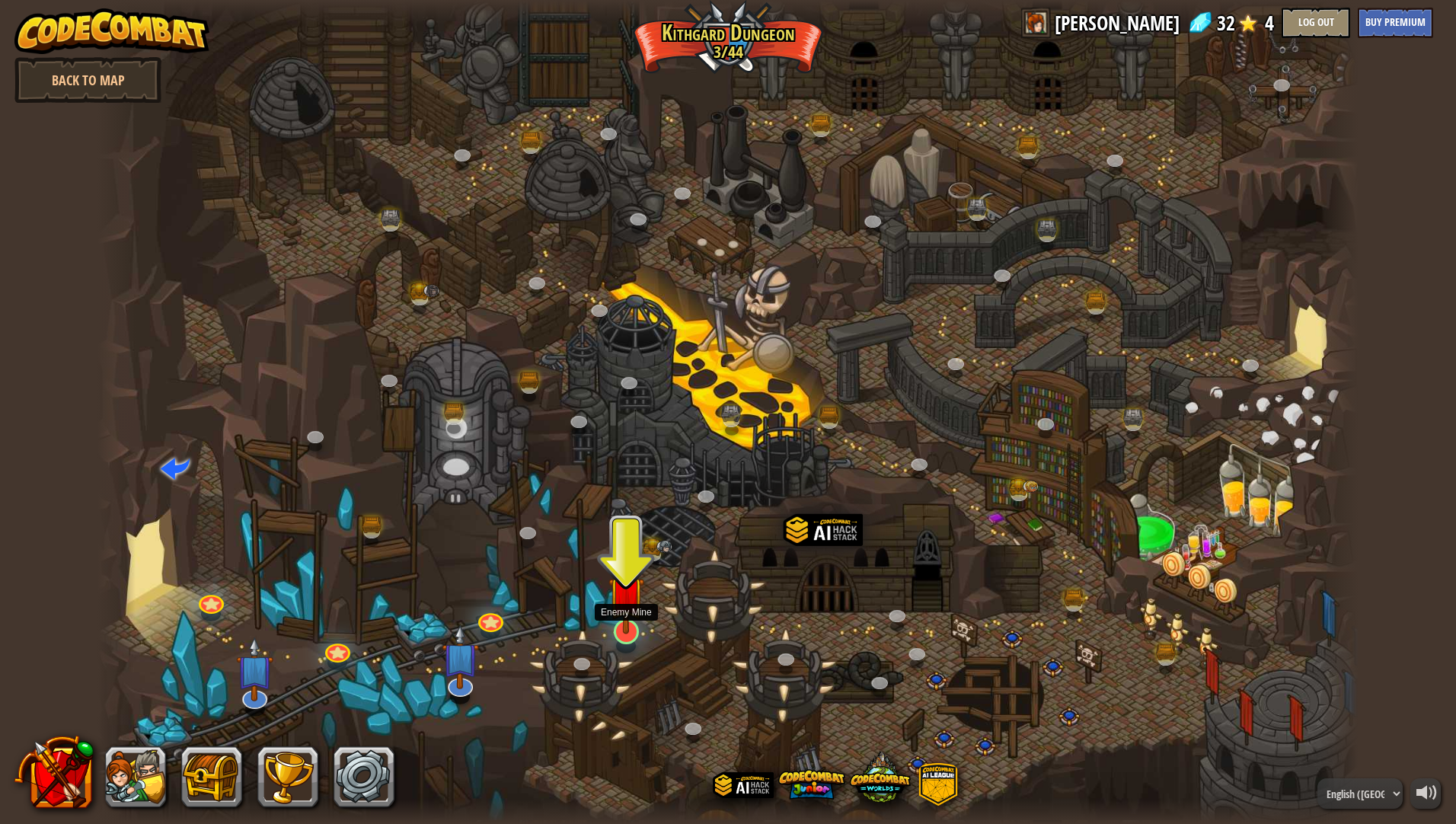
click at [626, 624] on img at bounding box center [625, 593] width 35 height 80
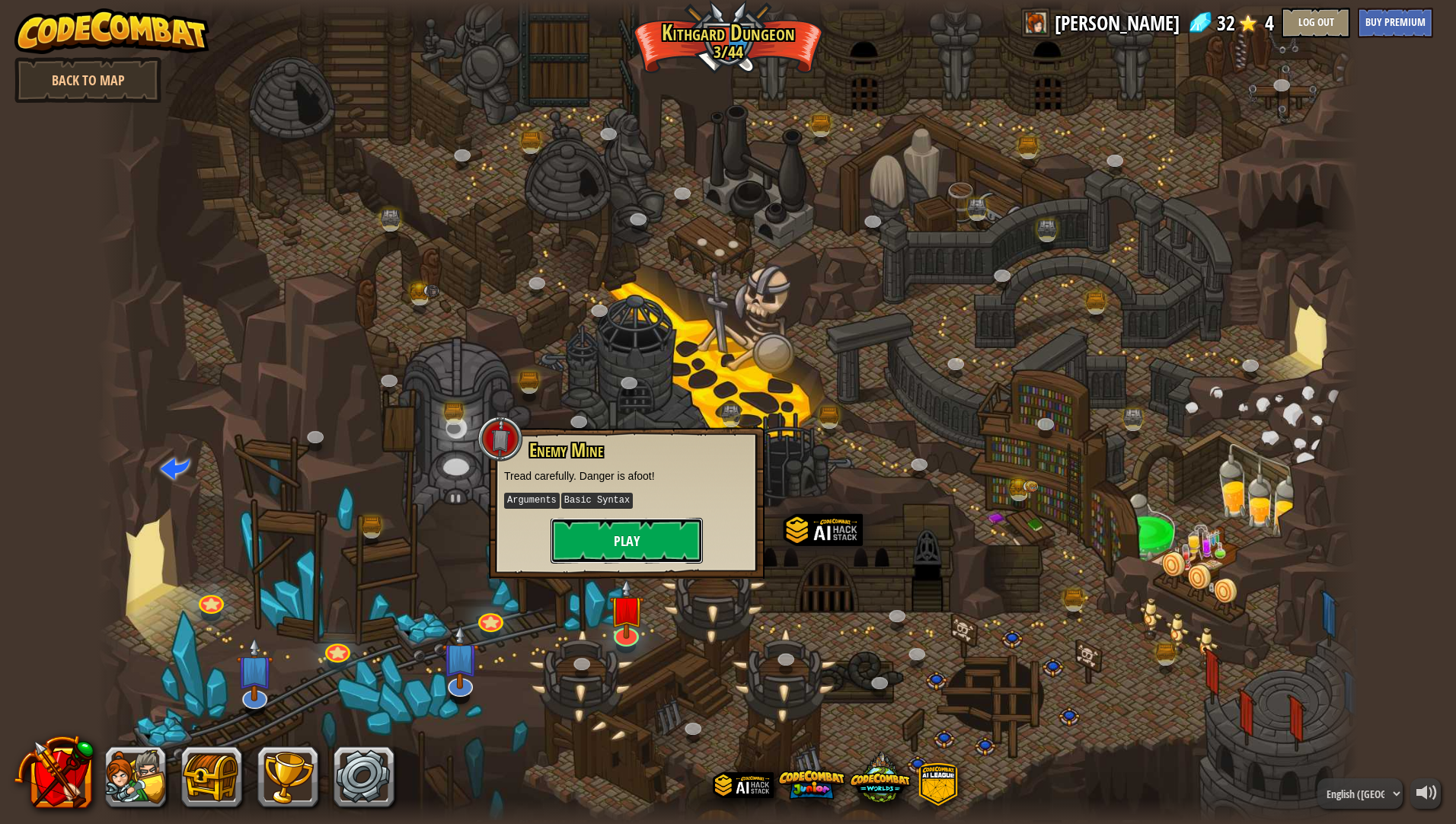
click at [673, 537] on button "Play" at bounding box center [626, 541] width 152 height 45
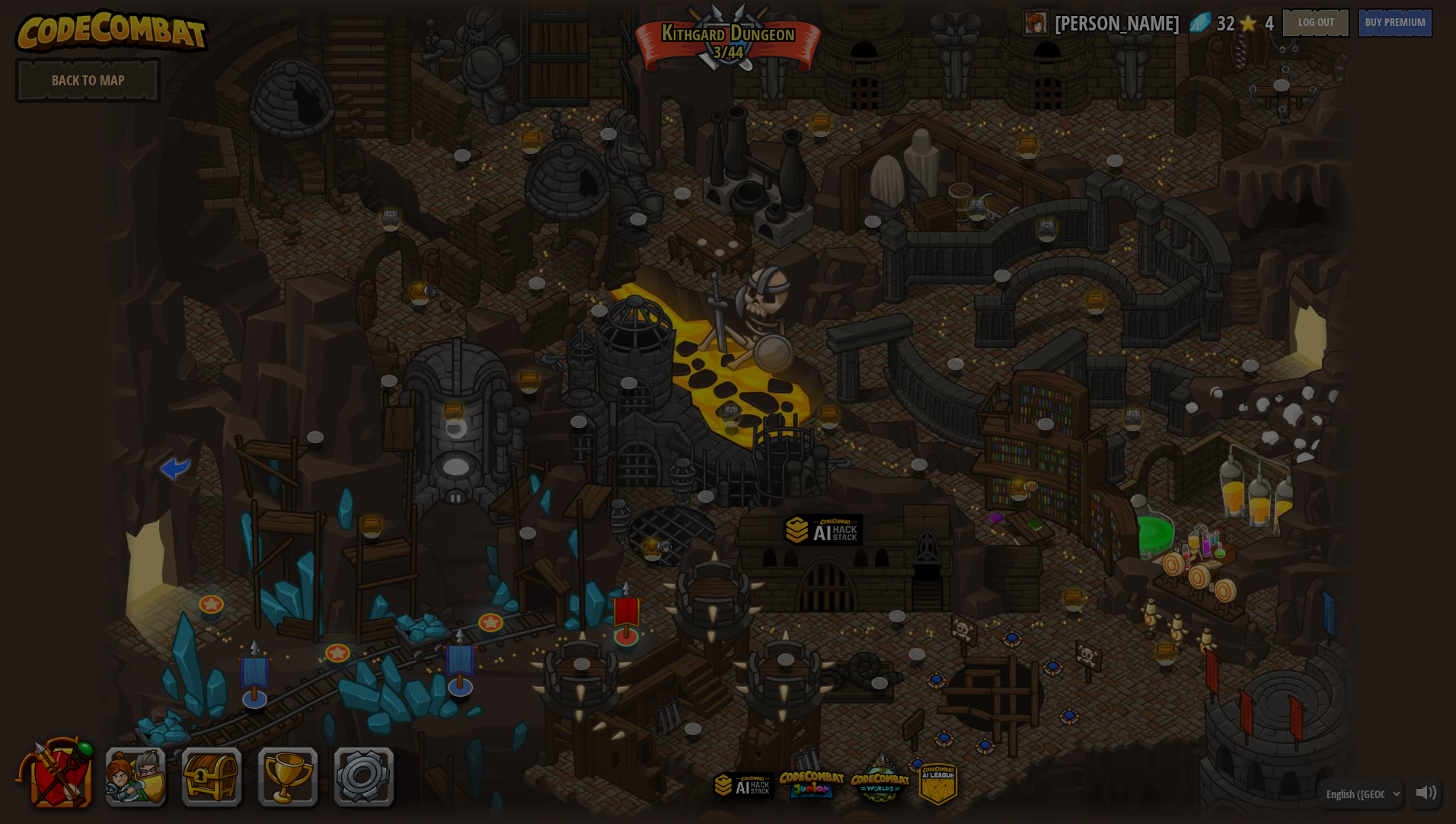
click at [657, 2] on body "powered by Back to Map Twisted Canyon (Locked) Challenge: collect the most gold…" at bounding box center [728, 1] width 1456 height 2
click at [0, 0] on tbody "13 <= age < [DEMOGRAPHIC_DATA] 16 <= age < [DEMOGRAPHIC_DATA] 18 <= age < [DEMO…" at bounding box center [0, 0] width 0 height 0
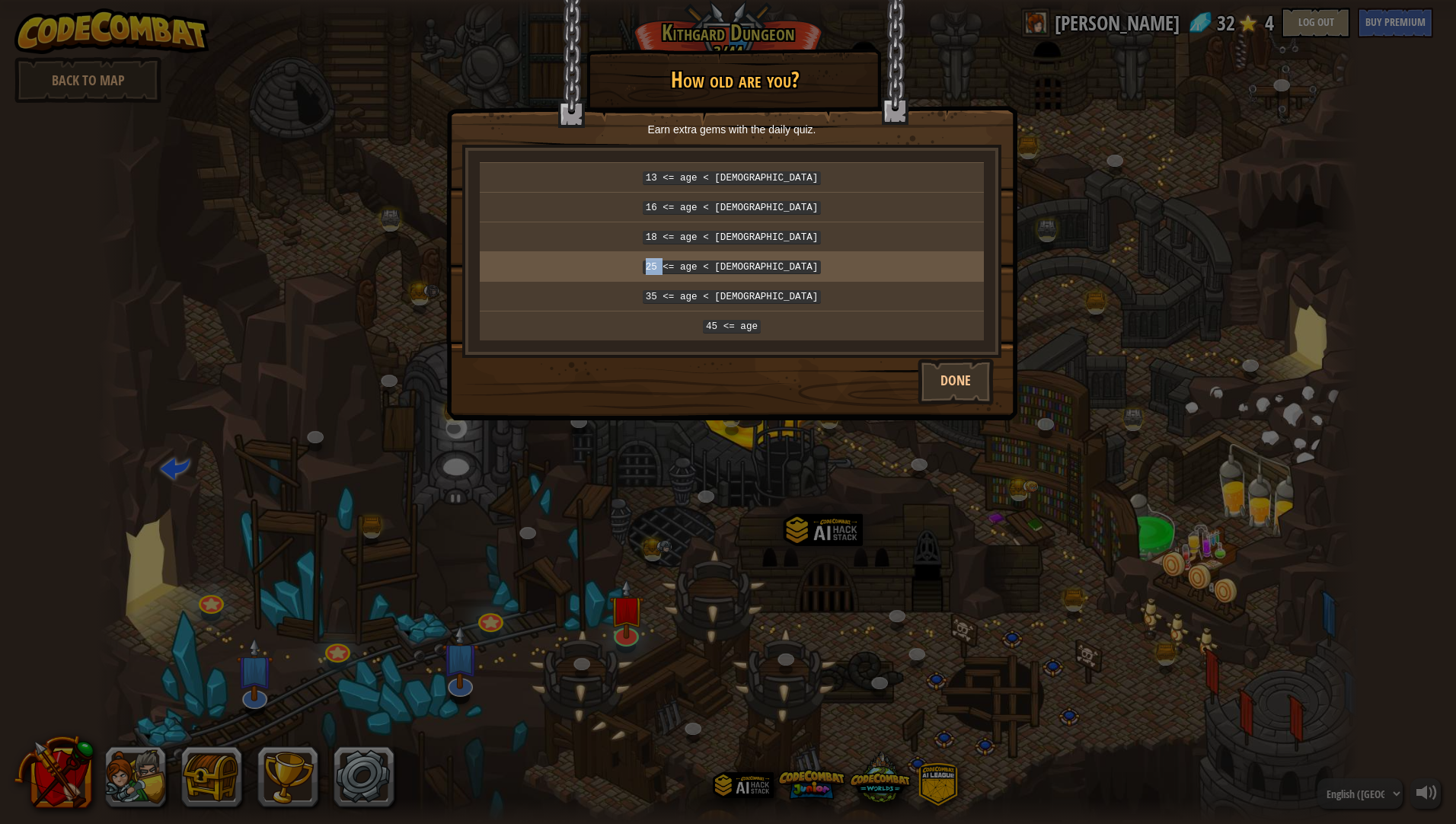
drag, startPoint x: 659, startPoint y: 219, endPoint x: 601, endPoint y: 272, distance: 78.6
click at [601, 272] on td "25 <= age < [DEMOGRAPHIC_DATA]" at bounding box center [731, 266] width 504 height 29
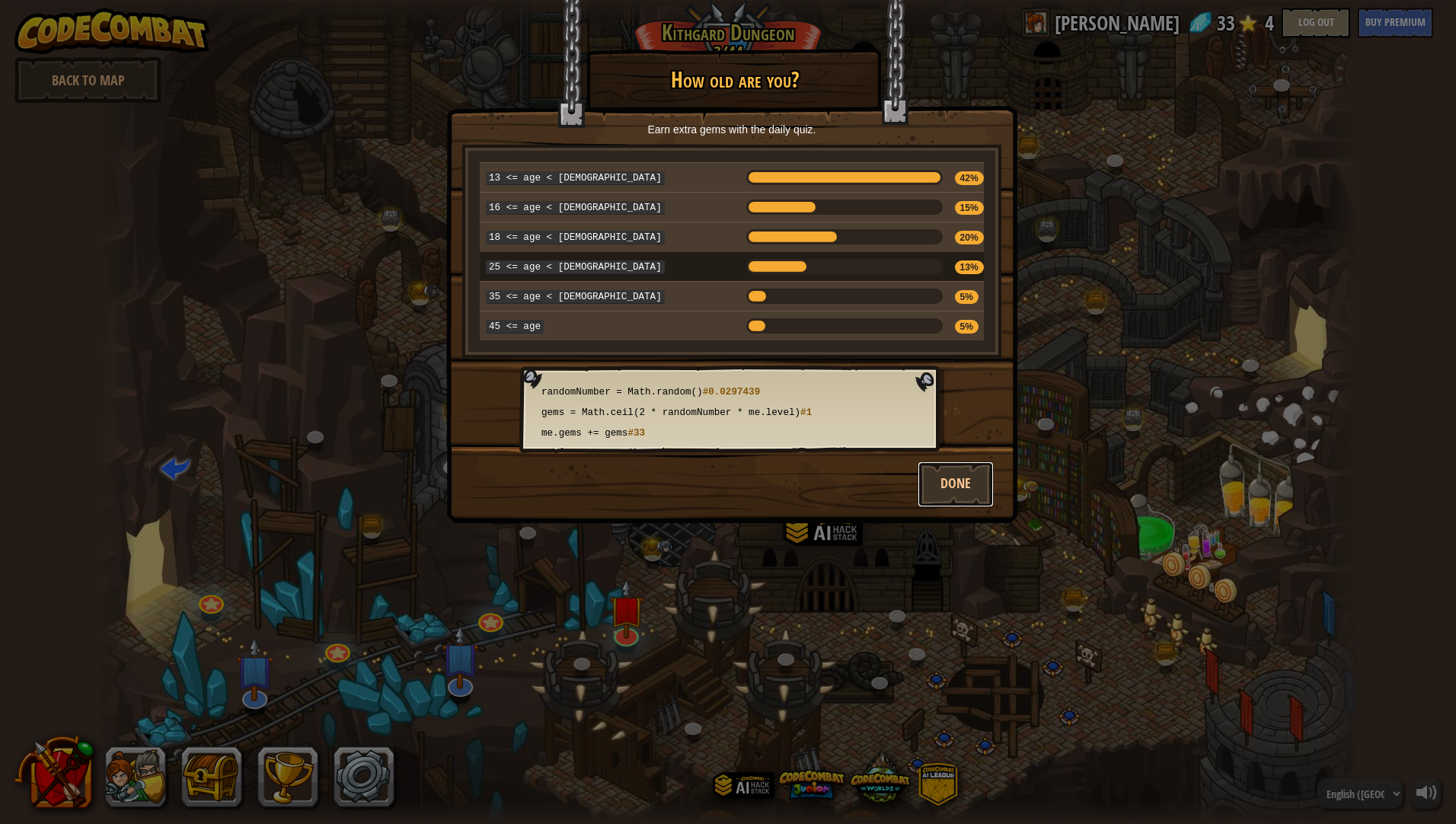
click at [948, 472] on button "Done" at bounding box center [955, 484] width 77 height 45
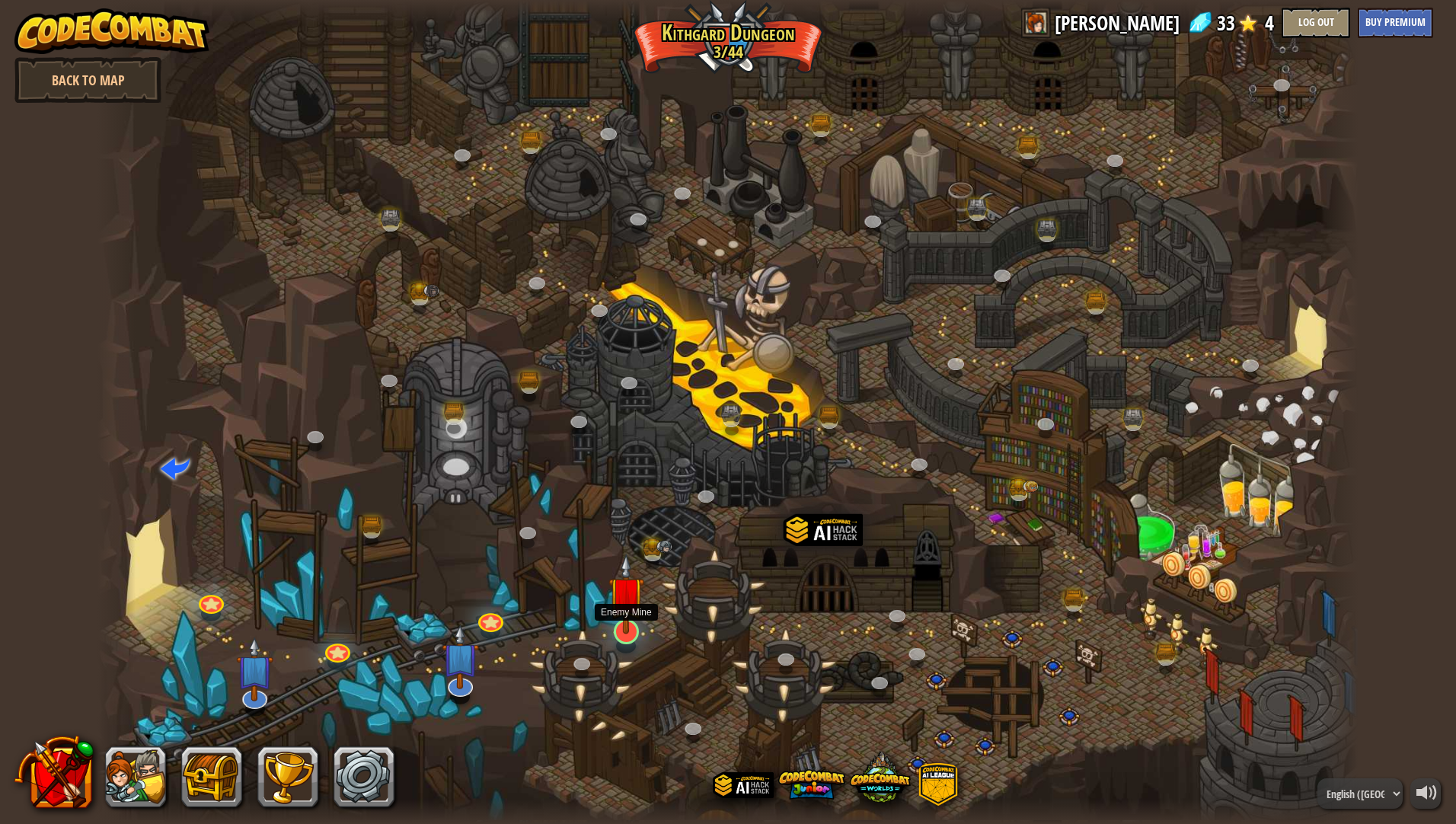
click at [636, 629] on img at bounding box center [625, 593] width 35 height 80
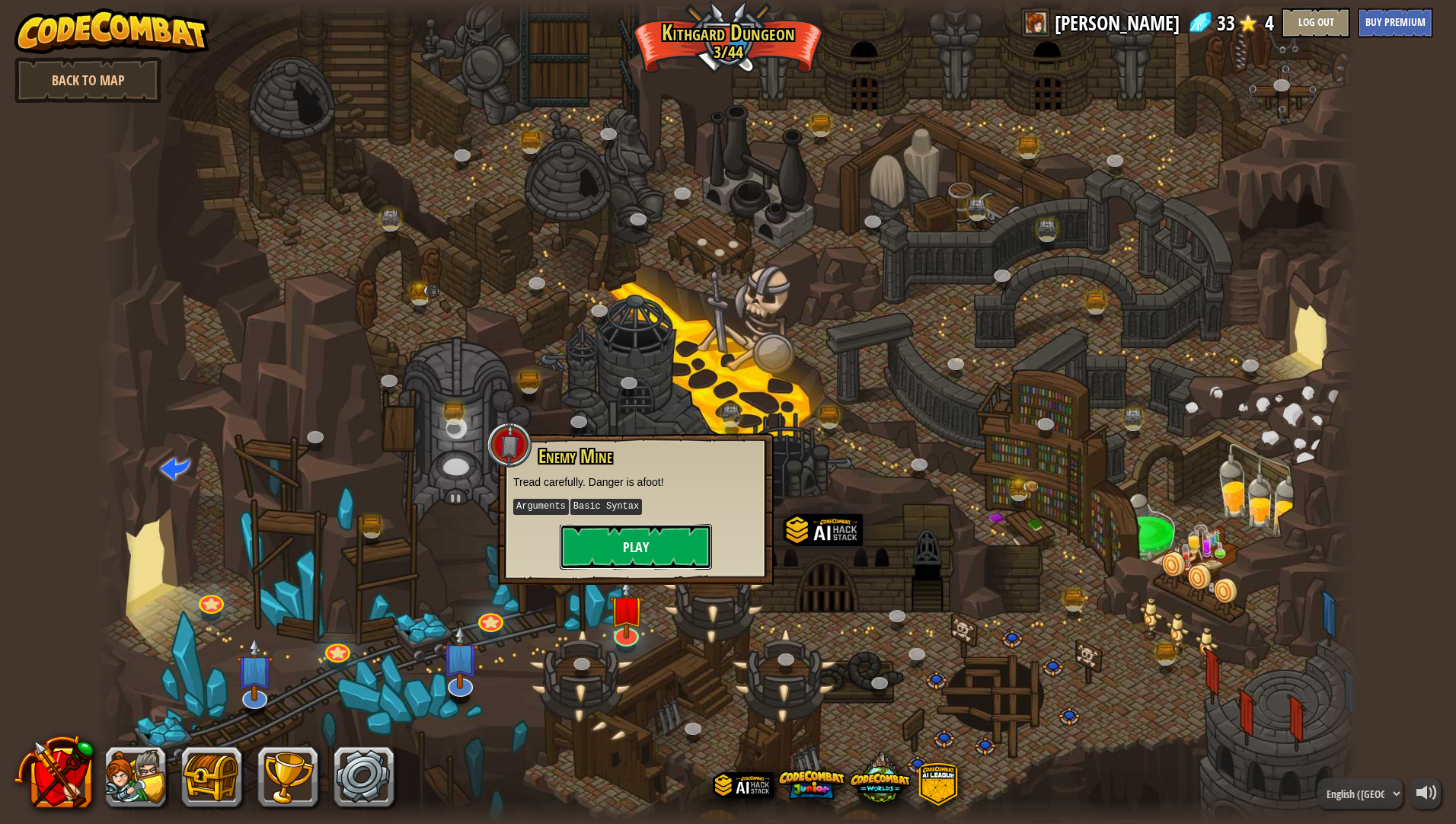
click at [650, 548] on button "Play" at bounding box center [635, 546] width 152 height 45
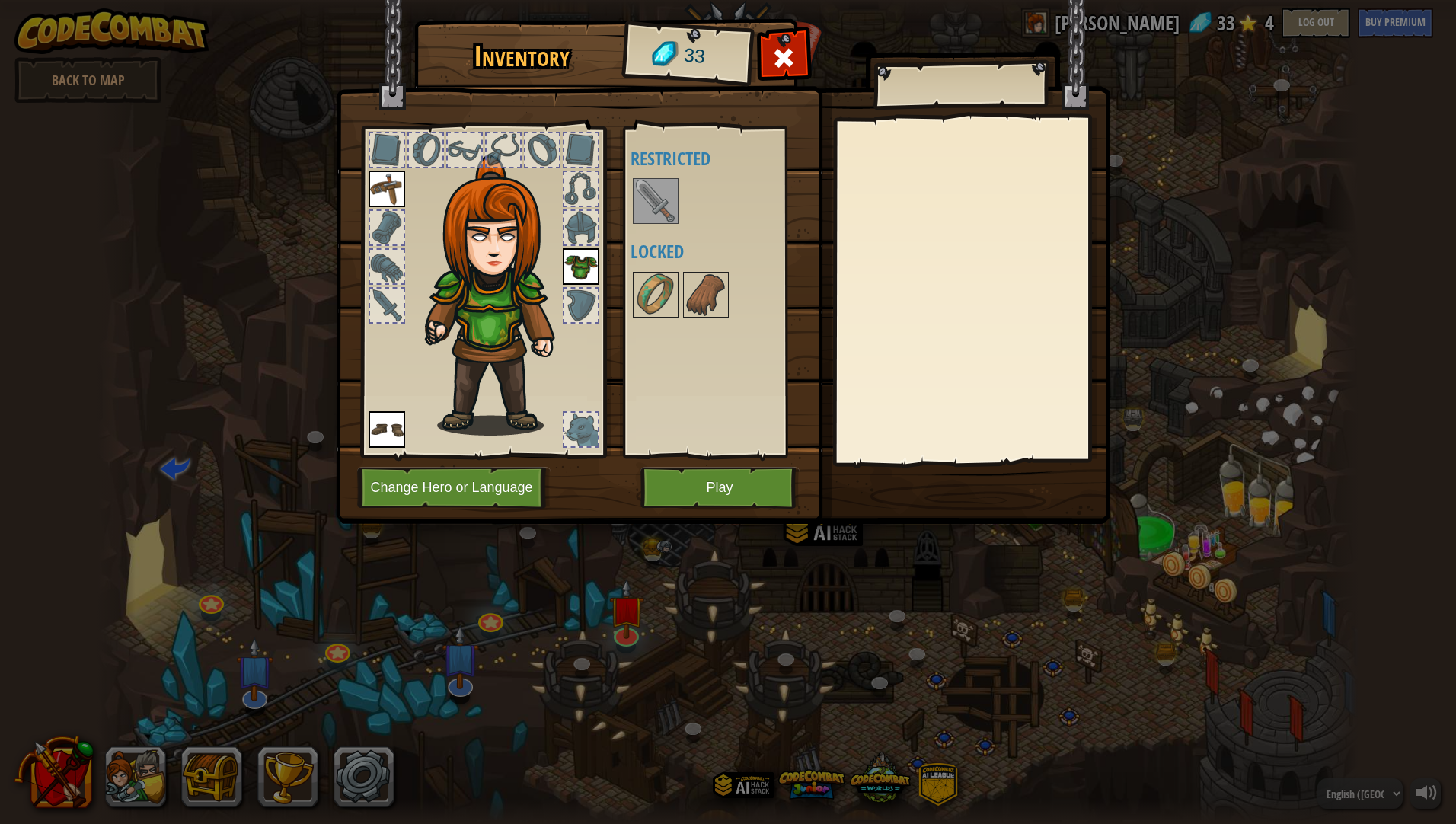
click at [663, 186] on img at bounding box center [655, 200] width 43 height 43
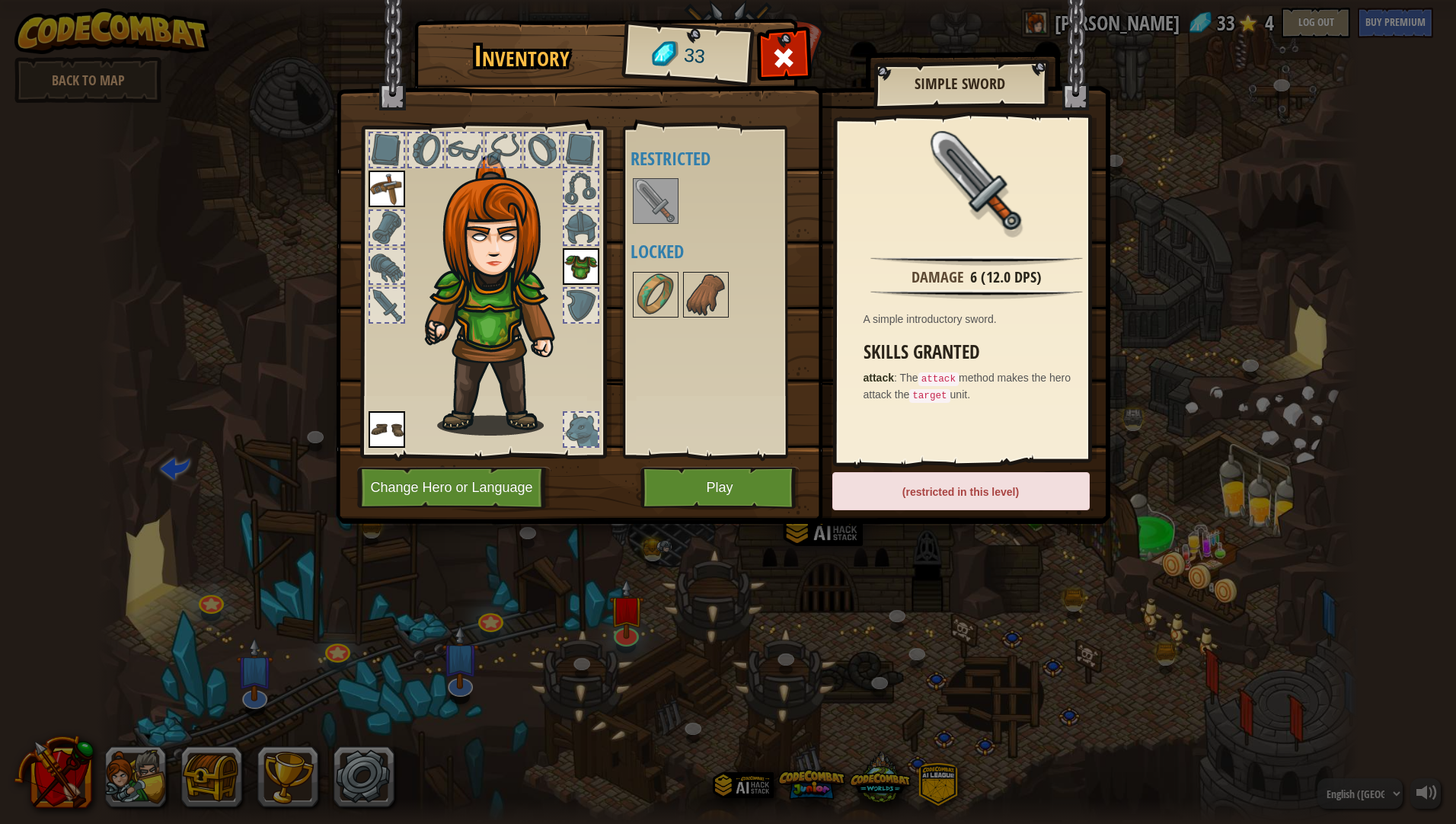
click at [663, 187] on img at bounding box center [655, 200] width 43 height 43
click at [998, 494] on div "(restricted in this level)" at bounding box center [961, 491] width 257 height 38
click at [707, 290] on img at bounding box center [705, 294] width 43 height 43
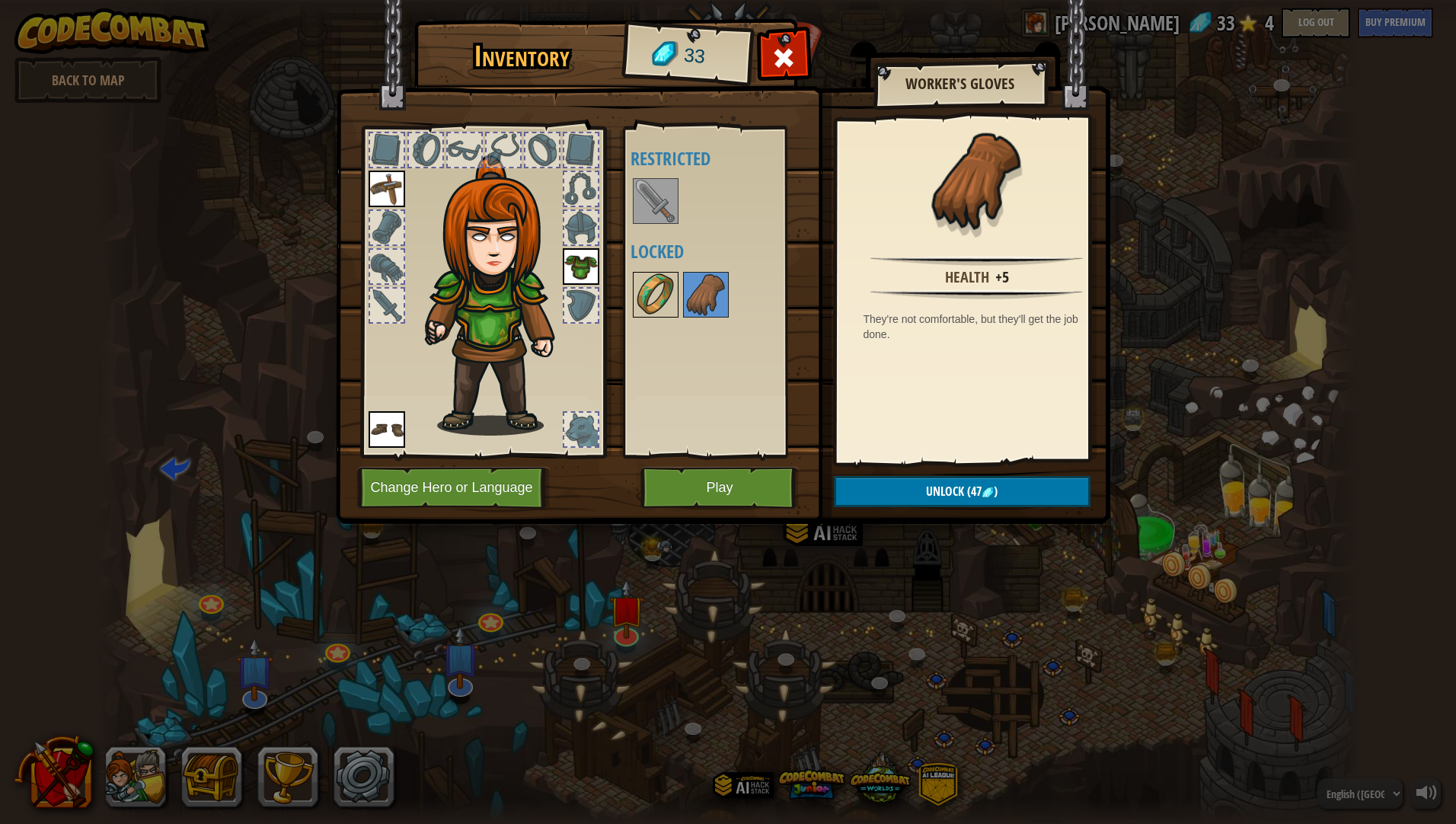
click at [660, 290] on img at bounding box center [655, 294] width 43 height 43
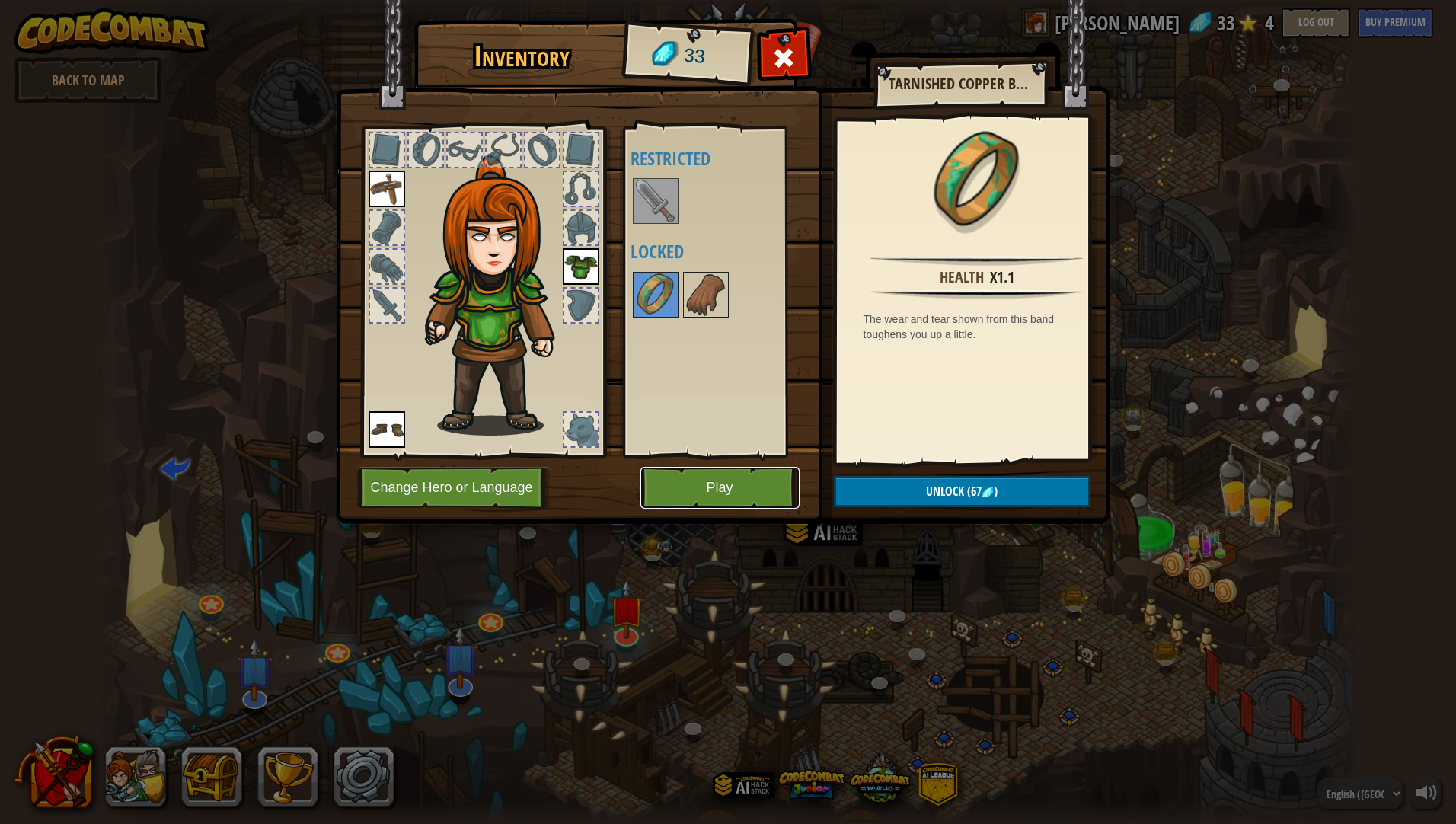
click at [754, 483] on button "Play" at bounding box center [720, 488] width 159 height 42
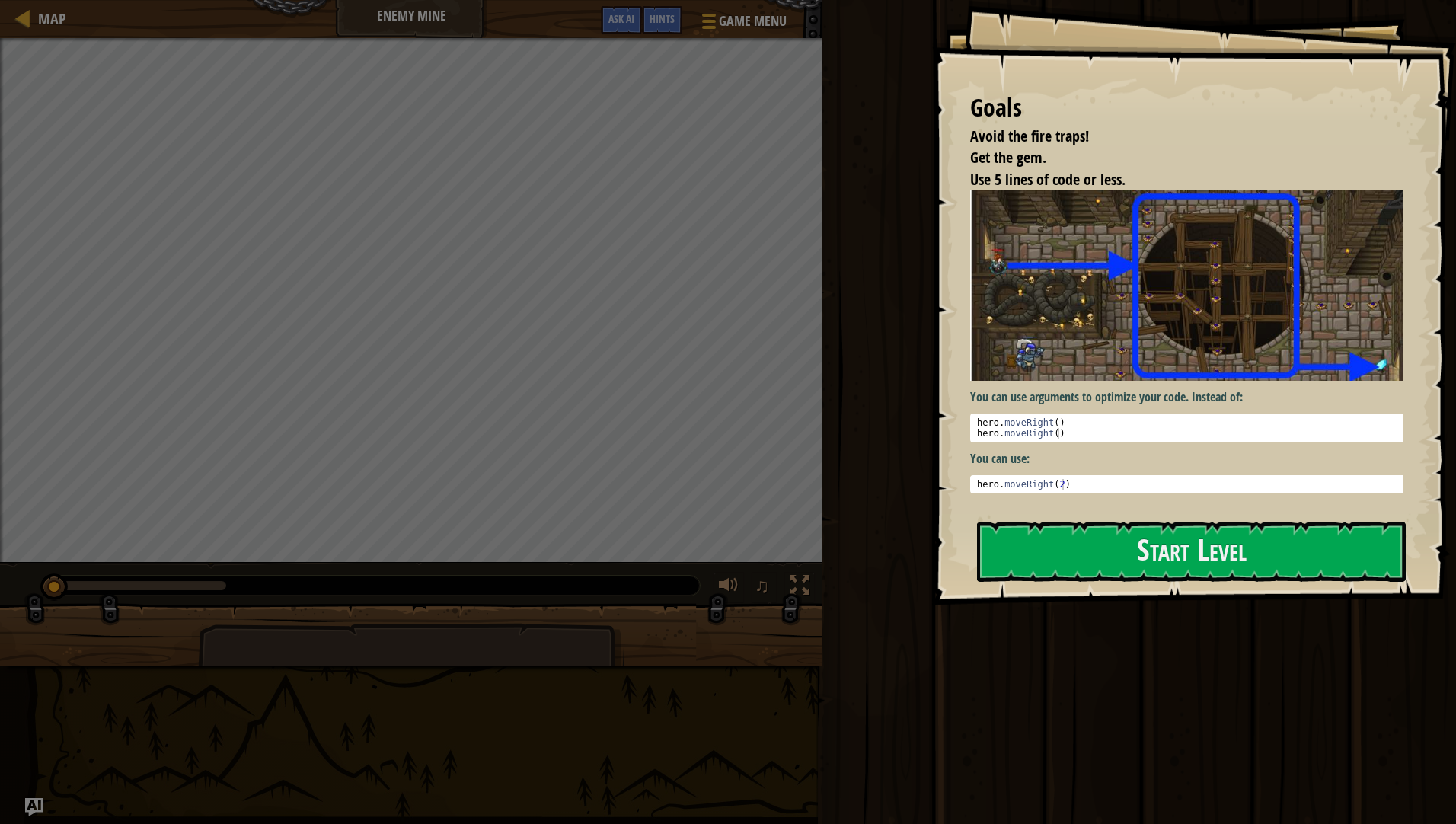
type textarea "hero.moveRight()"
click at [1123, 434] on pre "hero.moveRight() hero . moveRight ( ) hero . moveRight ( ) הההההההההההההההההההה…" at bounding box center [1192, 428] width 444 height 29
click at [1134, 535] on button "Start Level" at bounding box center [1191, 552] width 429 height 60
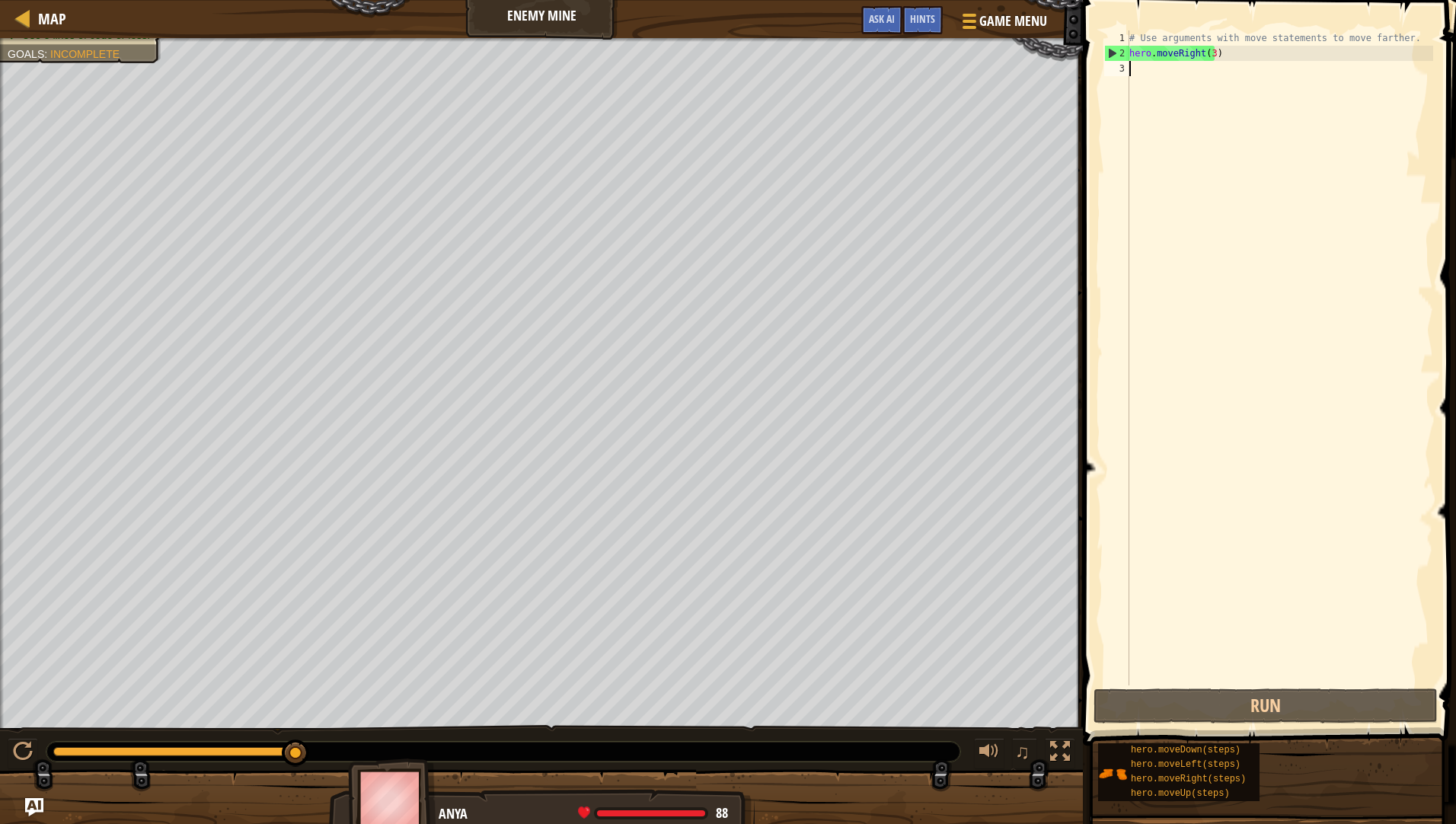
click at [1190, 72] on div "# Use arguments with move statements to move farther. hero . moveRight ( 3 )" at bounding box center [1279, 372] width 307 height 685
click at [1183, 77] on div "# Use arguments with move statements to move farther. hero . moveRight ( 3 )" at bounding box center [1279, 372] width 307 height 685
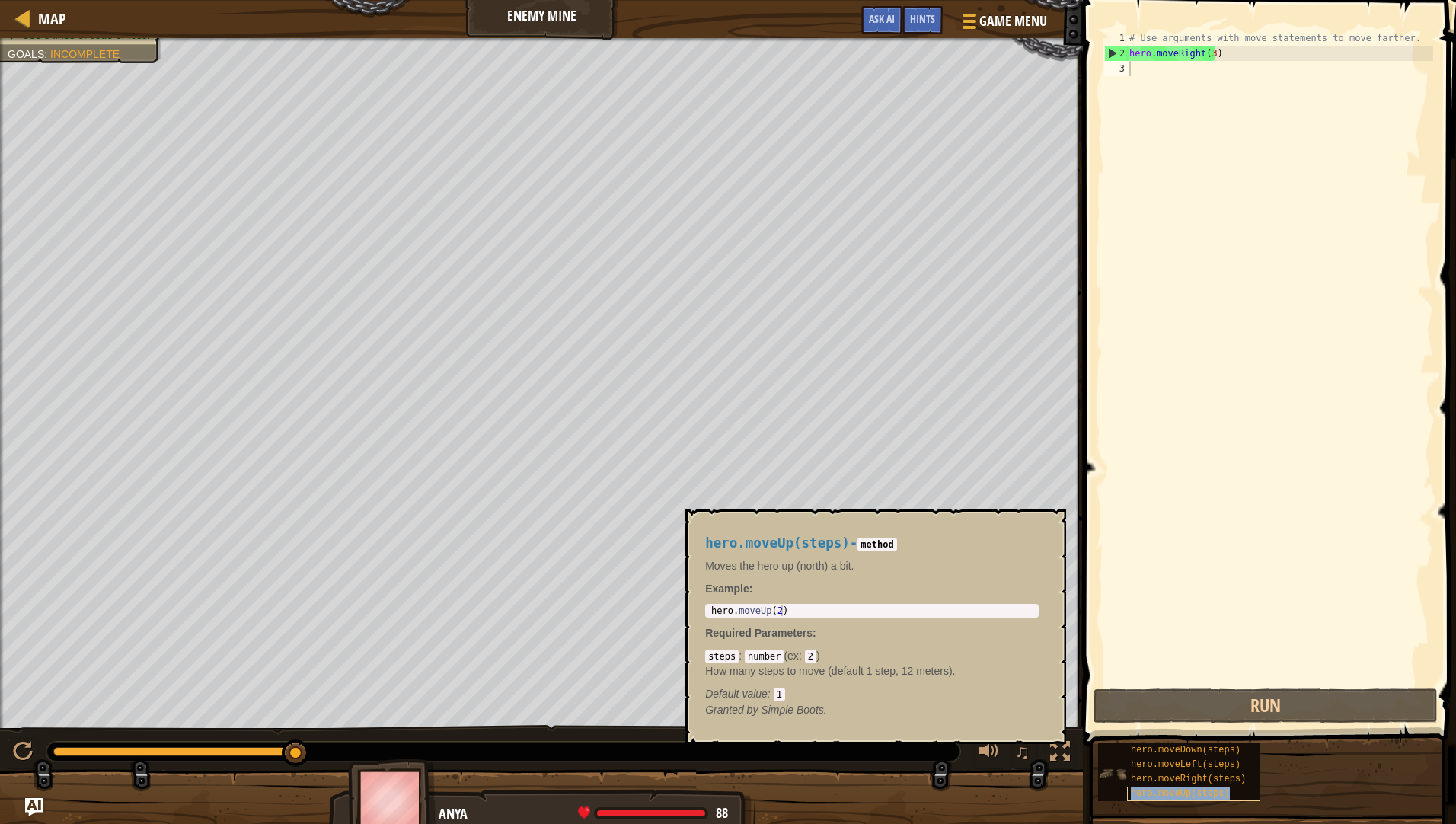
click at [1184, 795] on span "hero.moveUp(steps)" at bounding box center [1180, 793] width 99 height 10
type textarea "hero.moveUp(2)"
click at [745, 610] on div "hero . moveUp ( 2 )" at bounding box center [871, 622] width 328 height 32
click at [744, 609] on div "hero . moveUp ( 2 )" at bounding box center [871, 622] width 328 height 32
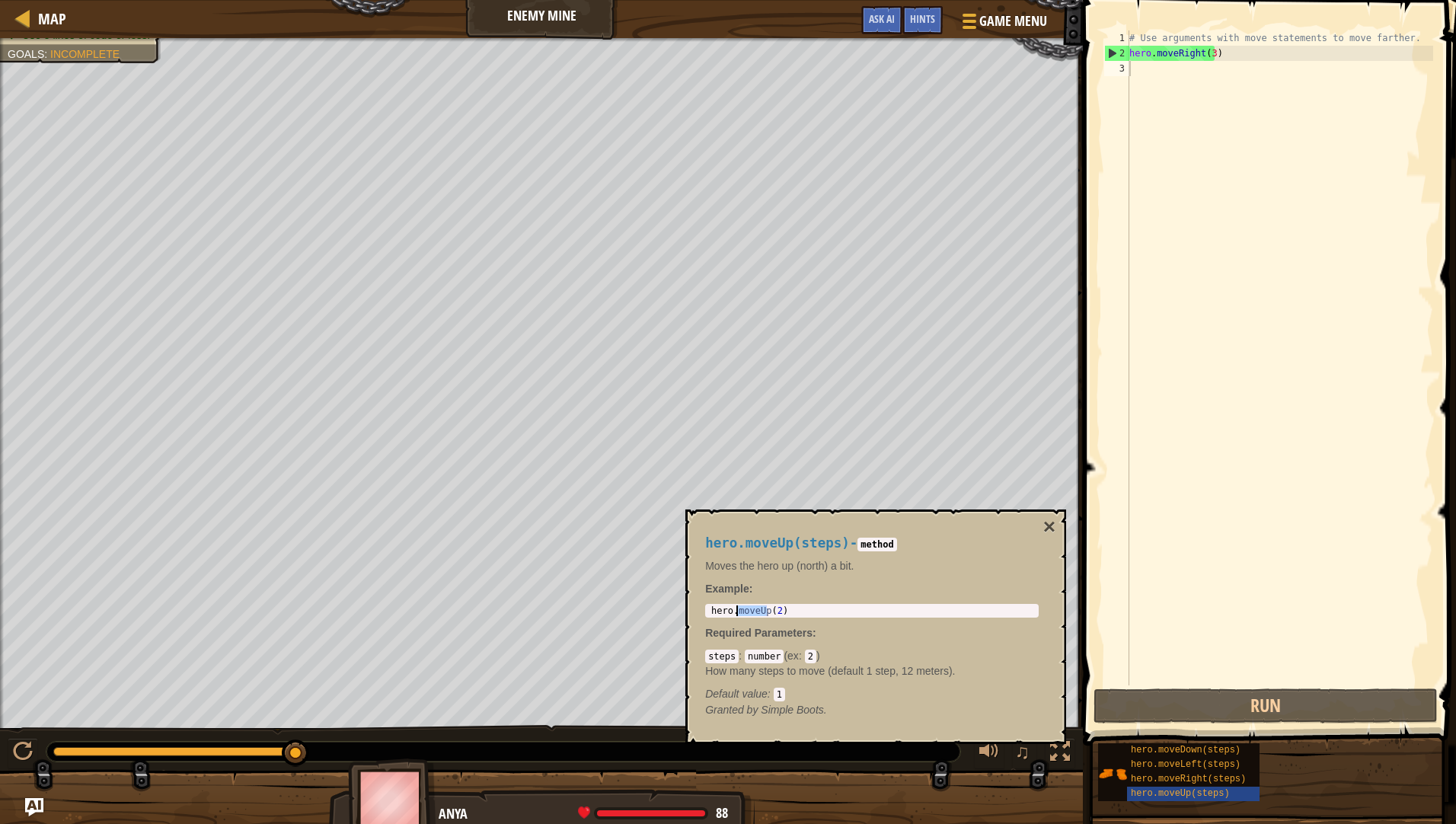
click at [744, 609] on div "hero . moveUp ( 2 )" at bounding box center [871, 622] width 328 height 32
click at [1233, 131] on div "# Use arguments with move statements to move farther. hero . moveRight ( 3 )" at bounding box center [1279, 372] width 307 height 685
paste textarea "hero.moveUp(2)"
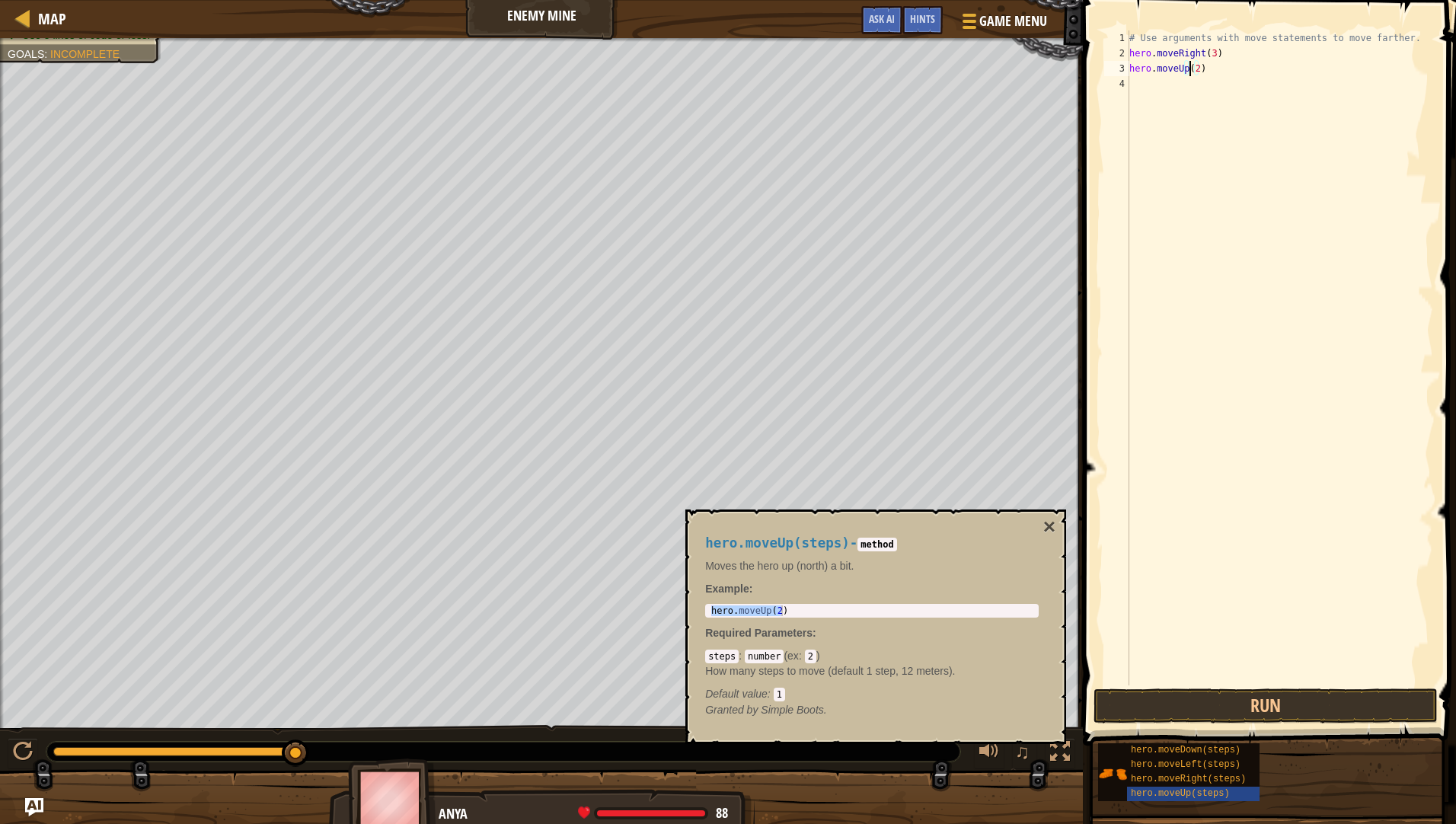
click at [1191, 70] on div "# Use arguments with move statements to move farther. hero . moveRight ( 3 ) he…" at bounding box center [1279, 372] width 307 height 685
type textarea "hero.moveUp()"
click at [1189, 96] on div "# Use arguments with move statements to move farther. hero . moveRight ( 3 ) he…" at bounding box center [1279, 372] width 307 height 685
click at [1184, 49] on div "# Use arguments with move statements to move farther. hero . moveRight ( 3 ) he…" at bounding box center [1279, 372] width 307 height 685
click at [946, 66] on div "Map Enemy Mine Game Menu Done Hints Ask AI 1 הההההההההההההההההההההההההההההההההה…" at bounding box center [728, 412] width 1456 height 824
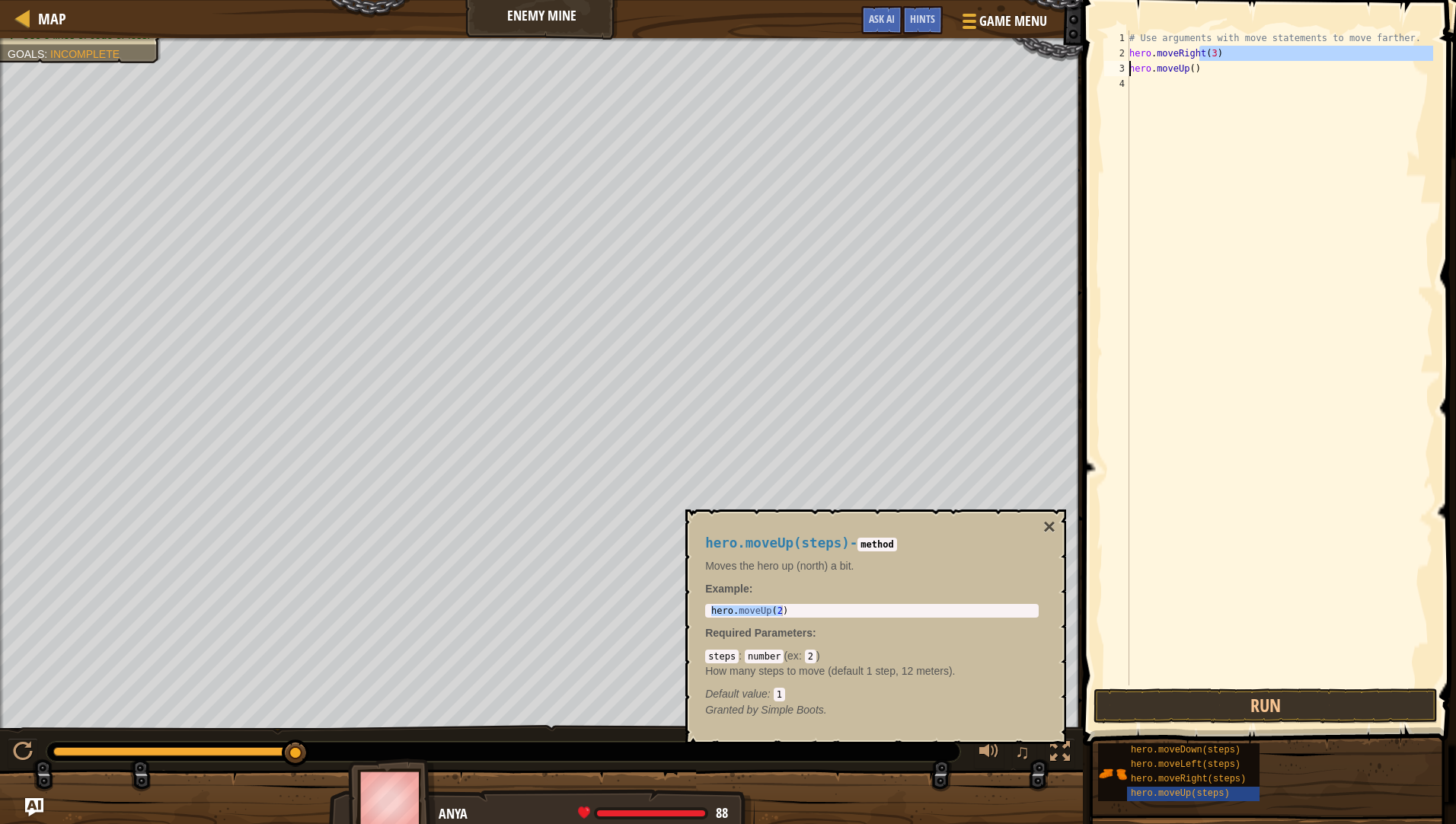
type textarea "hero.moveRight(3) hero.moveUp()"
click at [1216, 500] on div "# Use arguments with move statements to move farther. hero . moveRight ( 3 ) he…" at bounding box center [1279, 372] width 307 height 685
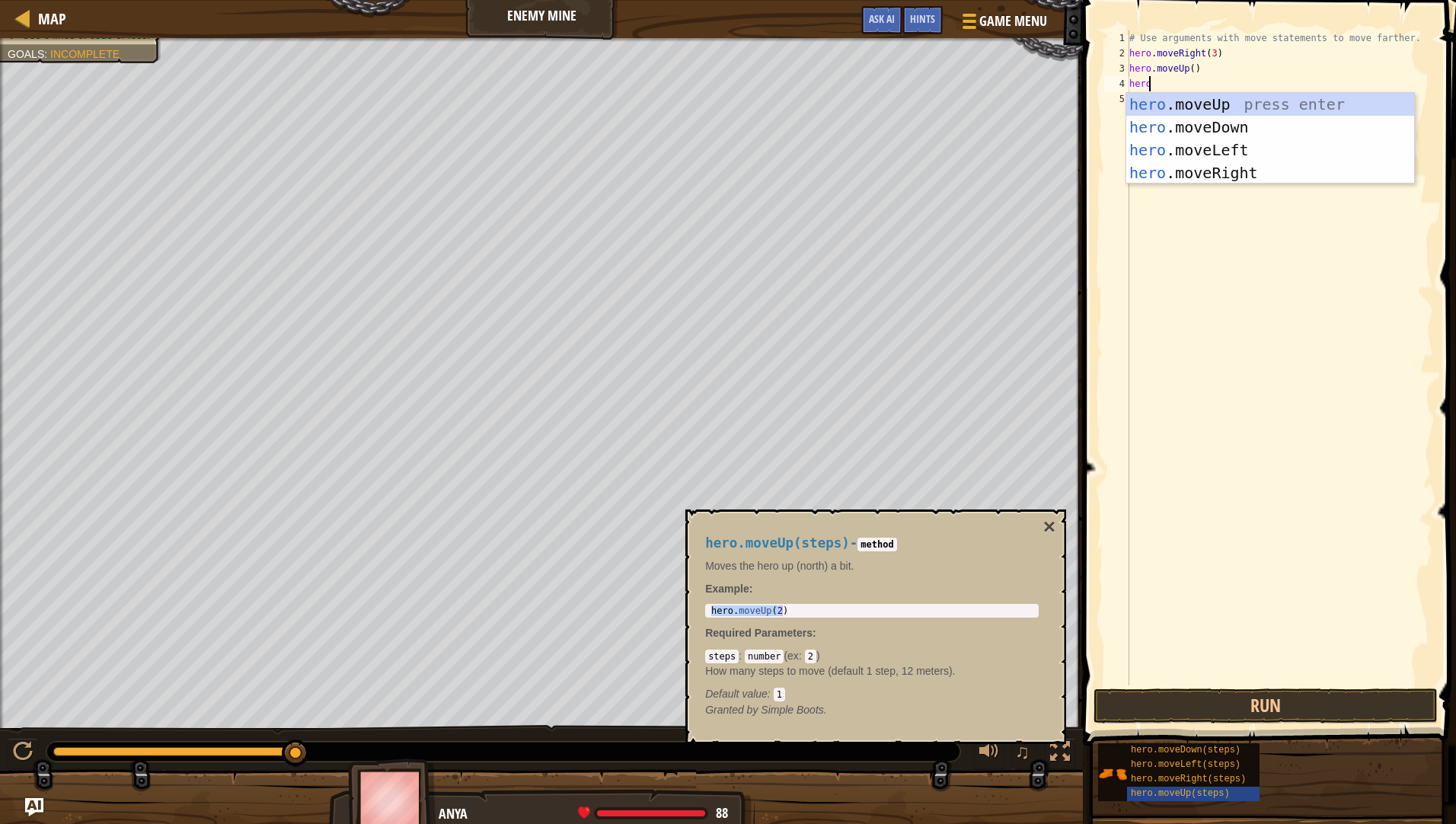
type textarea "hero."
click at [1259, 179] on div "hero. moveUp press enter hero. moveDown press enter hero. moveLeft press enter …" at bounding box center [1270, 161] width 288 height 137
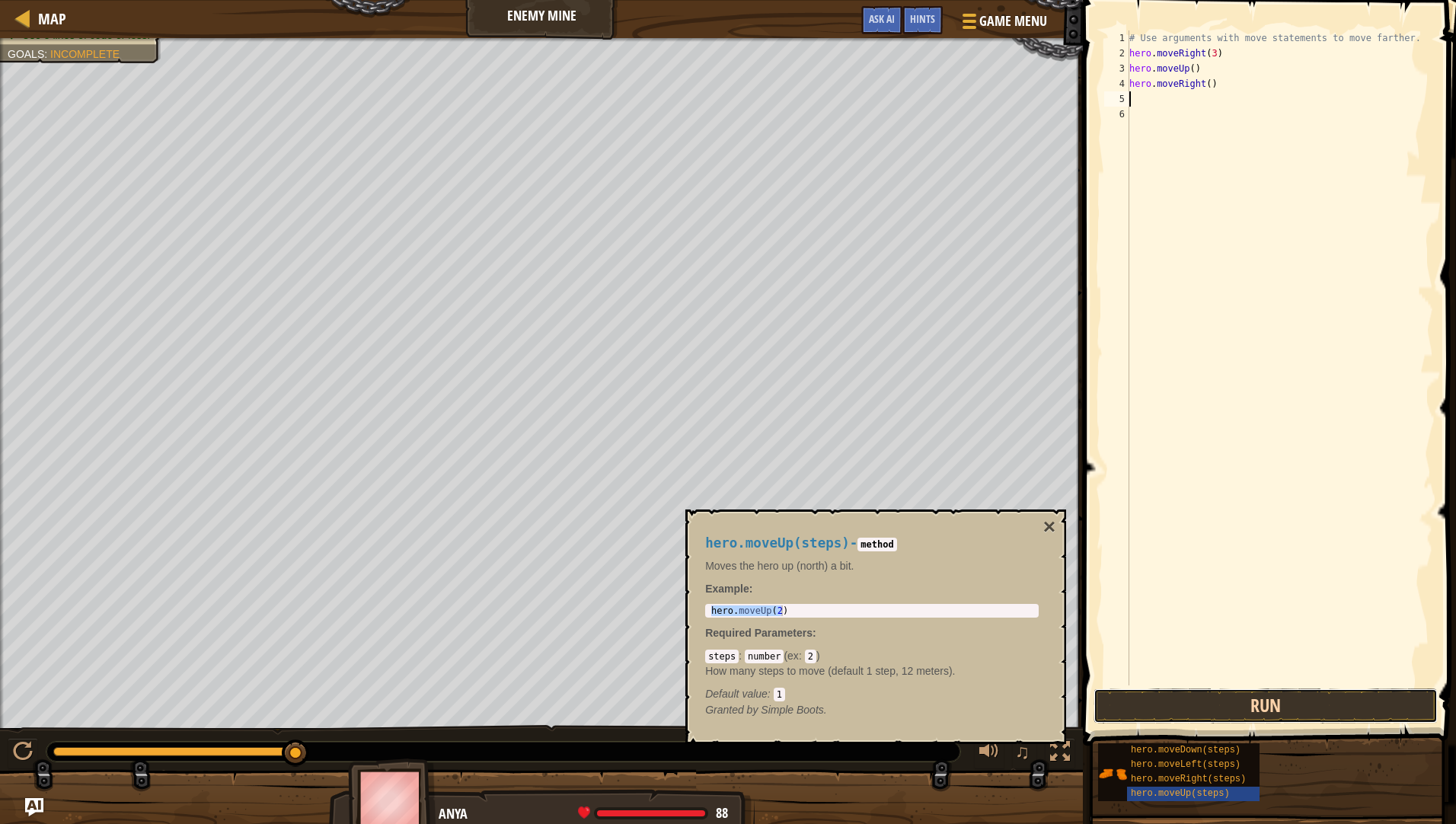
click at [1323, 715] on button "Run" at bounding box center [1265, 705] width 344 height 35
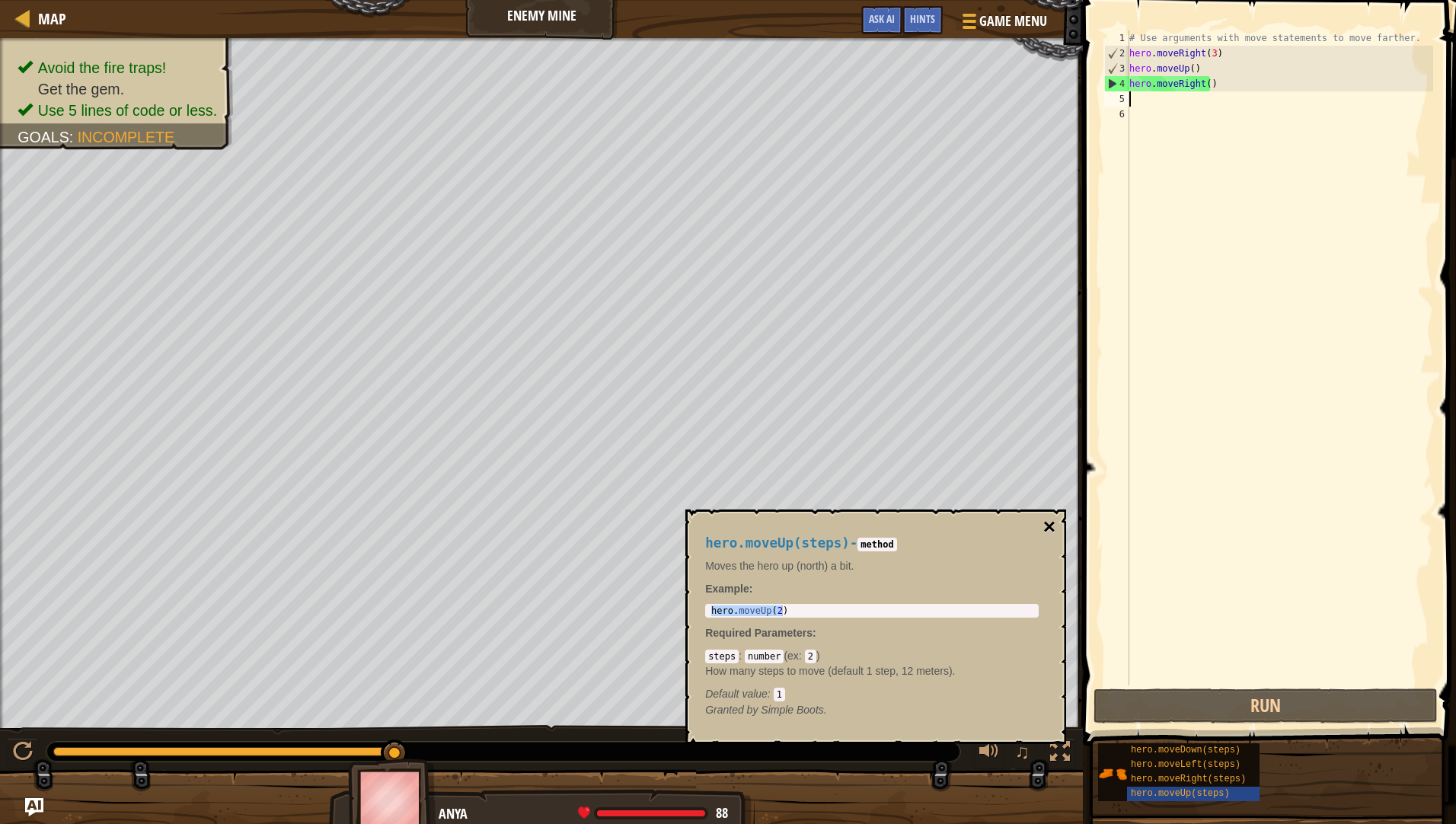
click at [1052, 525] on button "×" at bounding box center [1049, 526] width 12 height 22
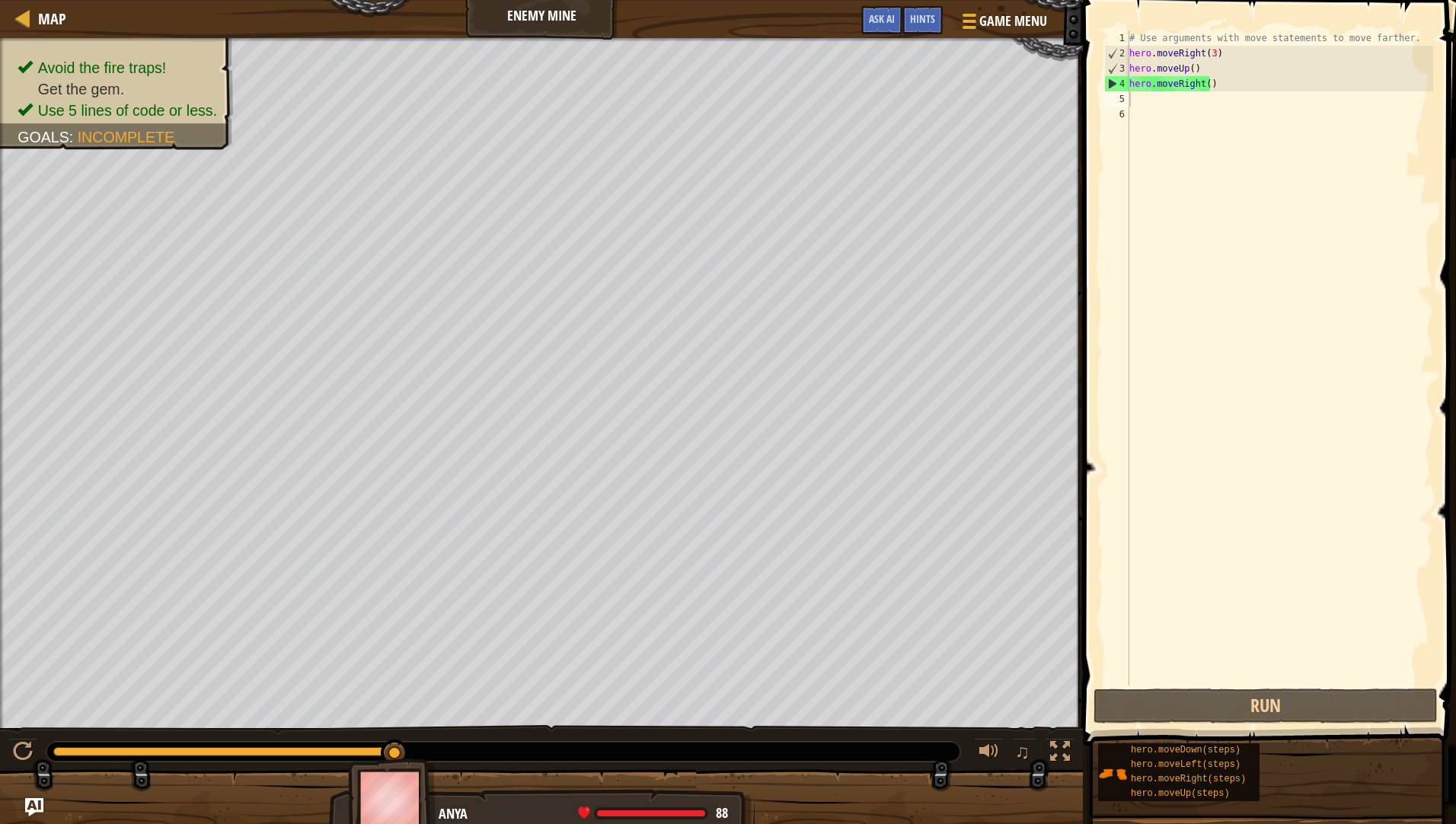
click at [1179, 105] on div "# Use arguments with move statements to move farther. hero . moveRight ( 3 ) he…" at bounding box center [1279, 372] width 307 height 685
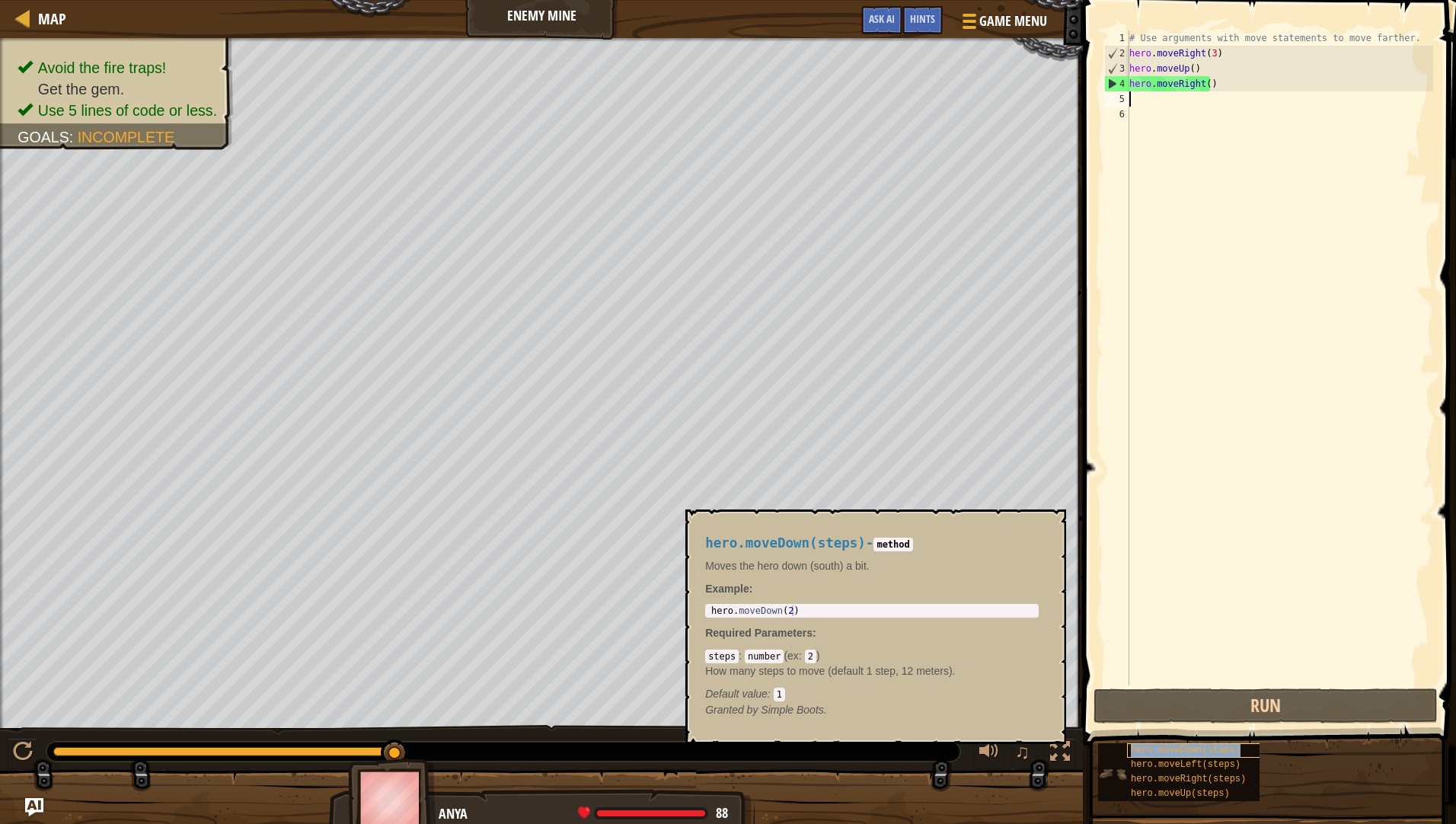
click at [1194, 750] on span "hero.moveDown(steps)" at bounding box center [1186, 749] width 110 height 10
type textarea "hero.moveDown(2)"
click at [532, 0] on body "Map Enemy Mine Game Menu Done Hints Ask AI 1 הההההההההההההההההההההההההההההההההה…" at bounding box center [728, 0] width 1456 height 0
click at [1268, 202] on div "# Use arguments with move statements to move farther. hero . moveRight ( 3 ) he…" at bounding box center [1279, 372] width 307 height 685
paste textarea "hero.moveDown(2)"
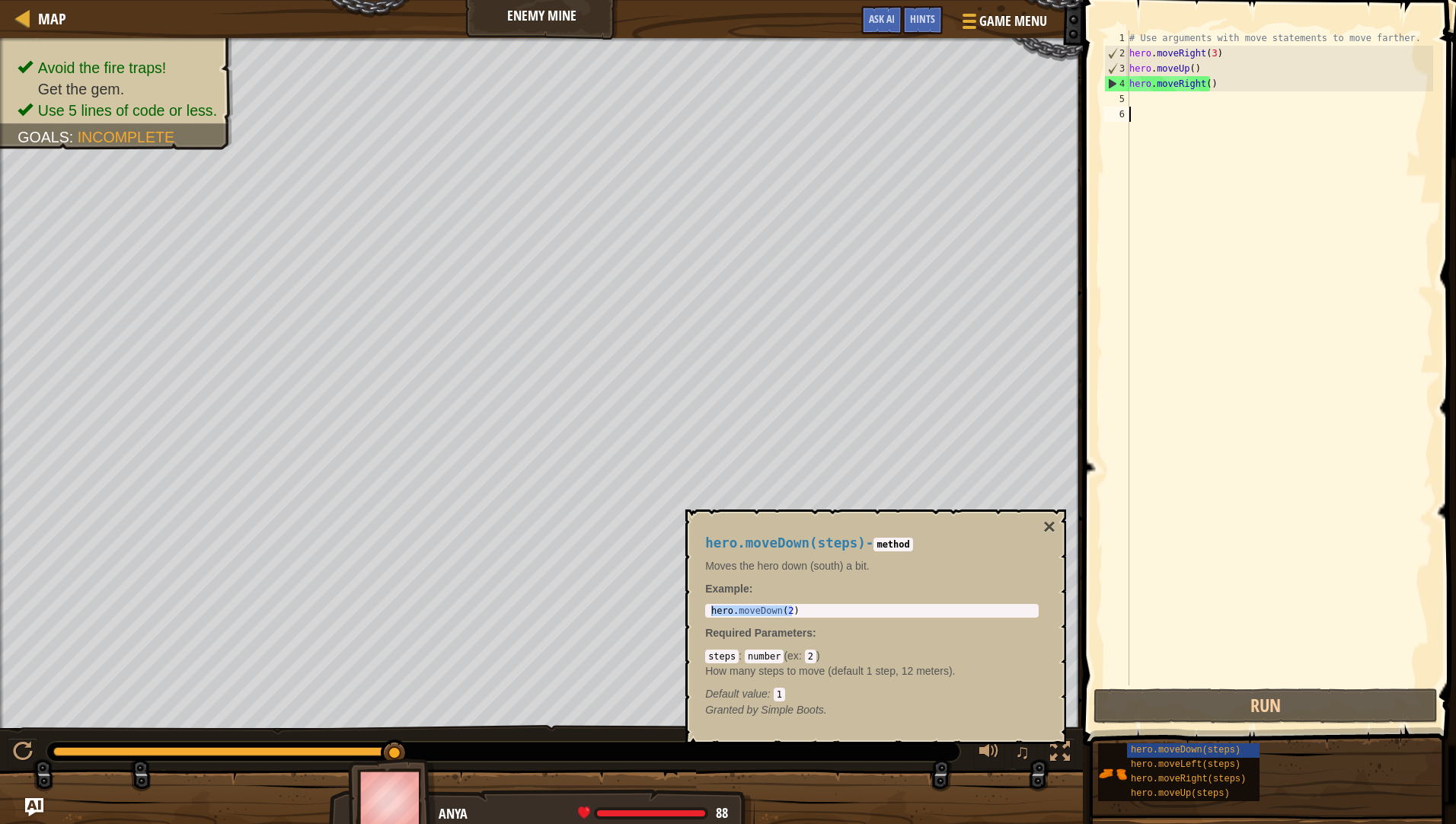
type textarea "hero.moveDown(2)"
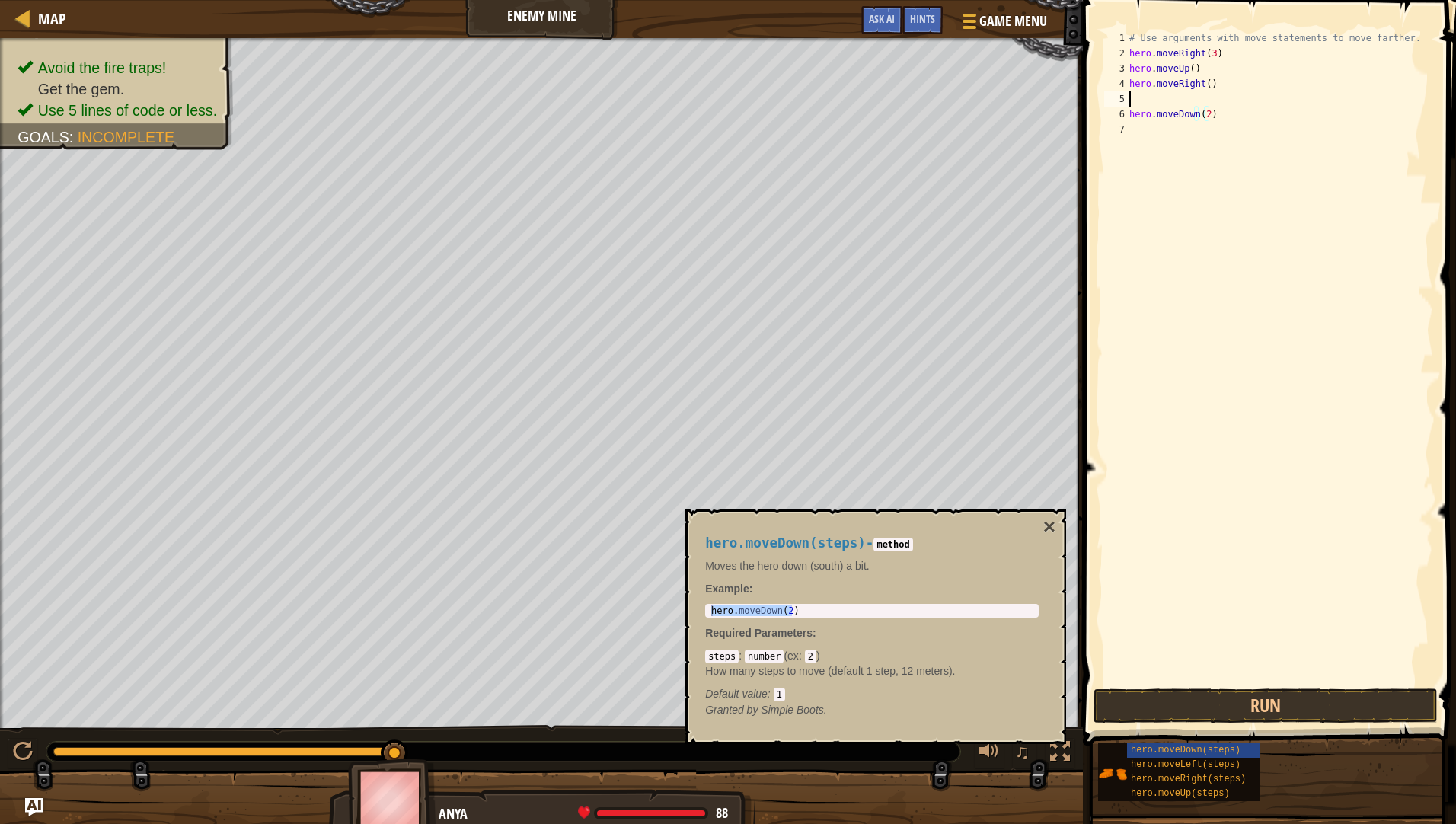
click at [1183, 105] on div "# Use arguments with move statements to move farther. hero . moveRight ( 3 ) he…" at bounding box center [1279, 372] width 307 height 685
type textarea "hero.moveRight()"
click at [1218, 119] on div "# Use arguments with move statements to move farther. hero . moveRight ( 3 ) he…" at bounding box center [1279, 372] width 307 height 685
click at [1207, 104] on div "# Use arguments with move statements to move farther. hero . moveRight ( 3 ) he…" at bounding box center [1279, 372] width 307 height 685
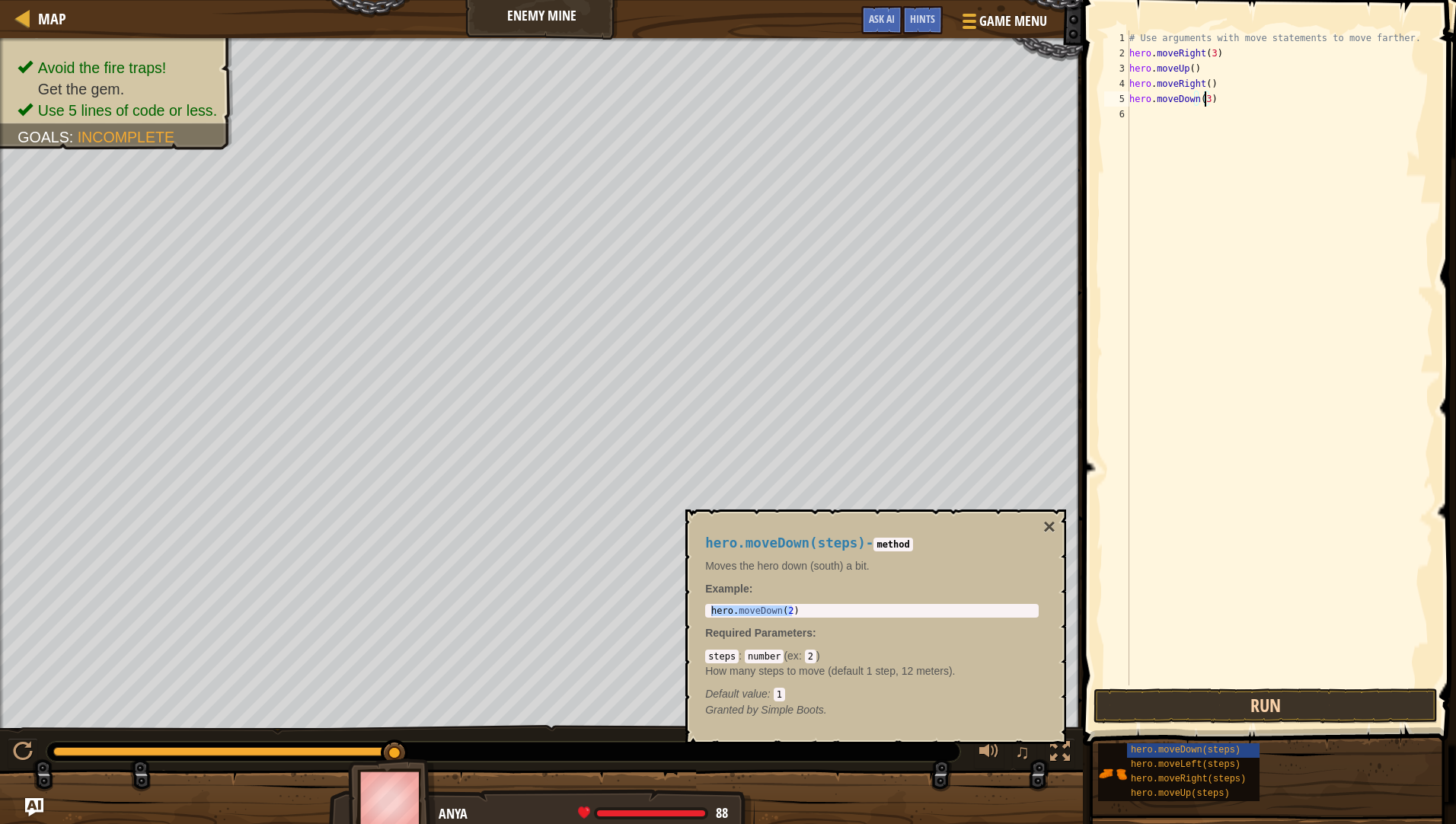
type textarea "hero.moveDown(3)"
click at [1254, 689] on button "Run" at bounding box center [1265, 705] width 344 height 35
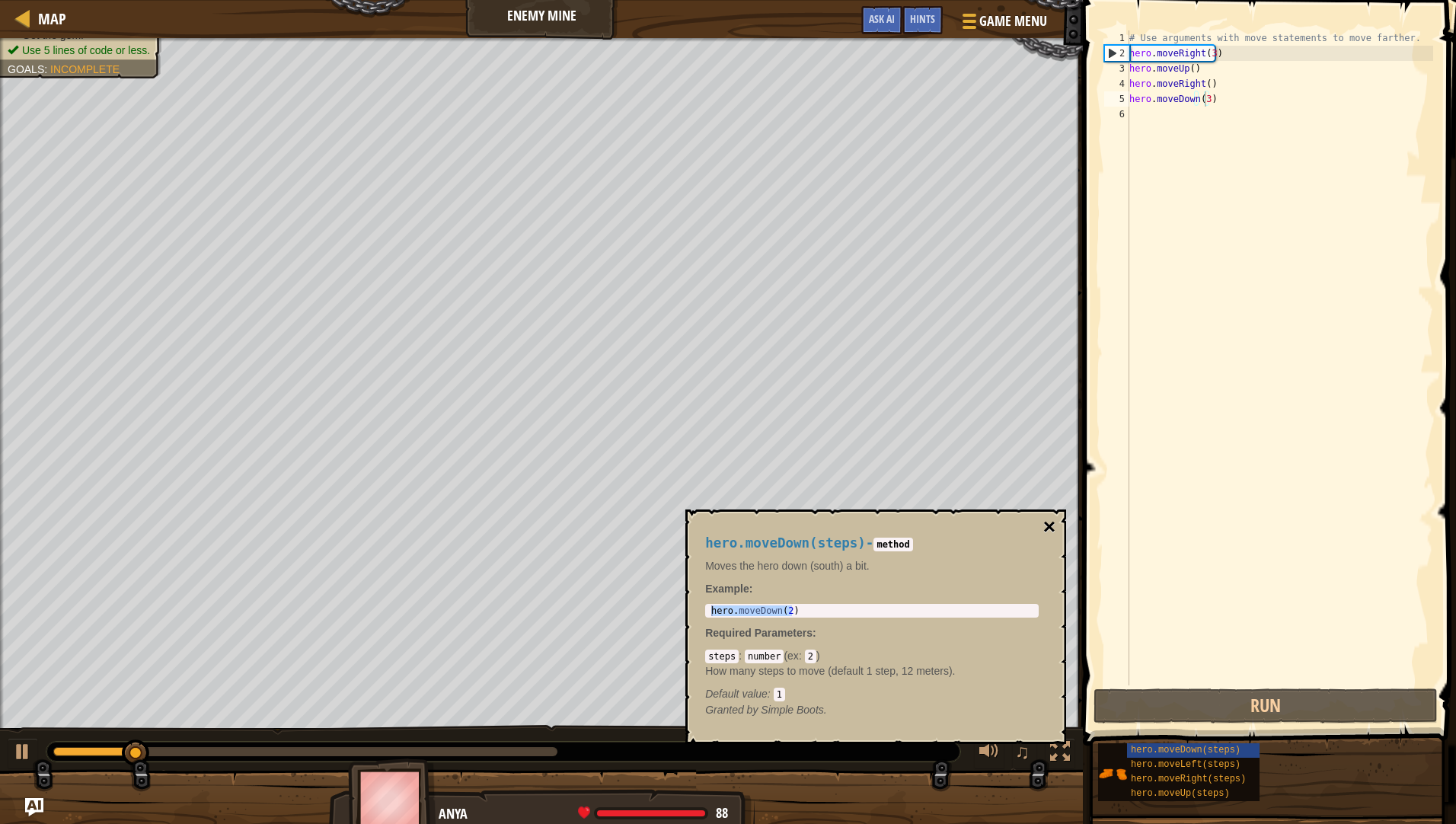
click at [1054, 527] on button "×" at bounding box center [1049, 526] width 12 height 22
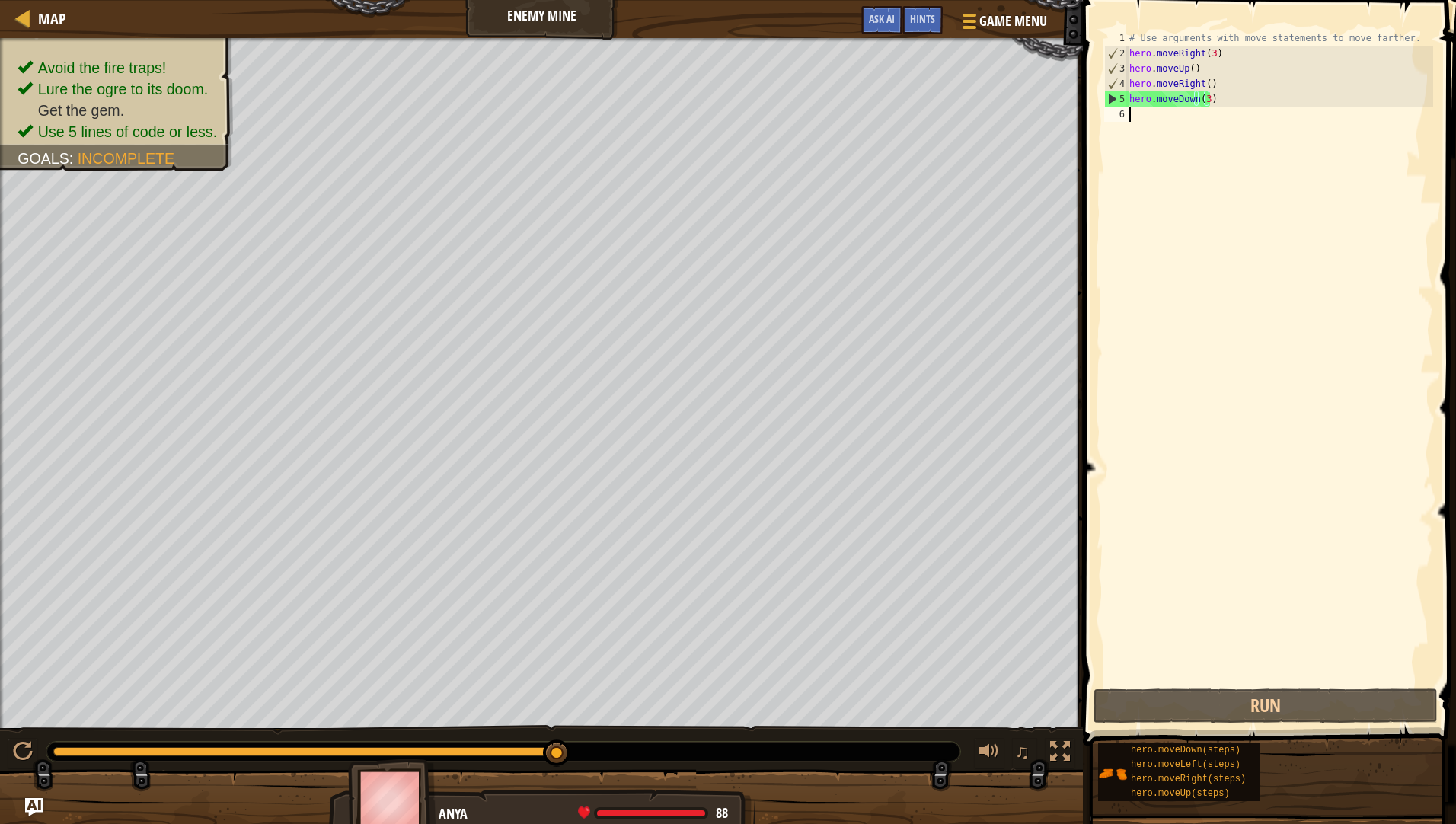
click at [1184, 117] on div "# Use arguments with move statements to move farther. hero . moveRight ( 3 ) he…" at bounding box center [1279, 372] width 307 height 685
click at [1233, 104] on div "# Use arguments with move statements to move farther. hero . moveRight ( 3 ) he…" at bounding box center [1279, 372] width 307 height 685
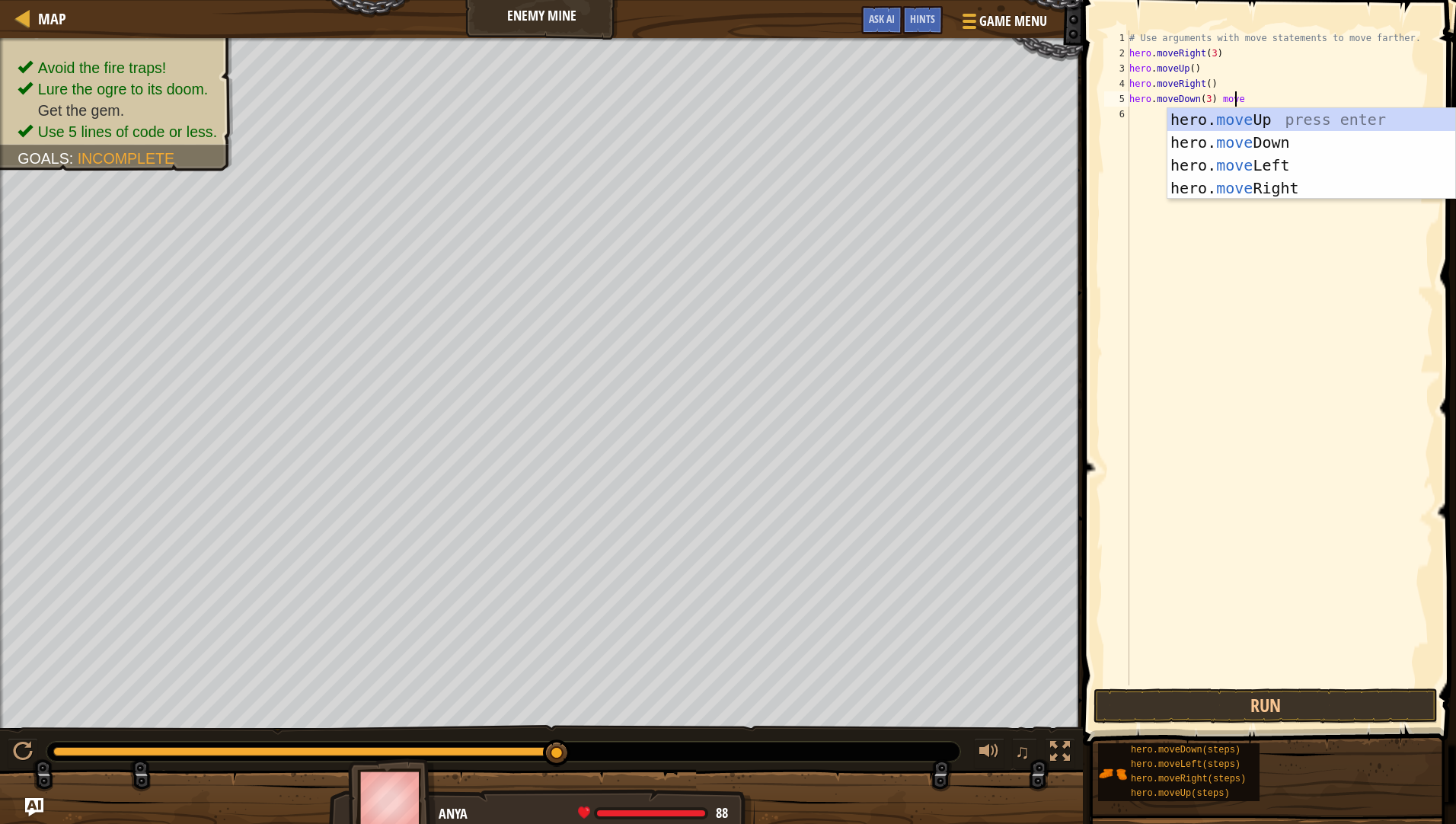
scroll to position [7, 9]
click at [1323, 194] on div "hero. move Up press enter hero. move Down press enter hero. move Left press ent…" at bounding box center [1310, 176] width 288 height 137
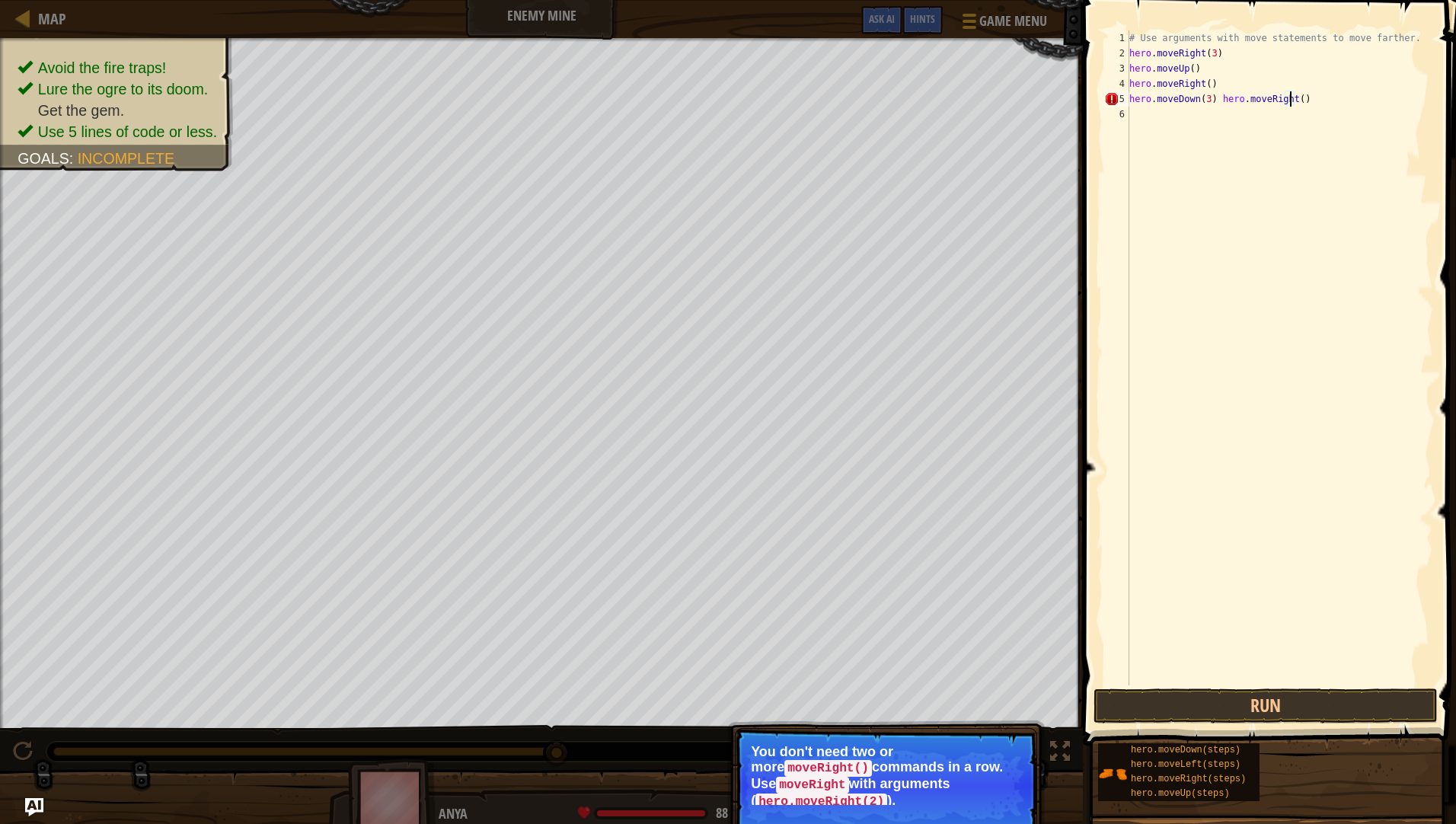
click at [1293, 96] on div "# Use arguments with move statements to move farther. hero . moveRight ( 3 ) he…" at bounding box center [1279, 372] width 307 height 685
type textarea "hero.moveDown(3) hero.moveRight(2)"
click at [1214, 96] on div "# Use arguments with move statements to move farther. hero . moveRight ( 3 ) he…" at bounding box center [1279, 372] width 307 height 685
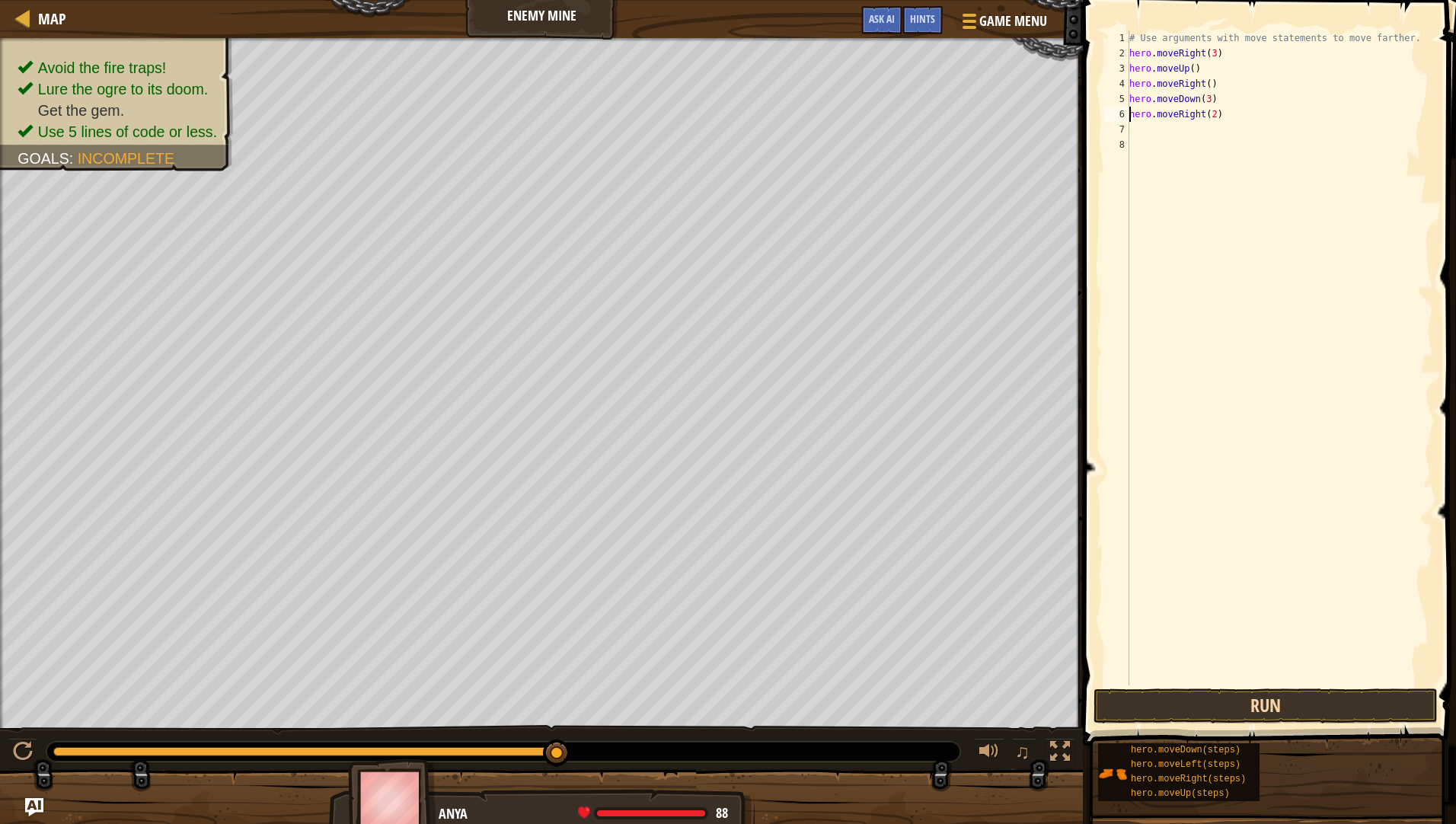
type textarea "hero.moveRight(2)"
click at [1237, 695] on button "Run" at bounding box center [1265, 705] width 344 height 35
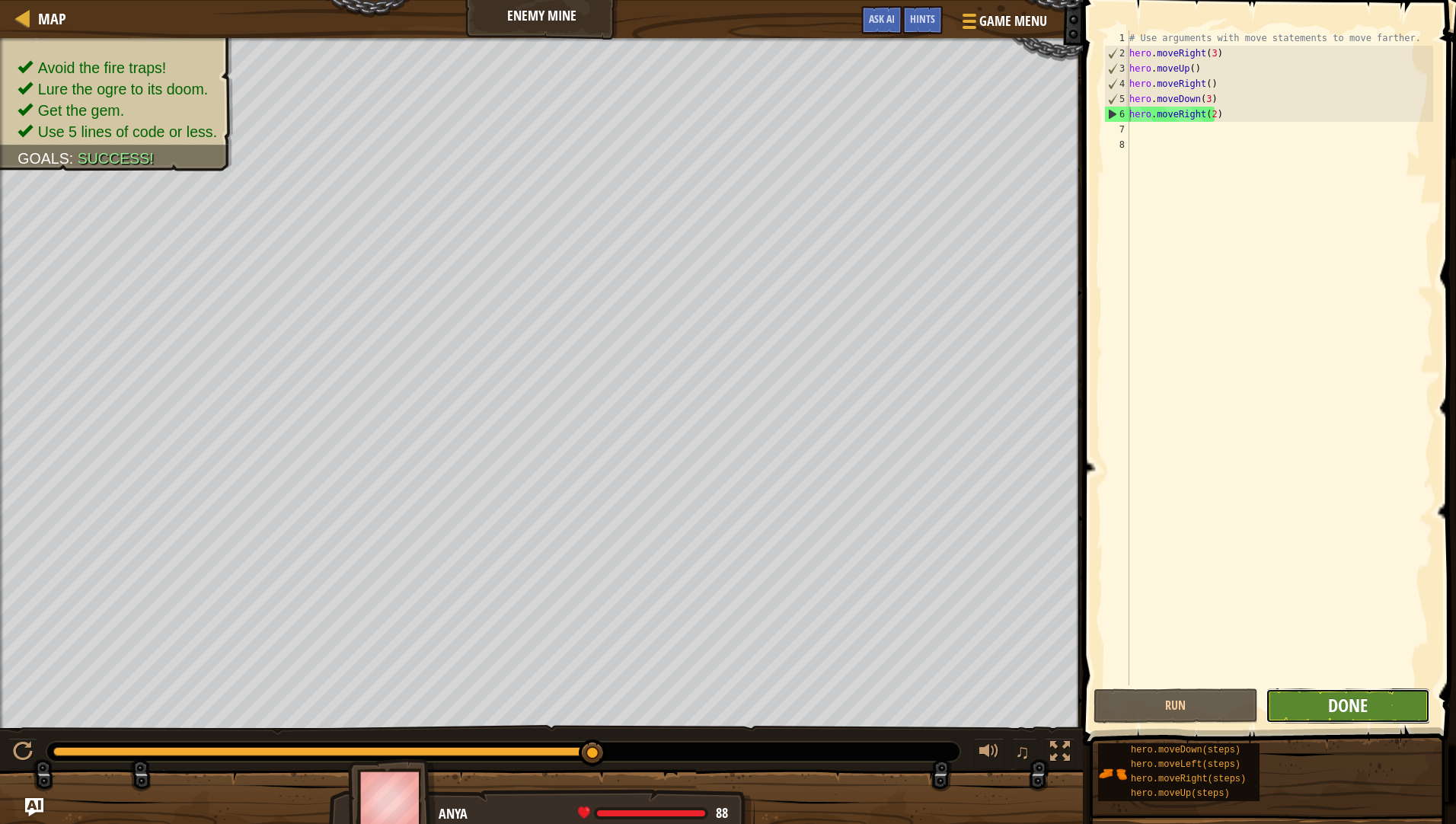
click at [1328, 704] on button "Done" at bounding box center [1347, 705] width 164 height 35
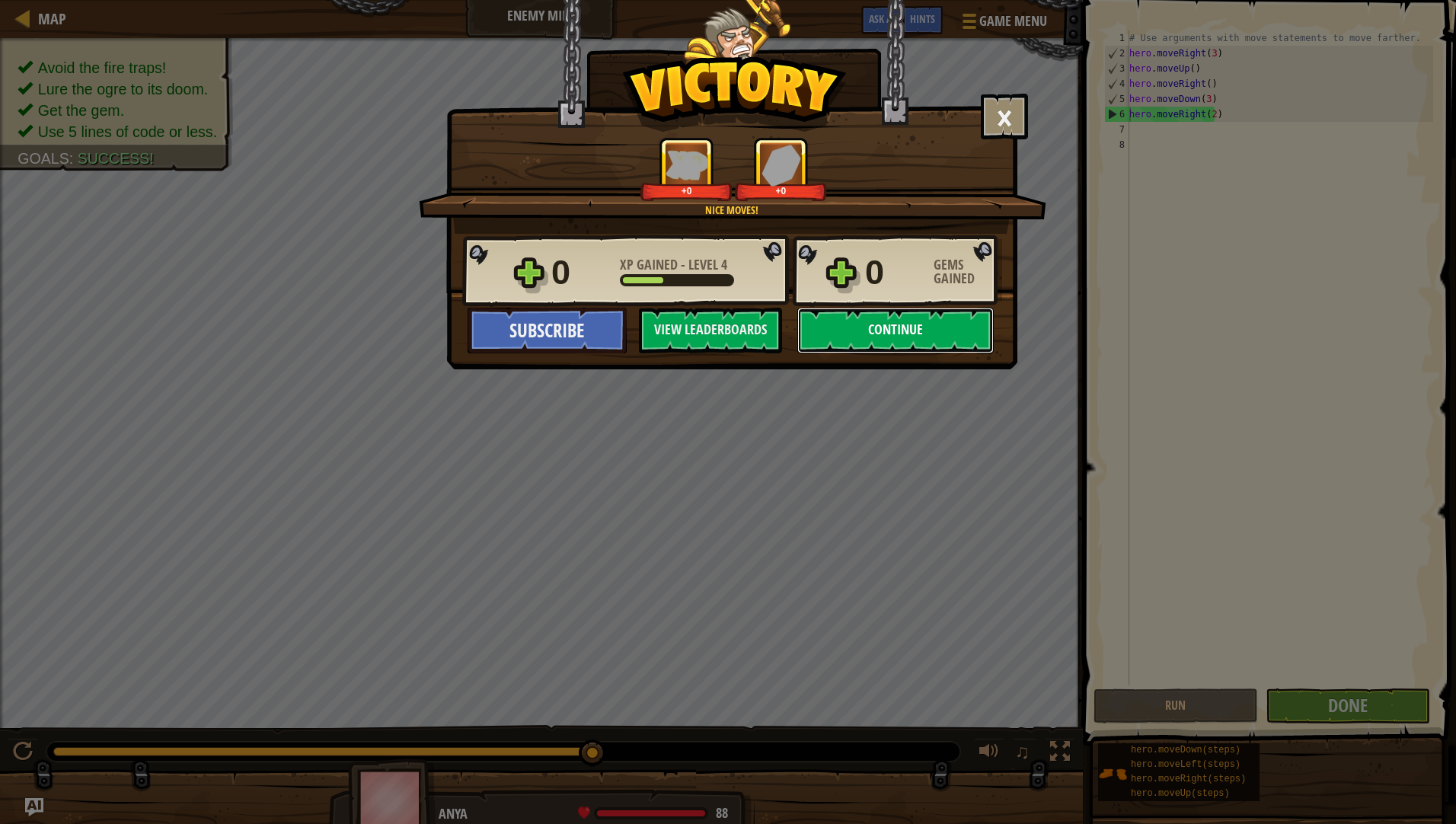
click at [879, 335] on button "Continue" at bounding box center [896, 331] width 197 height 45
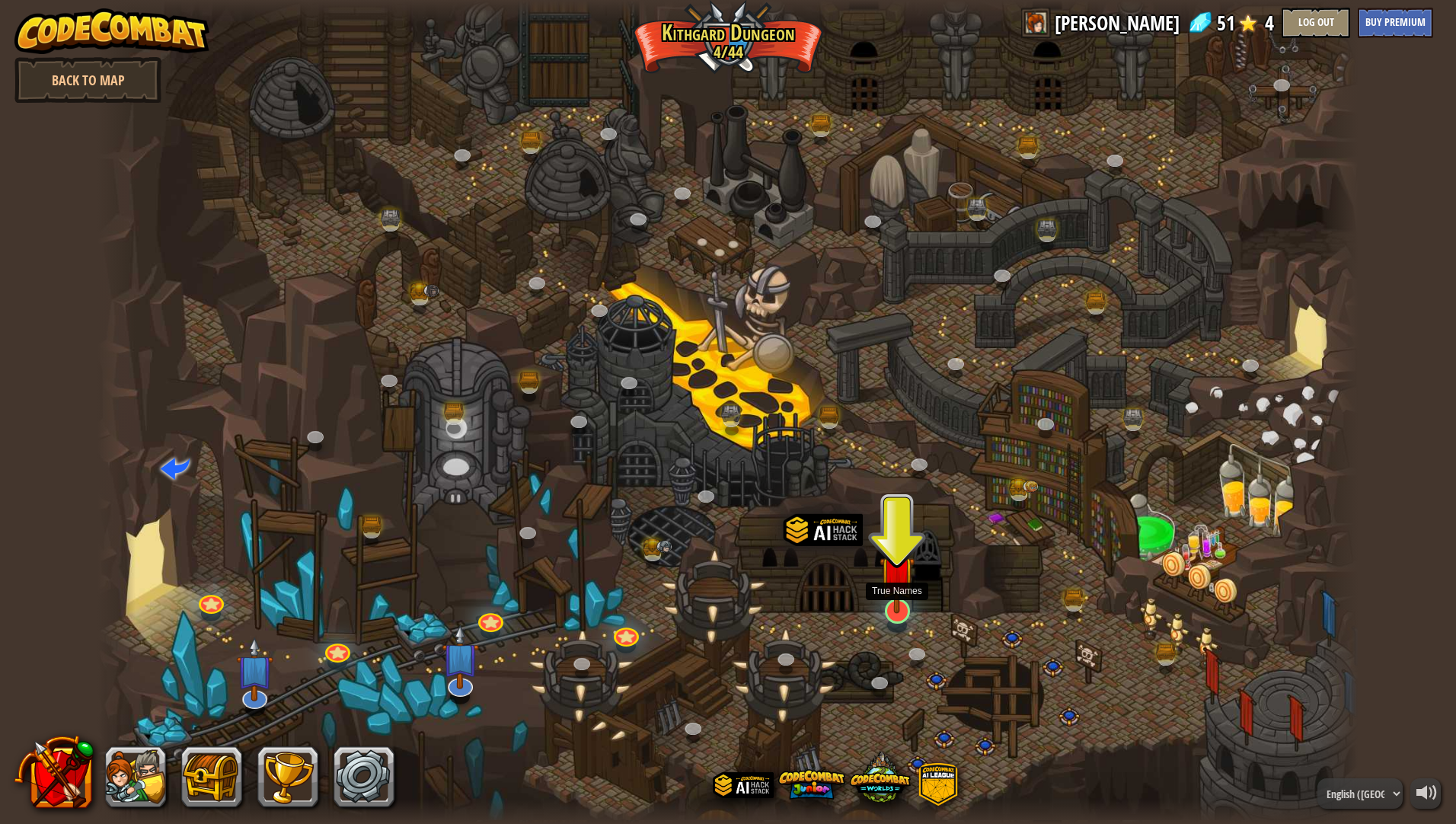
click at [899, 606] on img at bounding box center [897, 573] width 35 height 80
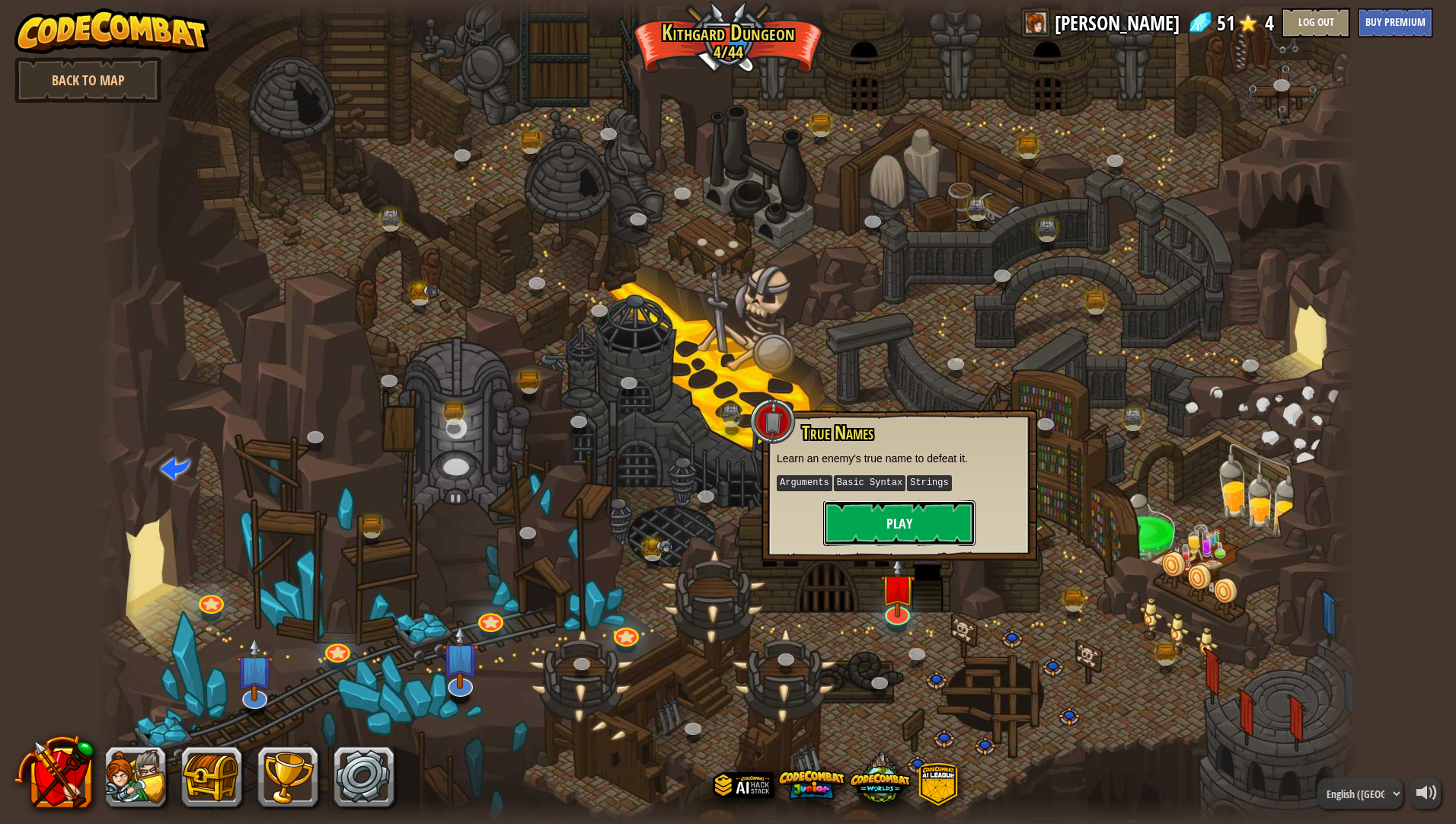
click at [897, 527] on button "Play" at bounding box center [899, 523] width 152 height 45
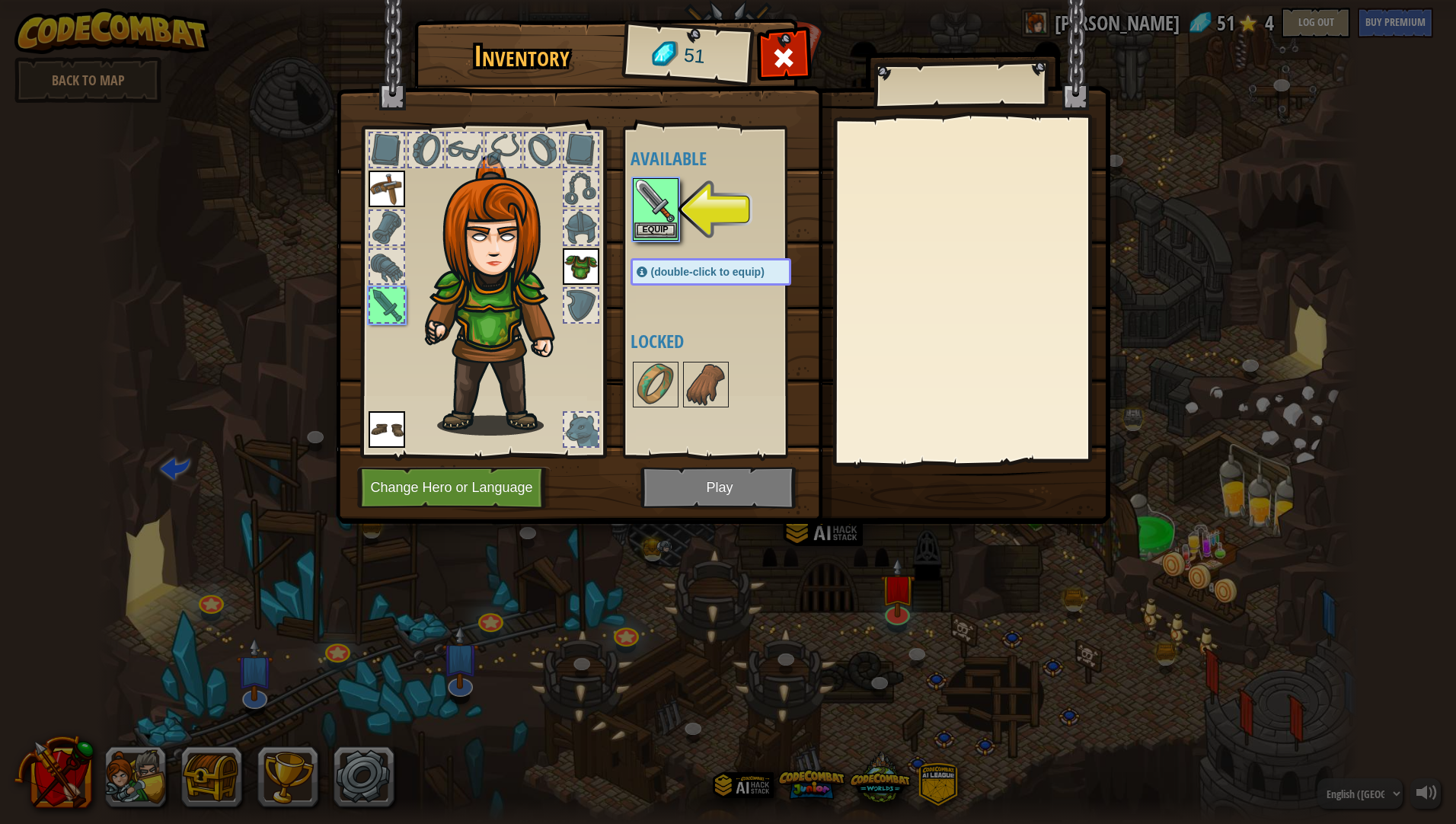
click at [671, 214] on img at bounding box center [655, 200] width 43 height 43
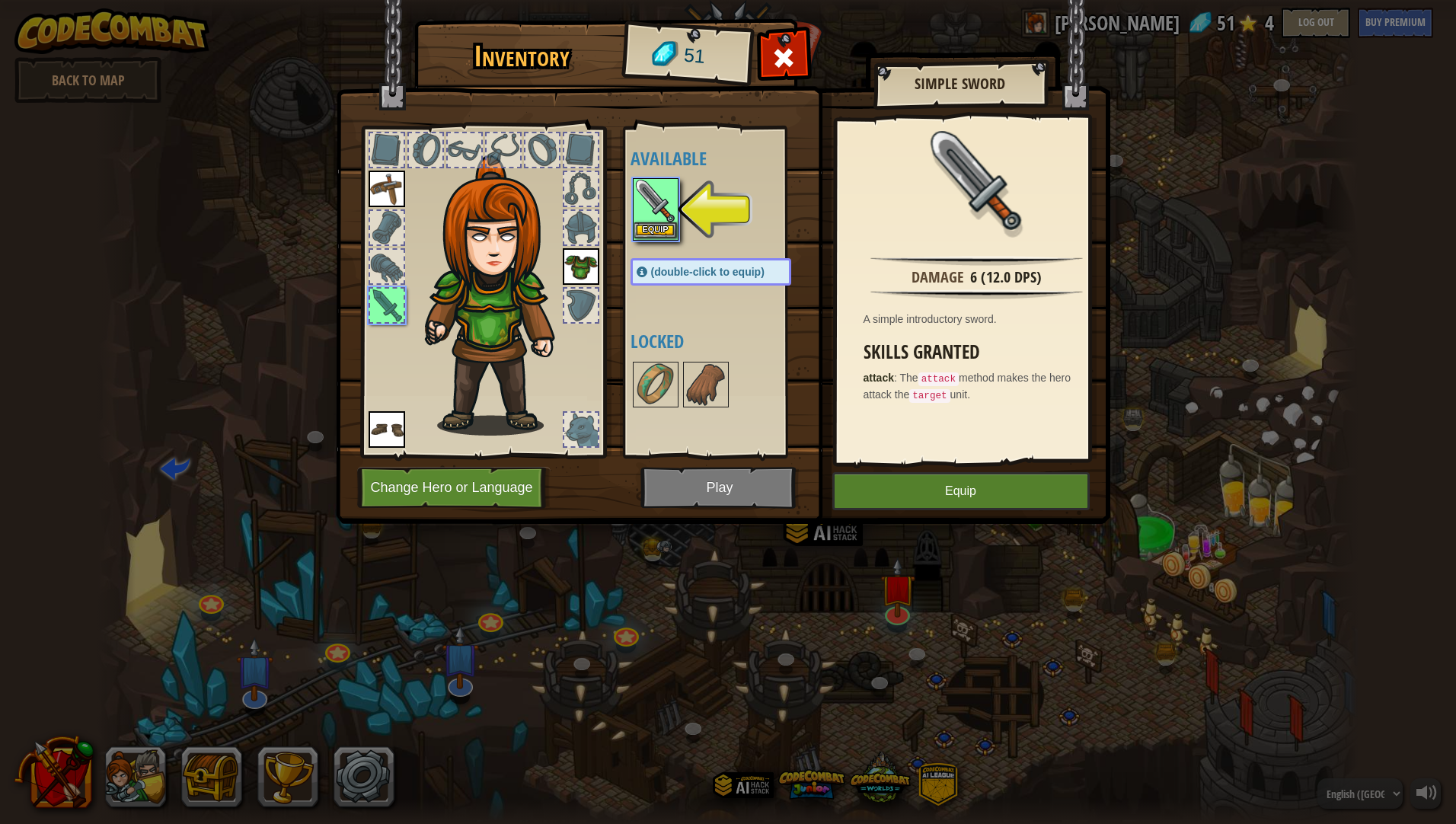
click at [671, 214] on img at bounding box center [655, 200] width 43 height 43
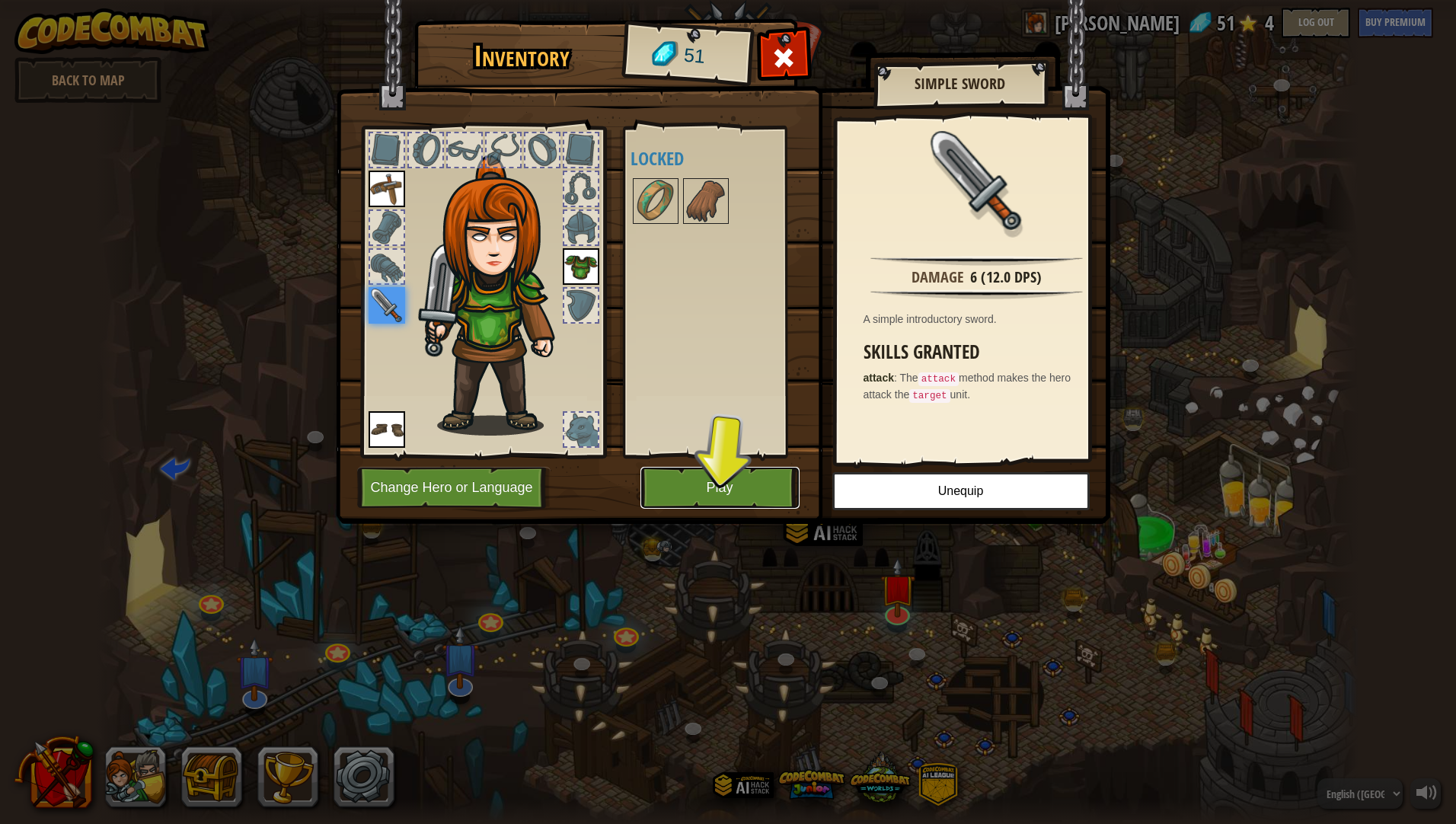
click at [731, 474] on button "Play" at bounding box center [720, 488] width 159 height 42
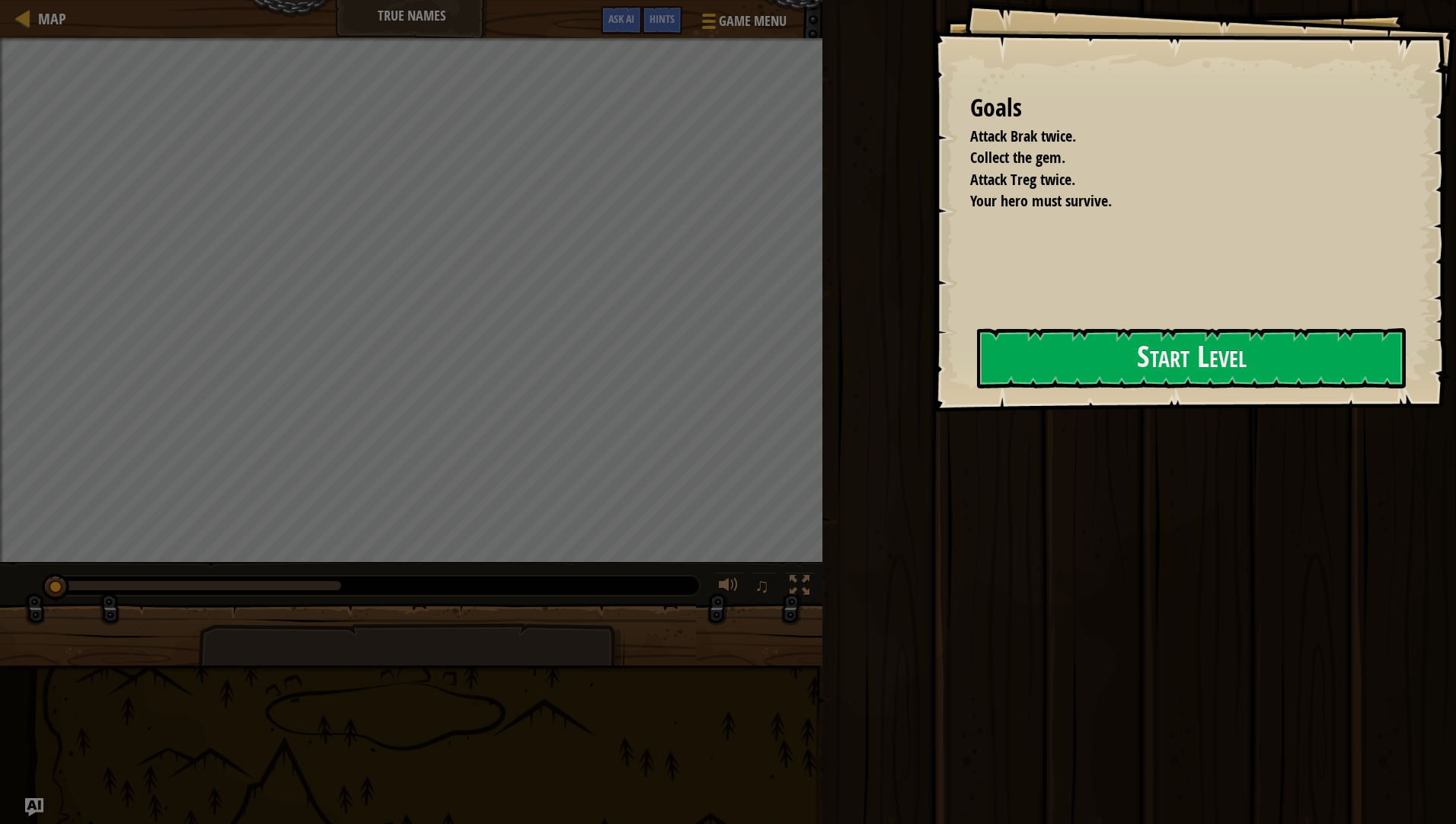
click at [1091, 415] on div at bounding box center [1191, 421] width 429 height 34
click at [1110, 386] on button "Start Level" at bounding box center [1191, 358] width 429 height 60
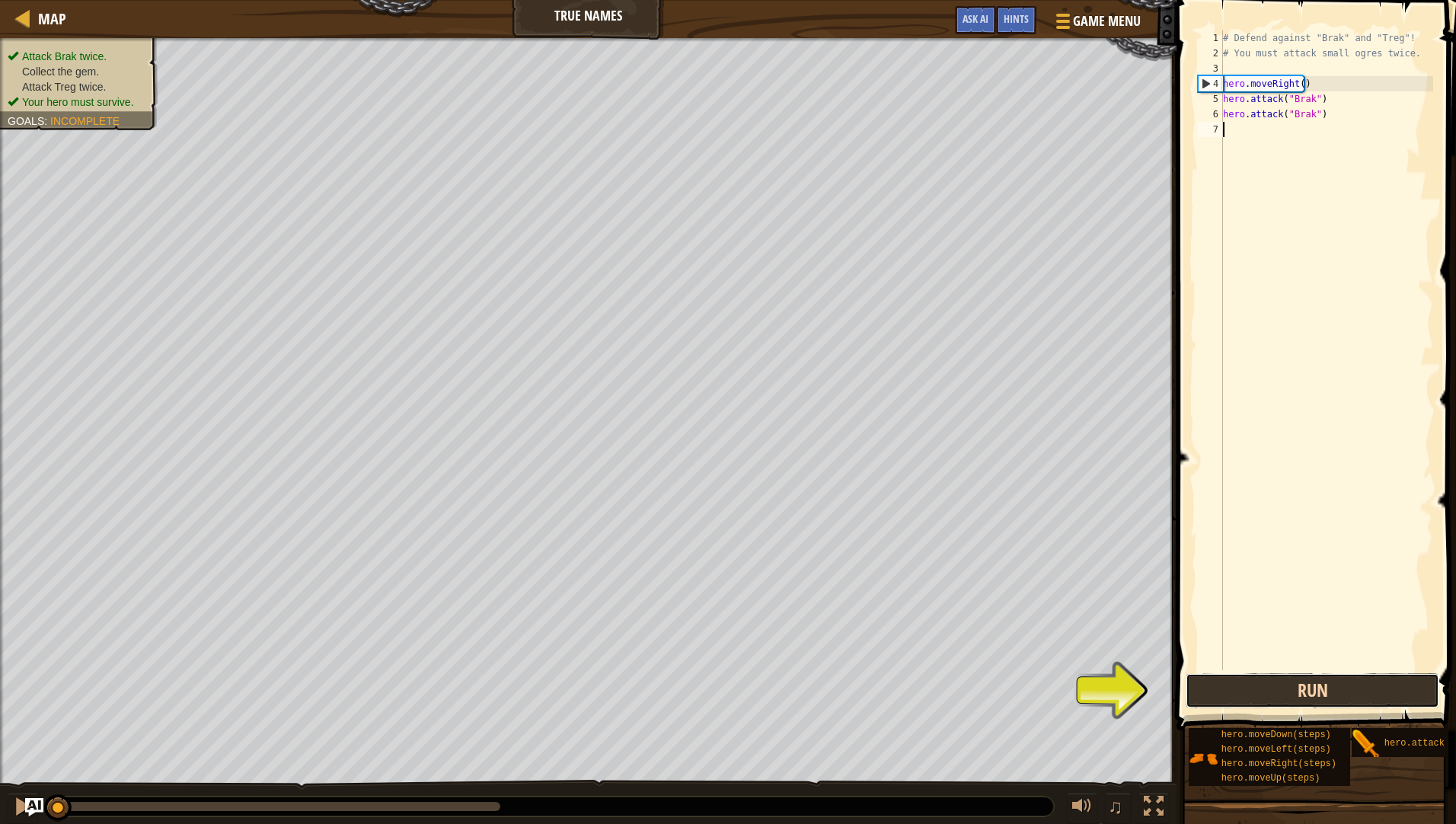
click at [1278, 676] on button "Run" at bounding box center [1312, 690] width 253 height 35
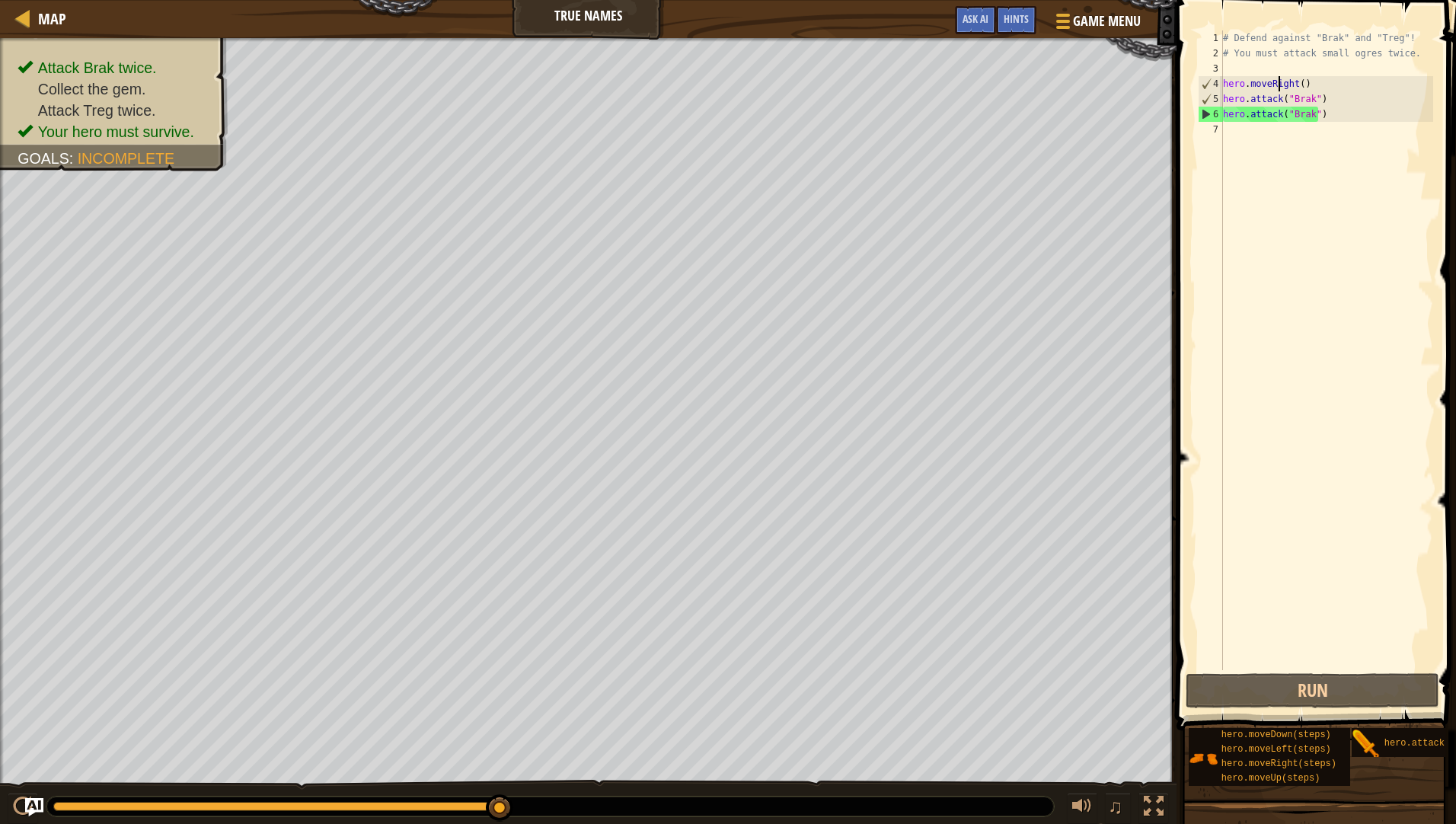
click at [1276, 87] on div "# Defend against "Brak" and "Treg"! # You must attack small ogres twice. hero .…" at bounding box center [1327, 365] width 214 height 670
type textarea "hero.moveRight() hero.attack("Brak")"
click at [1308, 155] on div "# Defend against "Brak" and "Treg"! # You must attack small ogres twice. hero .…" at bounding box center [1327, 365] width 214 height 670
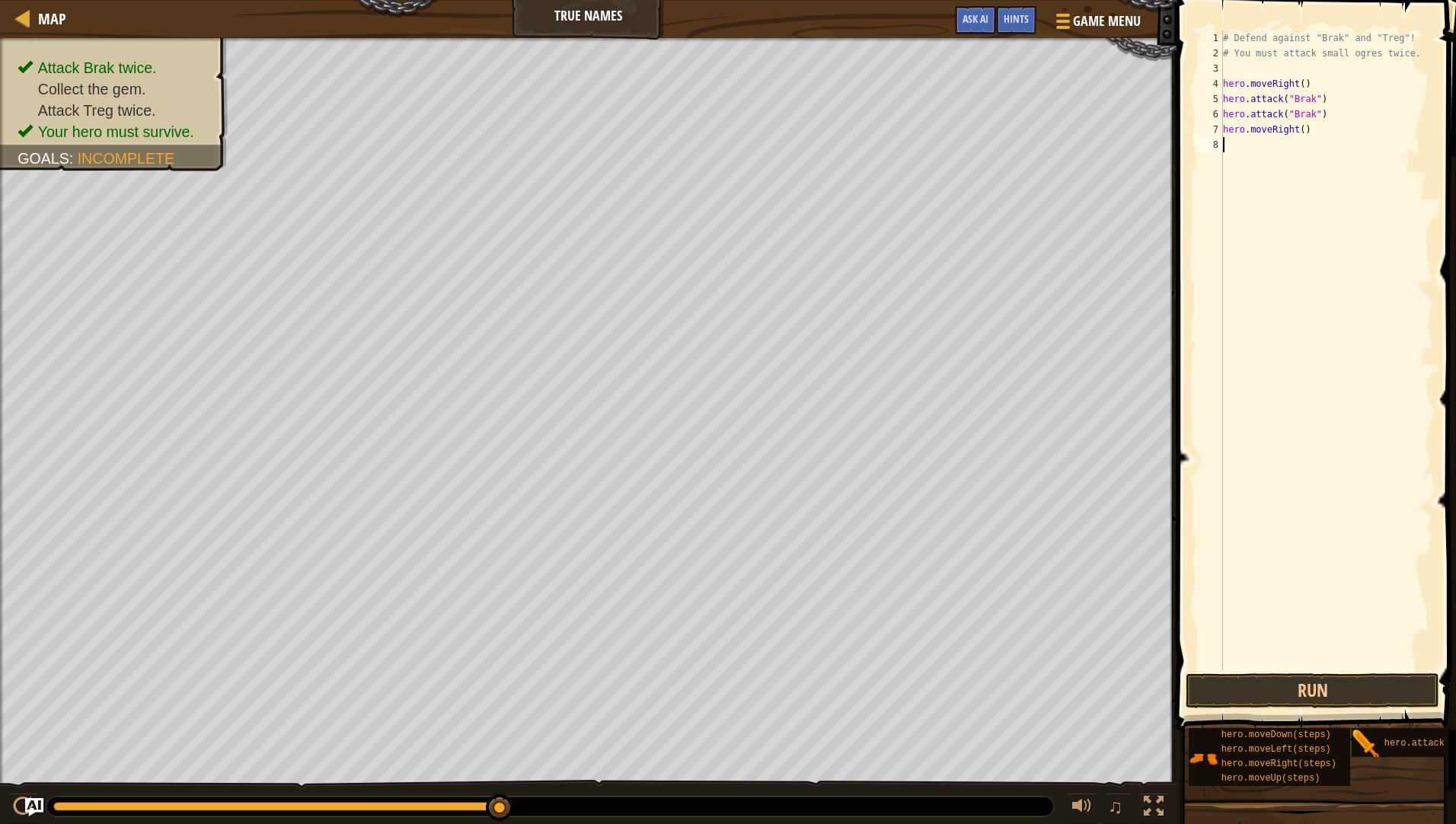
click at [1295, 135] on div "# Defend against "Brak" and "Treg"! # You must attack small ogres twice. hero .…" at bounding box center [1327, 365] width 214 height 670
click at [1299, 134] on div "# Defend against "Brak" and "Treg"! # You must attack small ogres twice. hero .…" at bounding box center [1327, 350] width 214 height 640
click at [1297, 129] on div "# Defend against "Brak" and "Treg"! # You must attack small ogres twice. hero .…" at bounding box center [1327, 365] width 214 height 670
type textarea "hero.moveRight(2)"
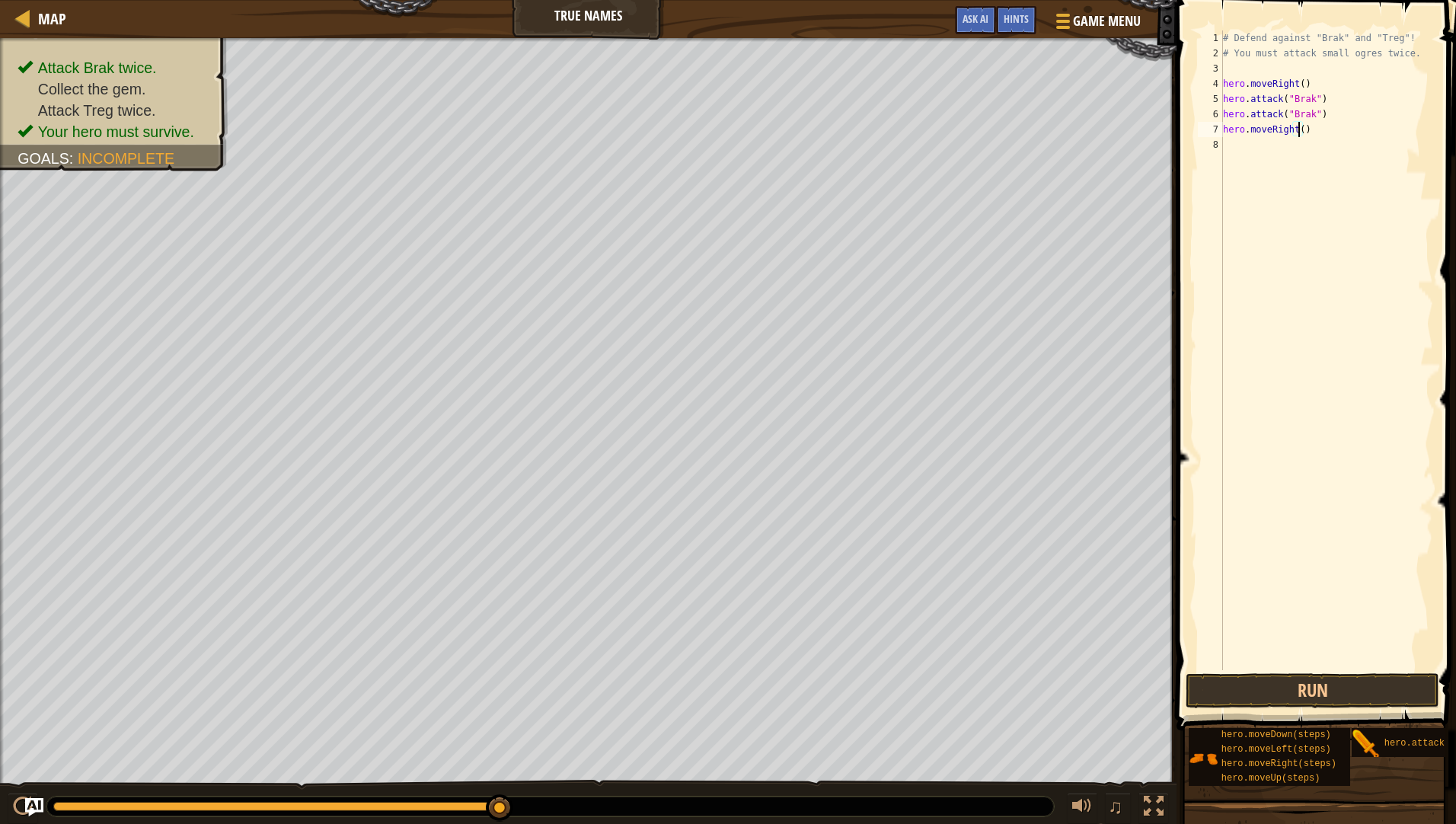
scroll to position [7, 6]
click at [1302, 166] on div "# Defend against "Brak" and "Treg"! # You must attack small ogres twice. hero .…" at bounding box center [1327, 365] width 214 height 670
drag, startPoint x: 1333, startPoint y: 115, endPoint x: 1211, endPoint y: 94, distance: 123.8
click at [1211, 94] on div "1 2 3 4 5 6 7 8 # Defend against "Brak" and "Treg"! # You must attack small ogr…" at bounding box center [1313, 350] width 238 height 640
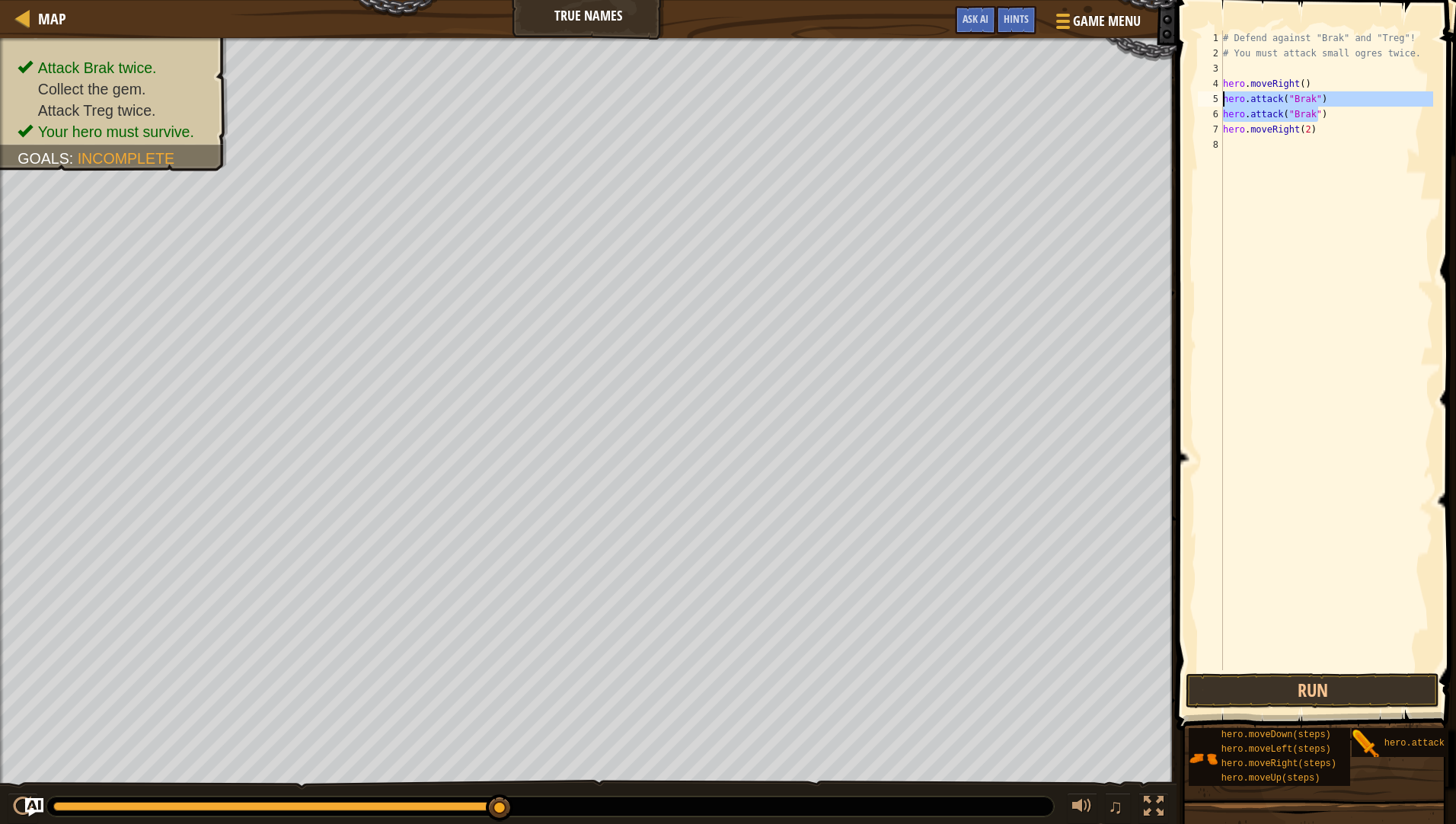
type textarea "hero.attack("Brak") hero.attack("Brak")"
click at [1331, 150] on div "# Defend against "Brak" and "Treg"! # You must attack small ogres twice. hero .…" at bounding box center [1327, 365] width 214 height 670
paste textarea "hero.attack("Brak")"
type textarea "hero.attack("Brak")"
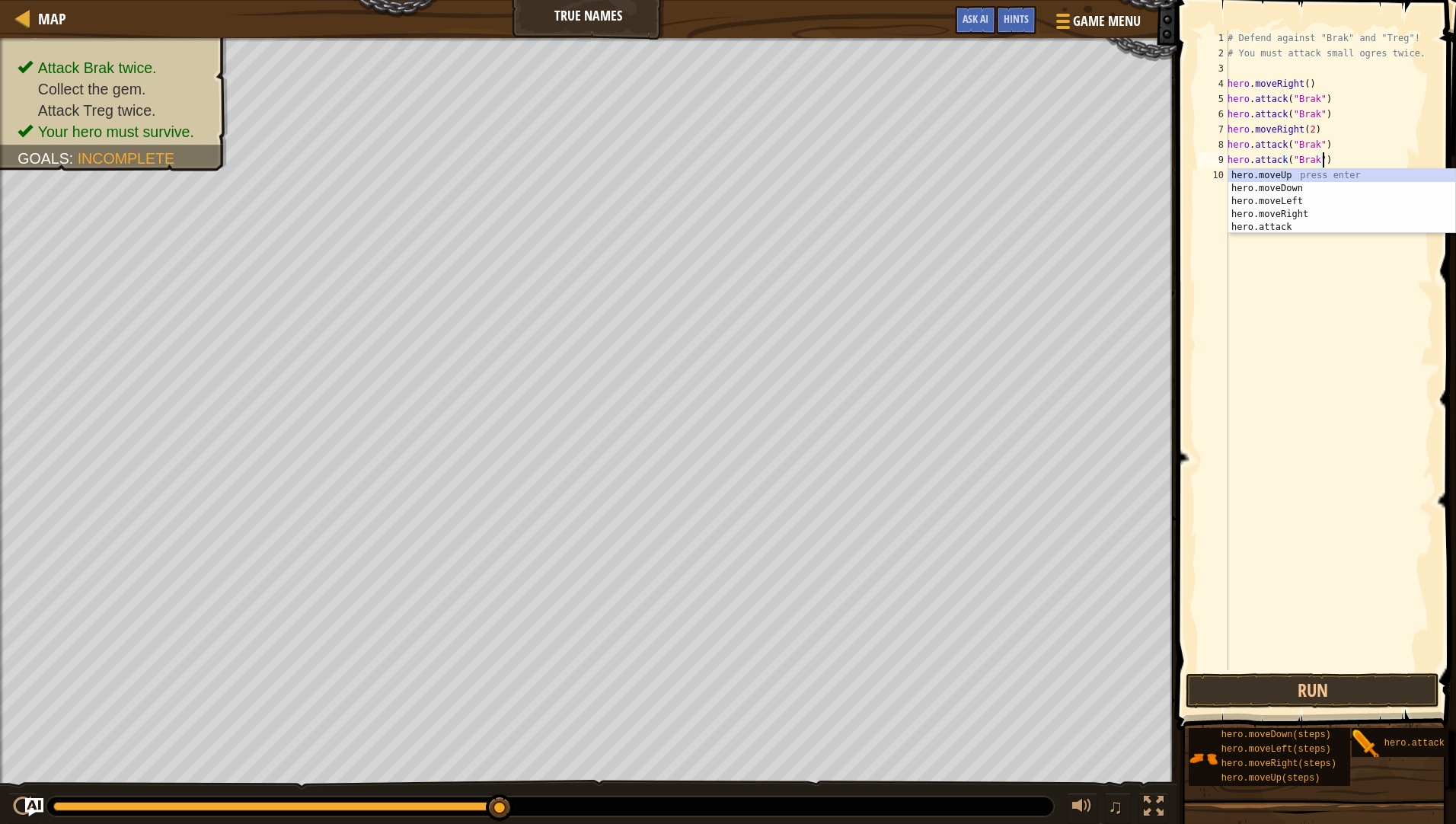
click at [1324, 340] on div "# Defend against "Brak" and "Treg"! # You must attack small ogres twice. hero .…" at bounding box center [1328, 365] width 209 height 670
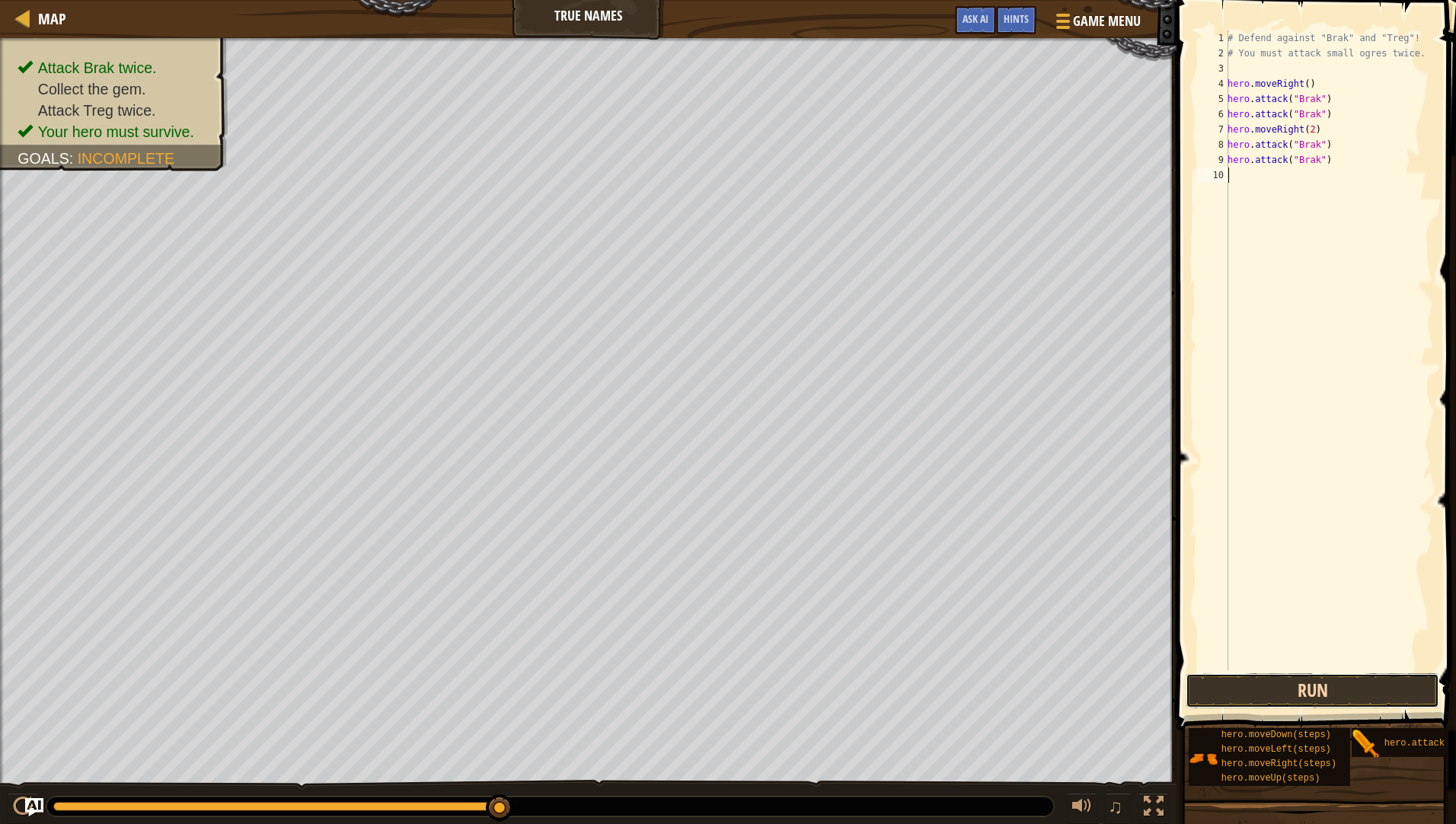
click at [1361, 686] on button "Run" at bounding box center [1312, 690] width 253 height 35
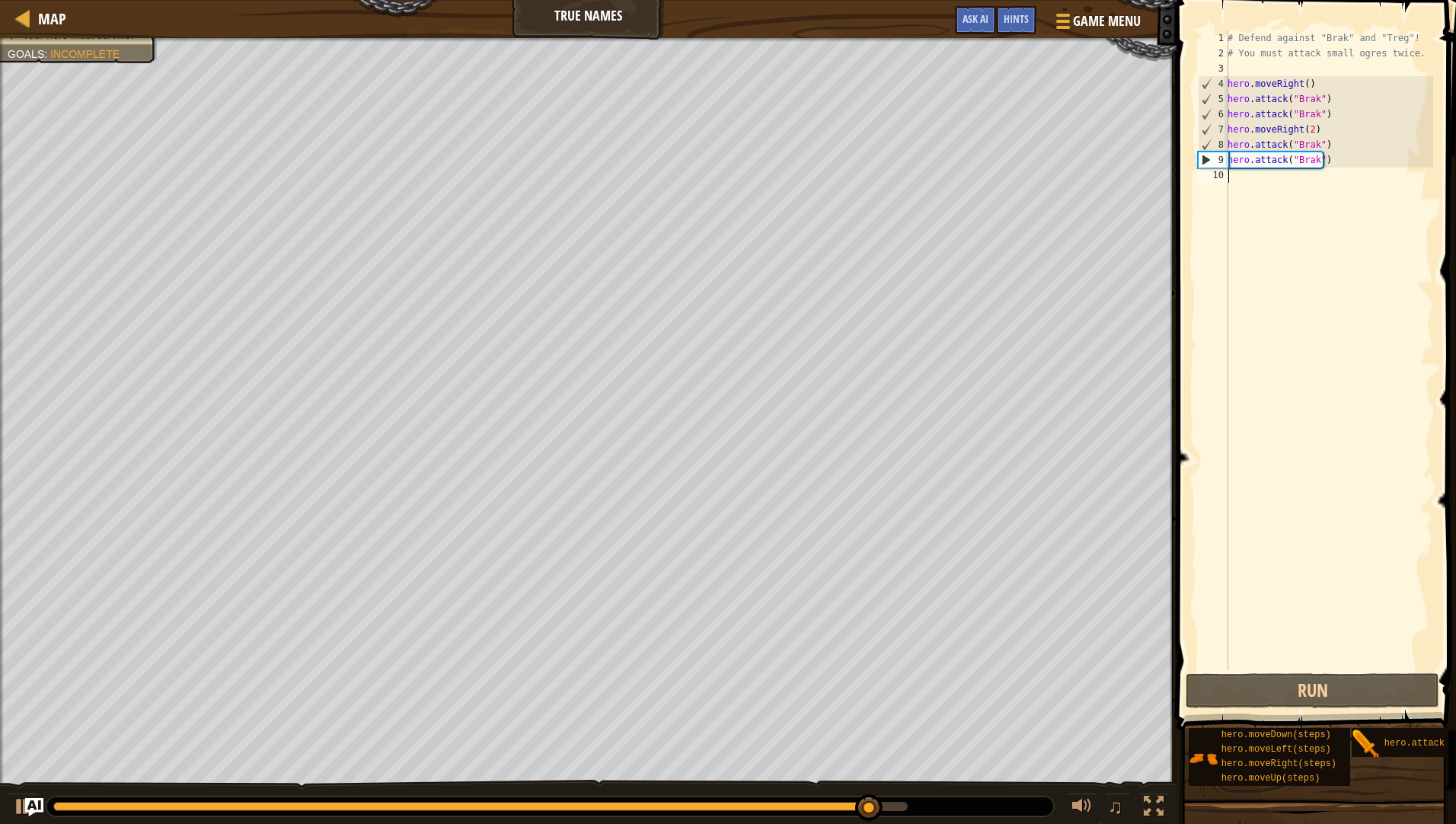
click at [1304, 161] on div "# Defend against "Brak" and "Treg"! # You must attack small ogres twice. hero .…" at bounding box center [1328, 365] width 209 height 670
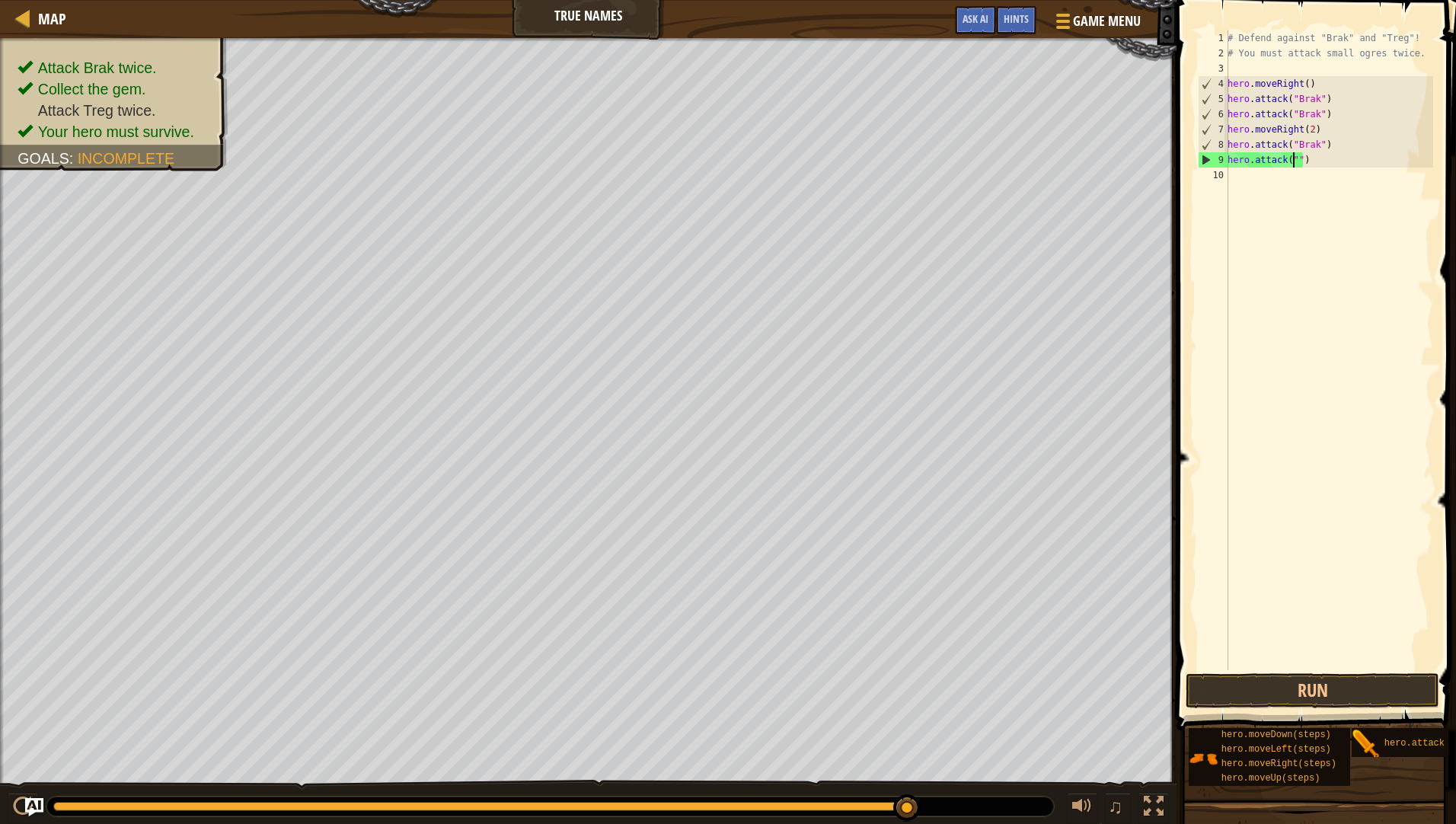
click at [1306, 140] on div "# Defend against "Brak" and "Treg"! # You must attack small ogres twice. hero .…" at bounding box center [1328, 365] width 209 height 670
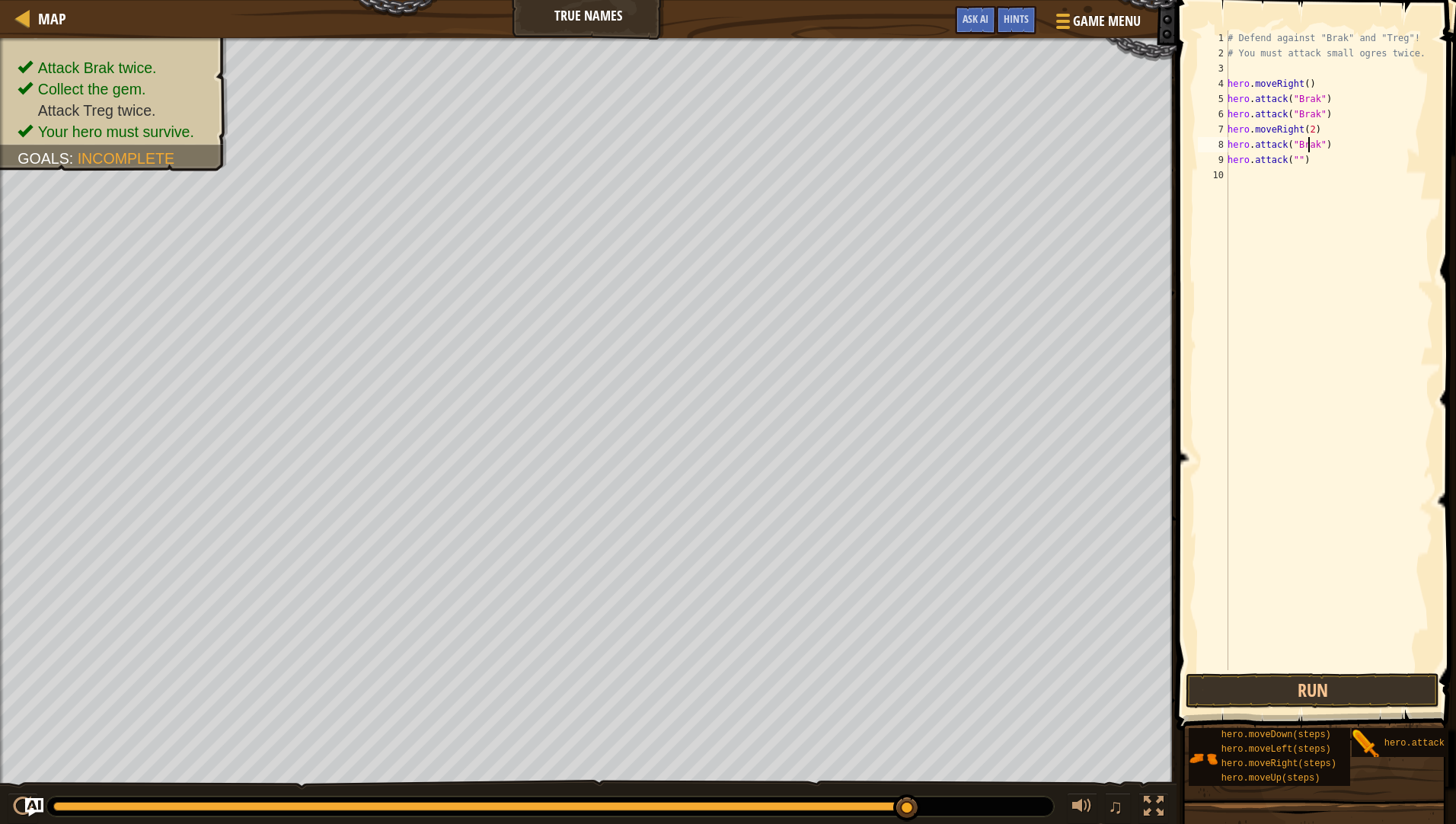
click at [1306, 140] on div "# Defend against "Brak" and "Treg"! # You must attack small ogres twice. hero .…" at bounding box center [1328, 365] width 209 height 670
click at [1293, 159] on div "# Defend against "Brak" and "Treg"! # You must attack small ogres twice. hero .…" at bounding box center [1328, 365] width 209 height 670
type textarea "hero.attack("Treg")"
click at [1385, 698] on button "Run" at bounding box center [1312, 690] width 253 height 35
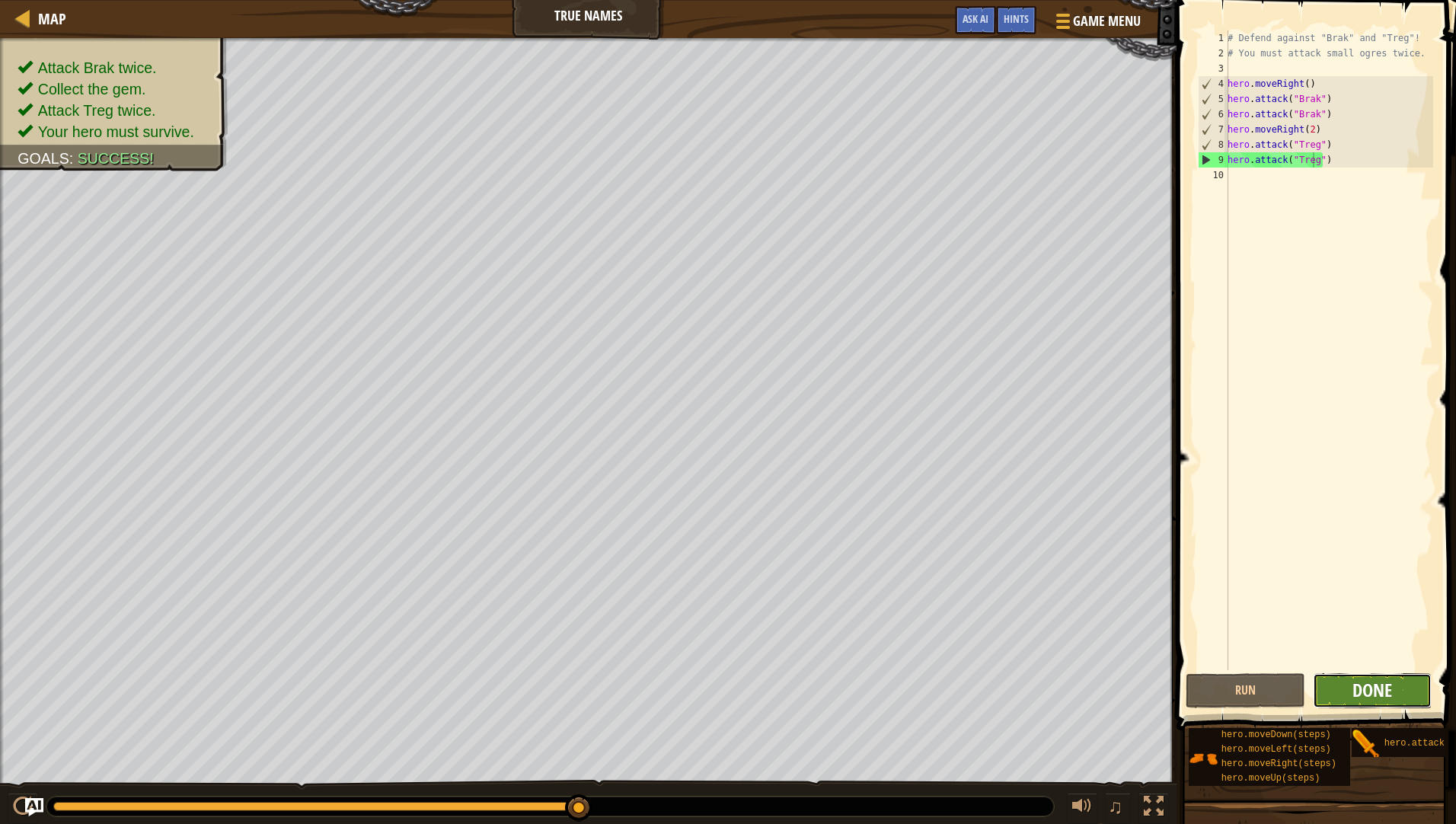
click at [1372, 693] on span "Done" at bounding box center [1372, 690] width 40 height 25
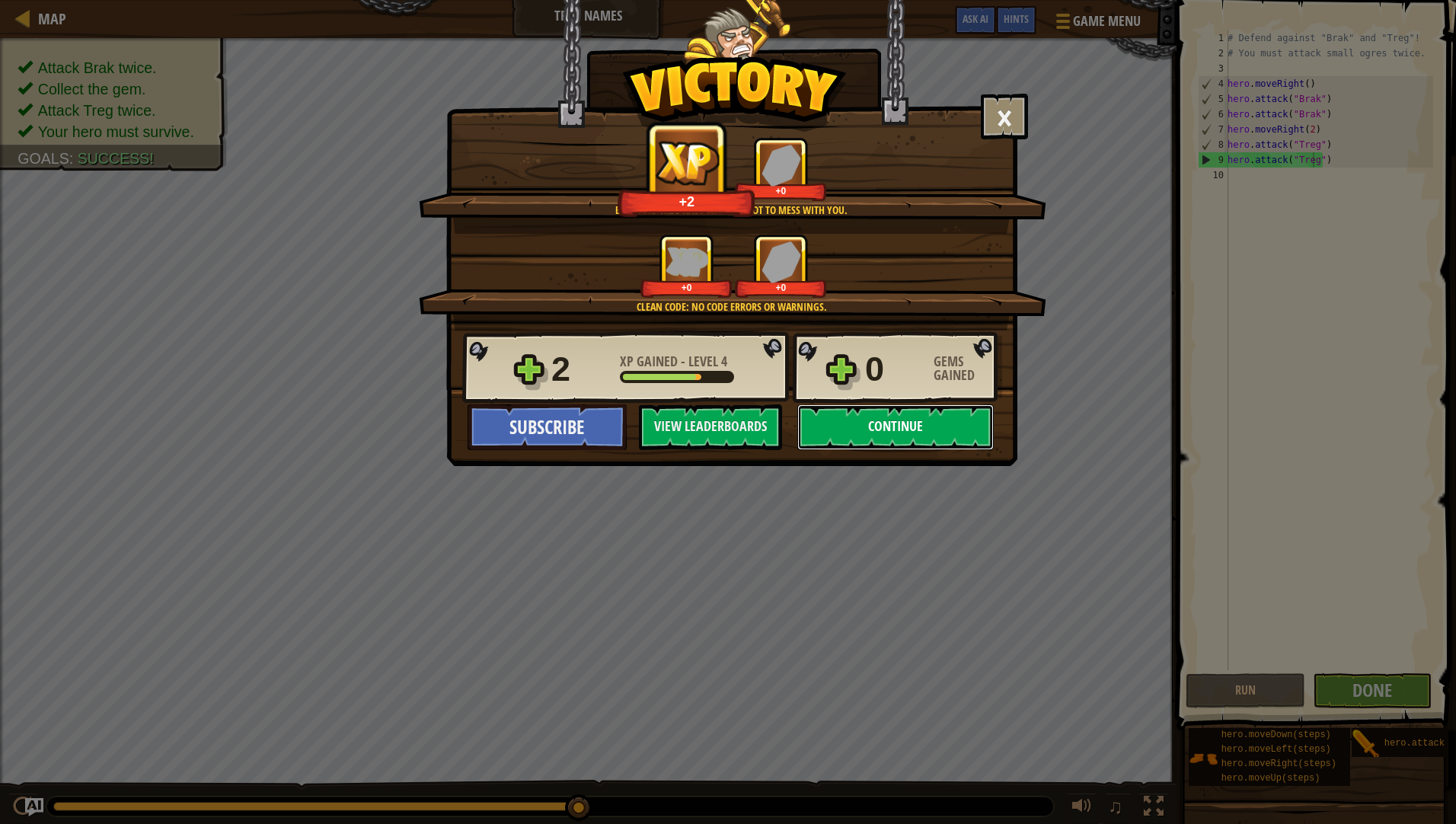
click at [861, 421] on button "Continue" at bounding box center [896, 427] width 197 height 45
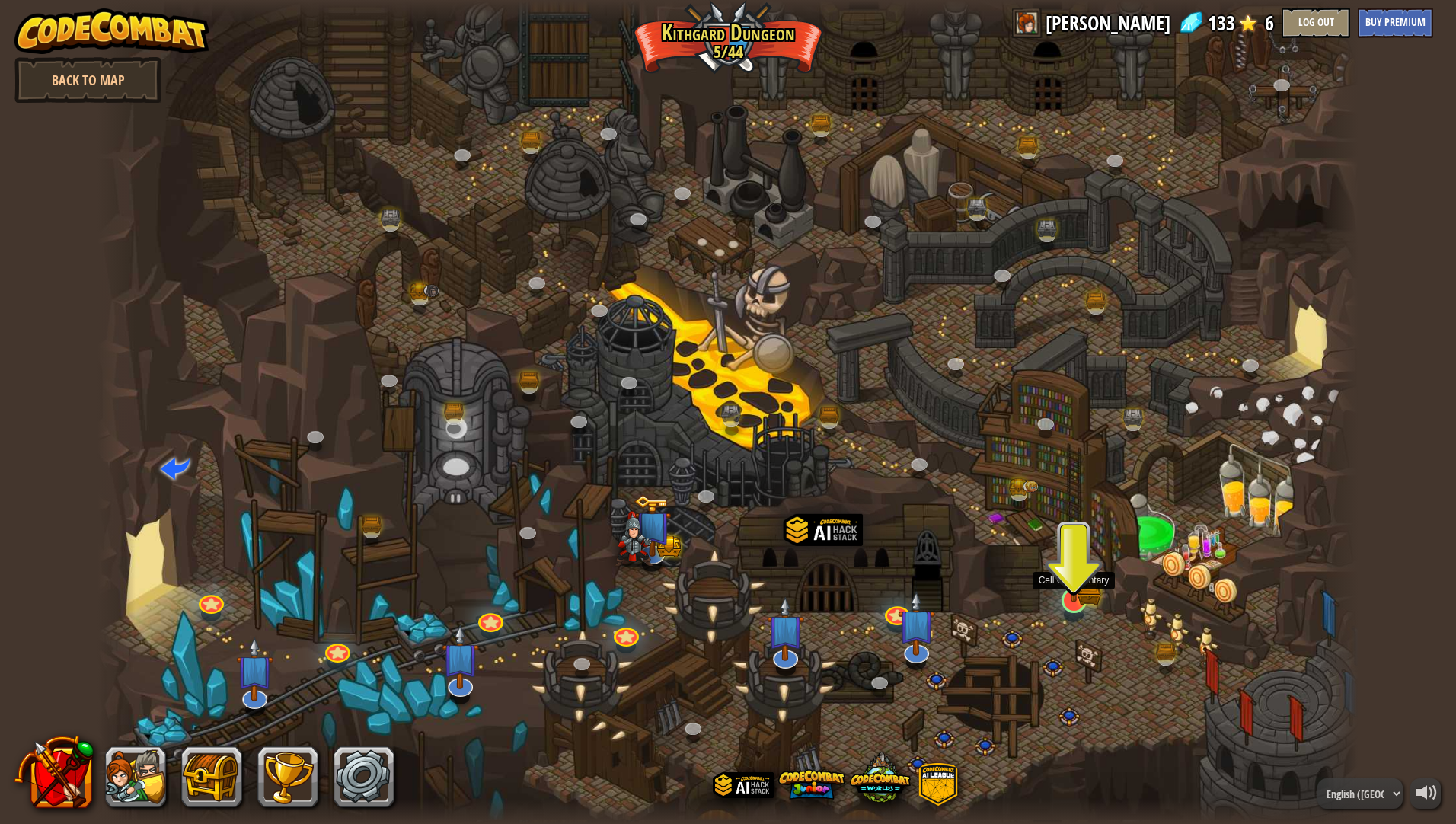
click at [1060, 565] on img at bounding box center [1073, 563] width 35 height 77
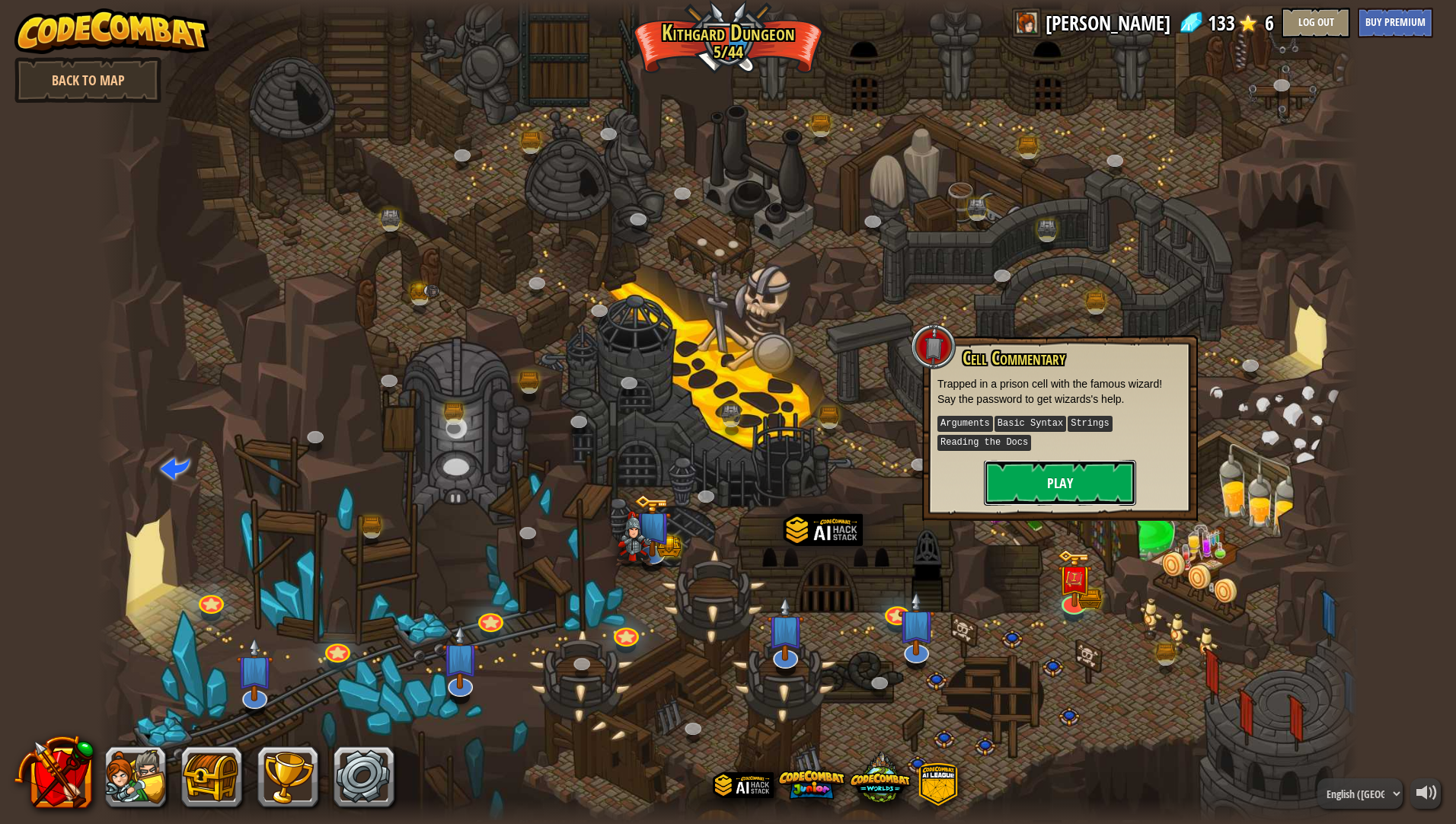
click at [1050, 476] on button "Play" at bounding box center [1059, 483] width 152 height 45
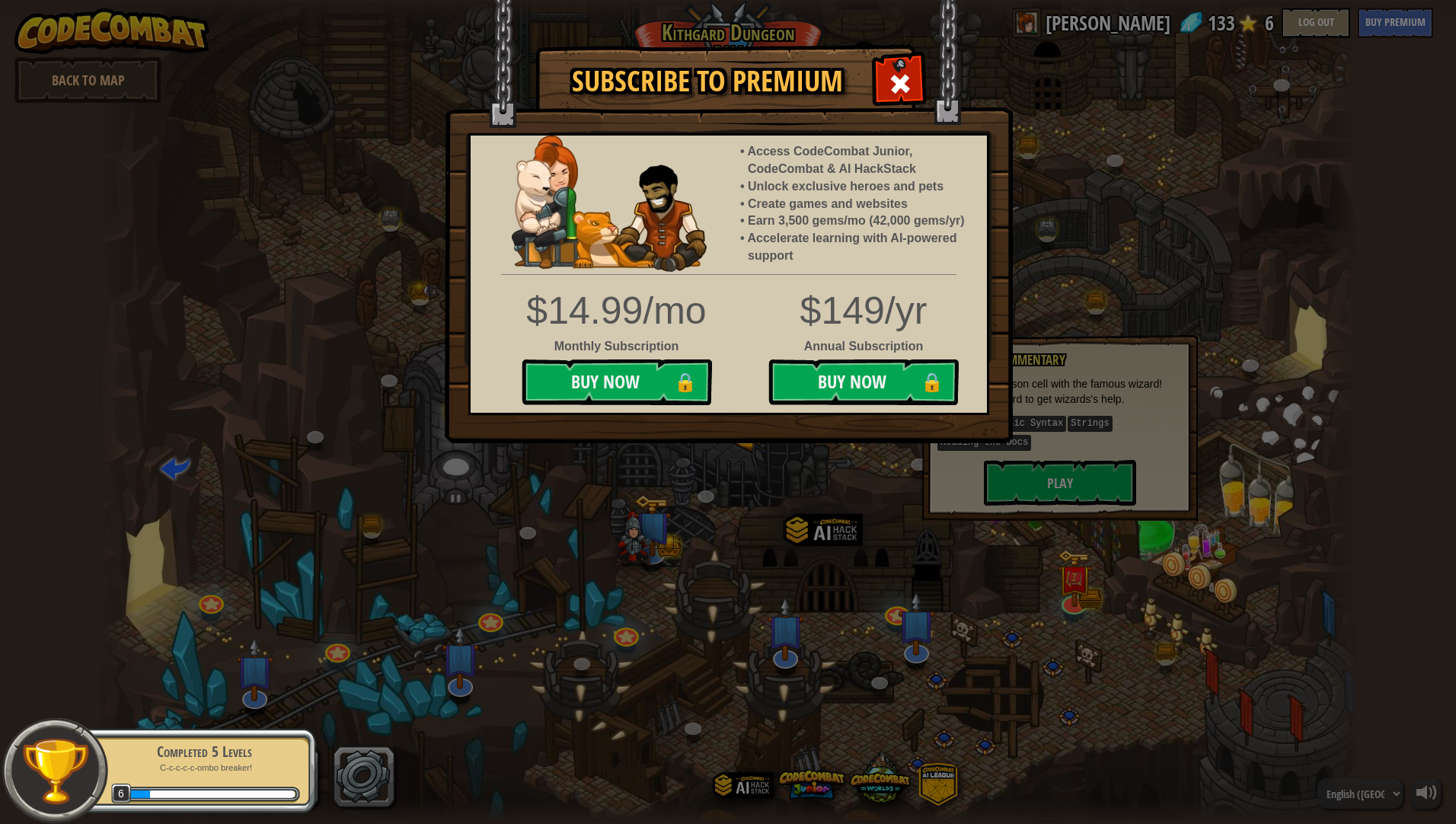
click at [1058, 93] on div "Subscribe to Premium Access CodeCombat Junior, CodeCombat & AI HackStack Unlock…" at bounding box center [728, 412] width 1456 height 824
click at [913, 82] on div at bounding box center [899, 81] width 48 height 48
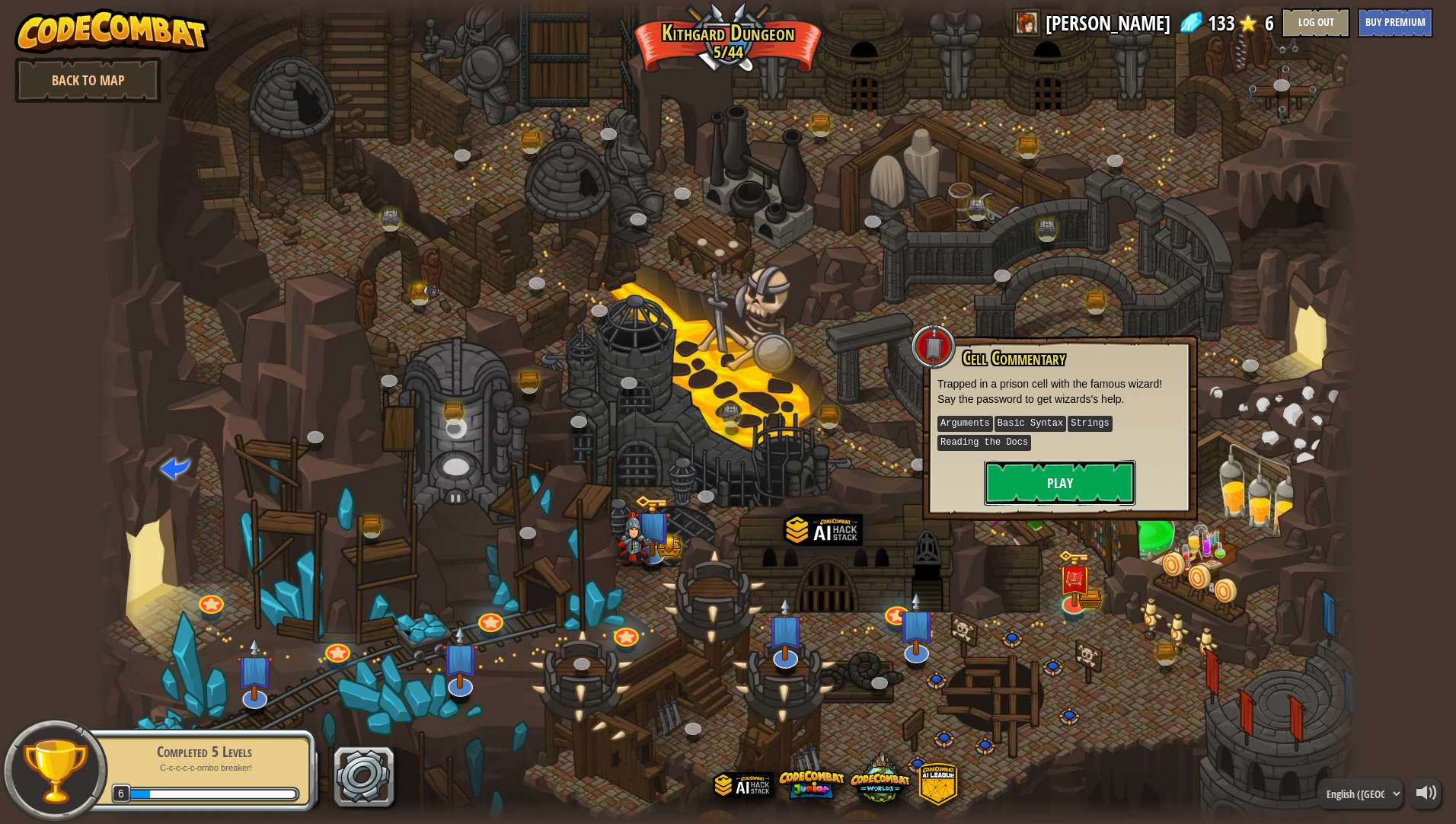
click at [1064, 476] on button "Play" at bounding box center [1059, 483] width 152 height 45
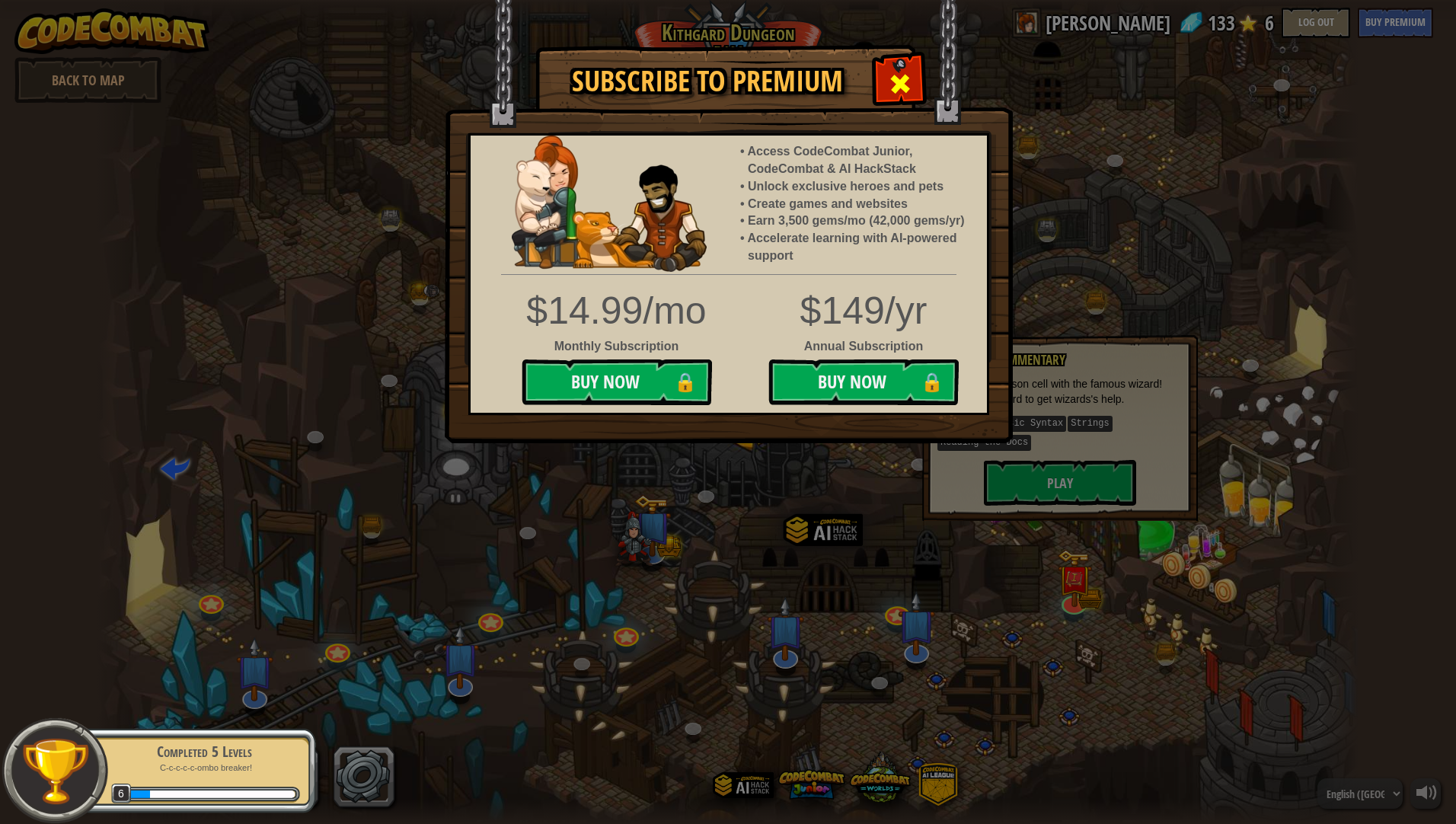
click at [891, 86] on span at bounding box center [900, 84] width 25 height 25
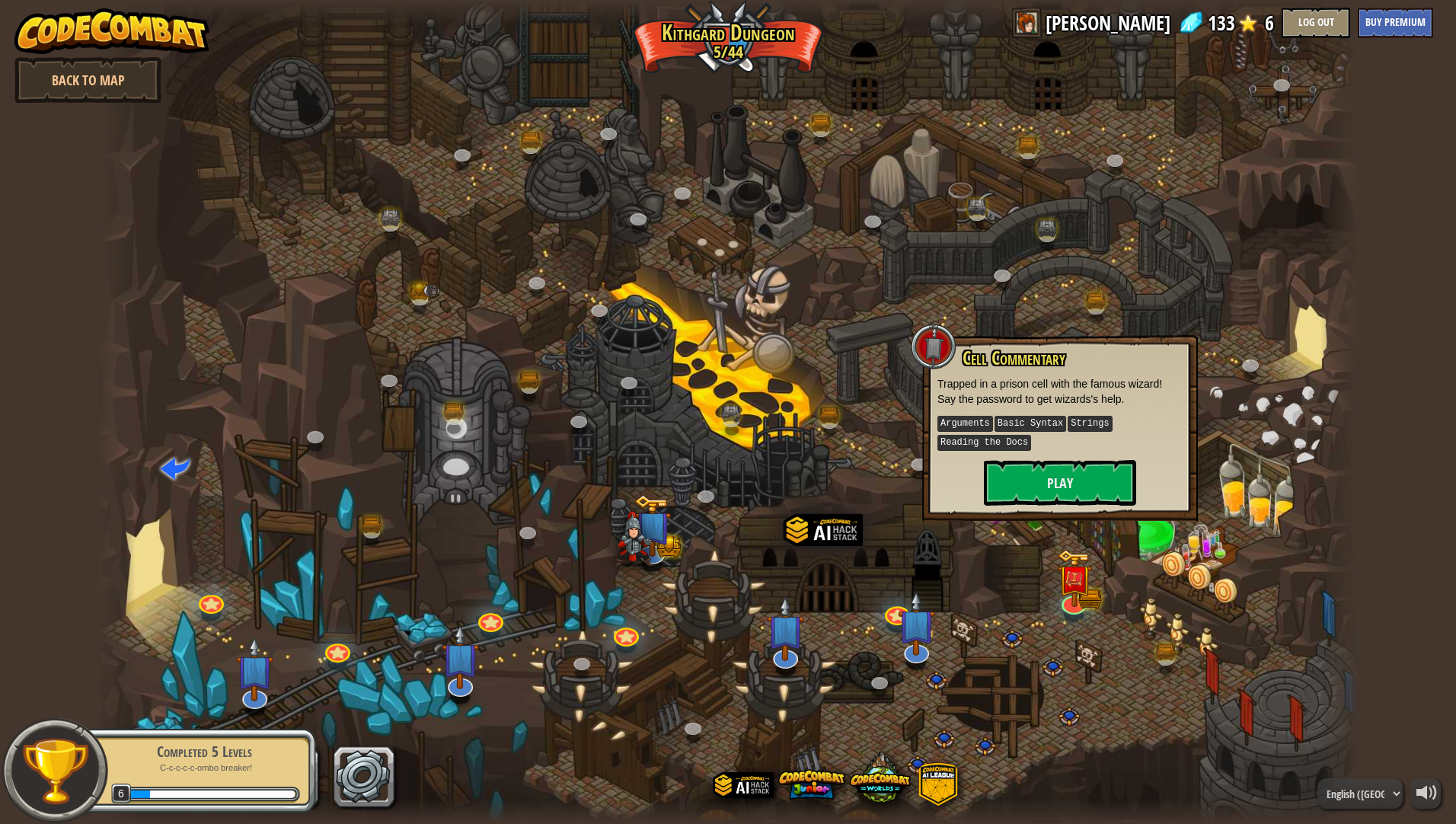
click at [935, 345] on div at bounding box center [934, 346] width 45 height 45
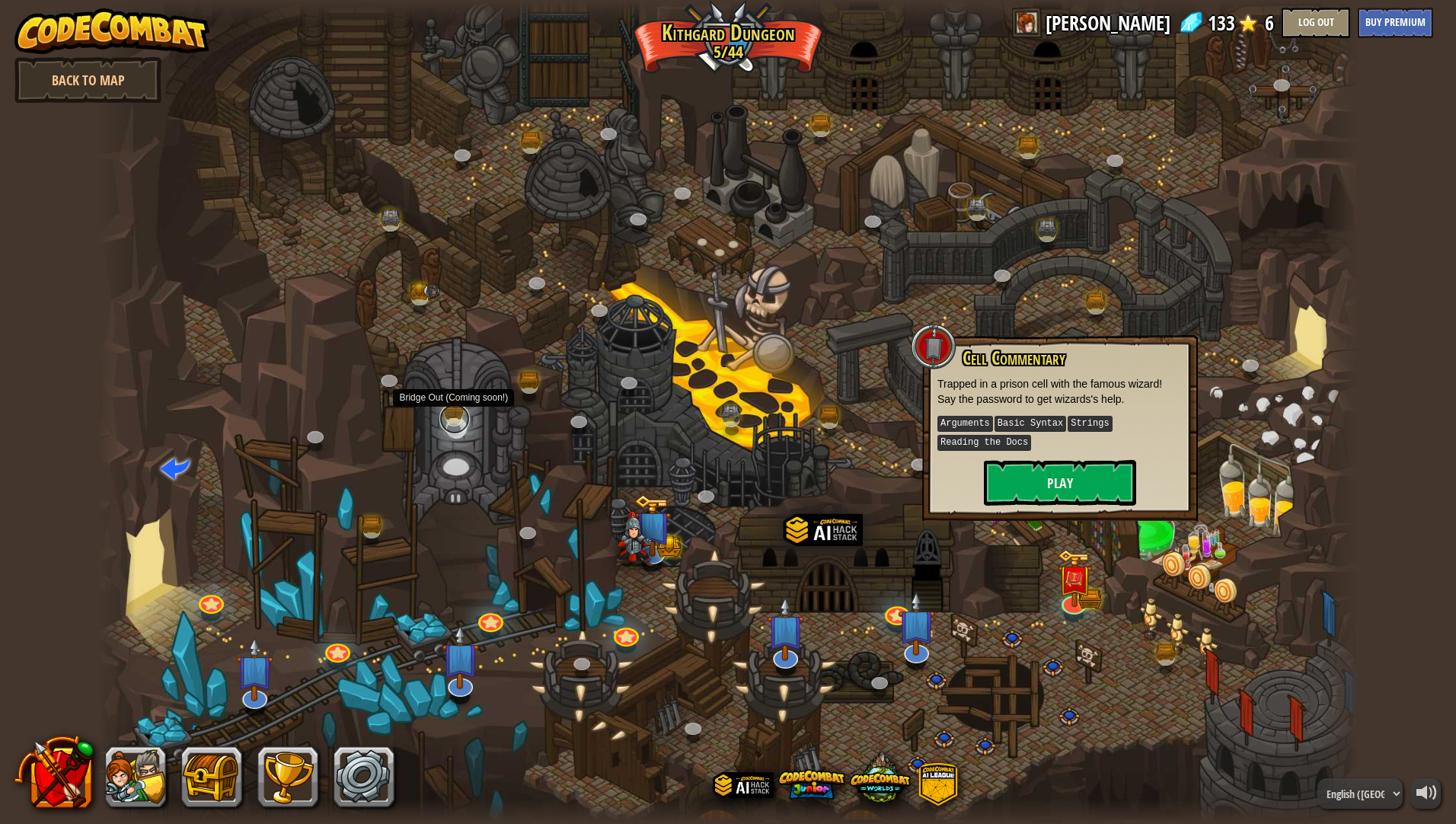
click at [461, 411] on link at bounding box center [454, 419] width 30 height 30
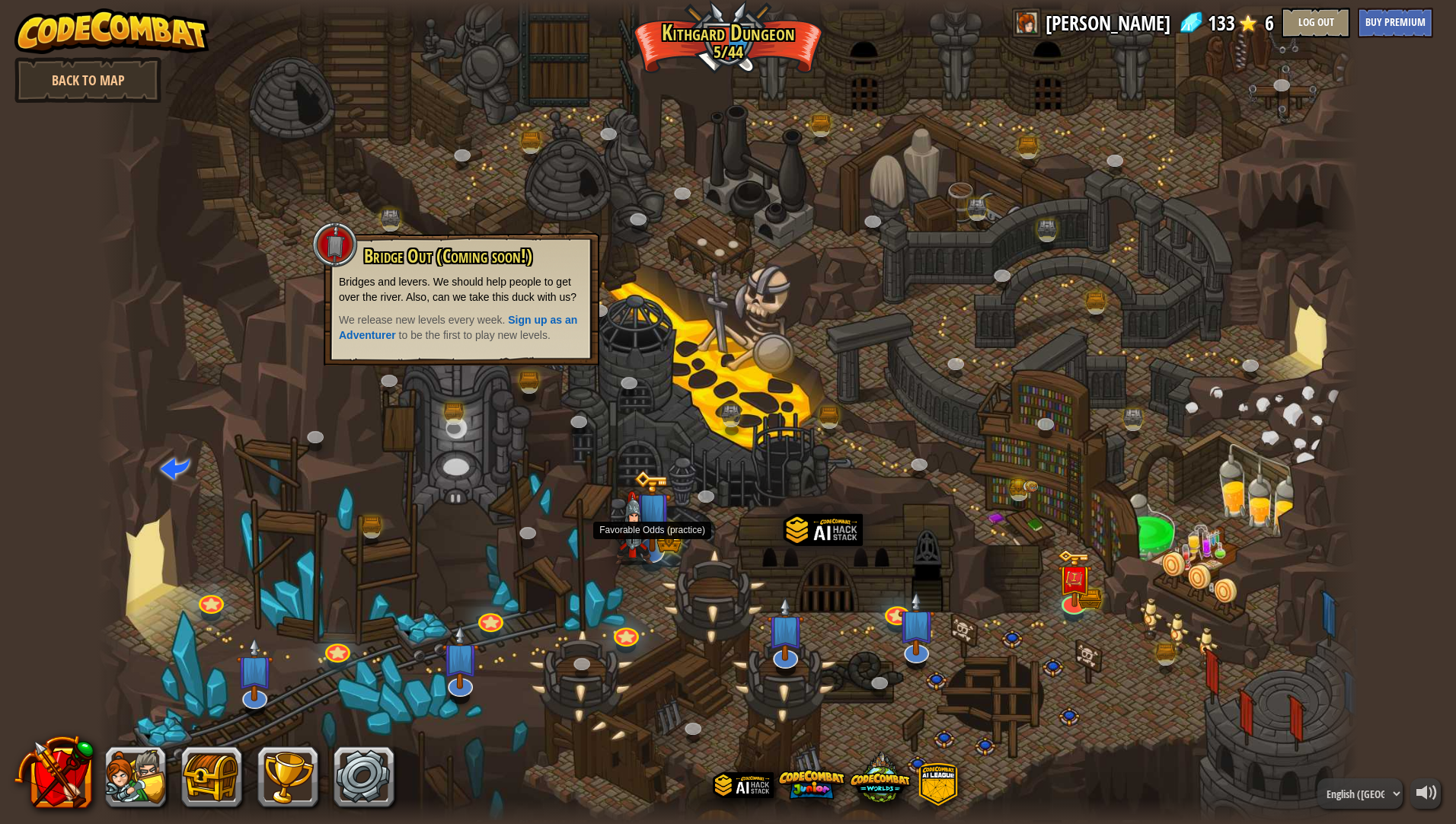
click at [643, 529] on img at bounding box center [634, 528] width 38 height 74
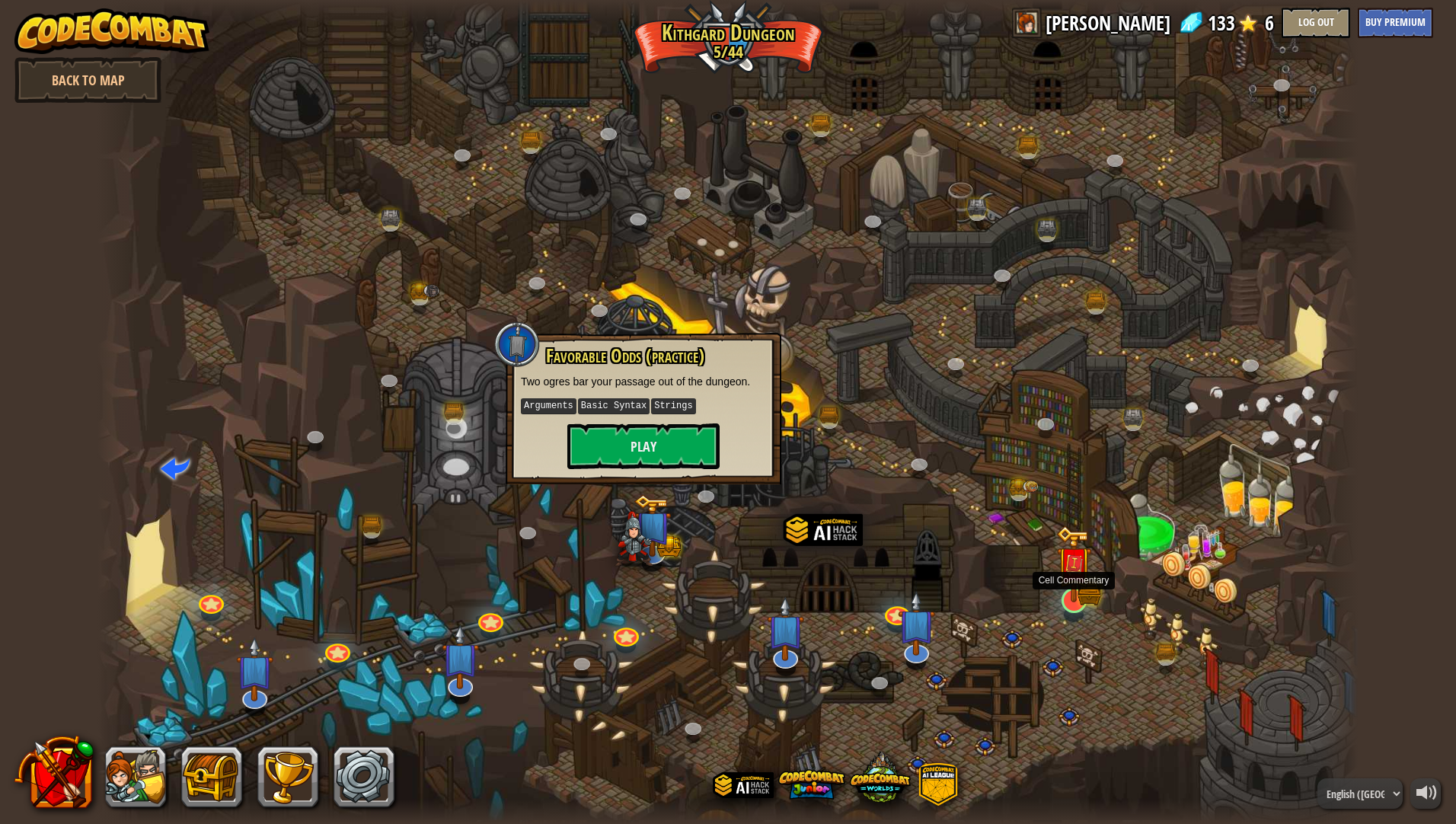
click at [1069, 582] on img at bounding box center [1073, 563] width 35 height 77
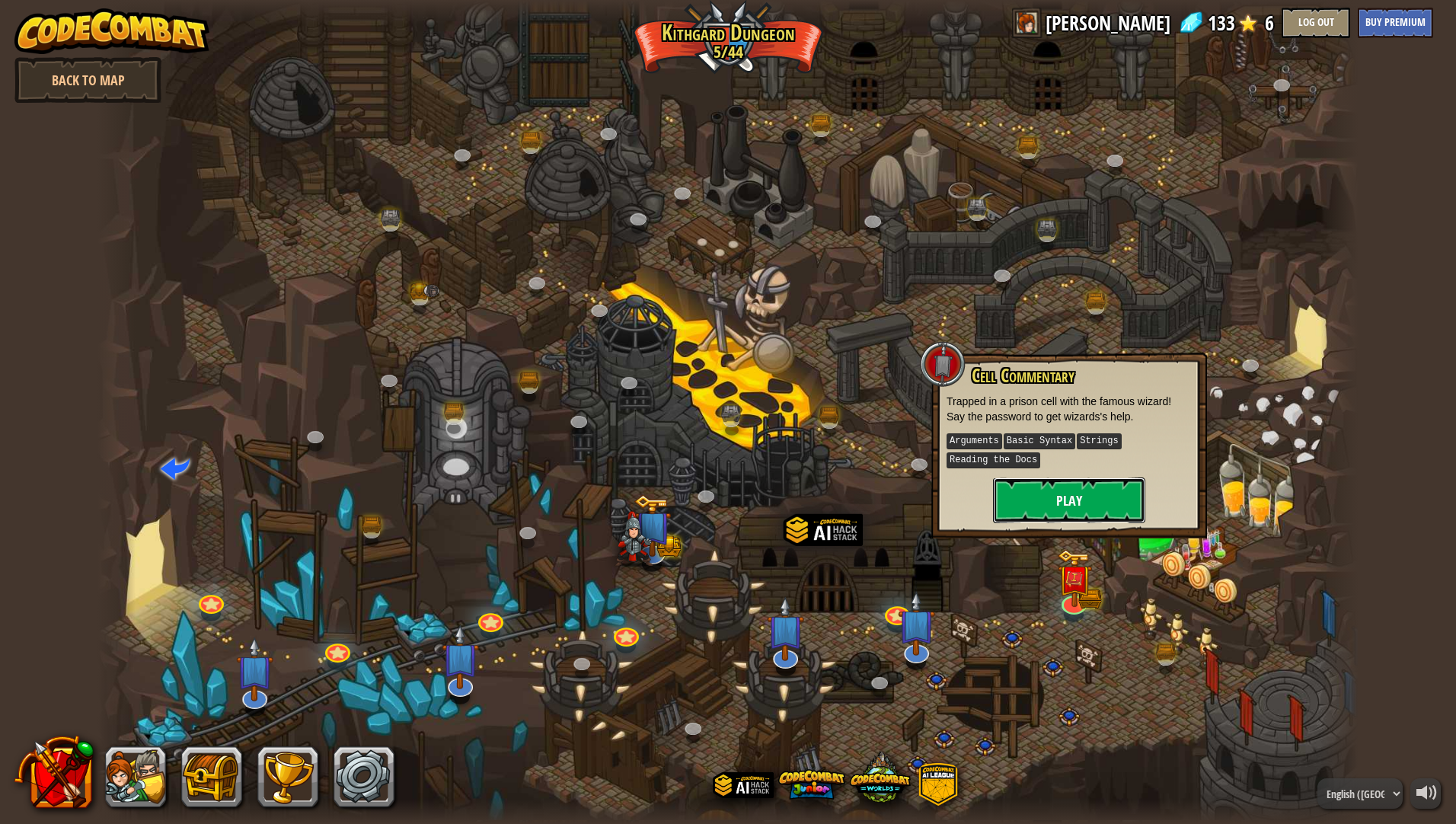
click at [1030, 506] on button "Play" at bounding box center [1069, 500] width 152 height 45
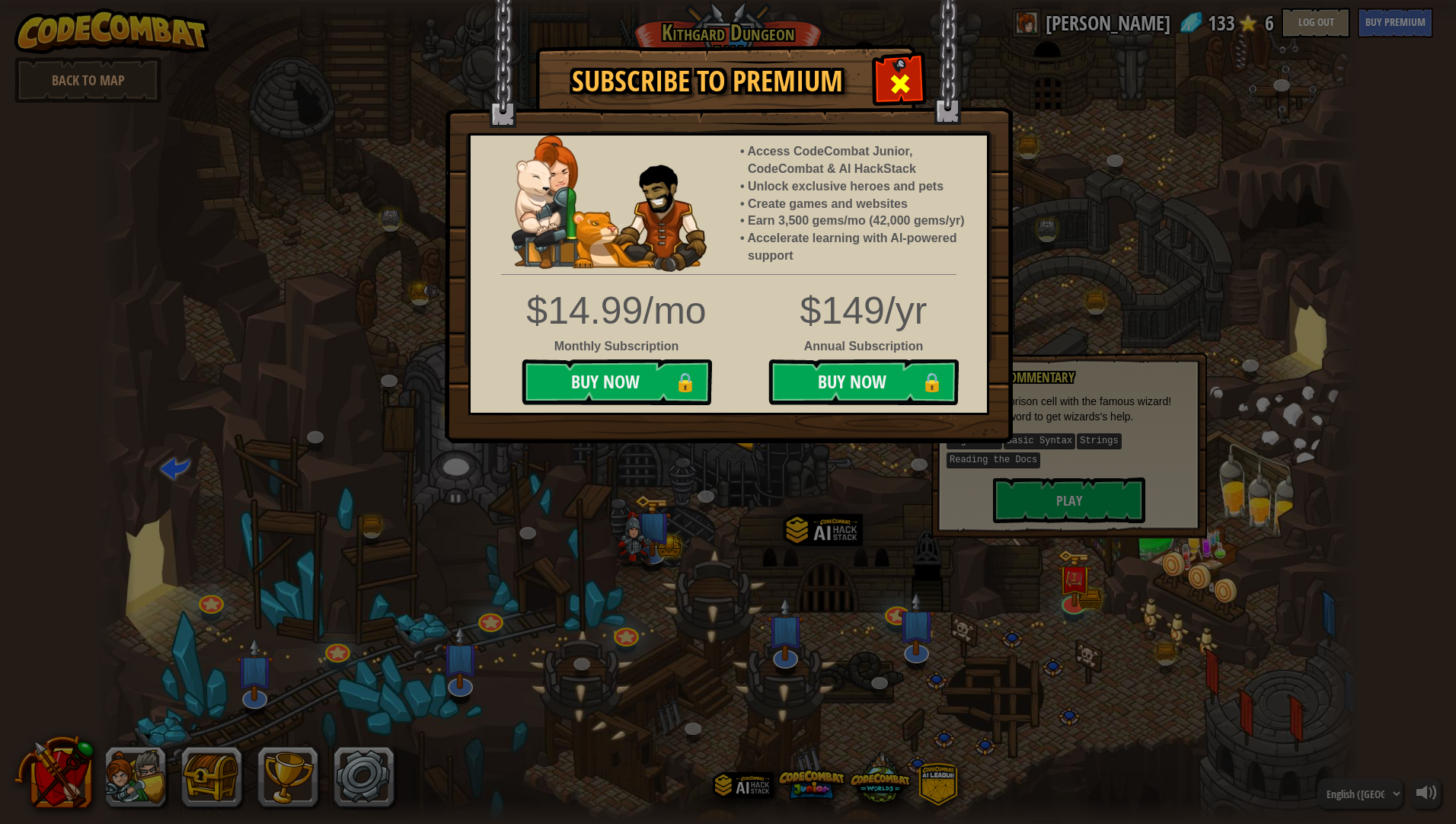
click at [896, 100] on div at bounding box center [899, 81] width 48 height 48
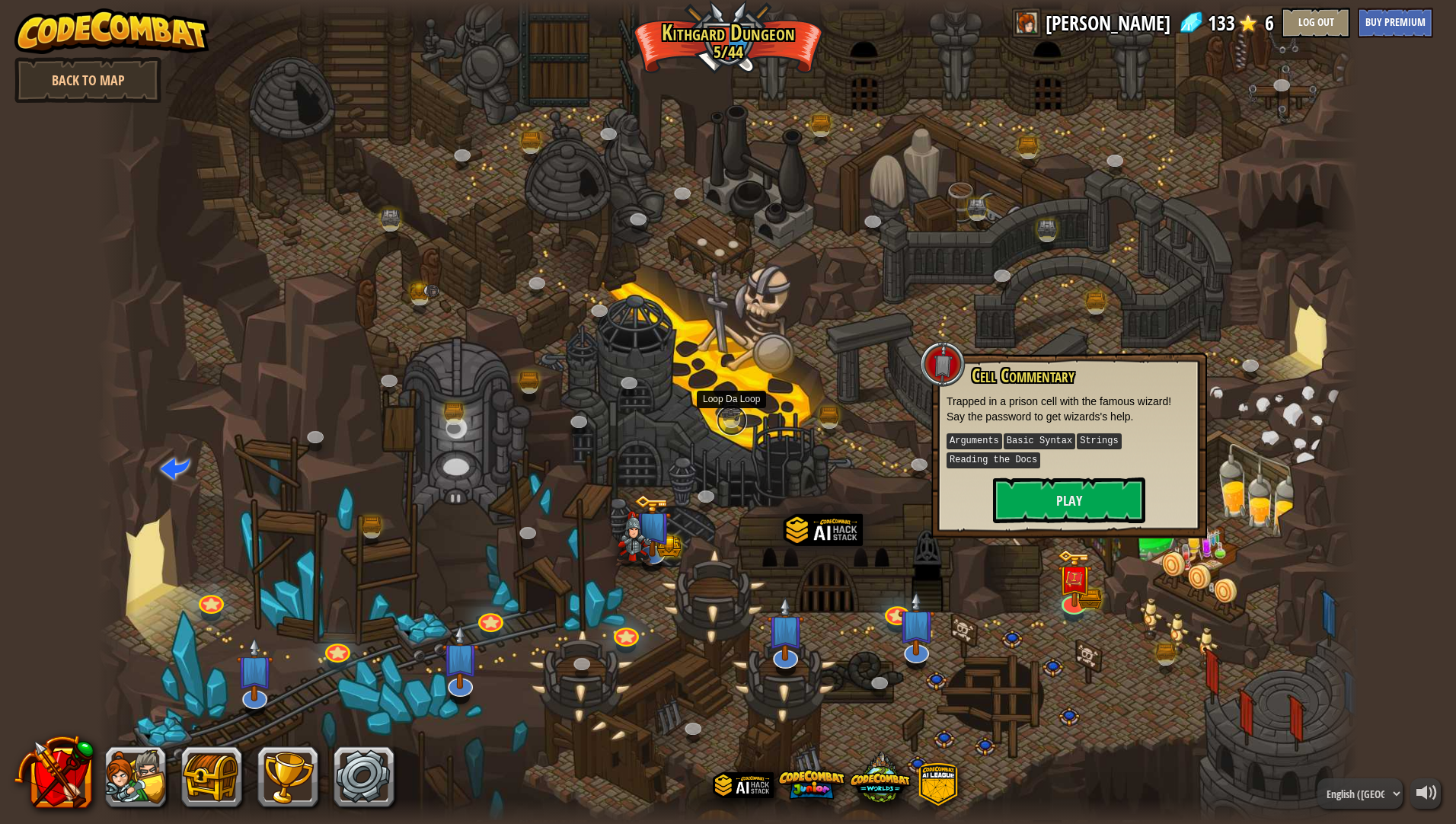
click at [739, 418] on link at bounding box center [731, 421] width 30 height 30
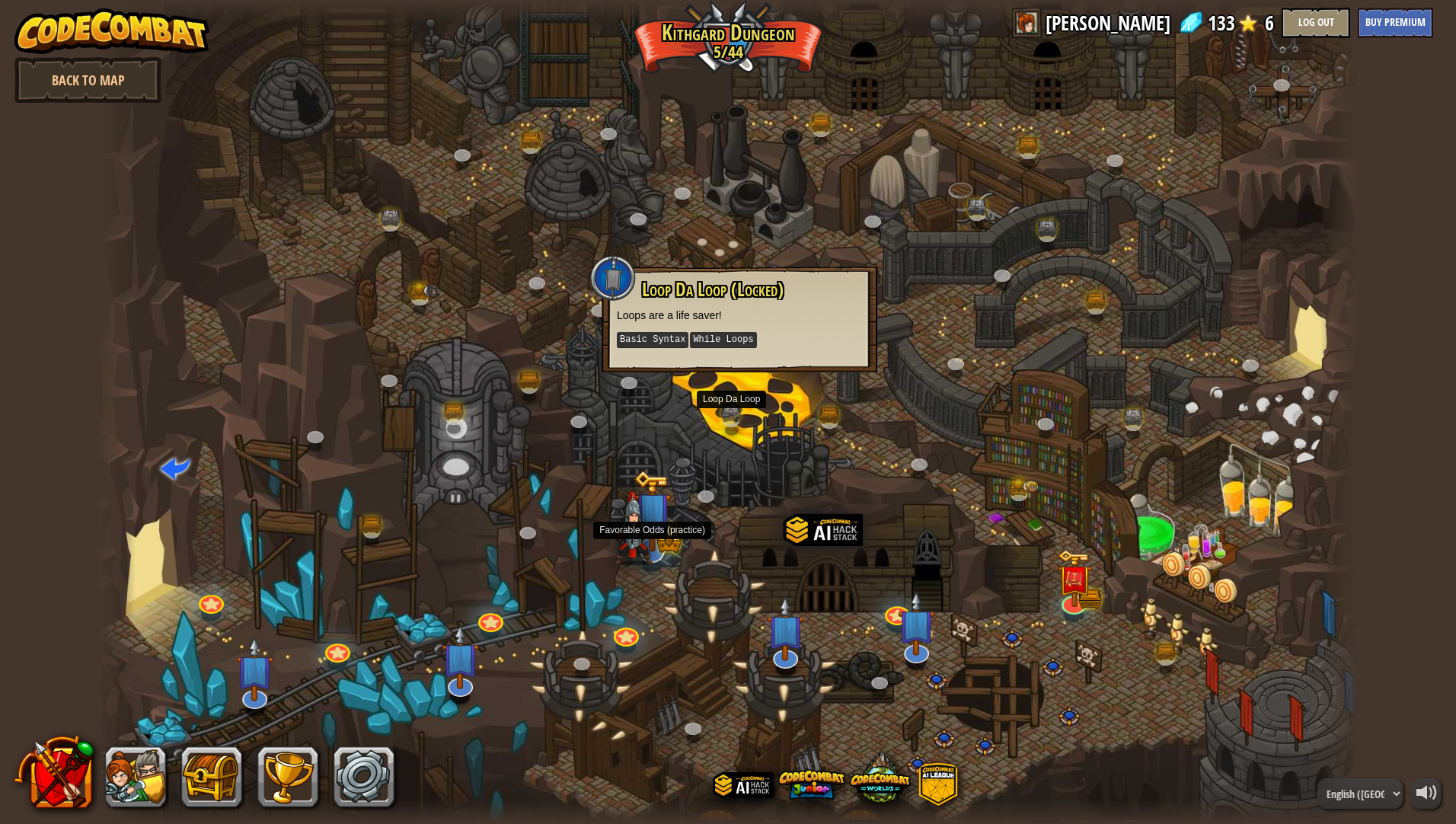
click at [669, 547] on img at bounding box center [651, 511] width 37 height 83
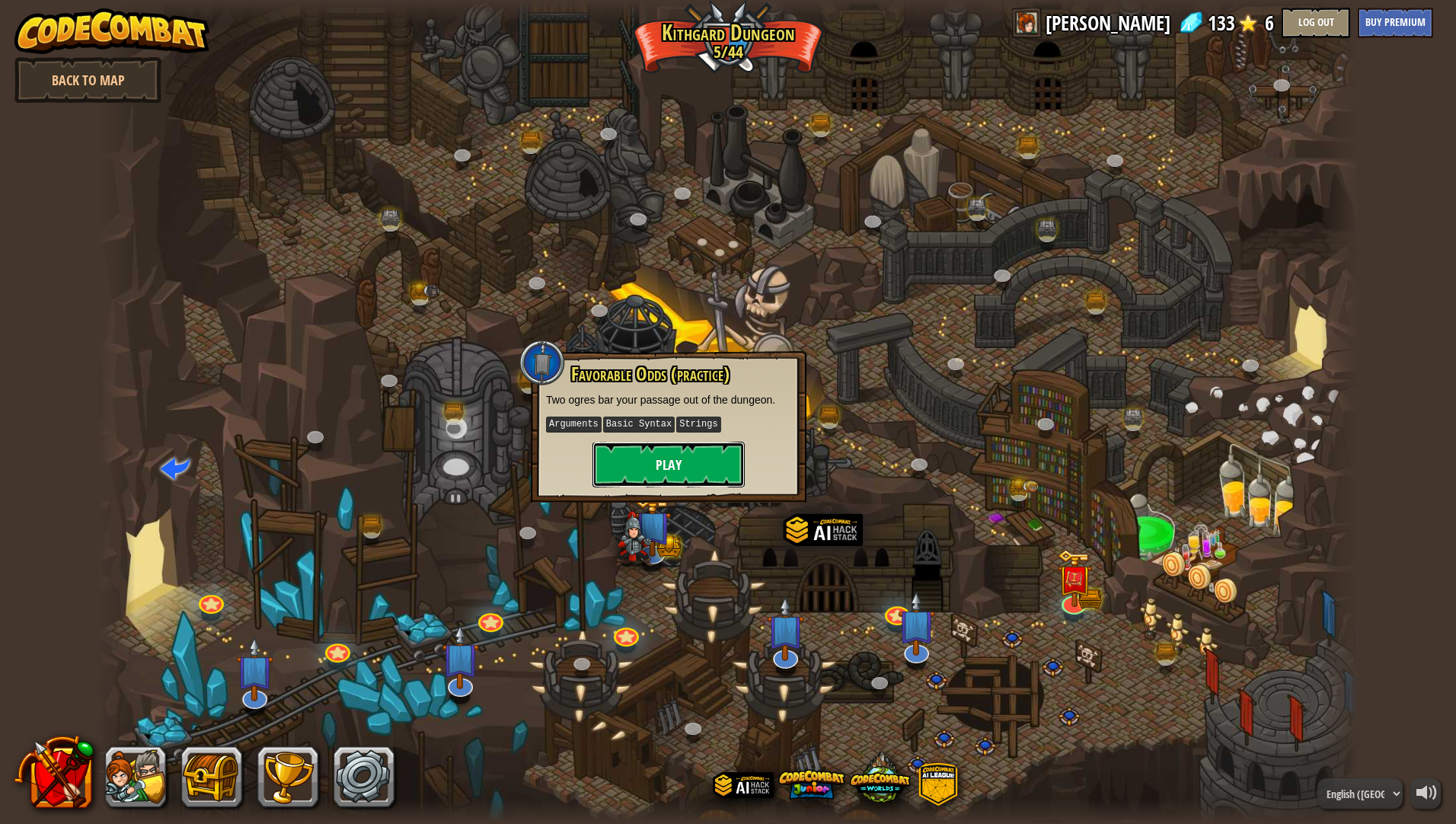
click at [665, 467] on button "Play" at bounding box center [668, 464] width 152 height 45
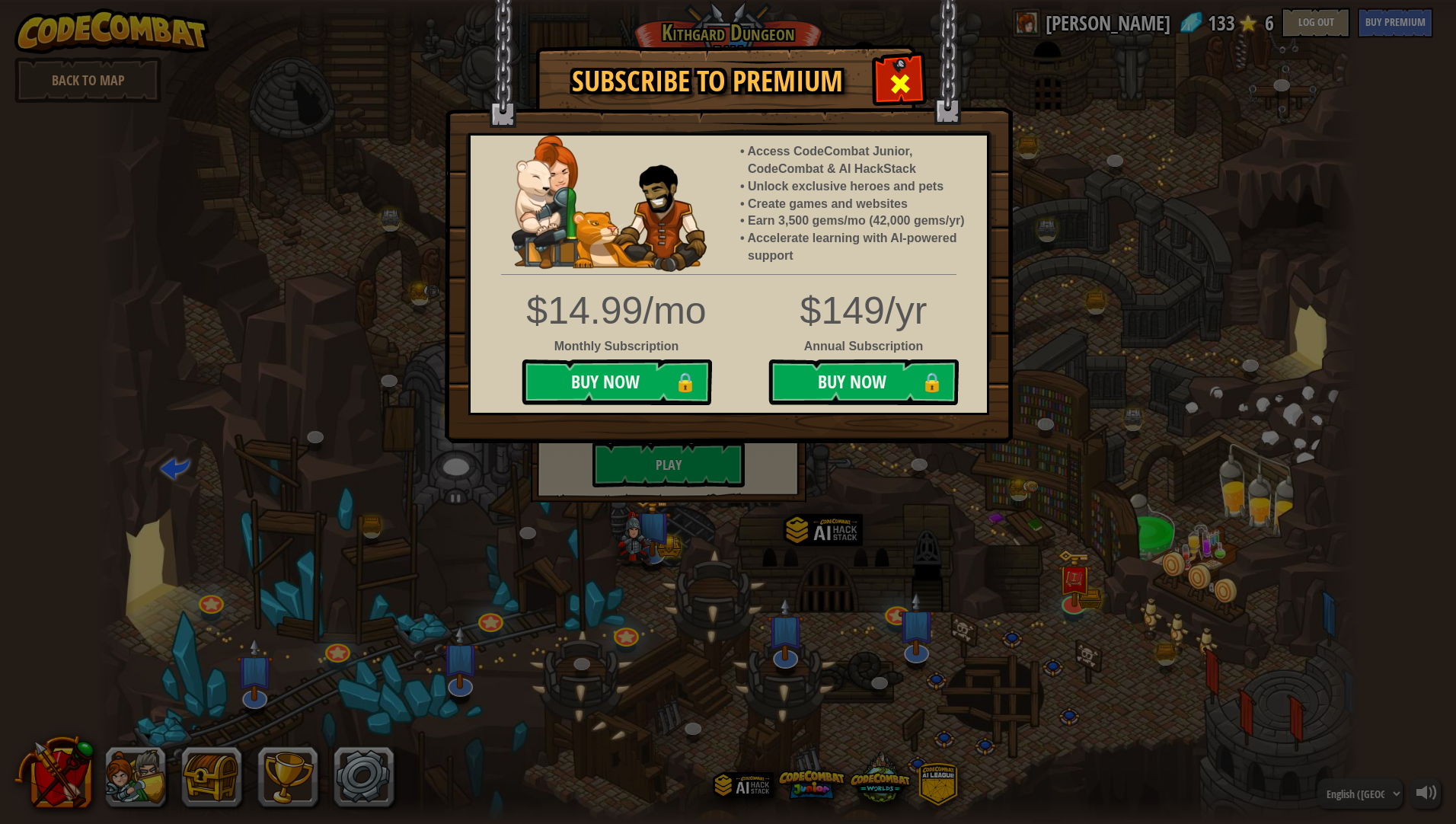
click at [919, 82] on div at bounding box center [899, 81] width 48 height 48
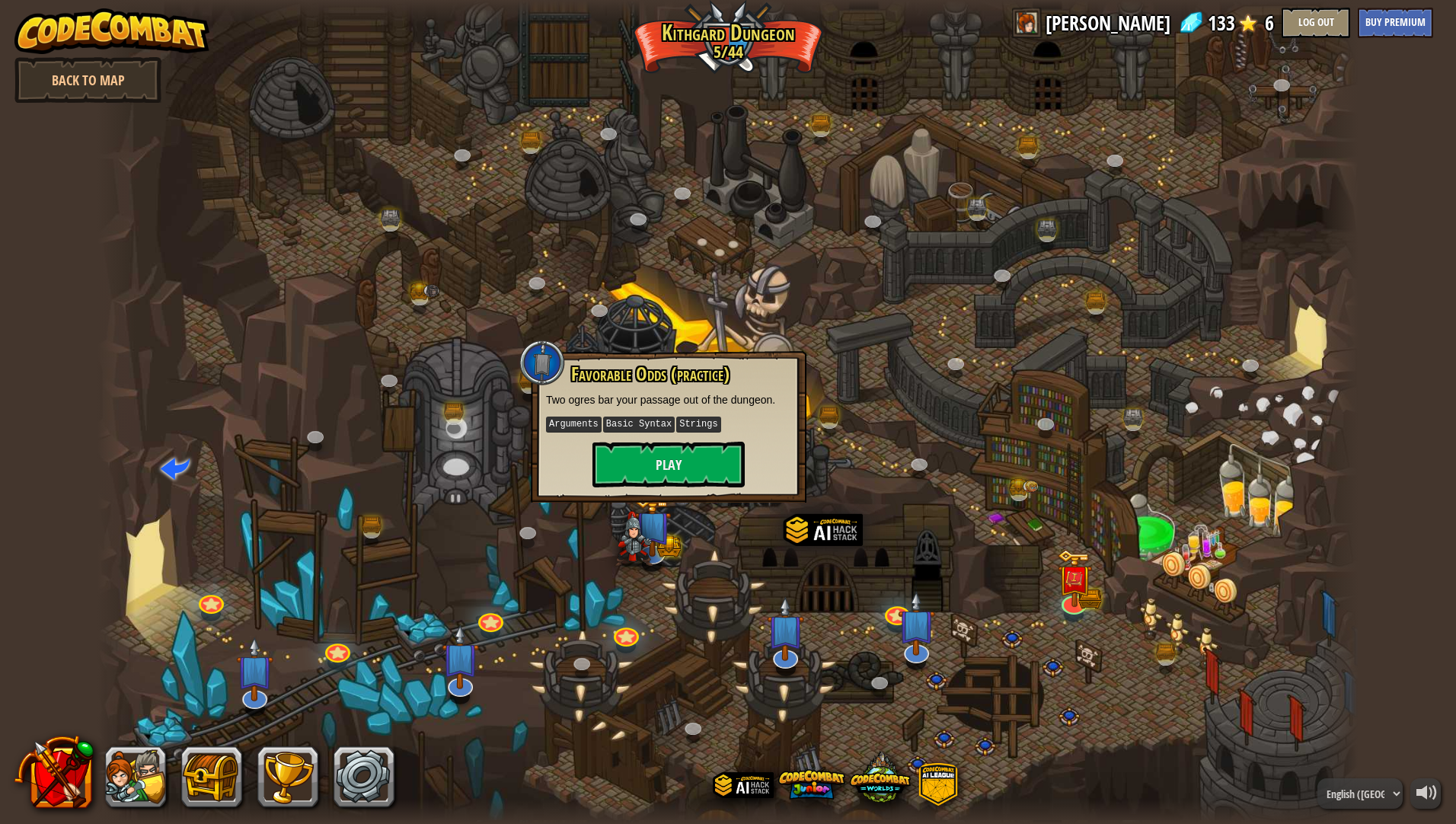
click at [896, 533] on div at bounding box center [728, 412] width 1260 height 824
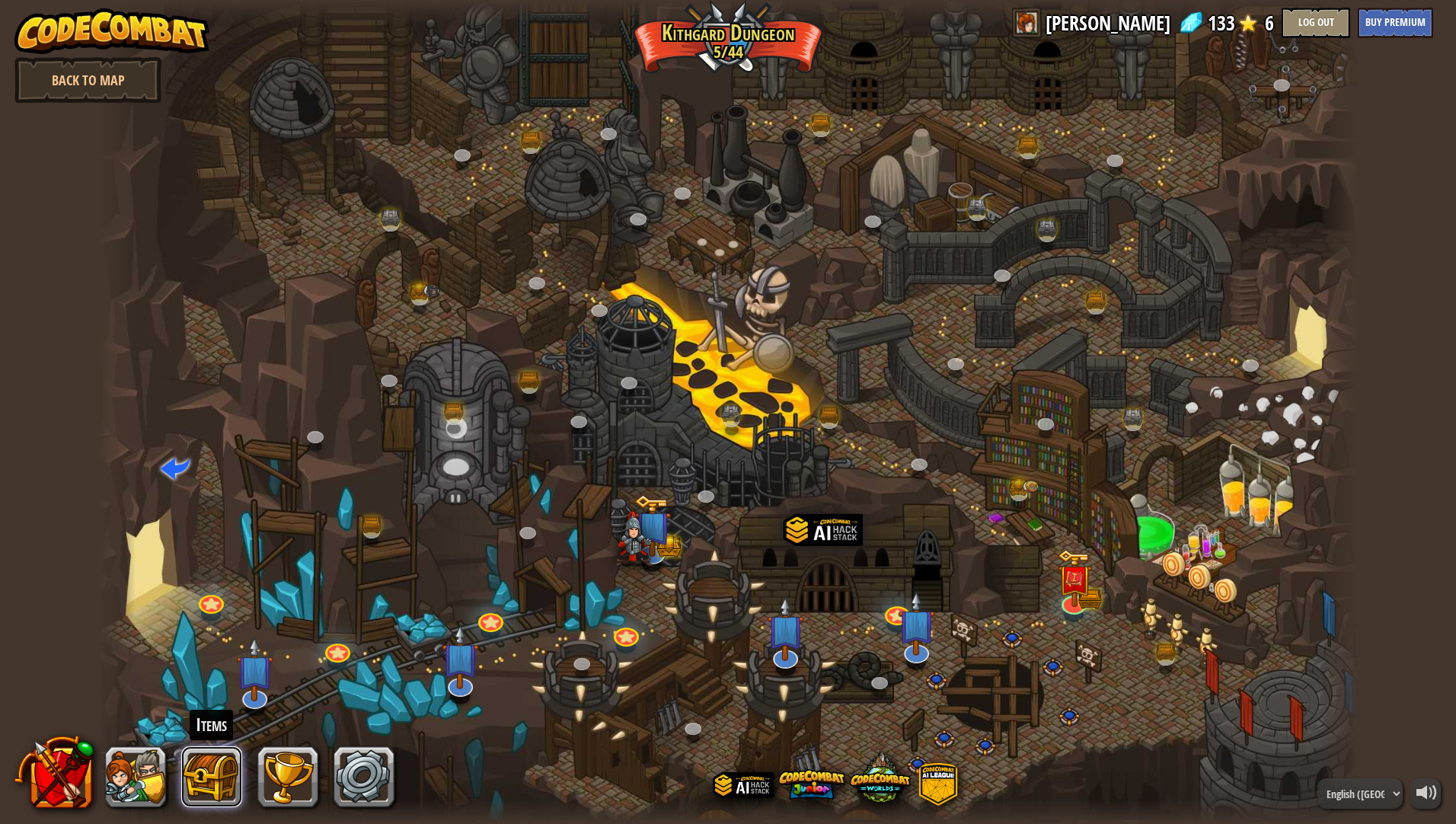
click at [227, 771] on button at bounding box center [212, 777] width 60 height 60
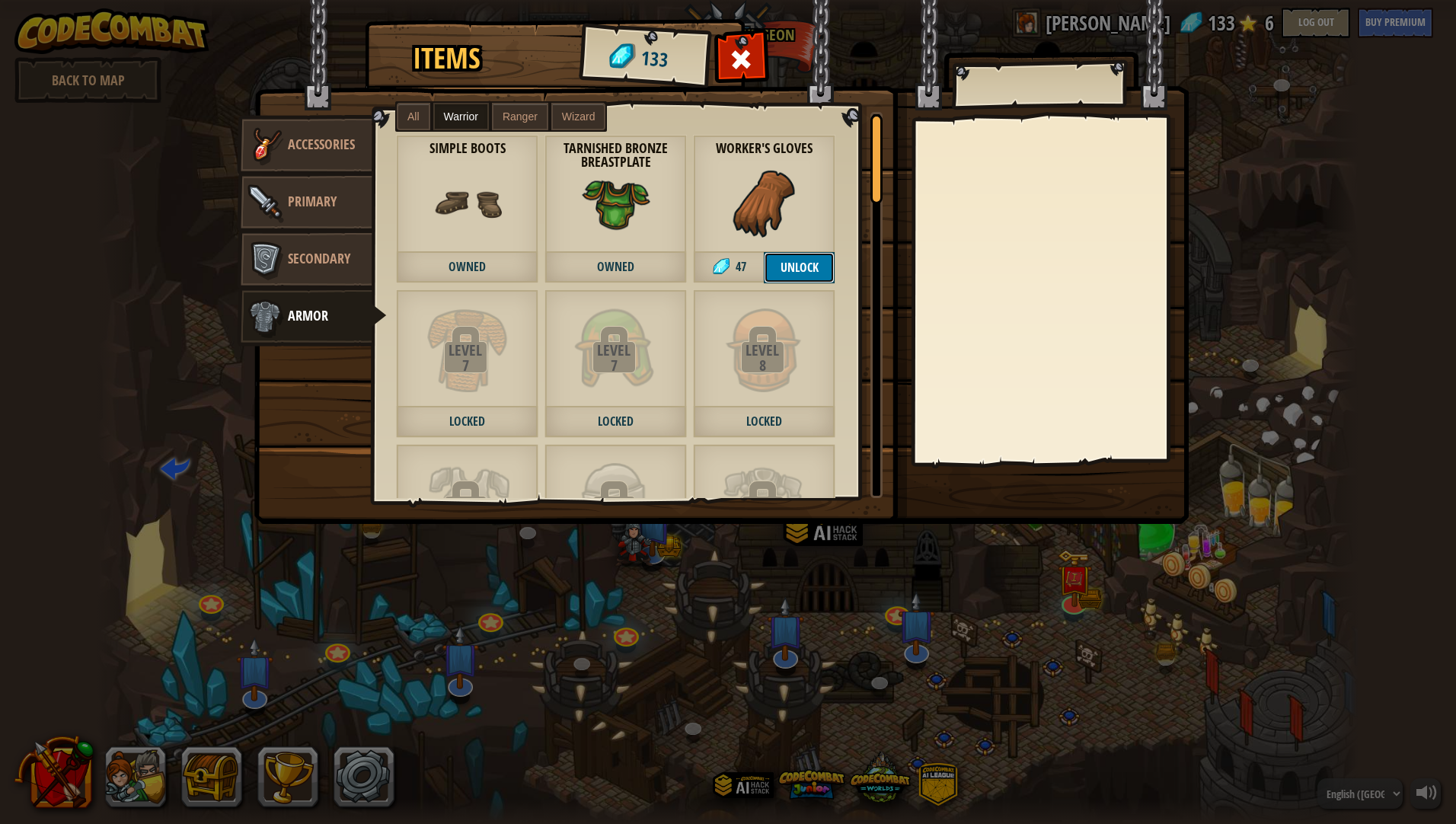
click at [800, 272] on button "Unlock" at bounding box center [798, 267] width 71 height 31
click at [818, 266] on button "Unlock" at bounding box center [798, 267] width 71 height 31
click at [814, 267] on button "Confirm" at bounding box center [798, 267] width 71 height 31
click at [339, 208] on link "Primary" at bounding box center [304, 202] width 135 height 60
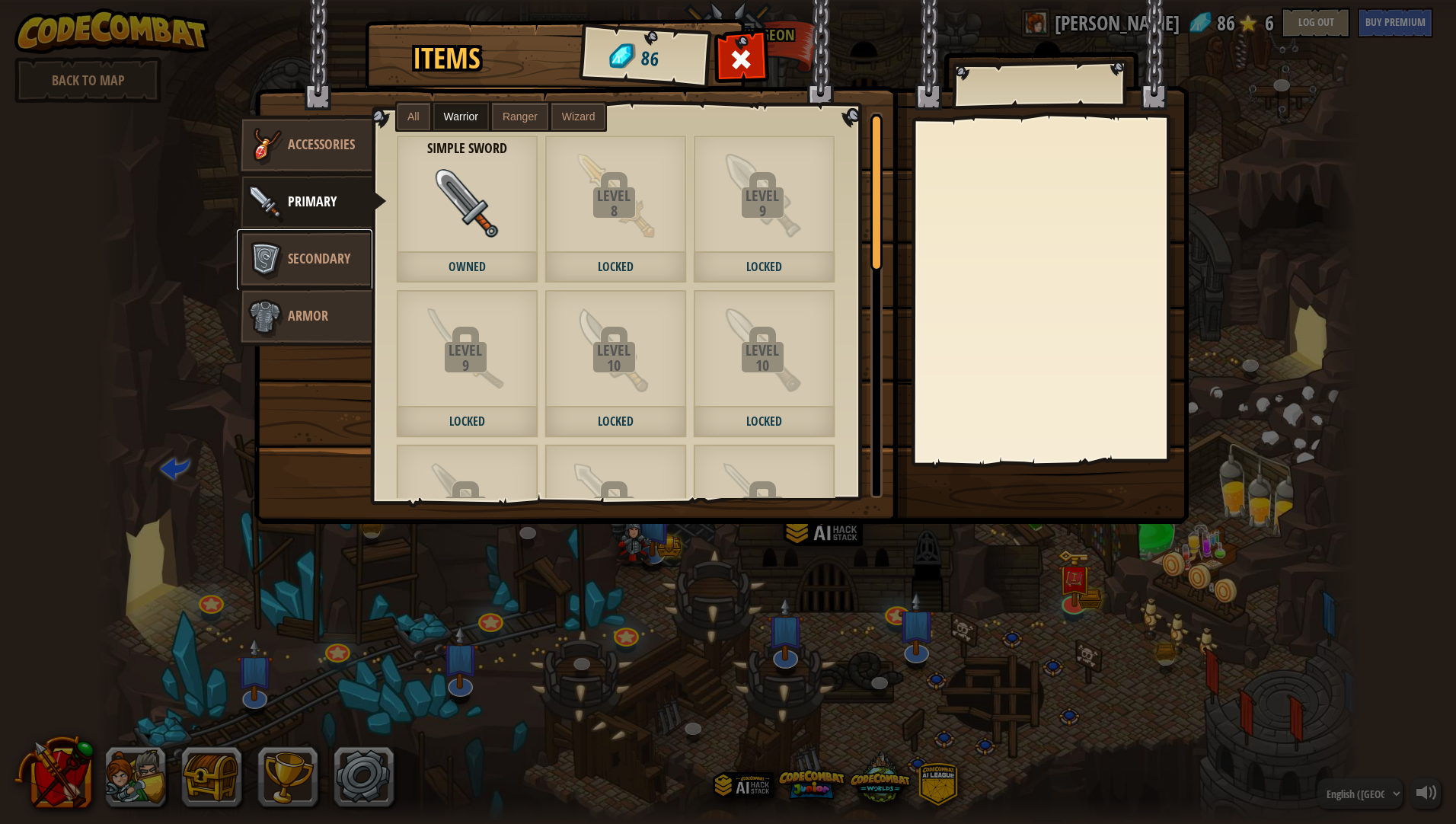
click at [318, 259] on span "Secondary" at bounding box center [319, 259] width 62 height 19
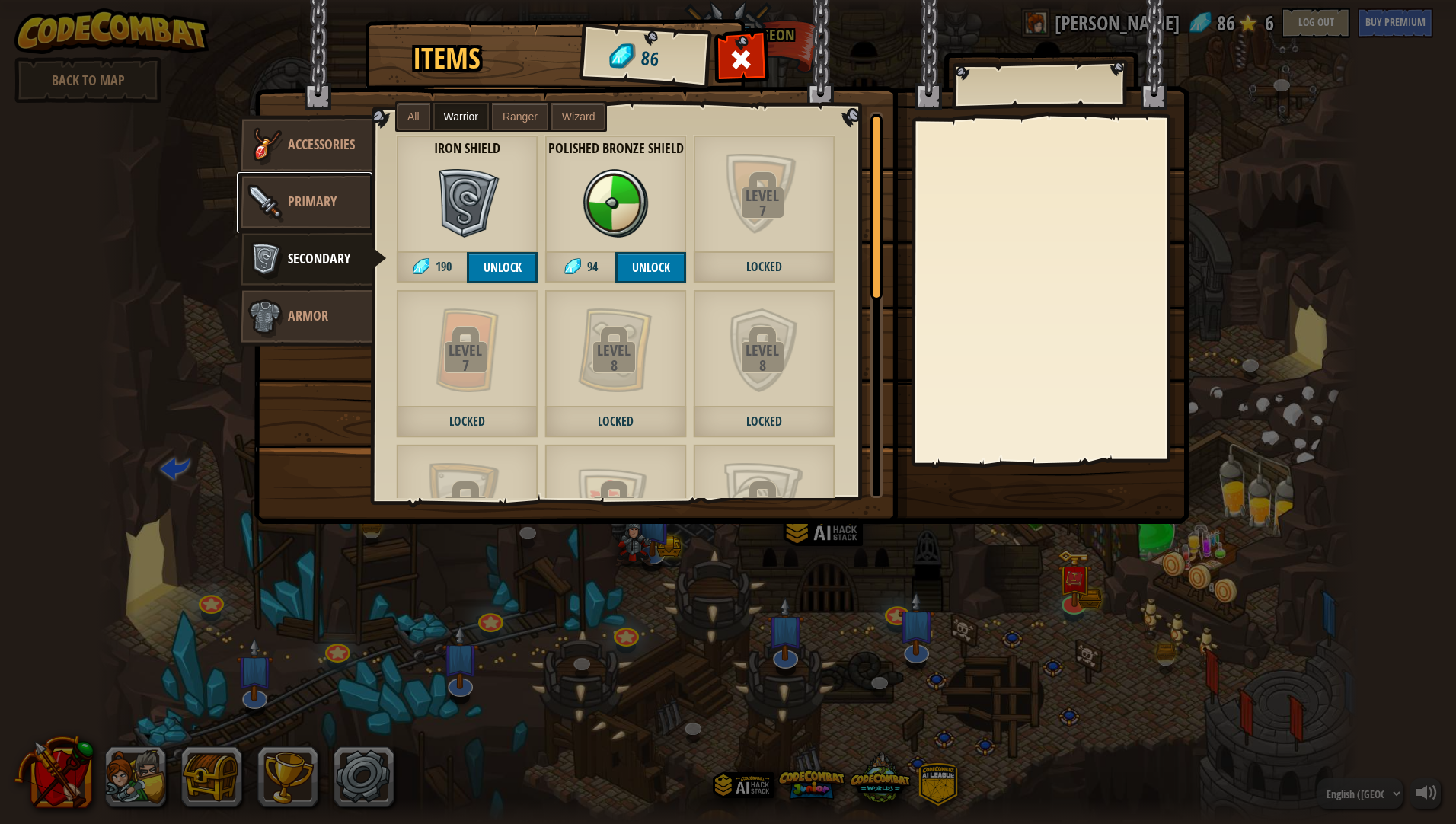
click at [325, 192] on span "Primary" at bounding box center [313, 201] width 49 height 19
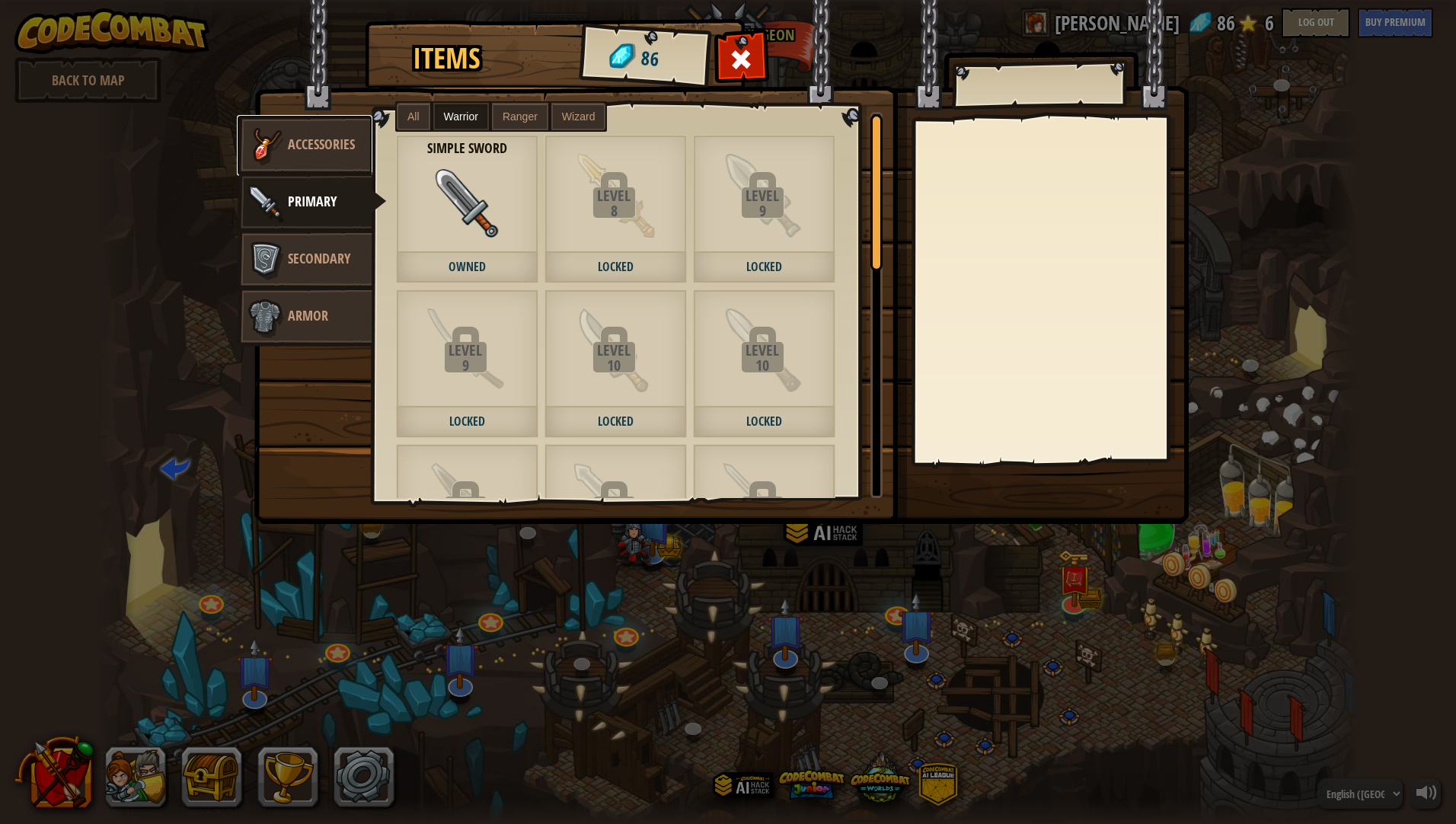
click at [338, 168] on link "Accessories" at bounding box center [304, 146] width 135 height 60
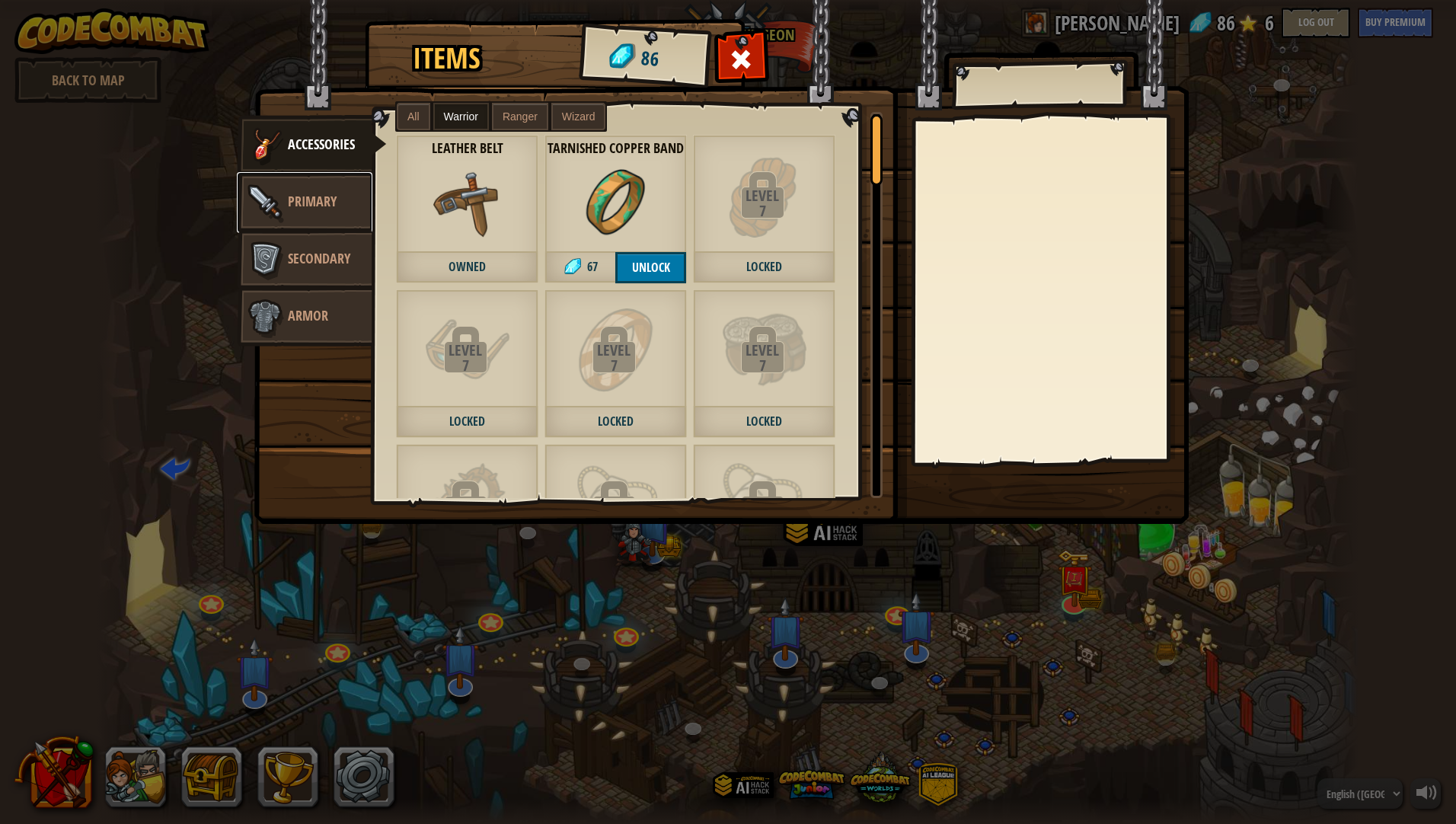
click at [330, 206] on span "Primary" at bounding box center [313, 201] width 49 height 19
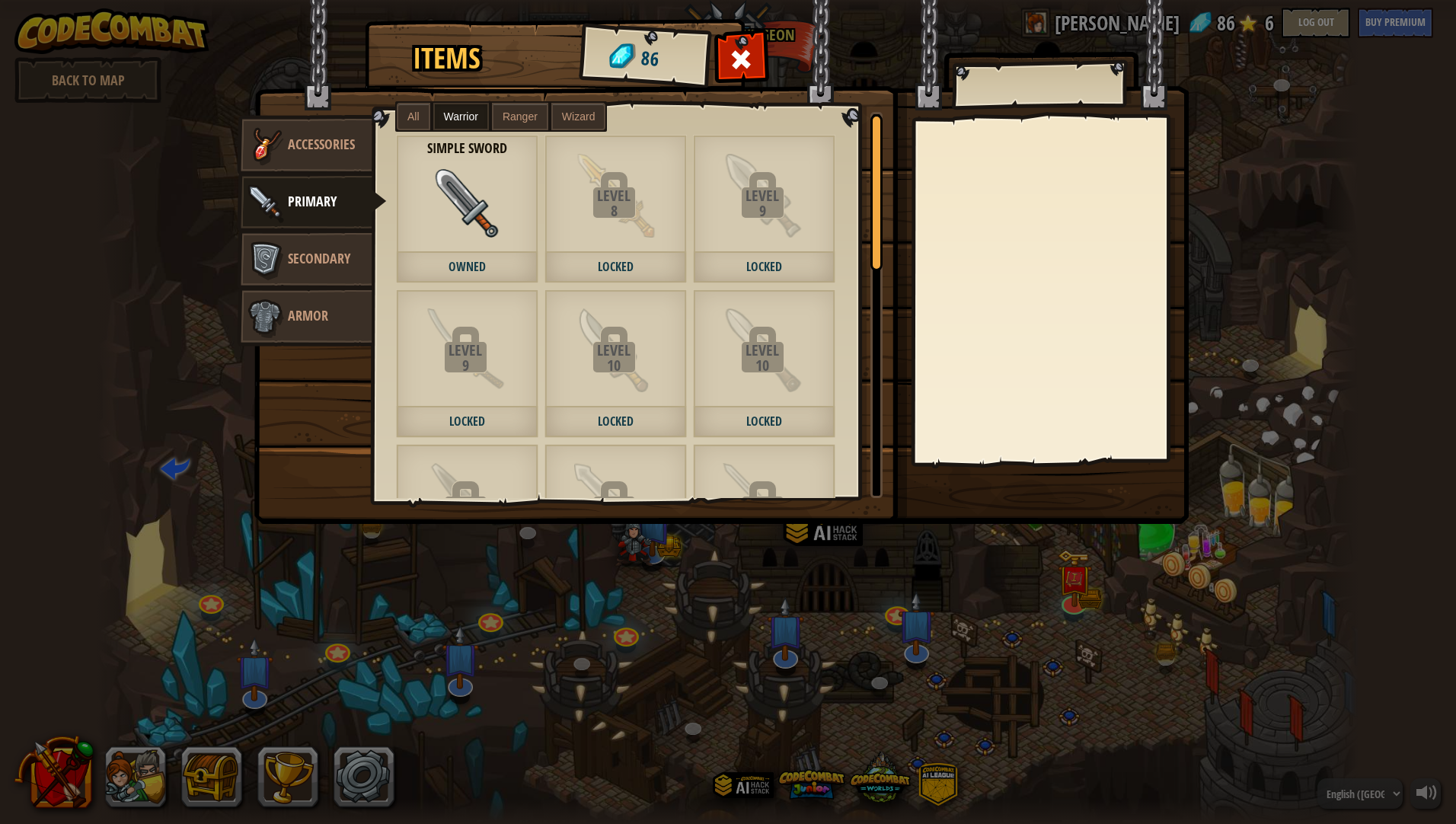
click at [377, 747] on div "Items 86 Misc Accessories Primary Secondary Armor All Warrior Ranger Wizard Lev…" at bounding box center [728, 412] width 1456 height 824
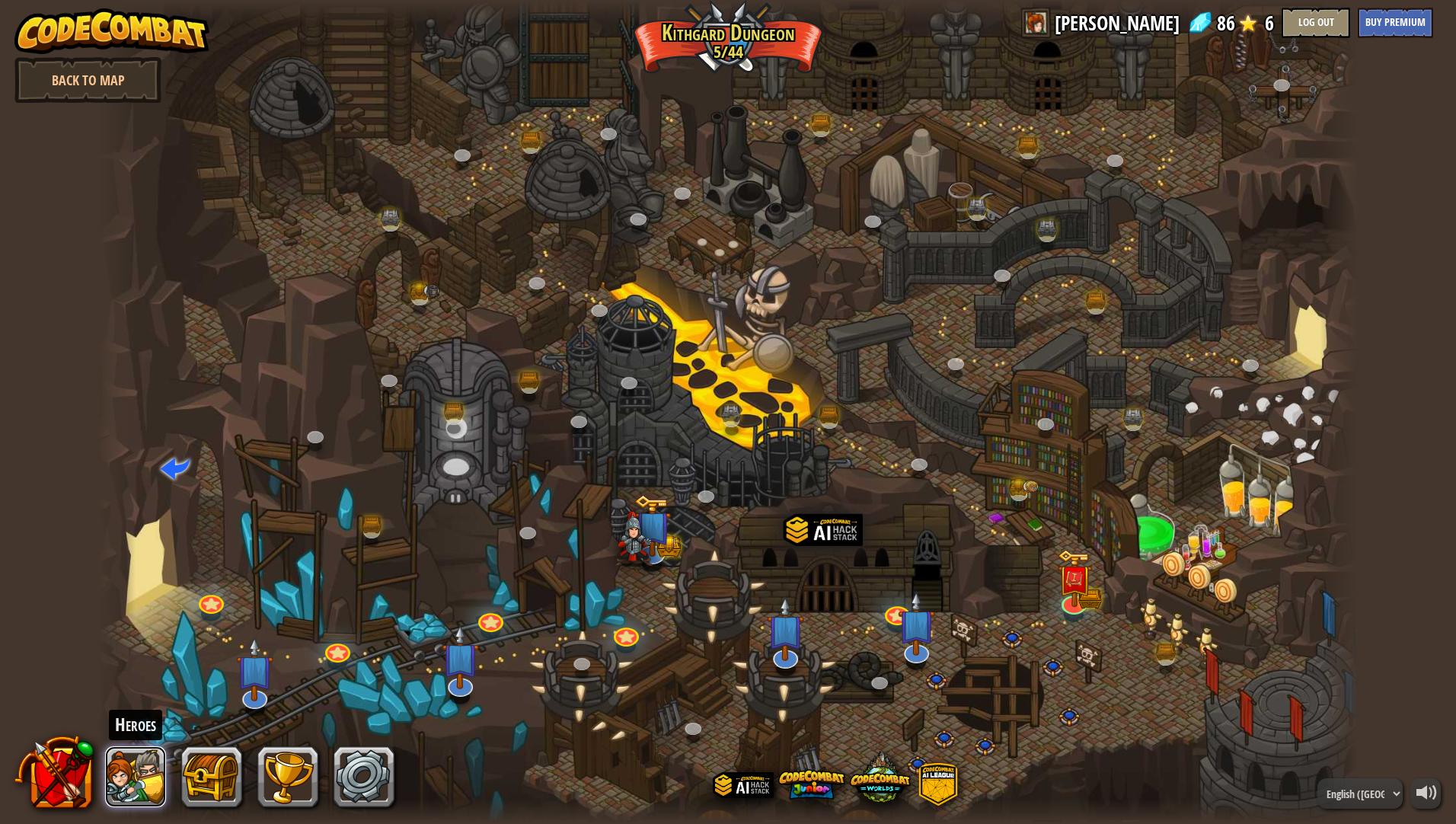
click at [150, 781] on button at bounding box center [135, 777] width 60 height 60
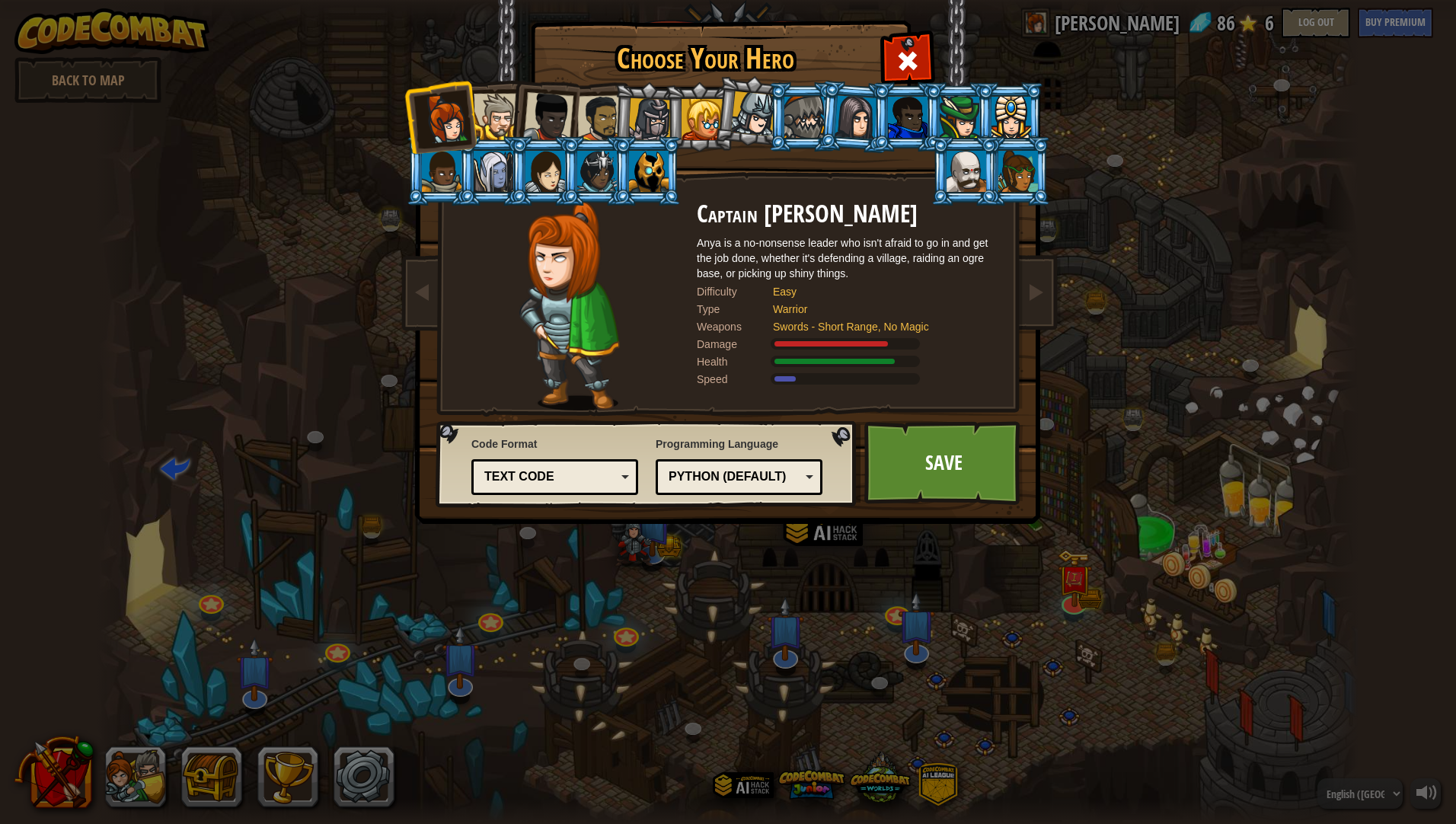
click at [577, 465] on div "Text code" at bounding box center [555, 476] width 147 height 24
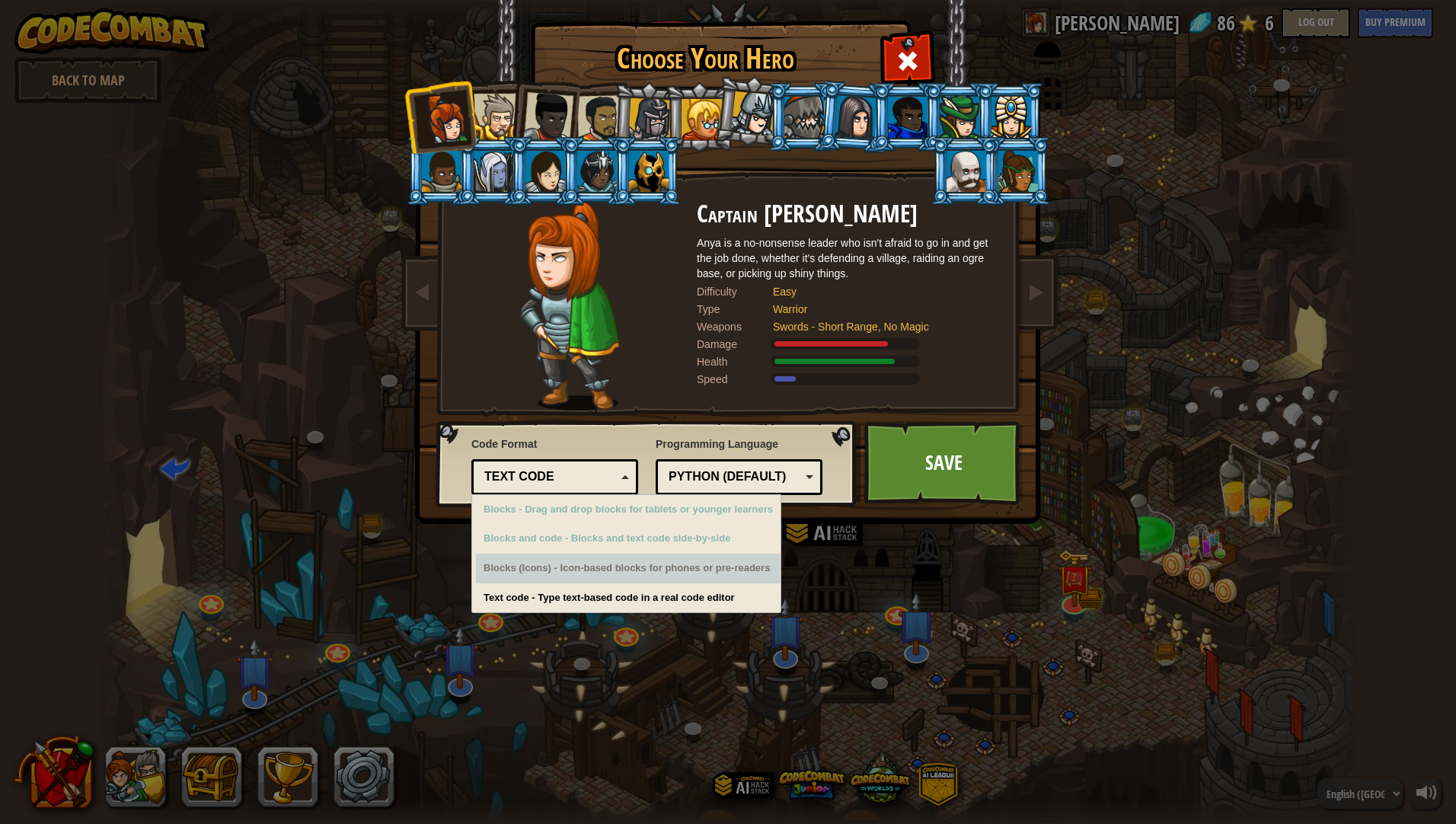
click at [579, 574] on div "Blocks (Icons) - Icon-based blocks for phones or pre-readers" at bounding box center [628, 568] width 304 height 29
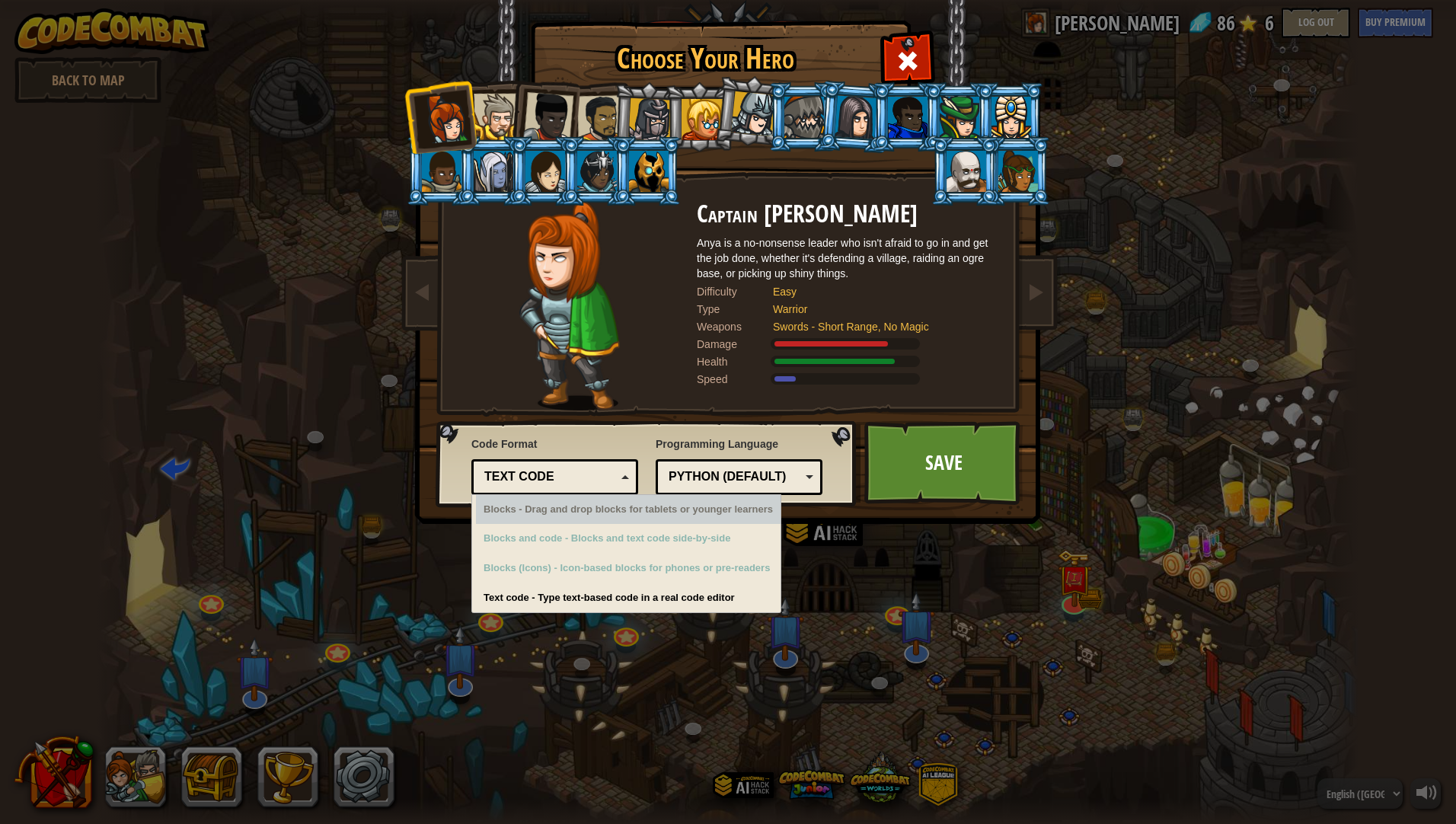
click at [772, 459] on div "Python (Default) JavaScript Lua C++ Java (Experimental) Python (Default)" at bounding box center [739, 477] width 166 height 36
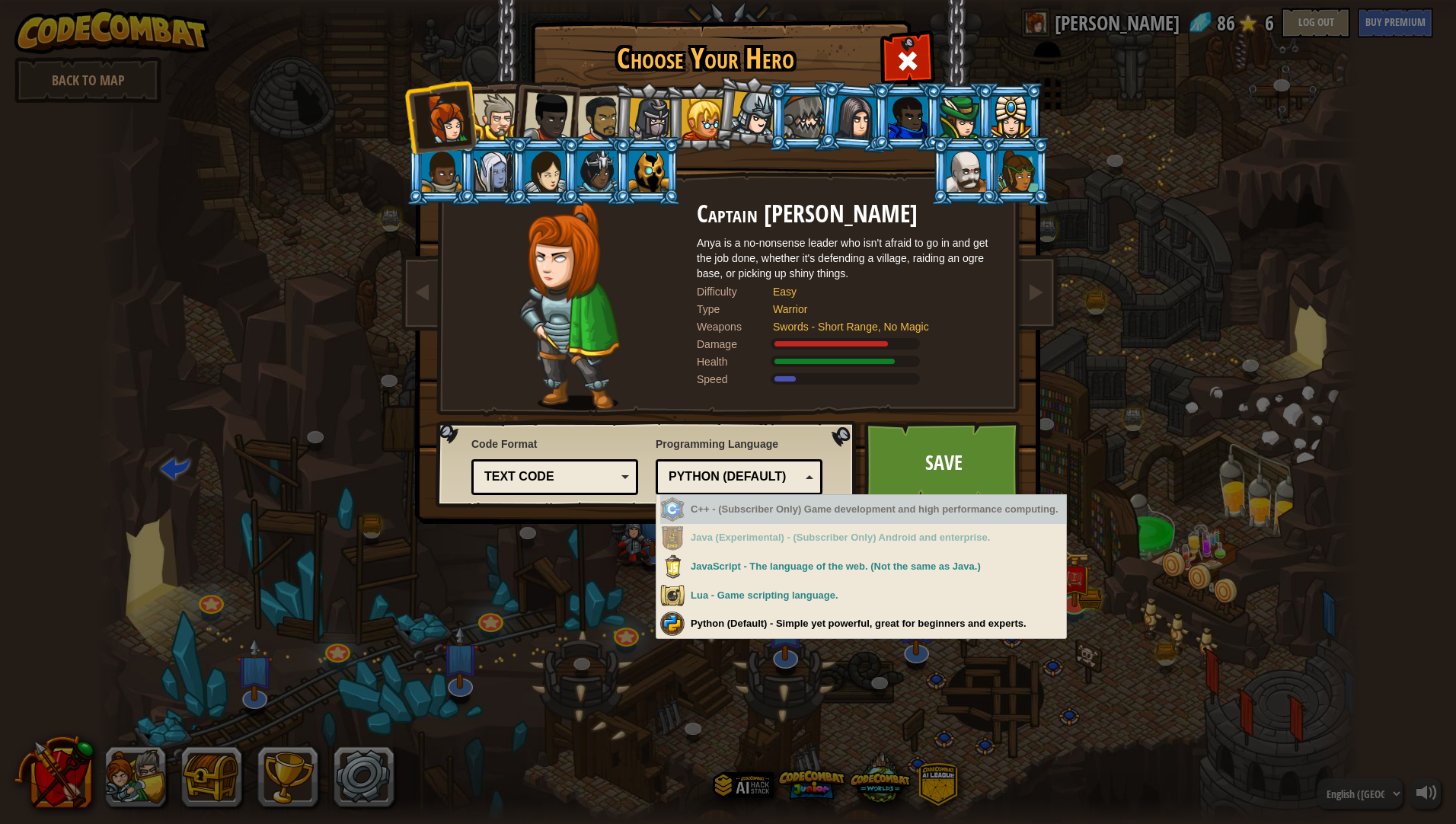
click at [814, 441] on span "Programming Language" at bounding box center [739, 444] width 166 height 15
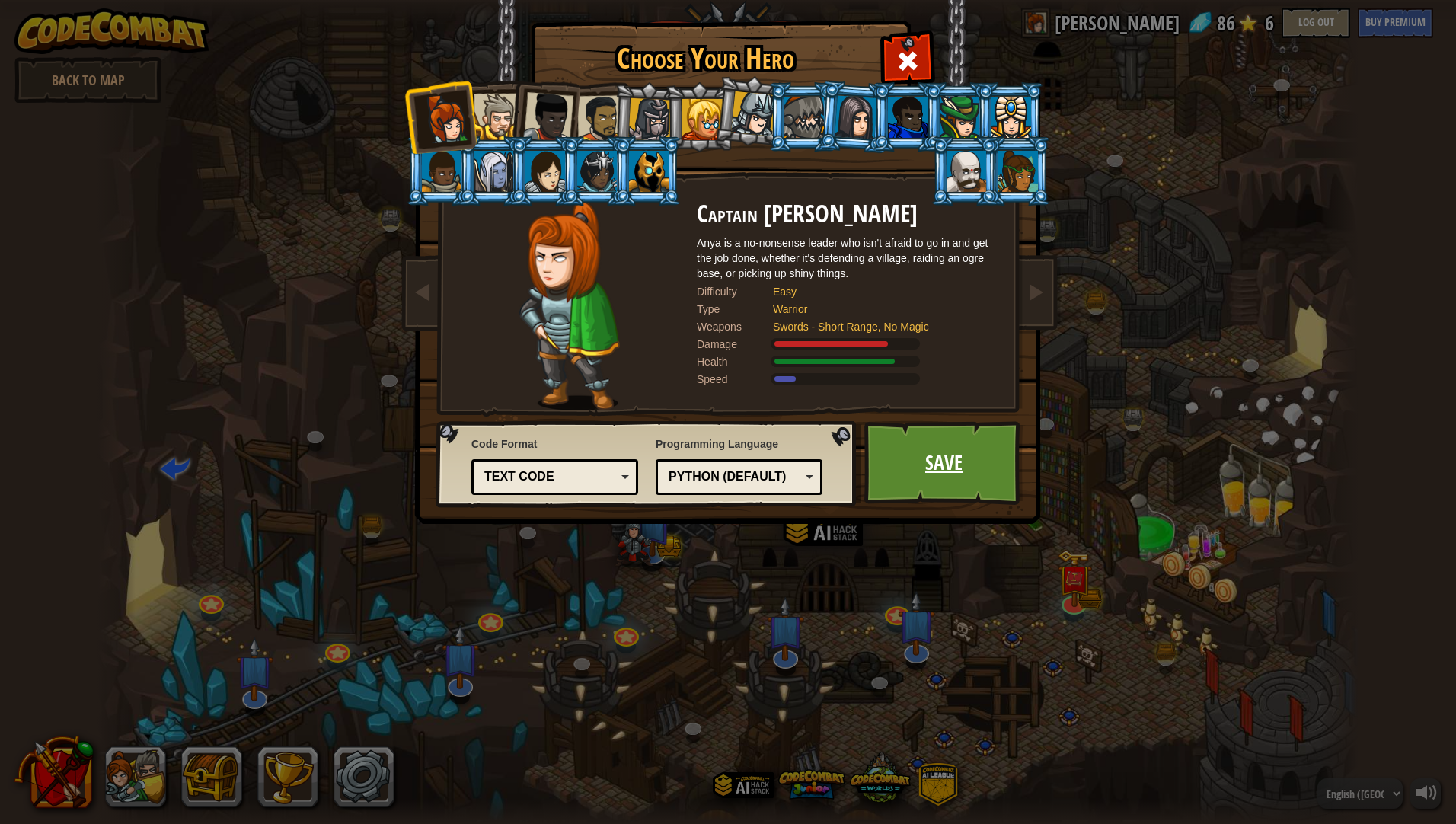
click at [908, 443] on link "Save" at bounding box center [944, 463] width 159 height 84
